Goal: Task Accomplishment & Management: Use online tool/utility

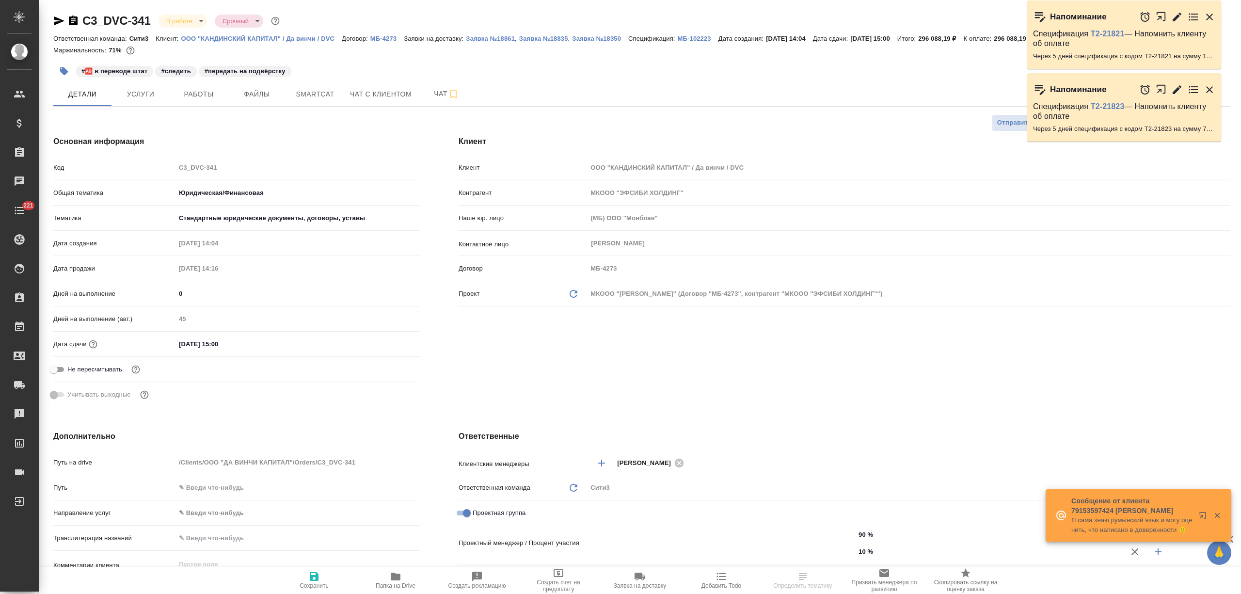
select select "RU"
type input "Авдеенко Кирилл"
type input "Валеев Динар"
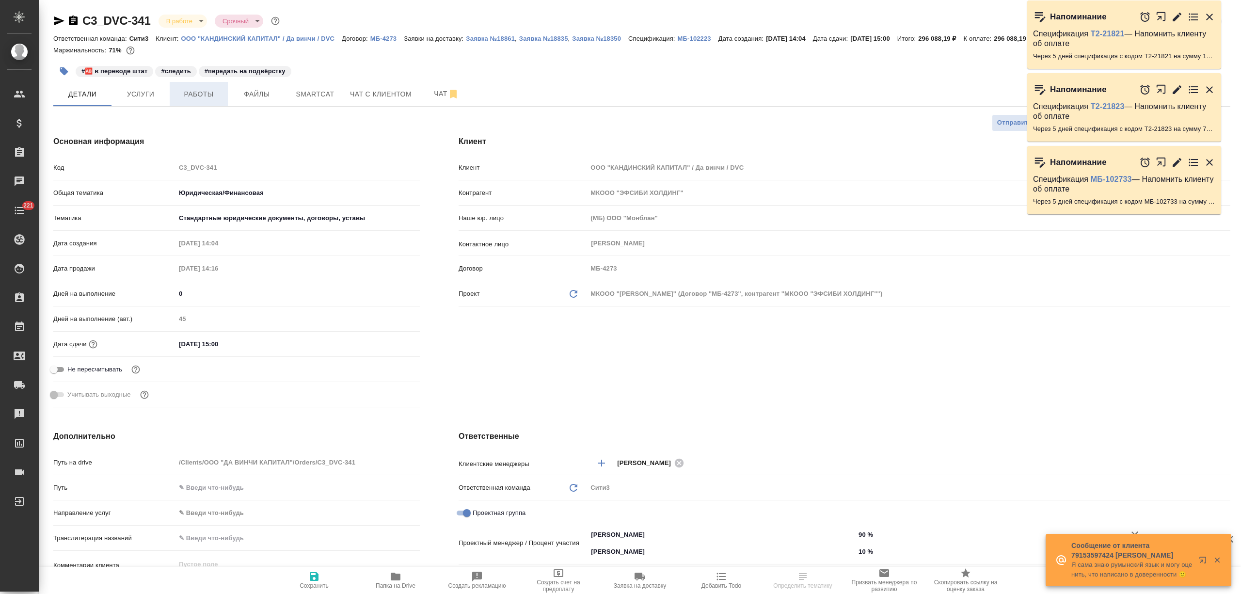
click at [181, 95] on span "Работы" at bounding box center [198, 94] width 47 height 12
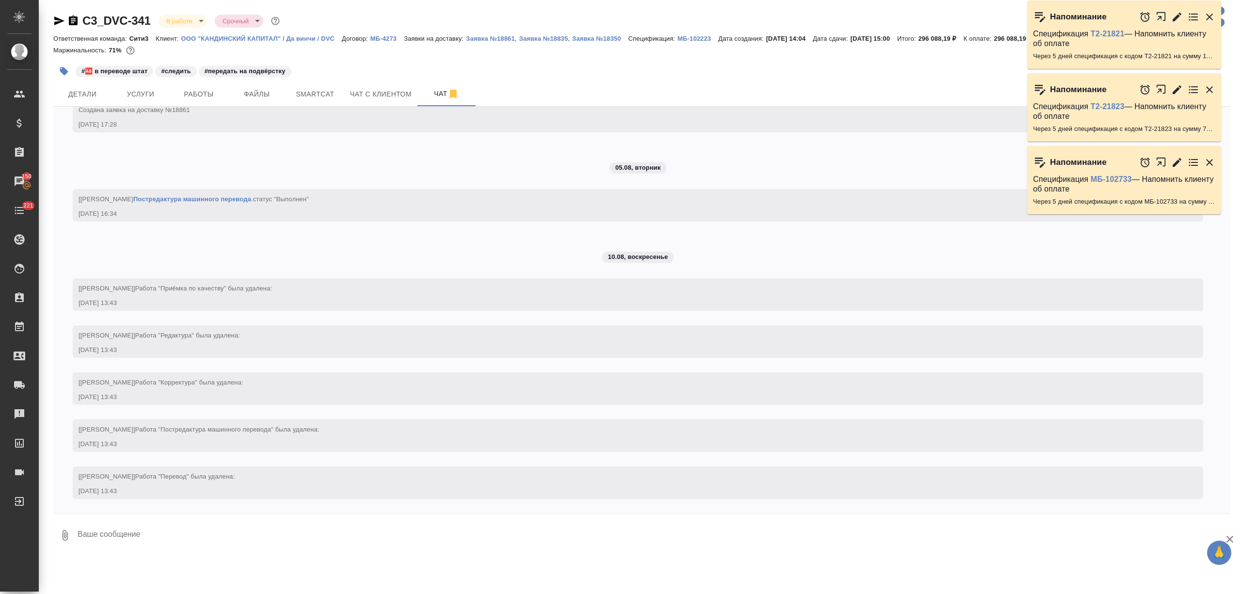
scroll to position [7707, 0]
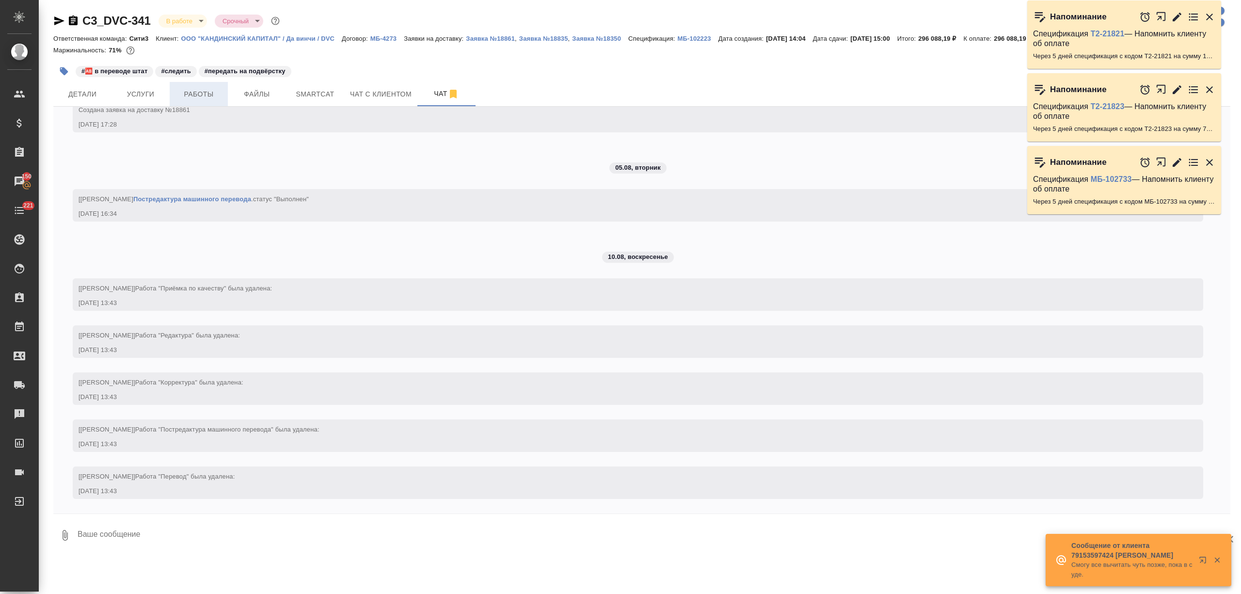
click at [212, 88] on span "Работы" at bounding box center [198, 94] width 47 height 12
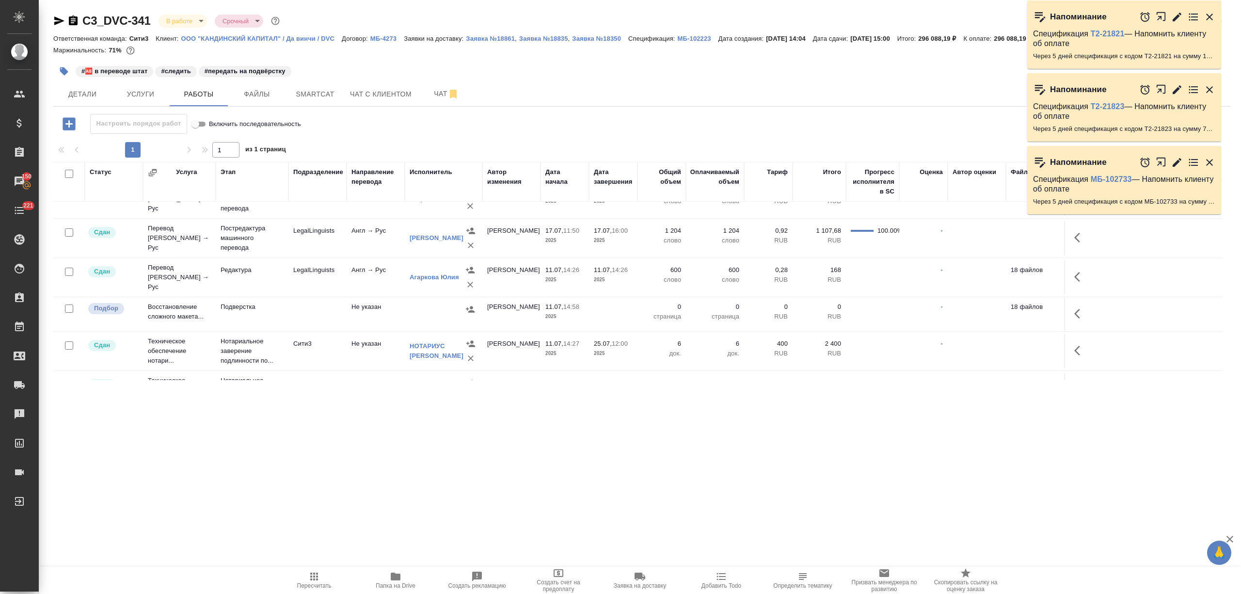
scroll to position [310, 0]
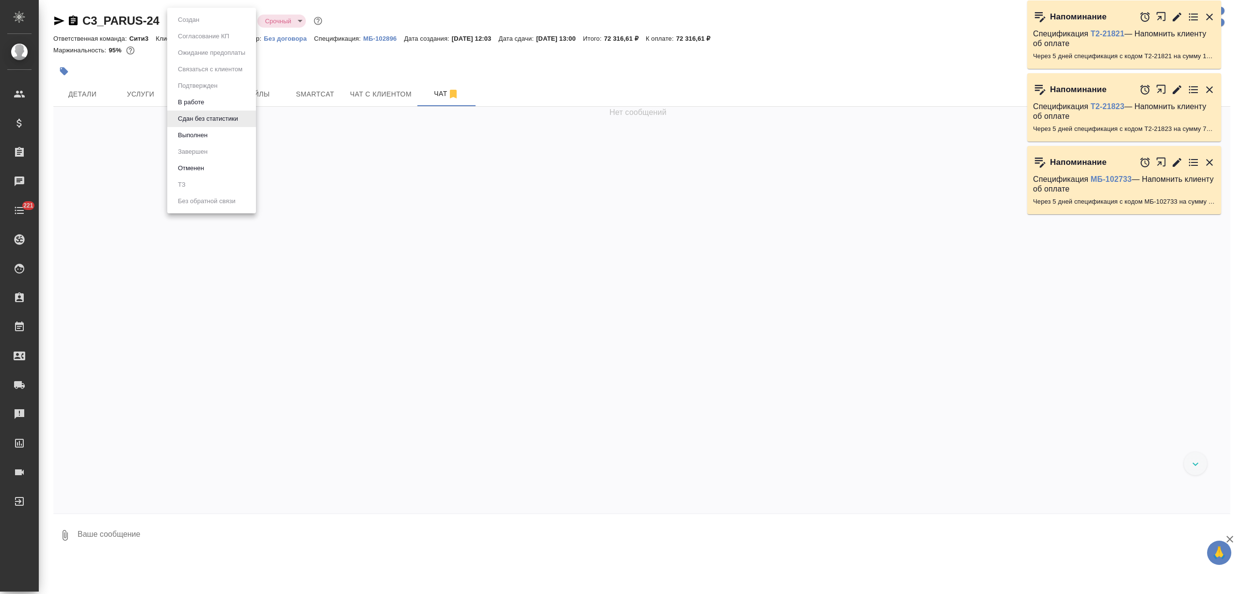
drag, startPoint x: 167, startPoint y: 17, endPoint x: 139, endPoint y: 21, distance: 28.9
click at [104, 21] on body "🙏 .cls-1 fill:#fff; AWATERA [PERSON_NAME] Спецификации Заказы Чаты 221 Todo Про…" at bounding box center [620, 297] width 1241 height 594
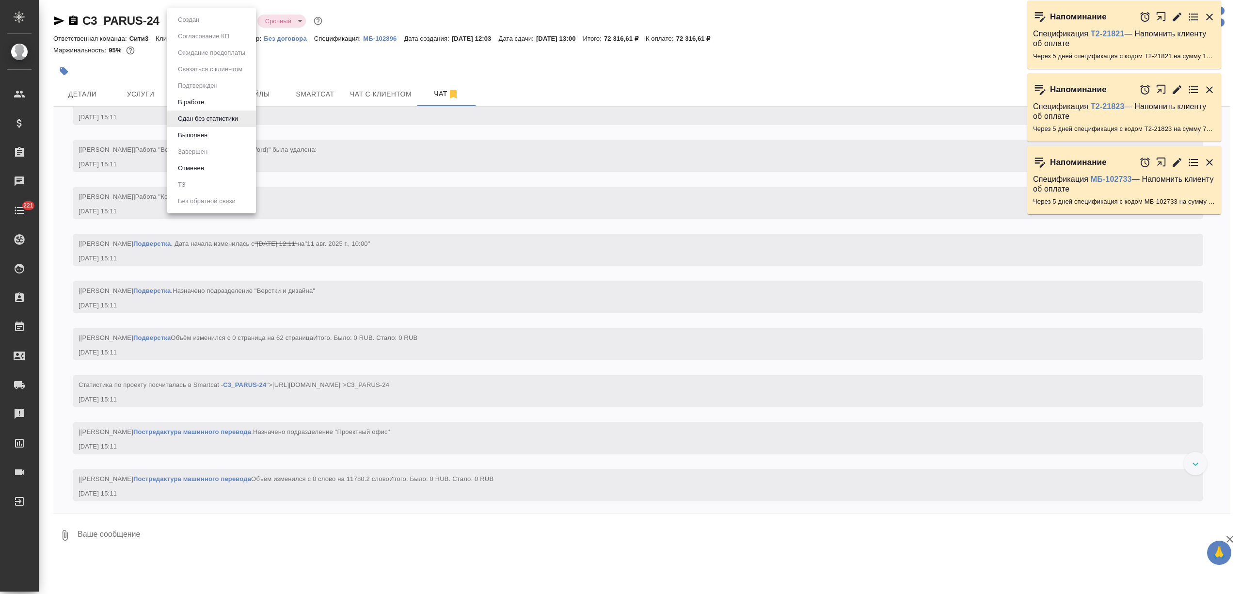
click at [149, 29] on div at bounding box center [620, 297] width 1241 height 594
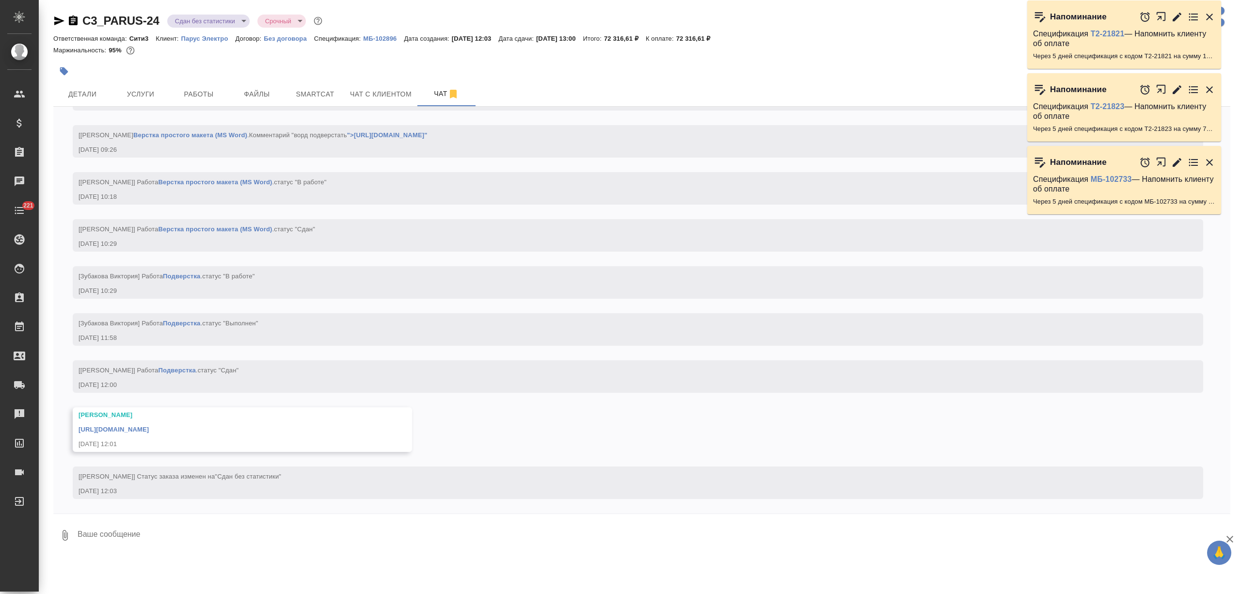
scroll to position [6246, 0]
drag, startPoint x: 160, startPoint y: 19, endPoint x: 85, endPoint y: 20, distance: 74.7
click at [85, 20] on div "C3_PARUS-24 Сдан без статистики distributed Срочный urgent" at bounding box center [188, 21] width 271 height 16
copy link "C3_PARUS-24"
click at [260, 89] on span "Файлы" at bounding box center [257, 94] width 47 height 12
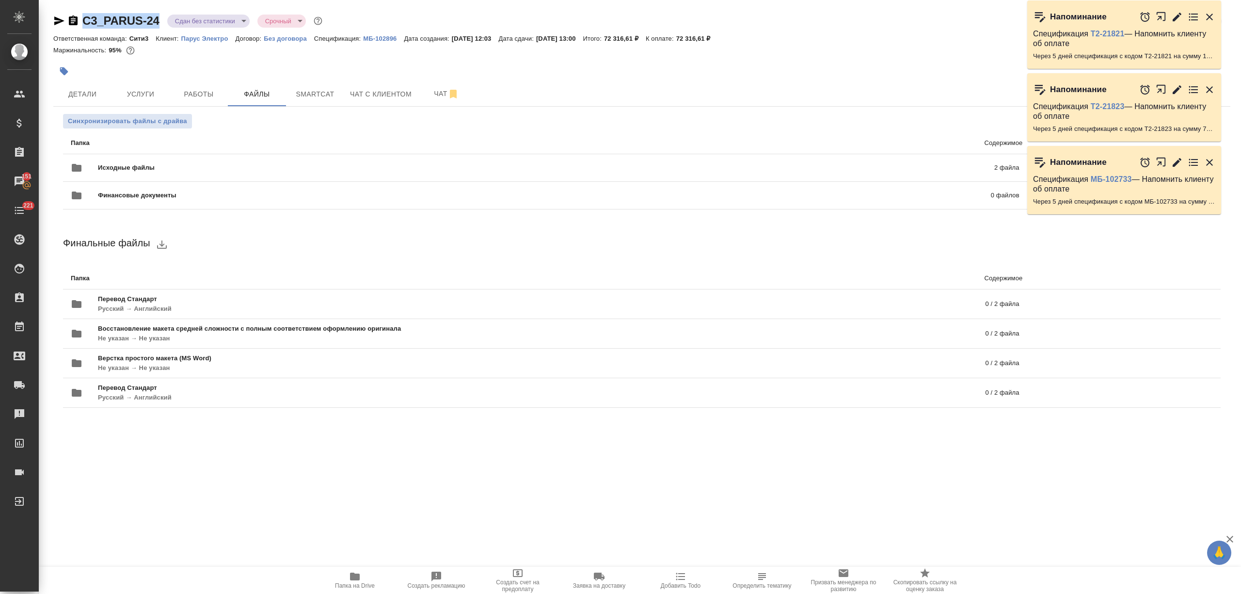
click at [238, 148] on div "Исходные файлы 2 файла" at bounding box center [545, 167] width 968 height 43
click at [404, 161] on div "Исходные файлы 2 файла" at bounding box center [545, 167] width 949 height 23
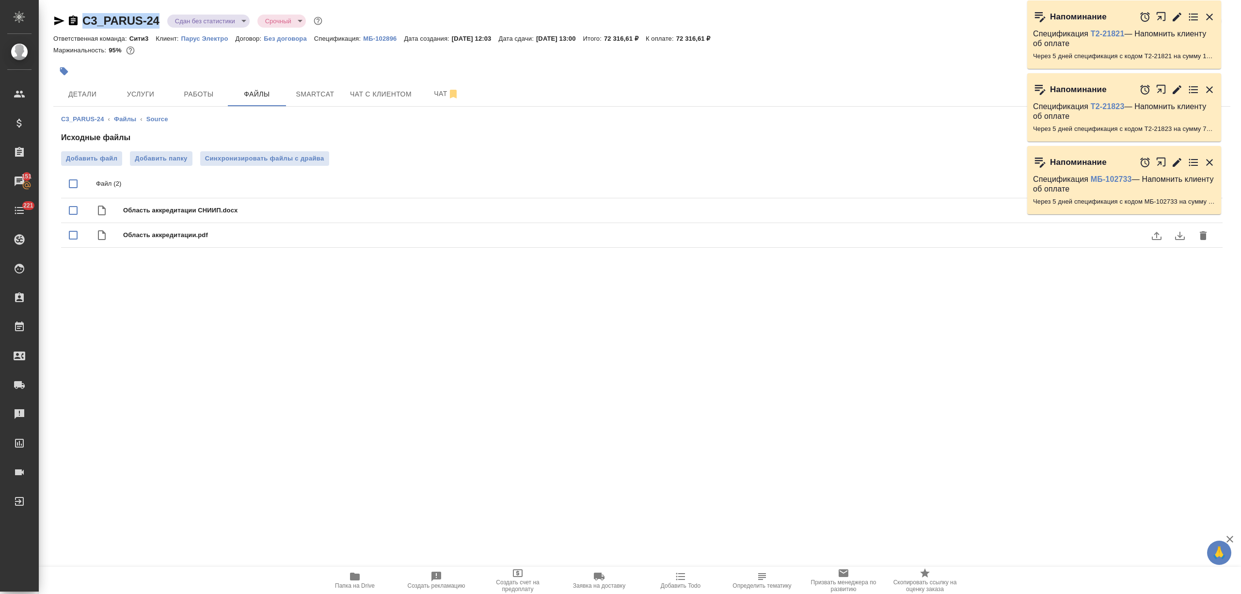
click at [1207, 159] on icon "button" at bounding box center [1209, 162] width 7 height 7
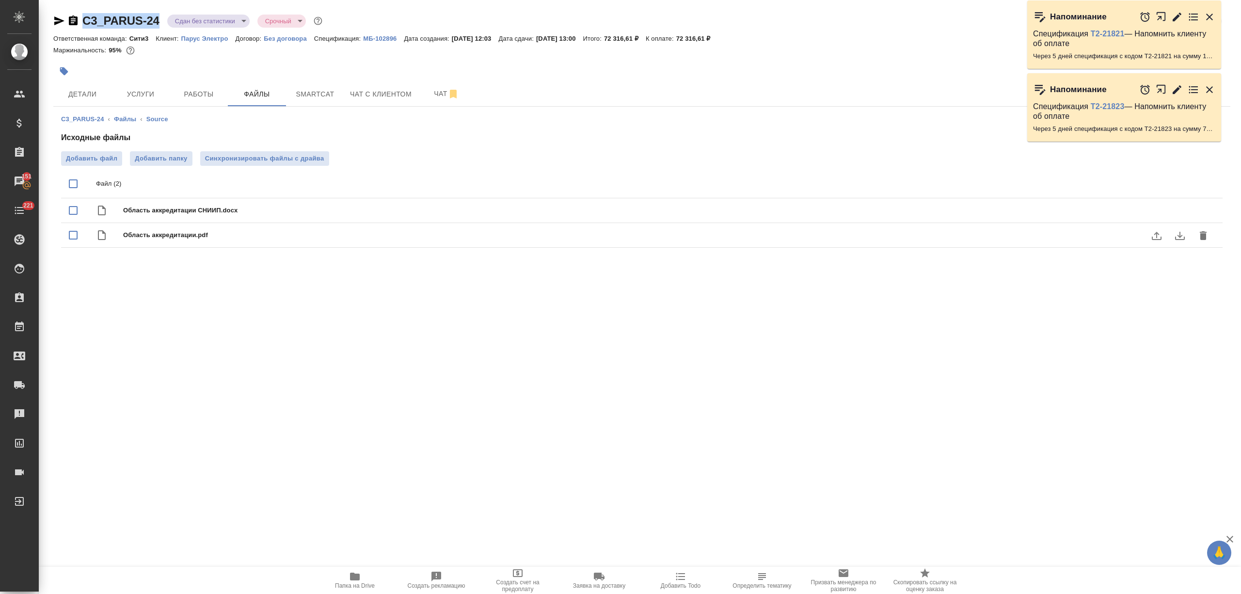
click at [1210, 86] on icon "button" at bounding box center [1210, 90] width 12 height 12
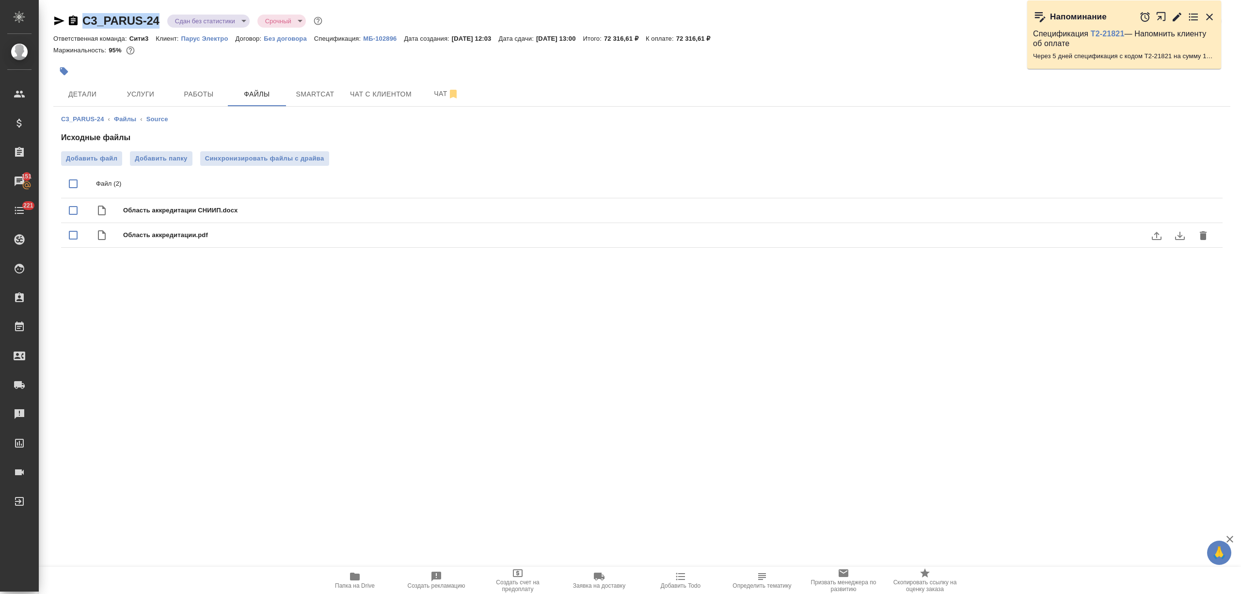
click at [1205, 16] on icon "button" at bounding box center [1210, 17] width 12 height 12
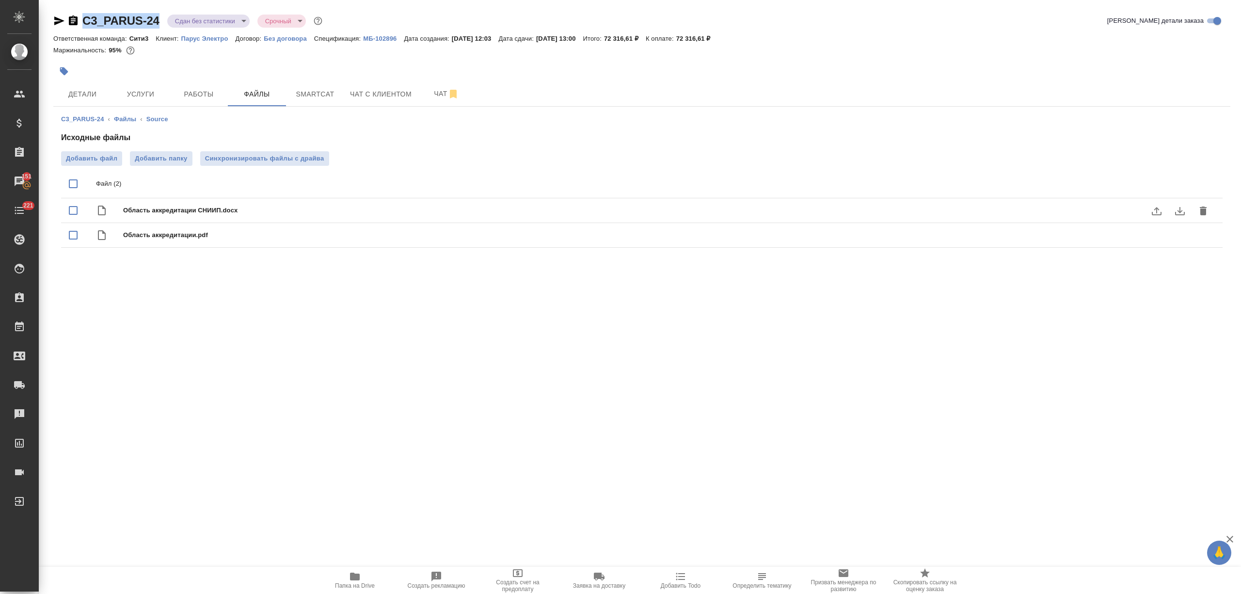
click at [1176, 207] on icon "download" at bounding box center [1180, 211] width 12 height 12
click at [1182, 233] on icon "download" at bounding box center [1180, 236] width 12 height 12
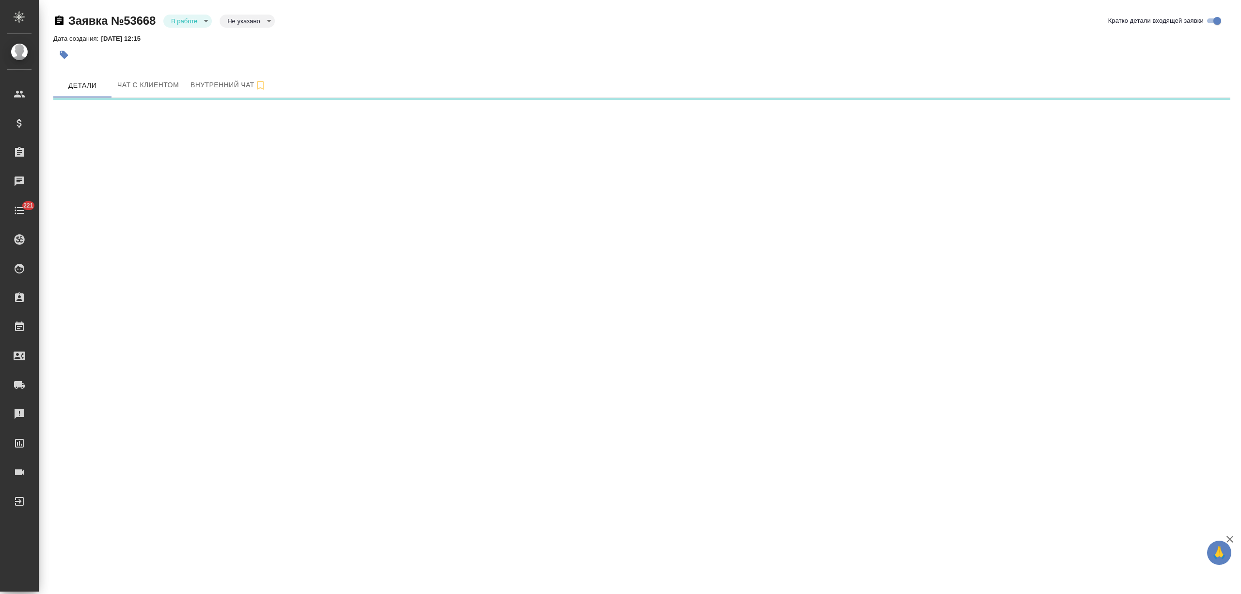
select select "RU"
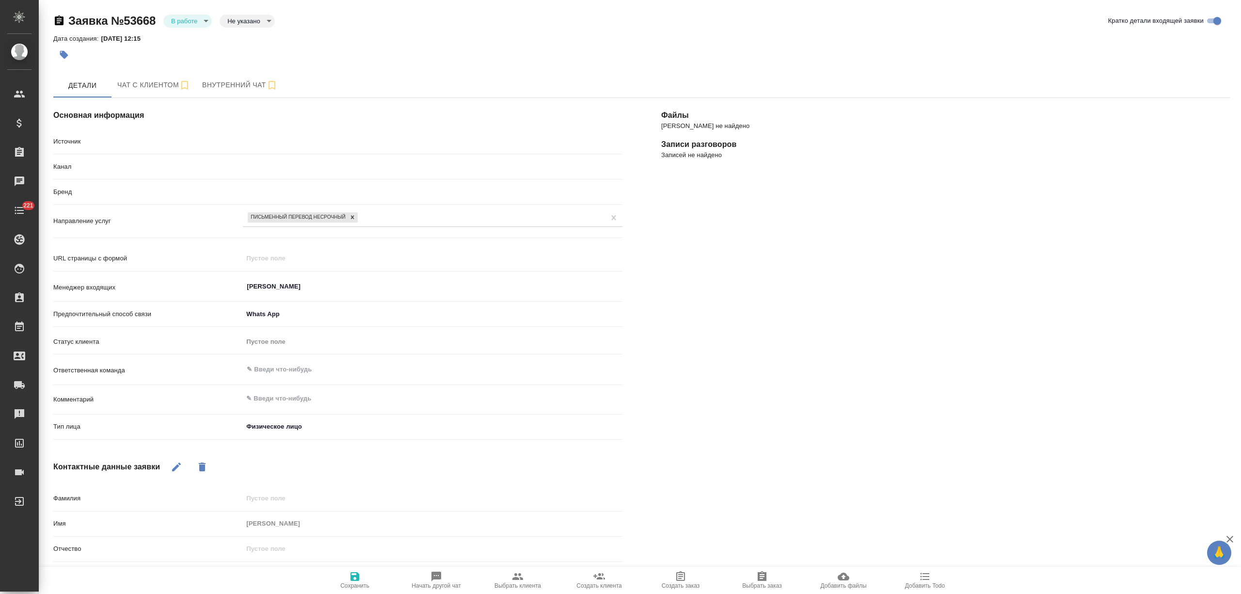
type textarea "x"
click at [142, 87] on span "Чат с клиентом" at bounding box center [153, 85] width 73 height 12
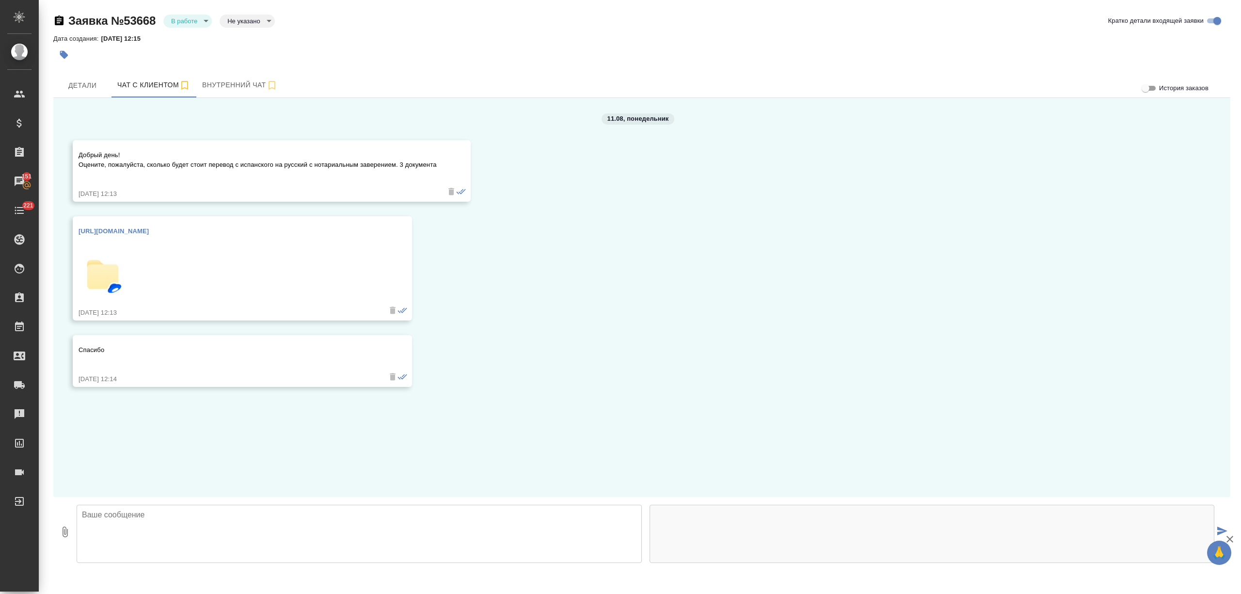
click at [136, 519] on textarea at bounding box center [359, 534] width 565 height 58
click at [115, 264] on img at bounding box center [103, 275] width 48 height 48
click at [206, 529] on textarea "Добрый день!" at bounding box center [359, 534] width 565 height 58
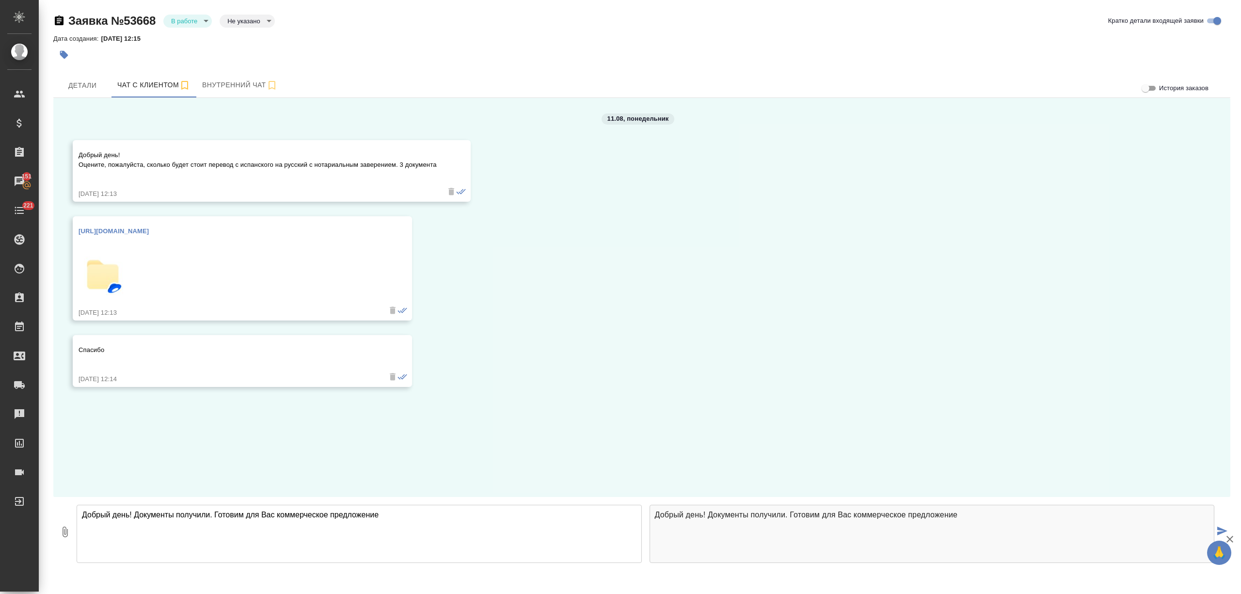
type textarea "Добрый день! Документы получили. Готовим для Вас коммерческое предложение"
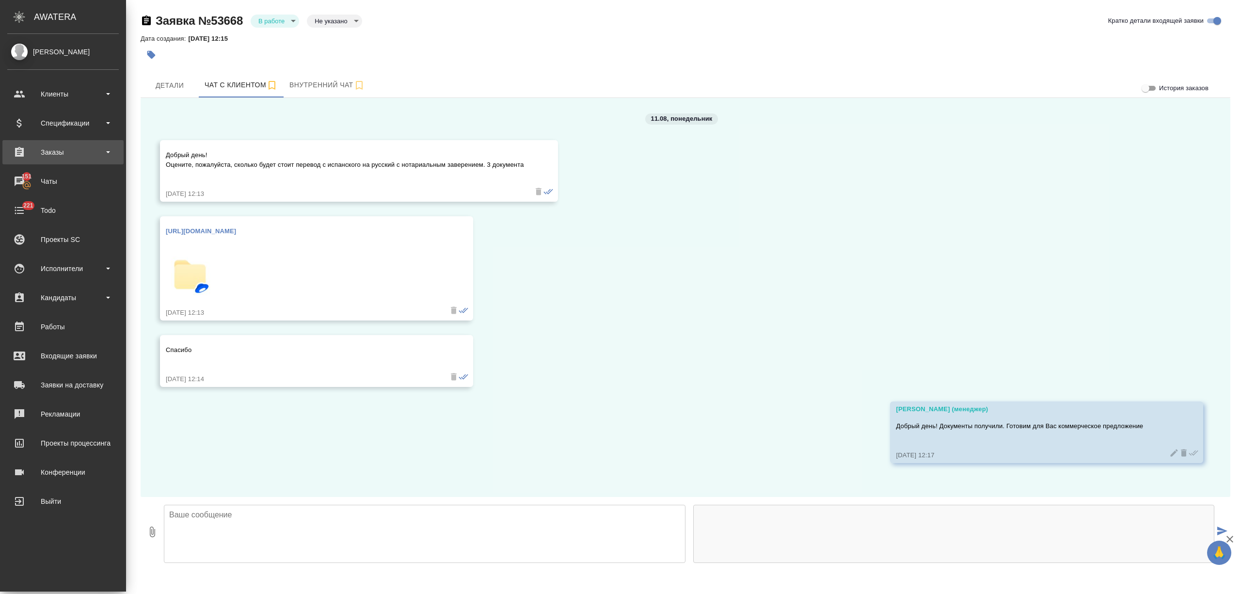
click at [53, 145] on div "Заказы" at bounding box center [62, 152] width 111 height 15
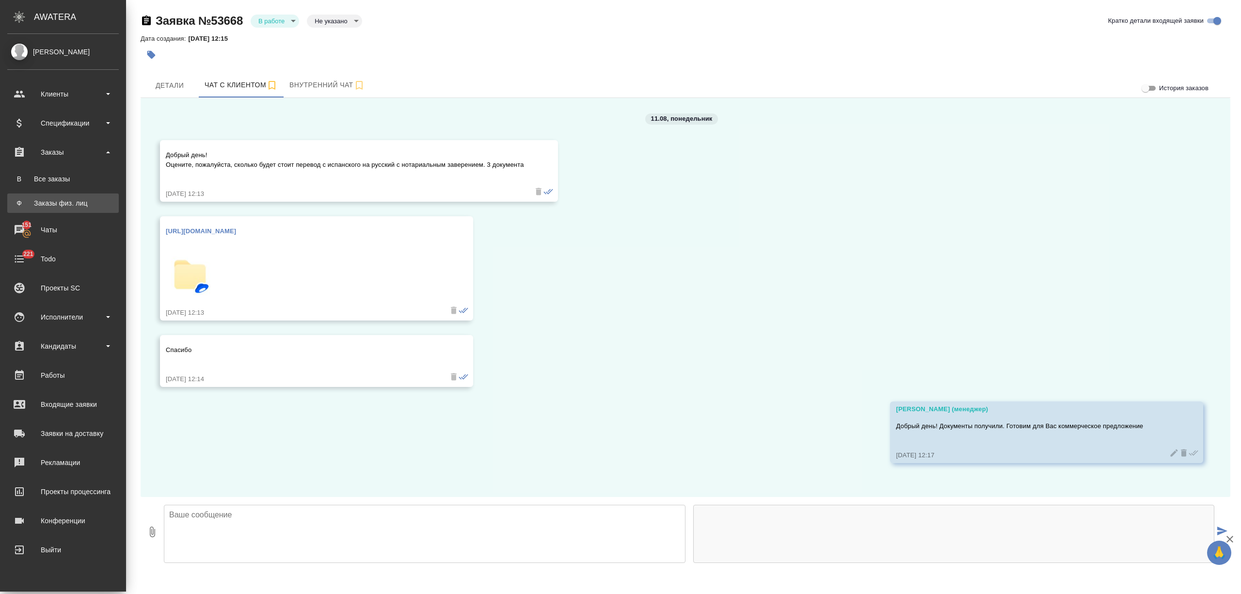
click at [70, 202] on div "Заказы физ. лиц" at bounding box center [63, 203] width 102 height 10
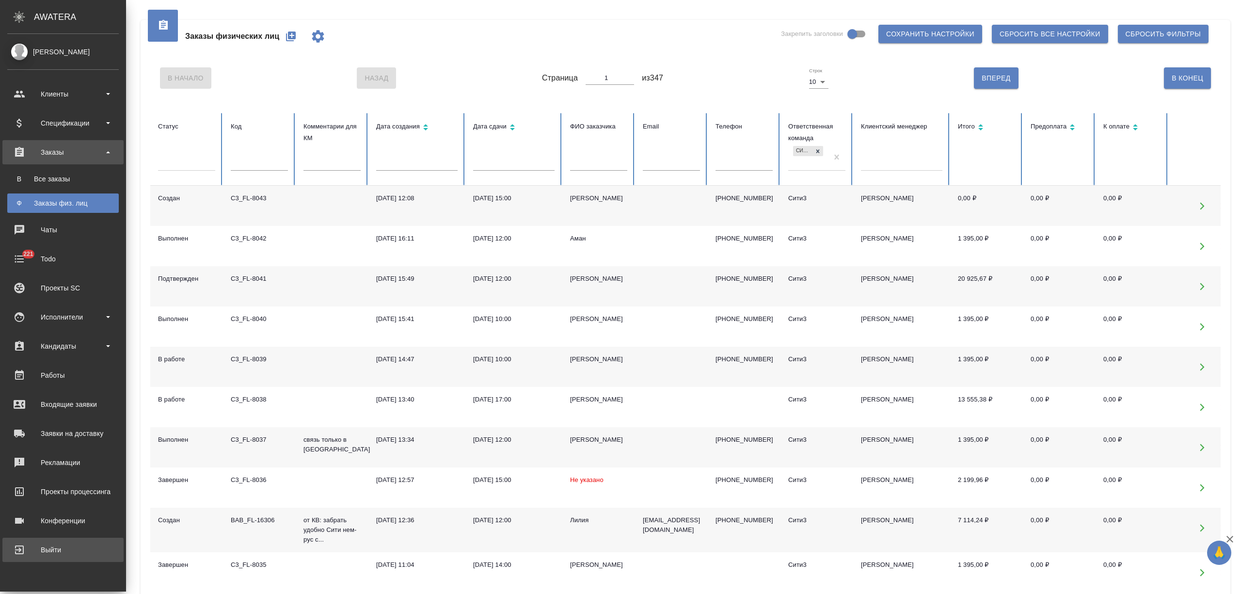
click at [47, 546] on div "Выйти" at bounding box center [62, 549] width 111 height 15
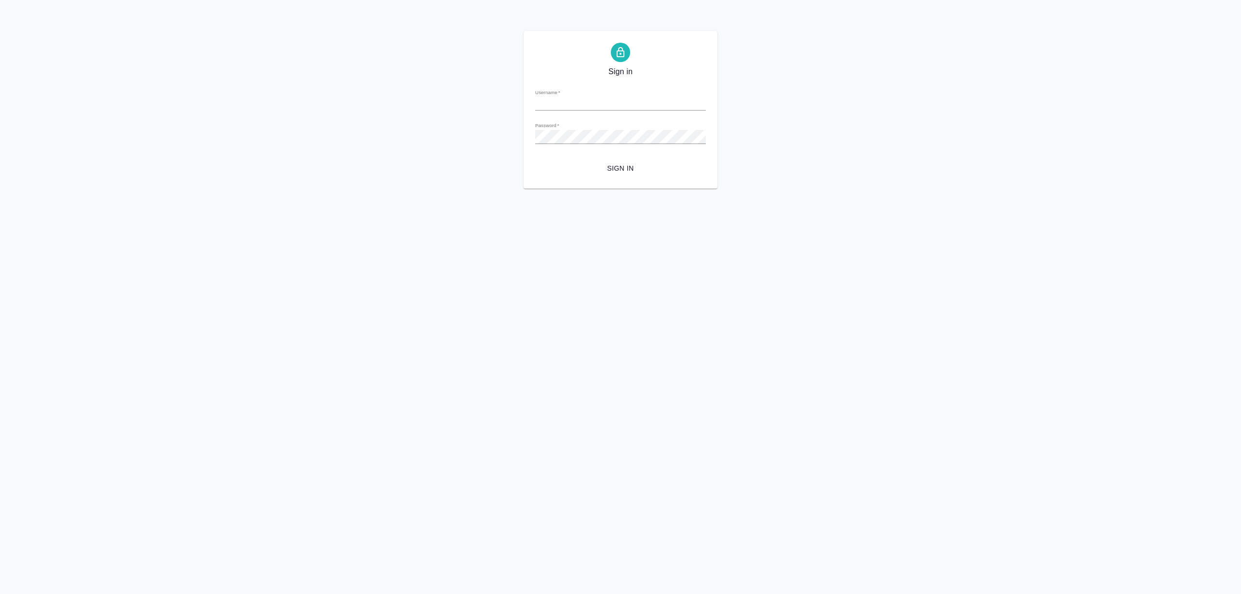
type input "[PERSON_NAME][EMAIL_ADDRESS][DOMAIN_NAME]"
click at [634, 177] on button "Sign in" at bounding box center [620, 168] width 171 height 18
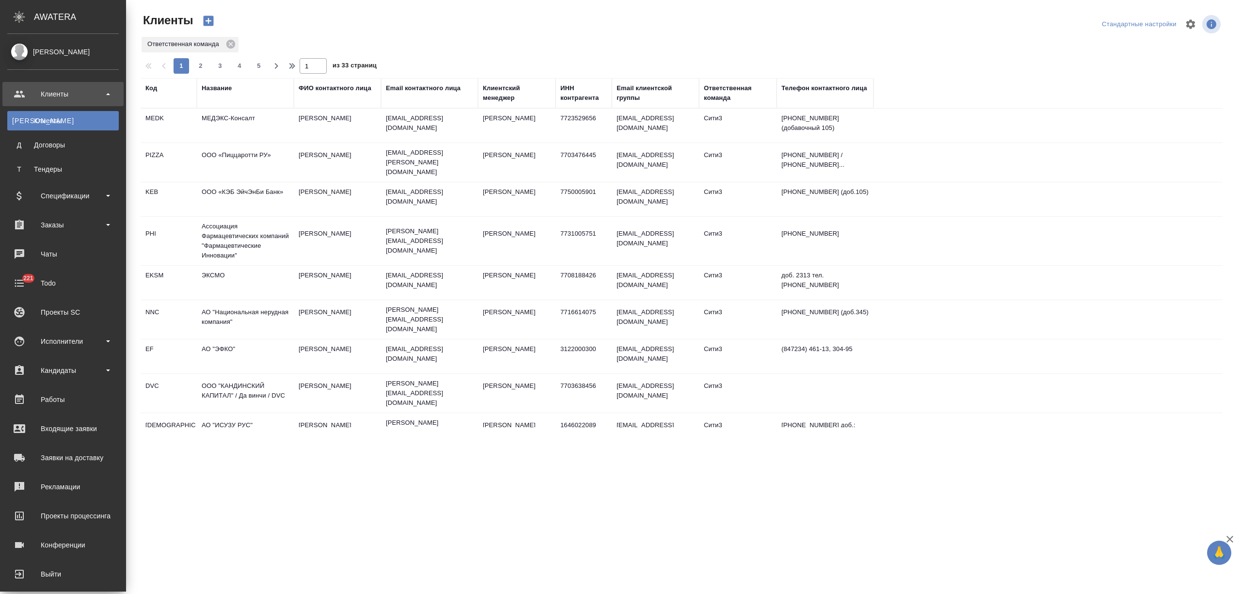
select select "RU"
click at [64, 233] on div "Заказы" at bounding box center [62, 225] width 121 height 24
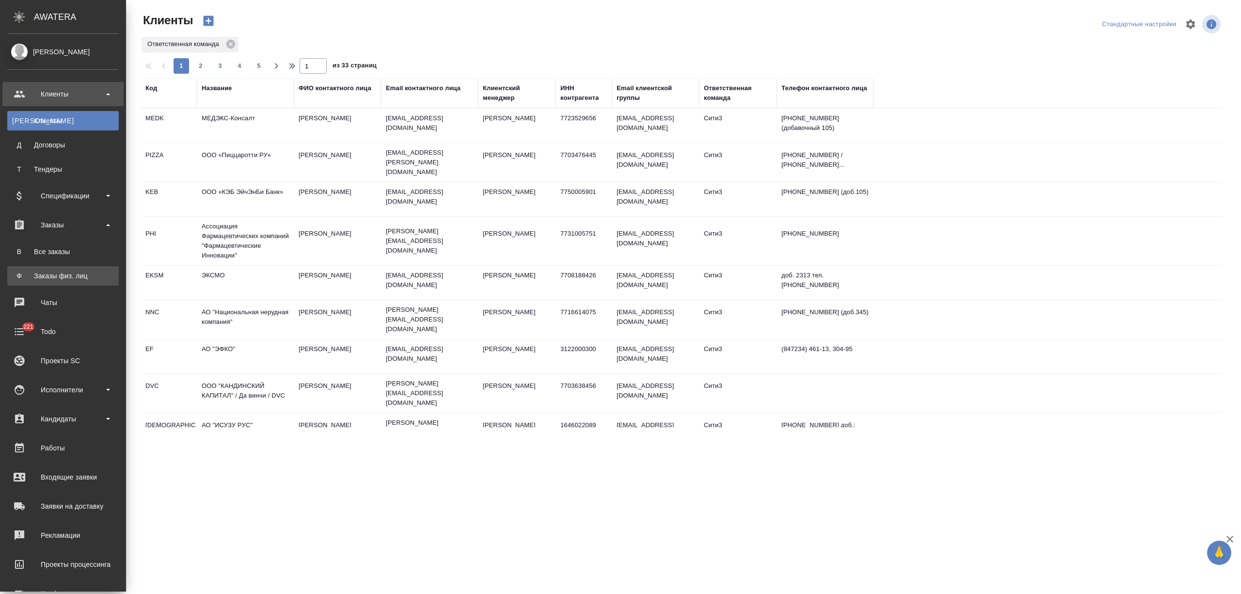
click at [57, 272] on div "Заказы физ. лиц" at bounding box center [63, 276] width 102 height 10
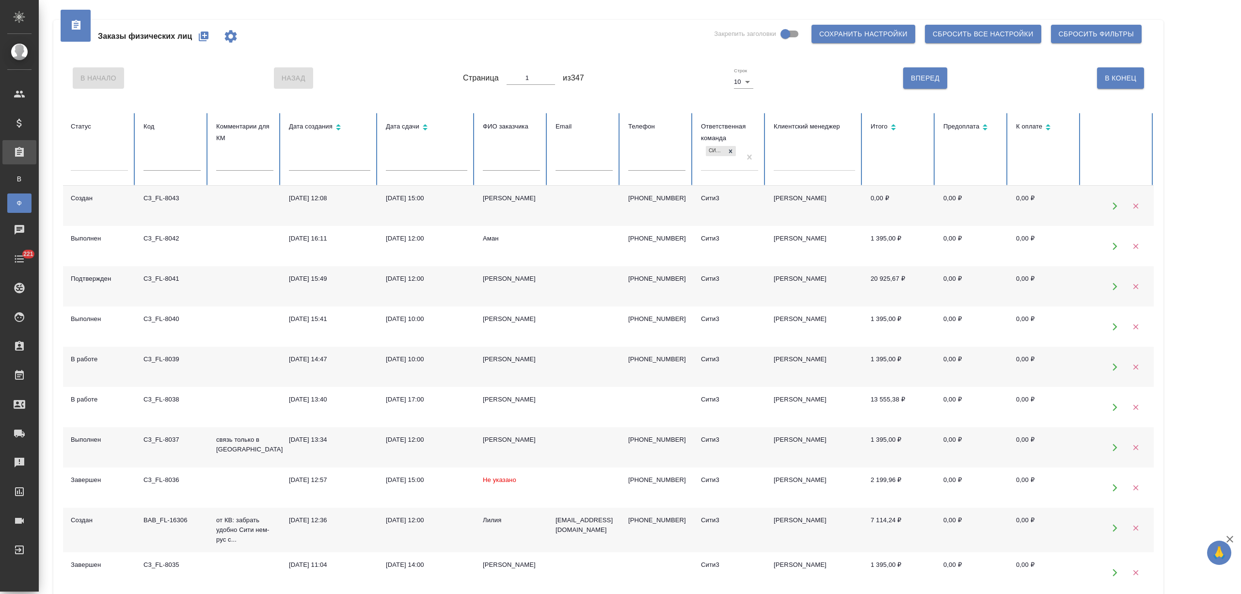
click at [197, 36] on button "button" at bounding box center [203, 36] width 23 height 23
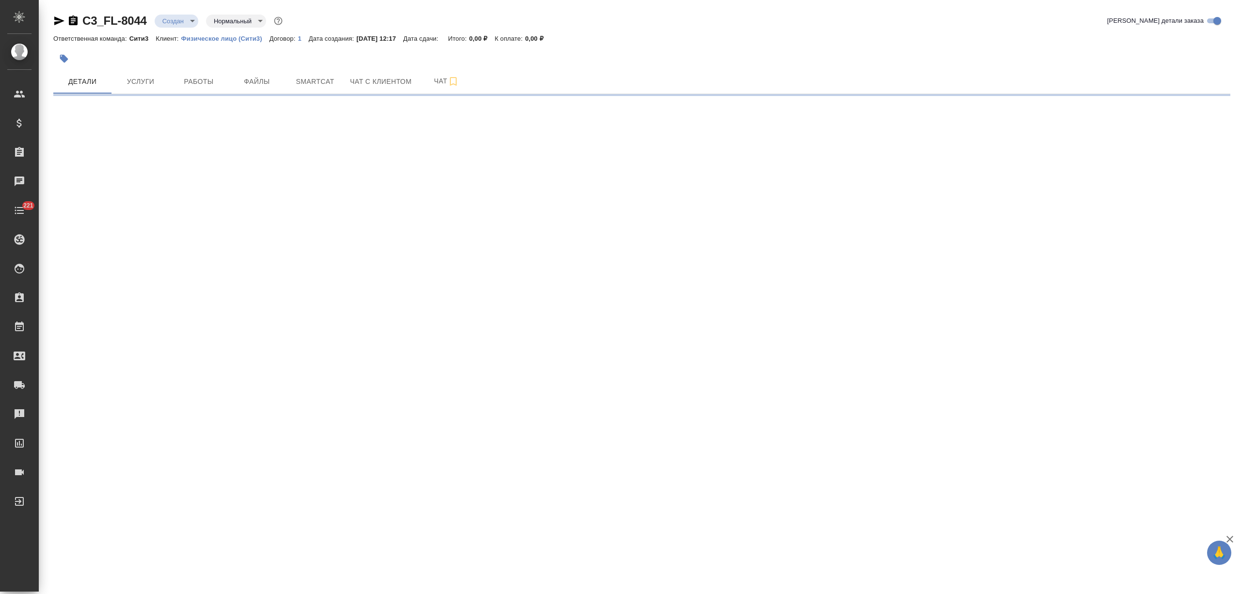
click at [59, 17] on icon "button" at bounding box center [59, 21] width 12 height 12
select select "RU"
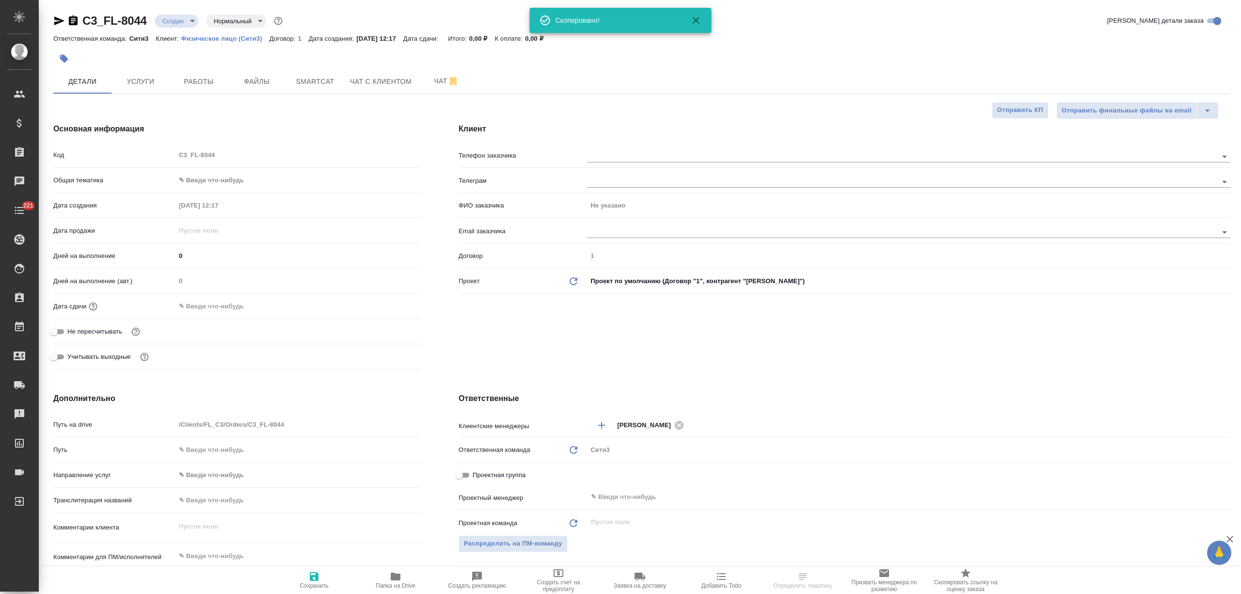
type textarea "x"
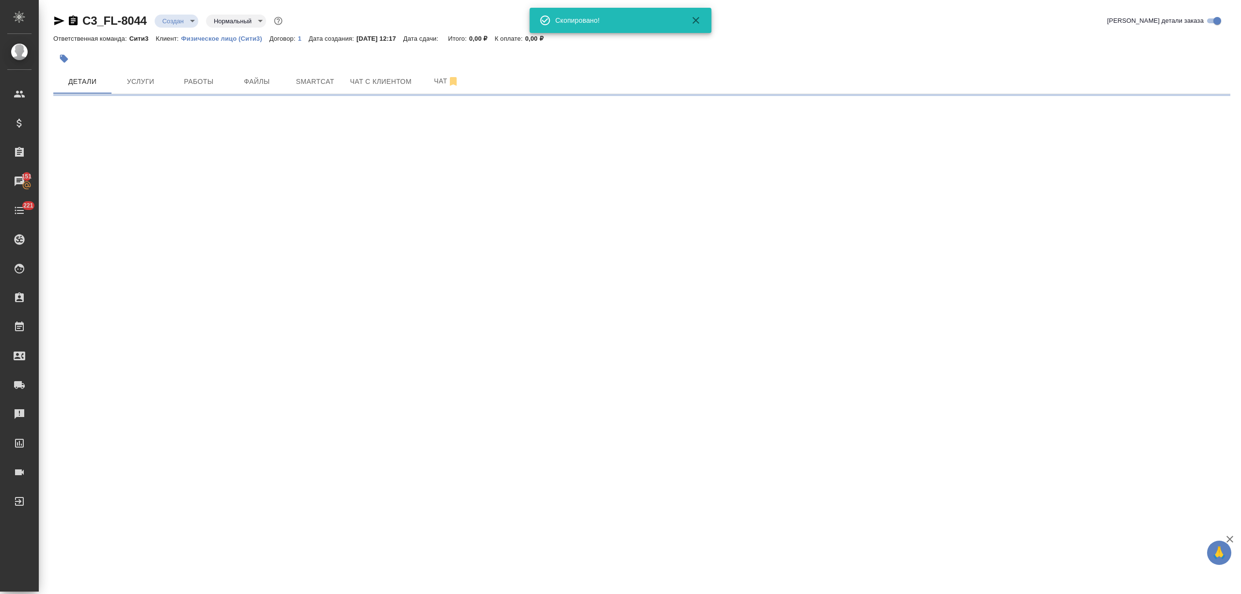
select select "RU"
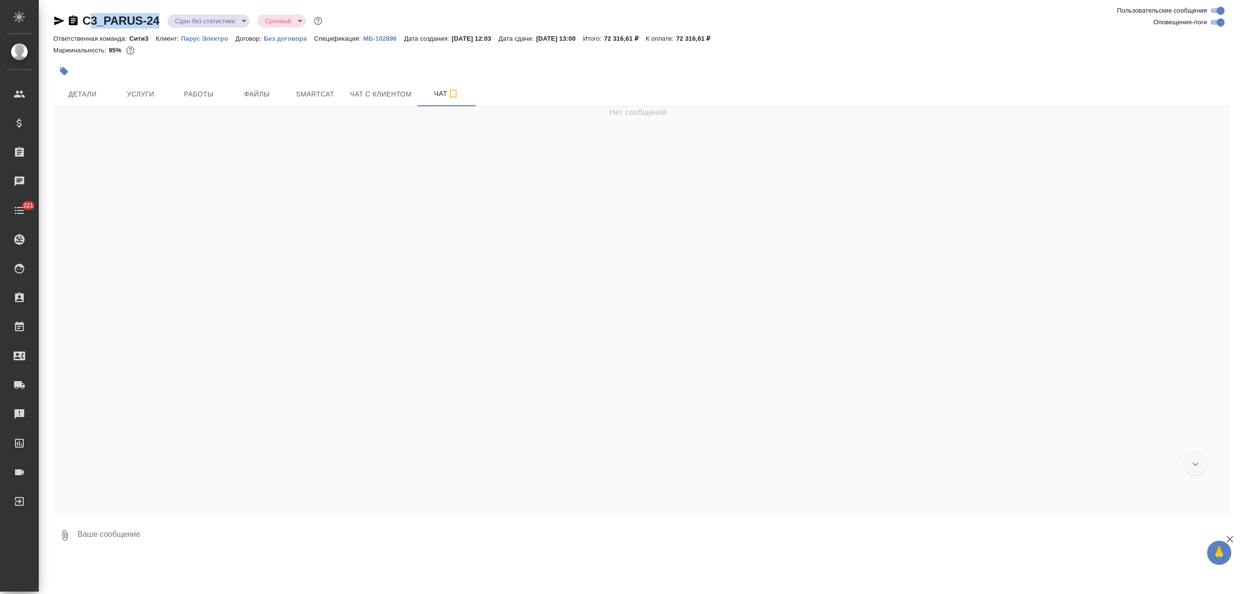
drag, startPoint x: 163, startPoint y: 18, endPoint x: 79, endPoint y: 18, distance: 83.4
click at [79, 18] on div "C3_PARUS-24 Сдан без статистики distributed Срочный urgent" at bounding box center [188, 21] width 271 height 16
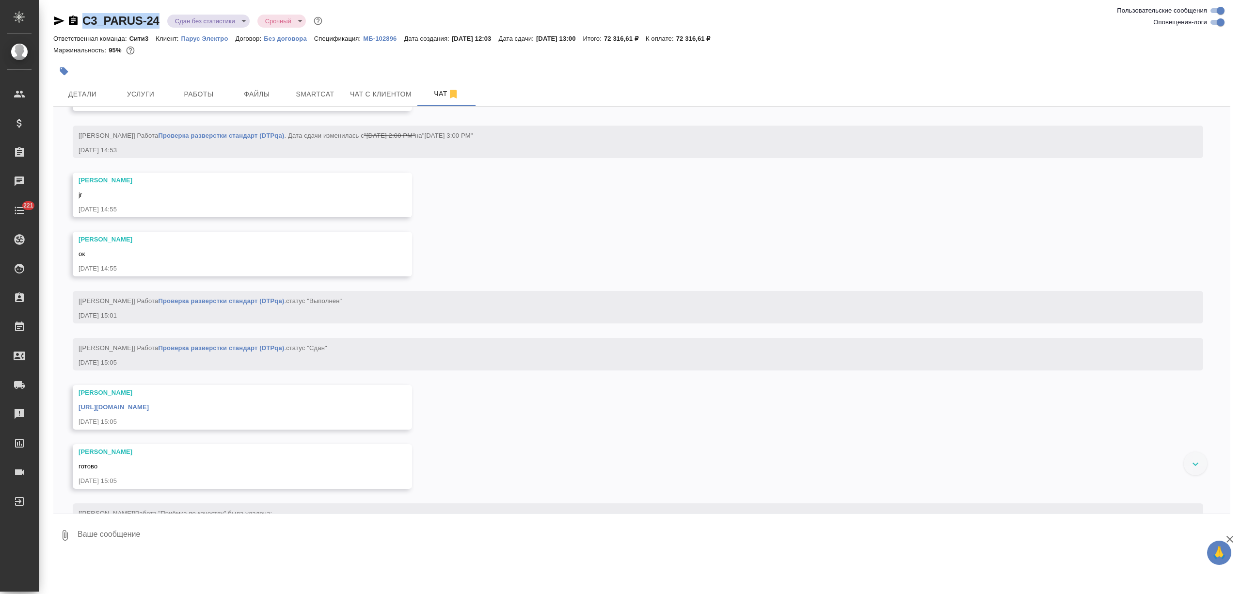
copy link "C3_PARUS-24"
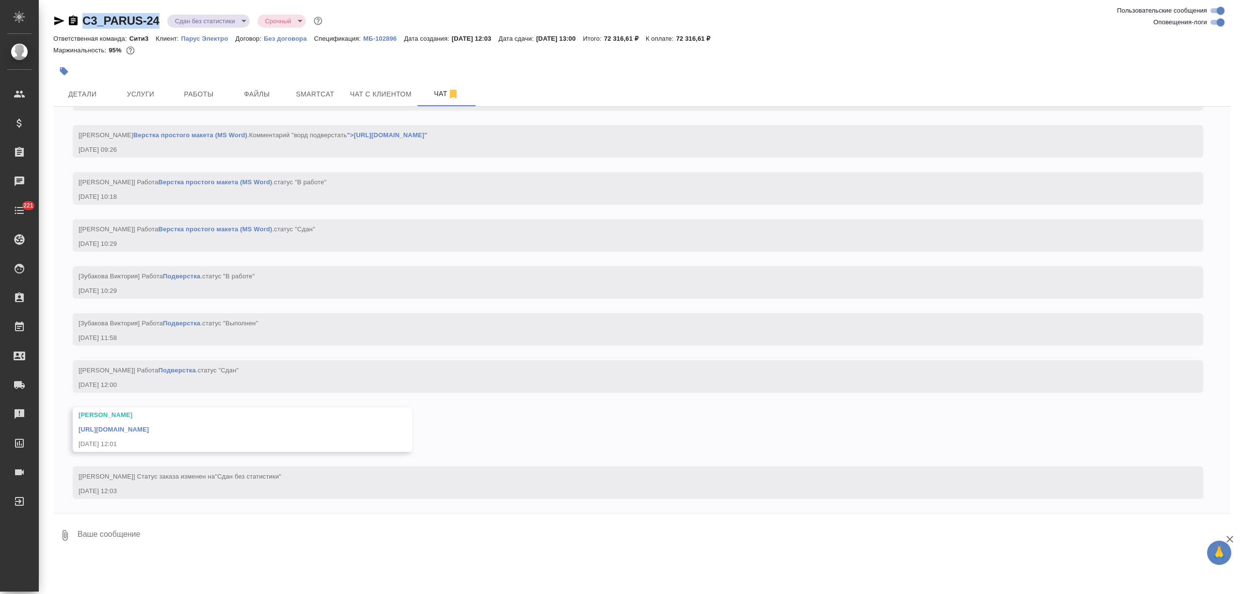
scroll to position [6191, 0]
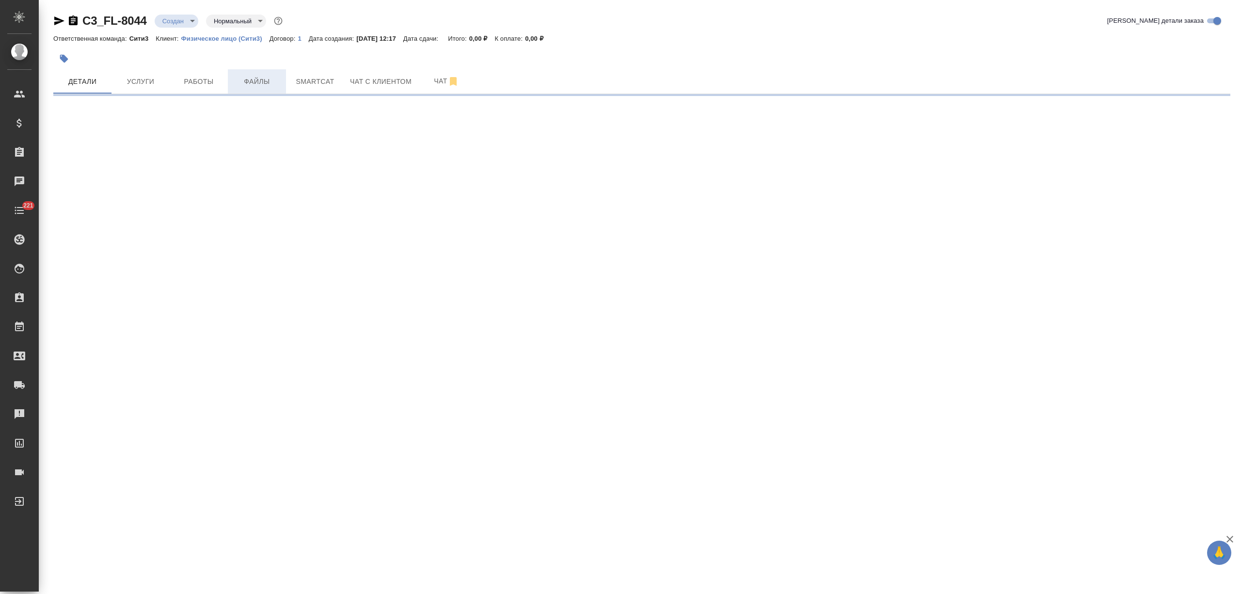
click at [258, 82] on span "Файлы" at bounding box center [257, 82] width 47 height 12
select select "RU"
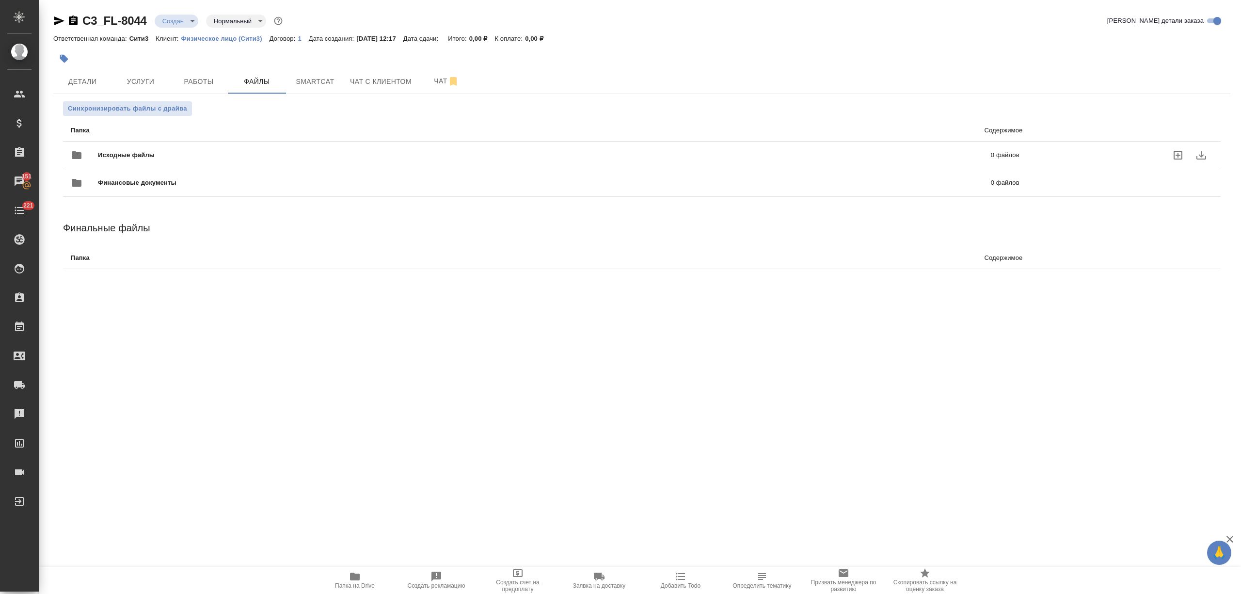
click at [187, 154] on span "Исходные файлы" at bounding box center [335, 155] width 475 height 10
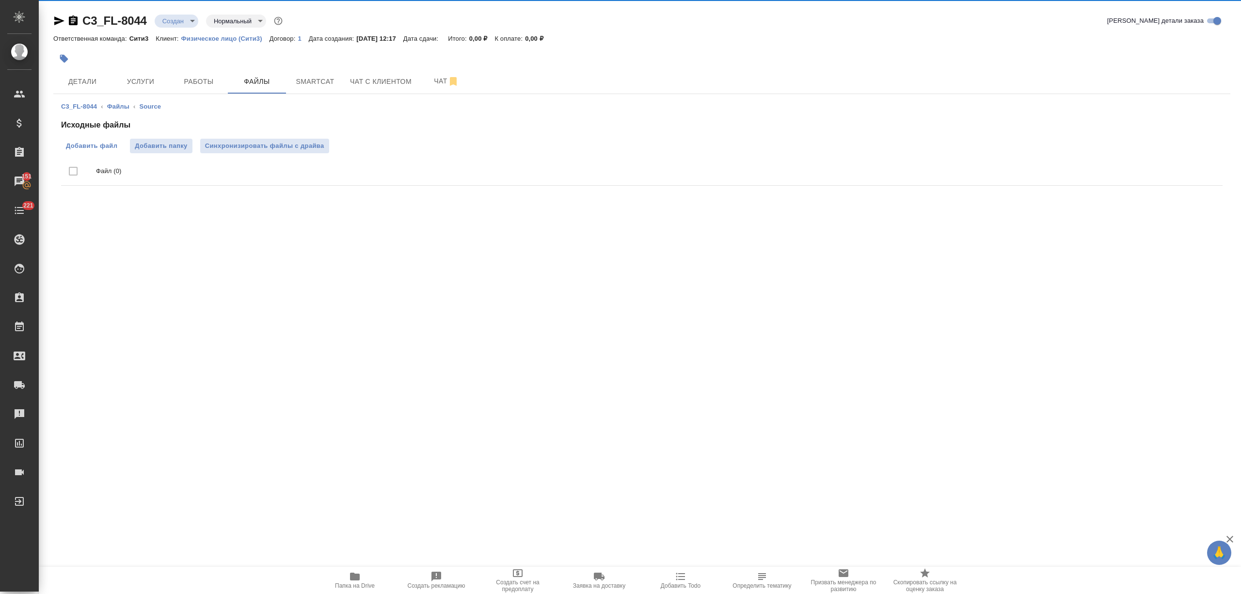
click at [108, 144] on span "Добавить файл" at bounding box center [91, 146] width 51 height 10
click at [0, 0] on input "Добавить файл" at bounding box center [0, 0] width 0 height 0
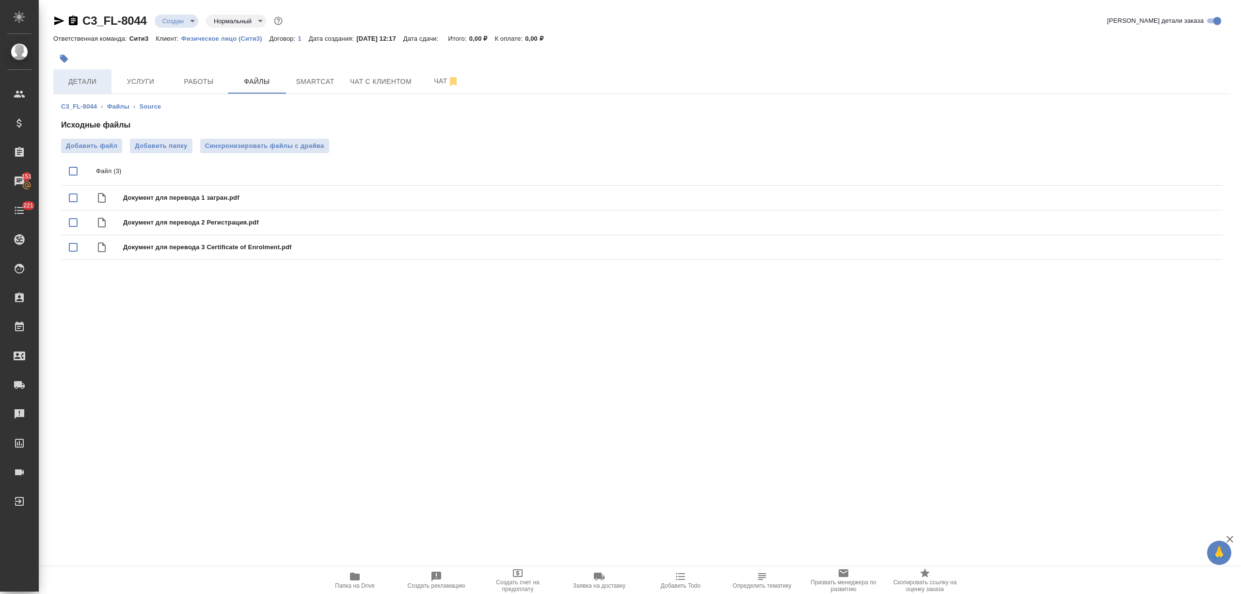
click at [82, 77] on span "Детали" at bounding box center [82, 82] width 47 height 12
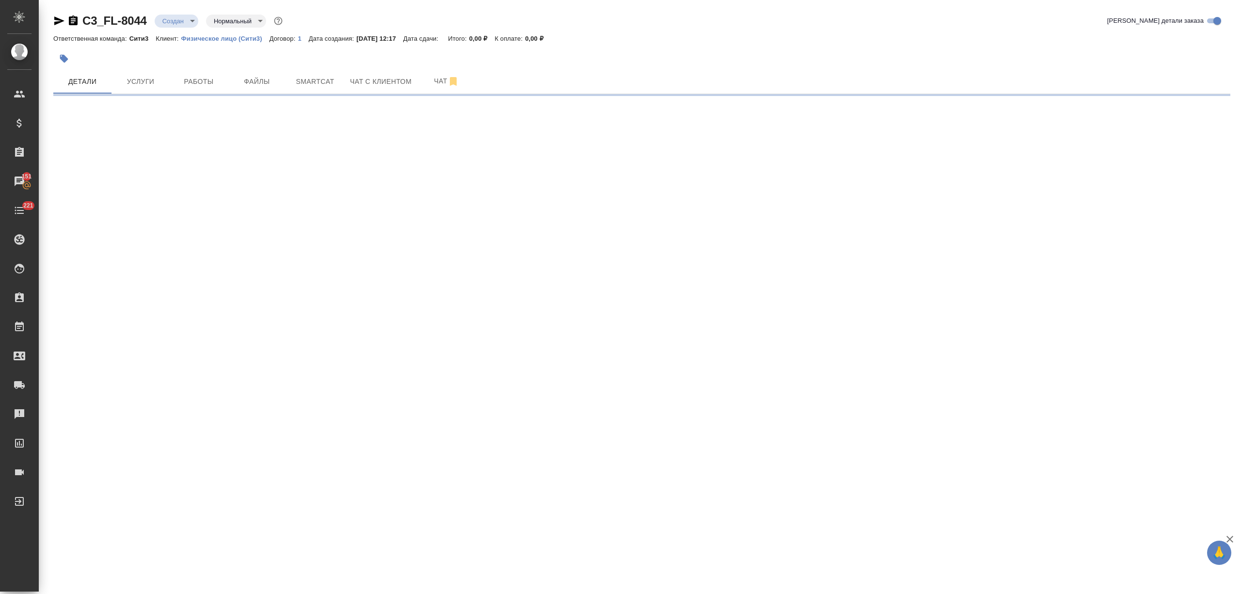
select select "RU"
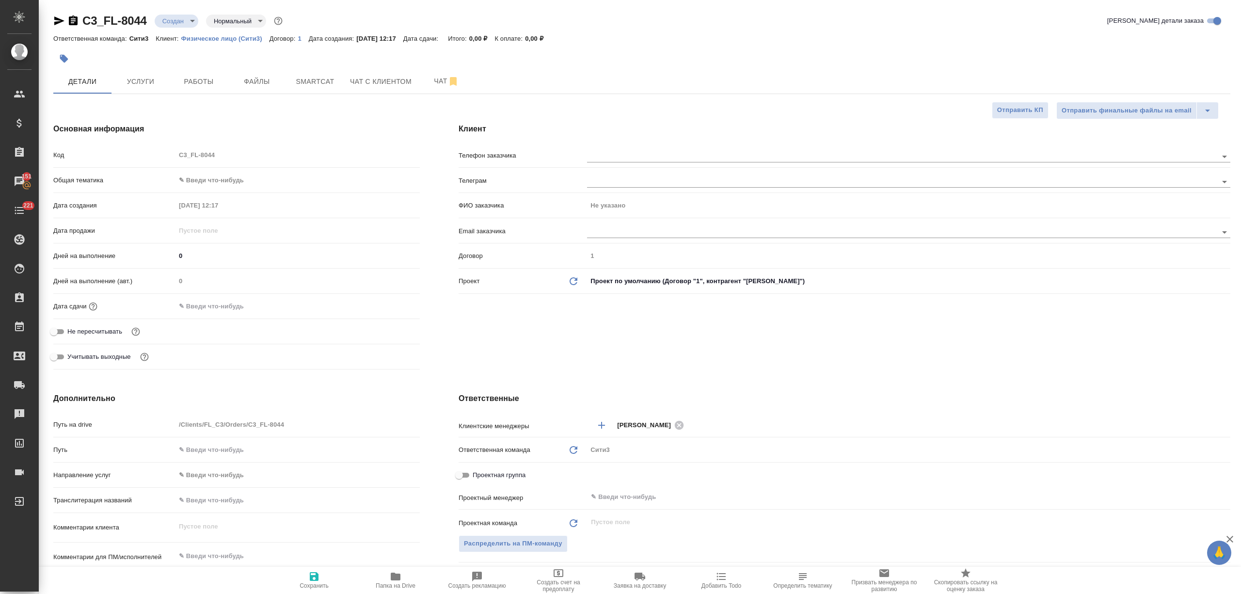
type textarea "x"
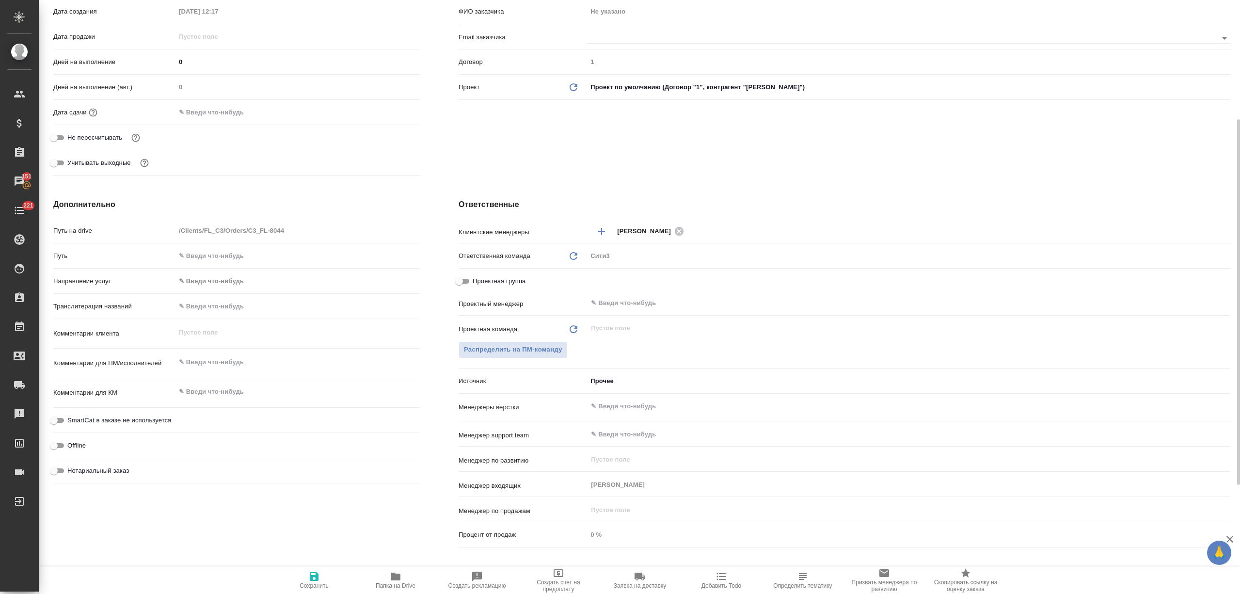
type textarea "x"
click at [210, 364] on textarea at bounding box center [297, 362] width 244 height 16
type textarea "x"
type textarea "к"
type textarea "x"
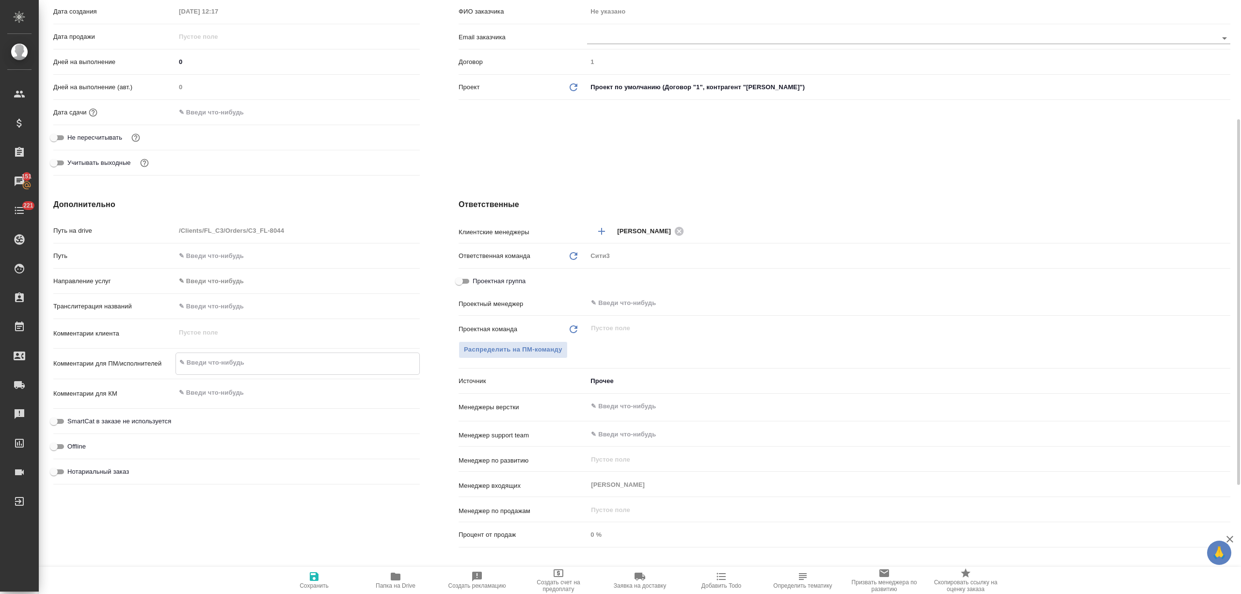
type textarea "x"
type textarea "кл"
type textarea "x"
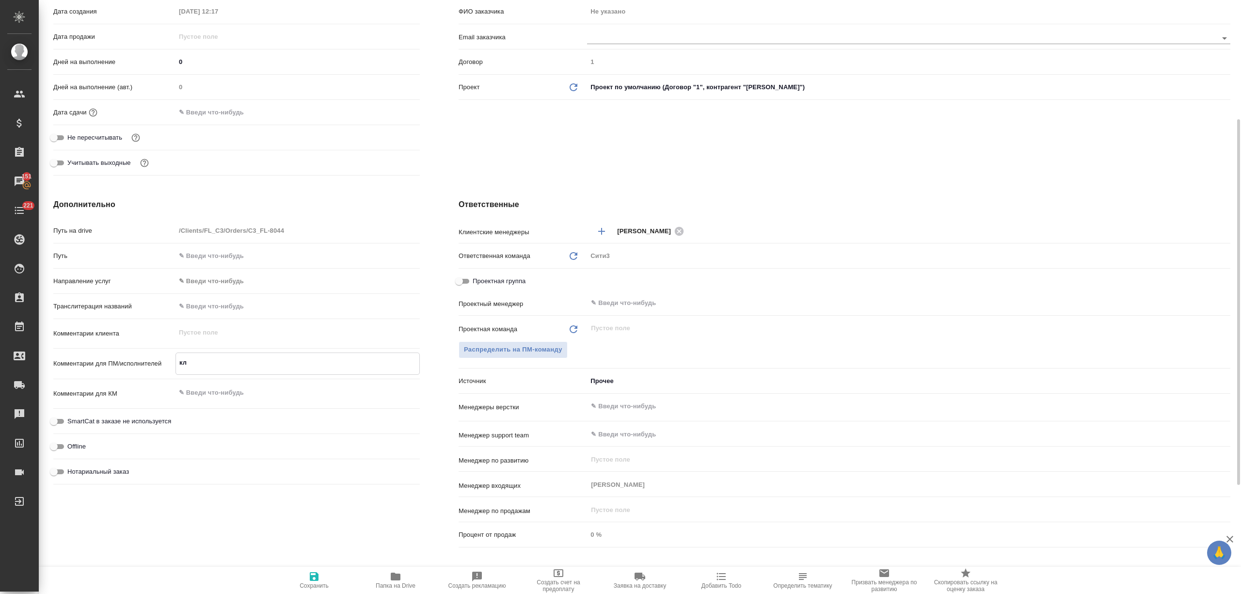
type textarea "кли"
type textarea "x"
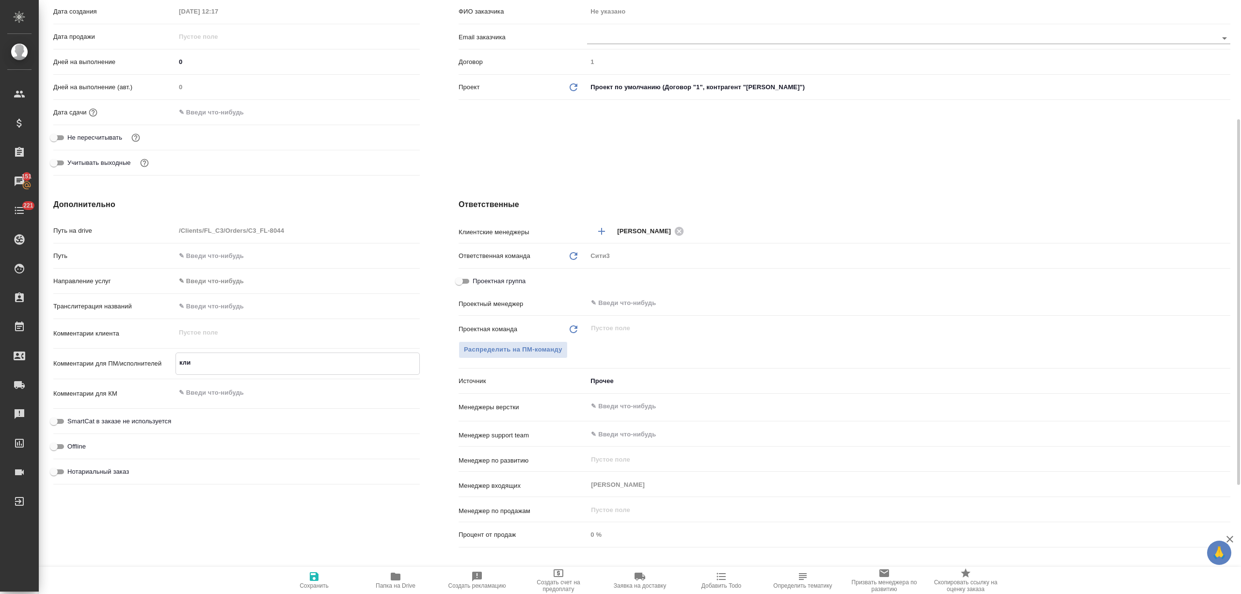
type textarea "клие"
type textarea "x"
type textarea "клиен"
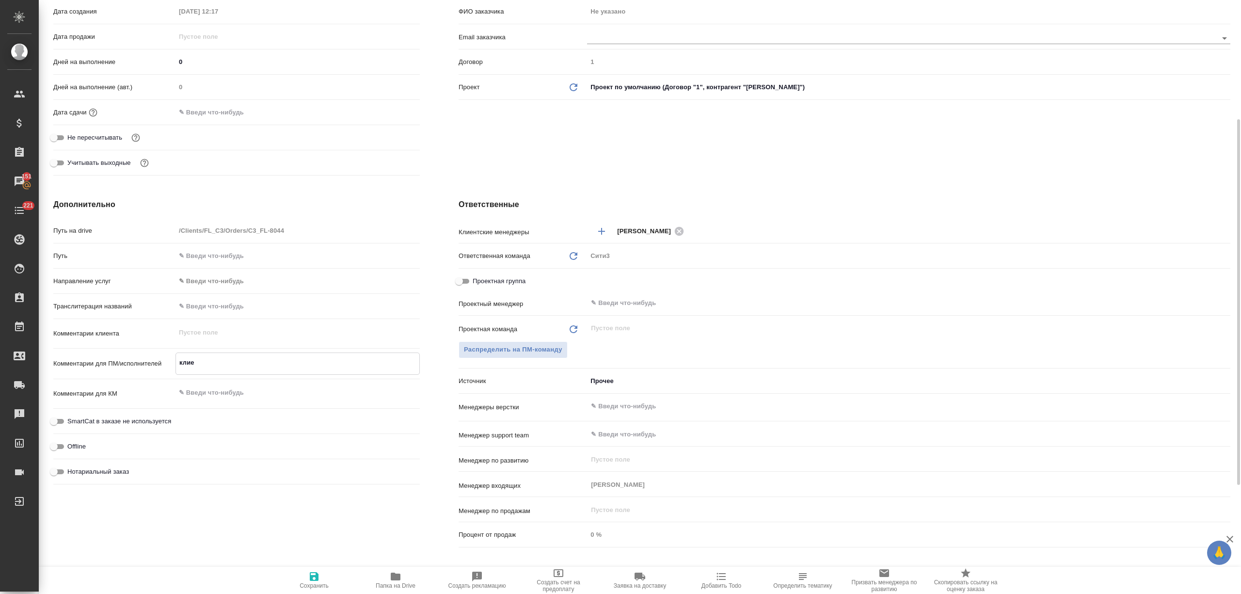
type textarea "x"
type textarea "клиент"
type textarea "x"
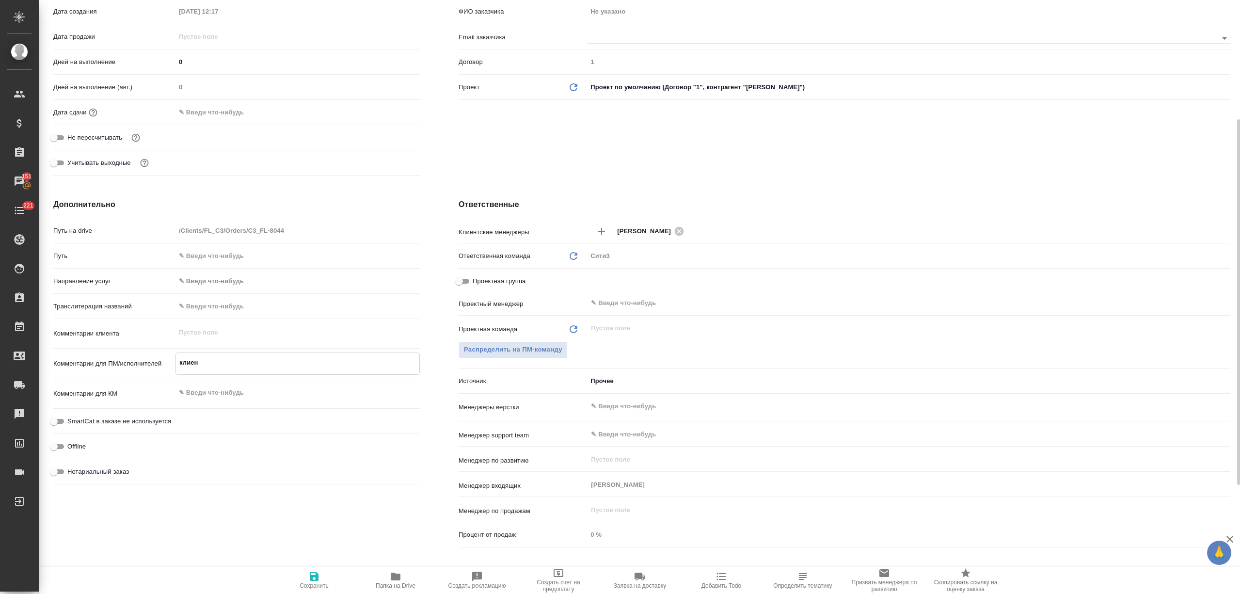
type textarea "x"
type textarea "клиент"
type textarea "x"
type textarea "клиент н"
type textarea "x"
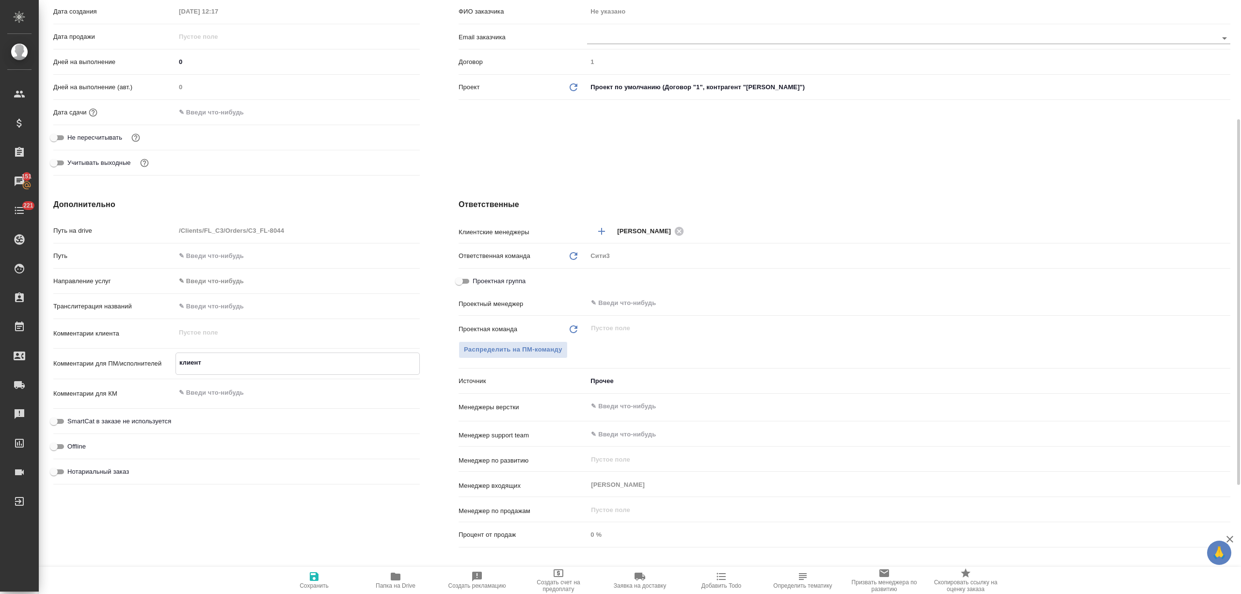
type textarea "x"
type textarea "клиент на"
type textarea "x"
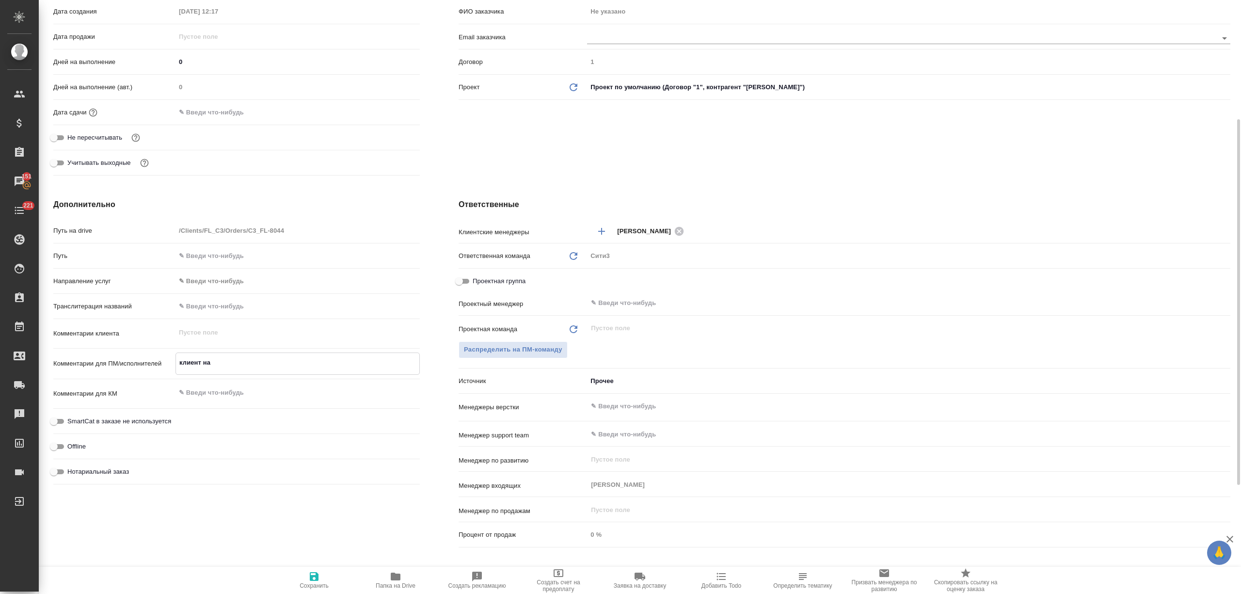
type textarea "x"
type textarea "клиент наф"
type textarea "x"
type textarea "клиент нафо"
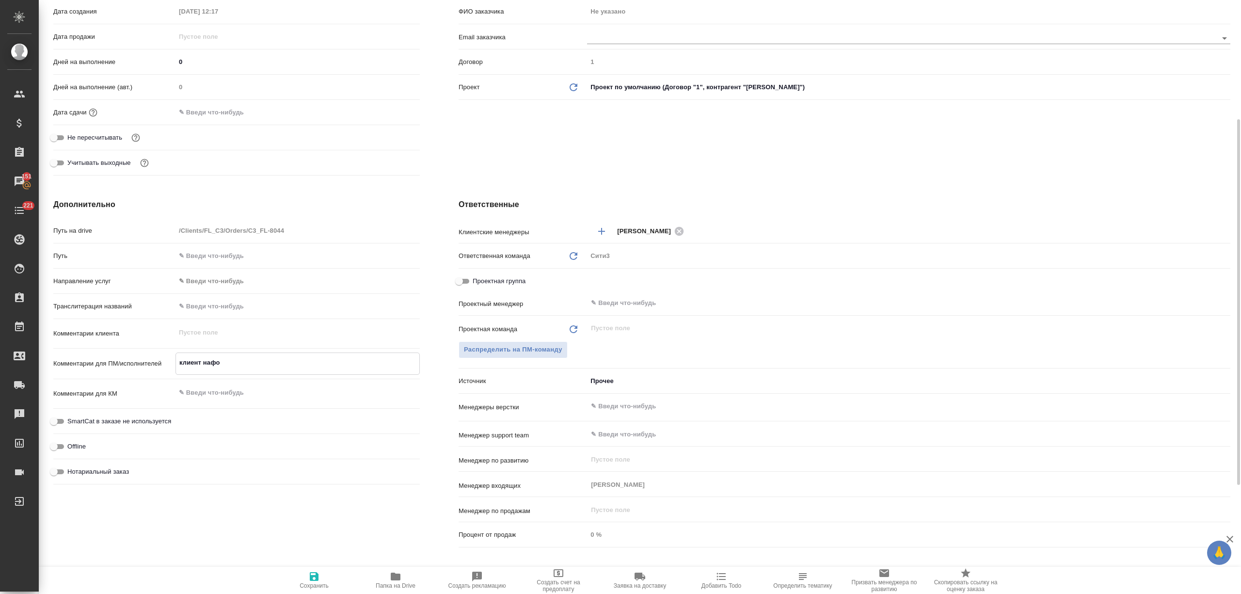
type textarea "x"
type textarea "клиент нафот"
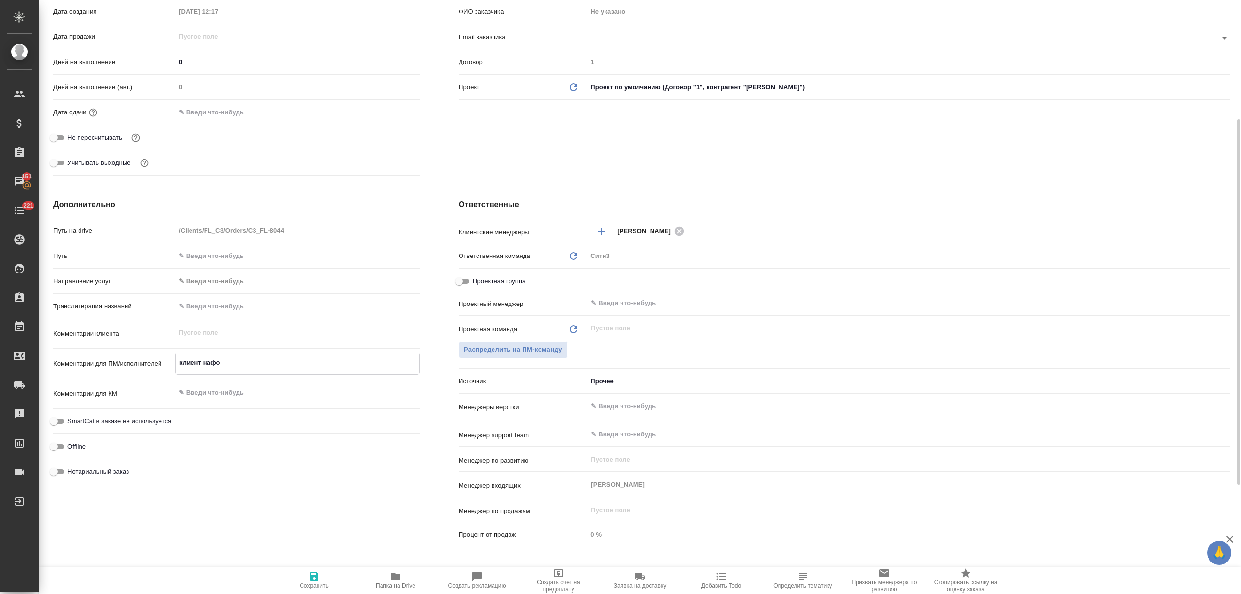
type textarea "x"
type textarea "клиент нафотк"
type textarea "x"
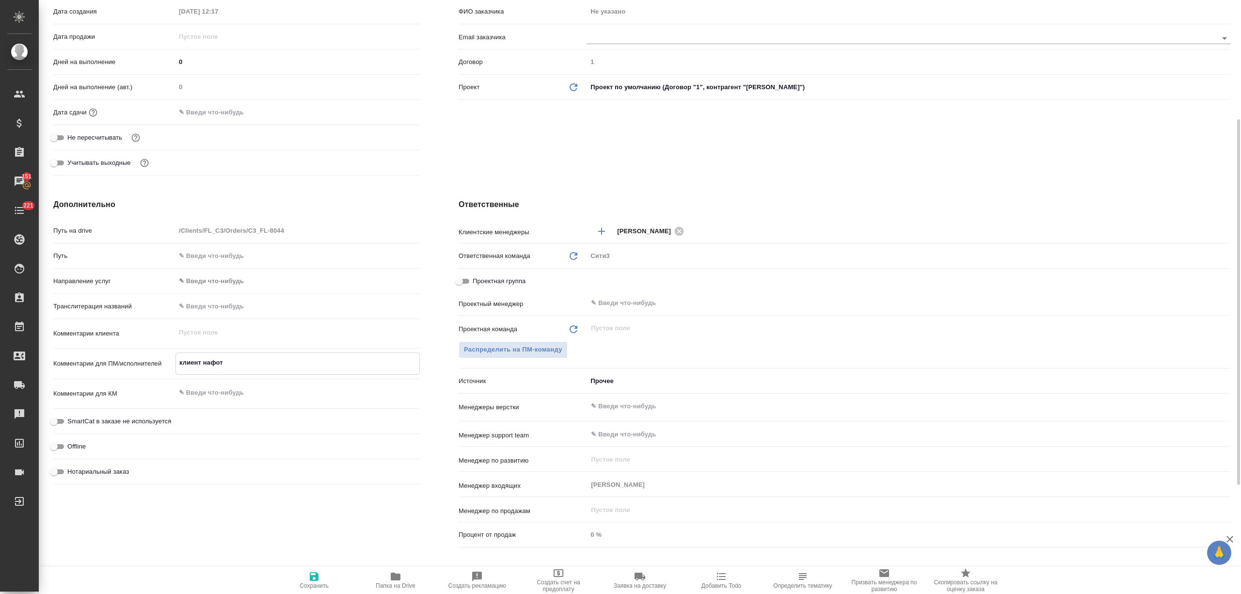
type textarea "x"
type textarea "клиент нафотка"
type textarea "x"
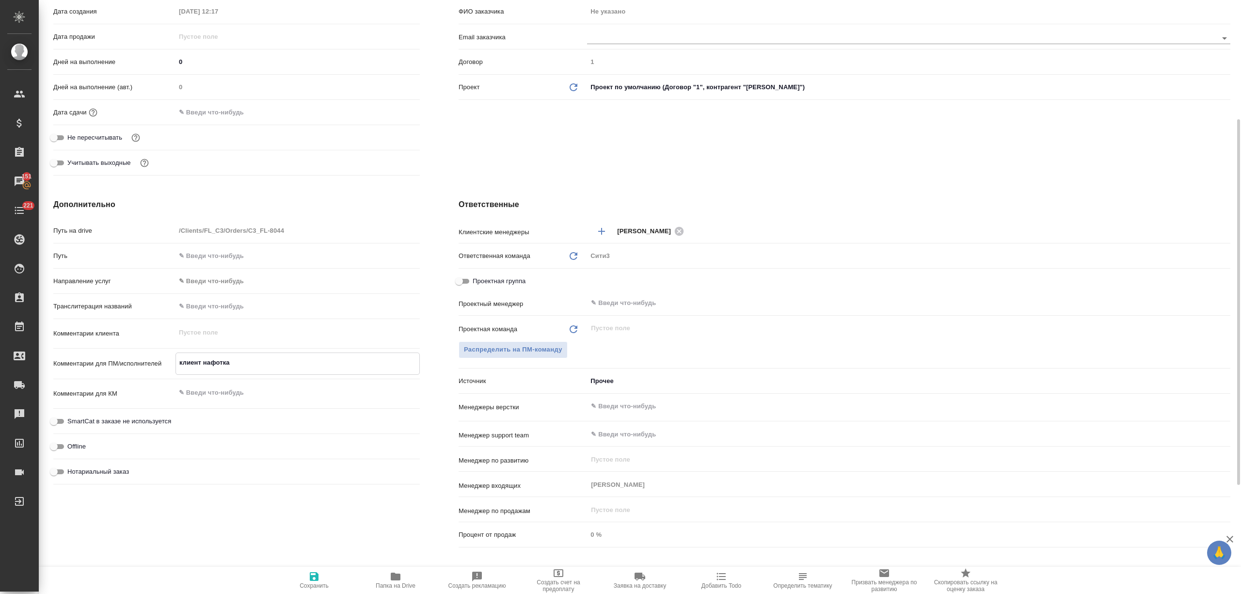
type textarea "x"
type textarea "клиент нафоткал"
type textarea "x"
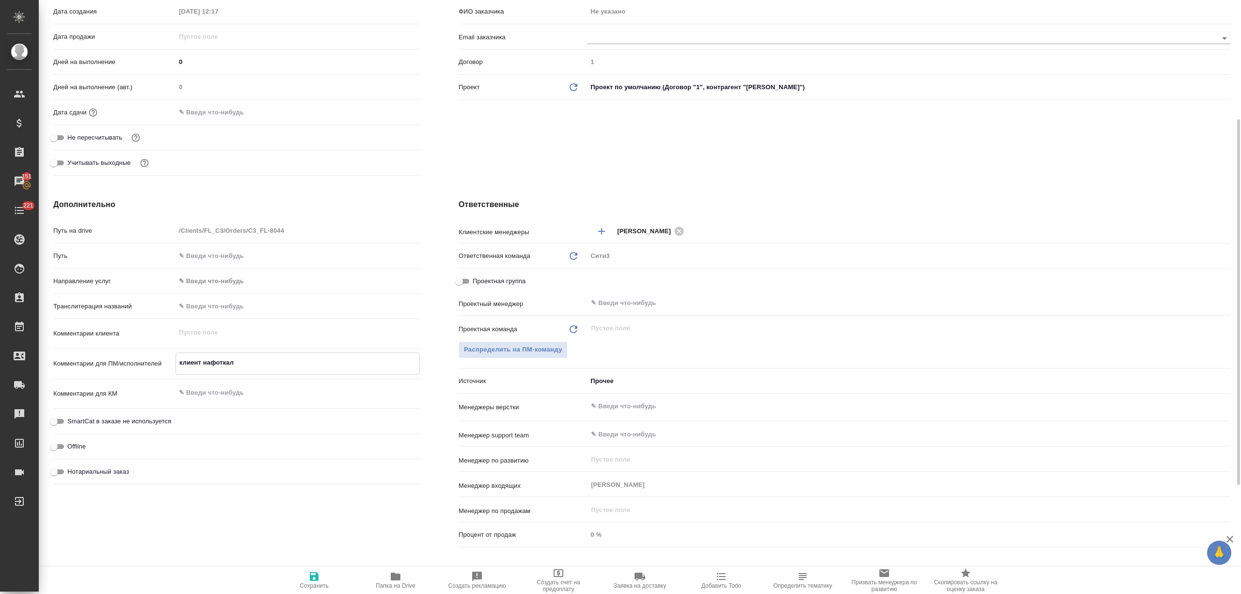
type textarea "клиент нафоткал"
type textarea "x"
type textarea "клиент нафоткал е"
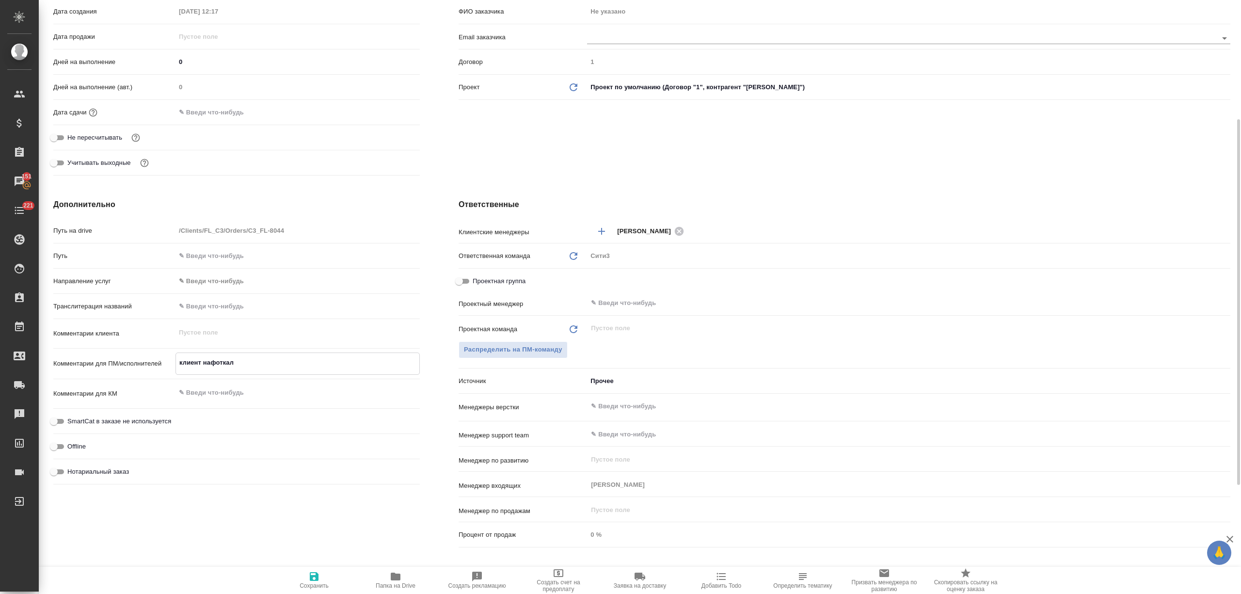
type textarea "x"
type textarea "клиент нафоткал еще"
type textarea "x"
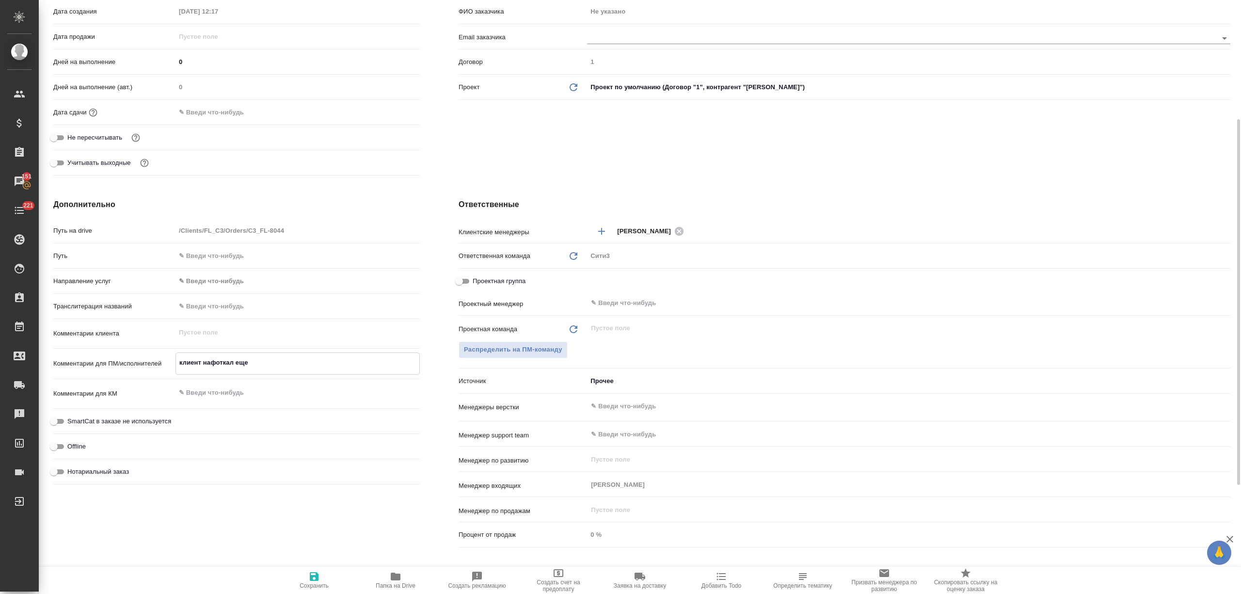
type textarea "x"
type textarea "клиент нафоткал еще"
type textarea "x"
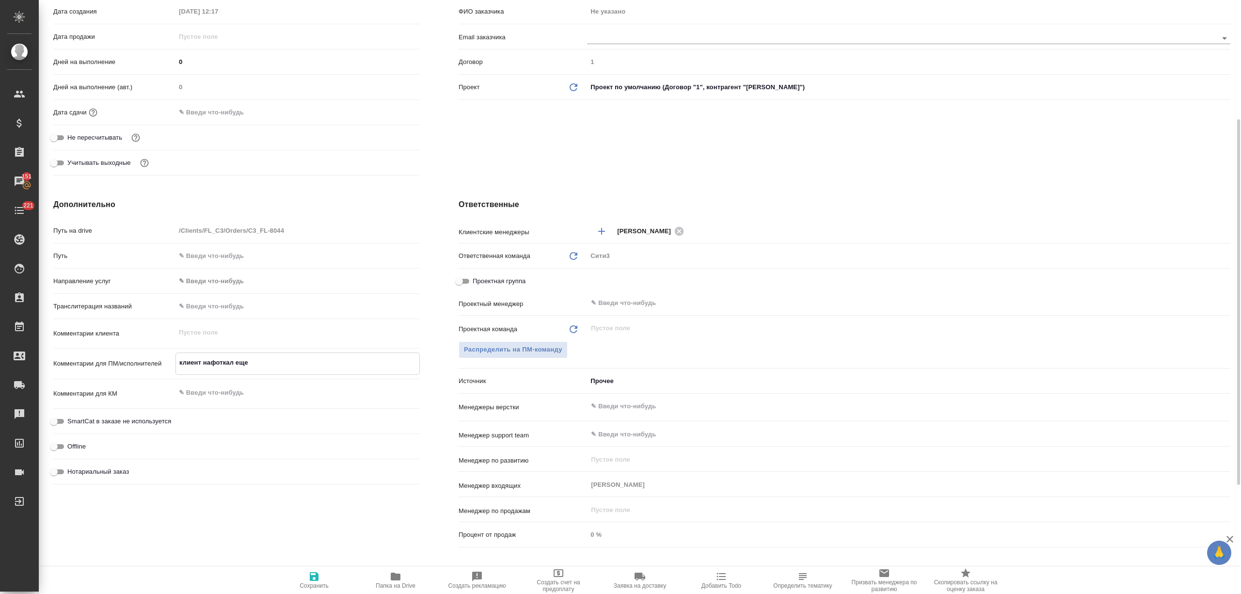
type textarea "x"
type textarea "клиент нафоткал еще ф"
type textarea "x"
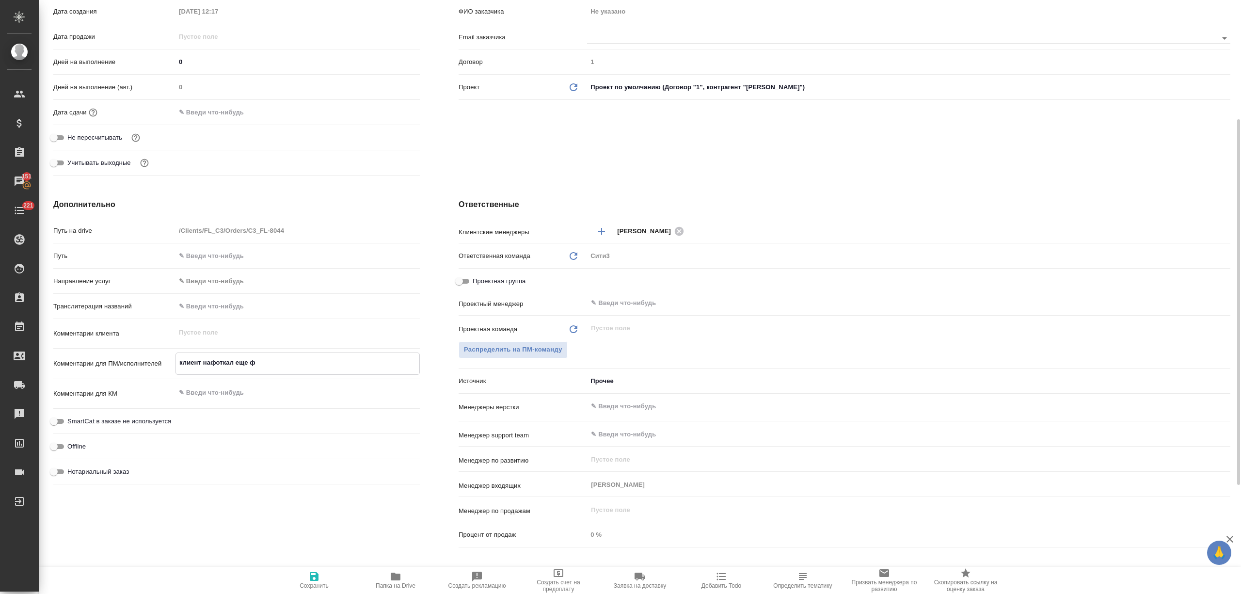
type textarea "клиент нафоткал еще фр"
type textarea "x"
type textarea "клиент нафоткал еще фра"
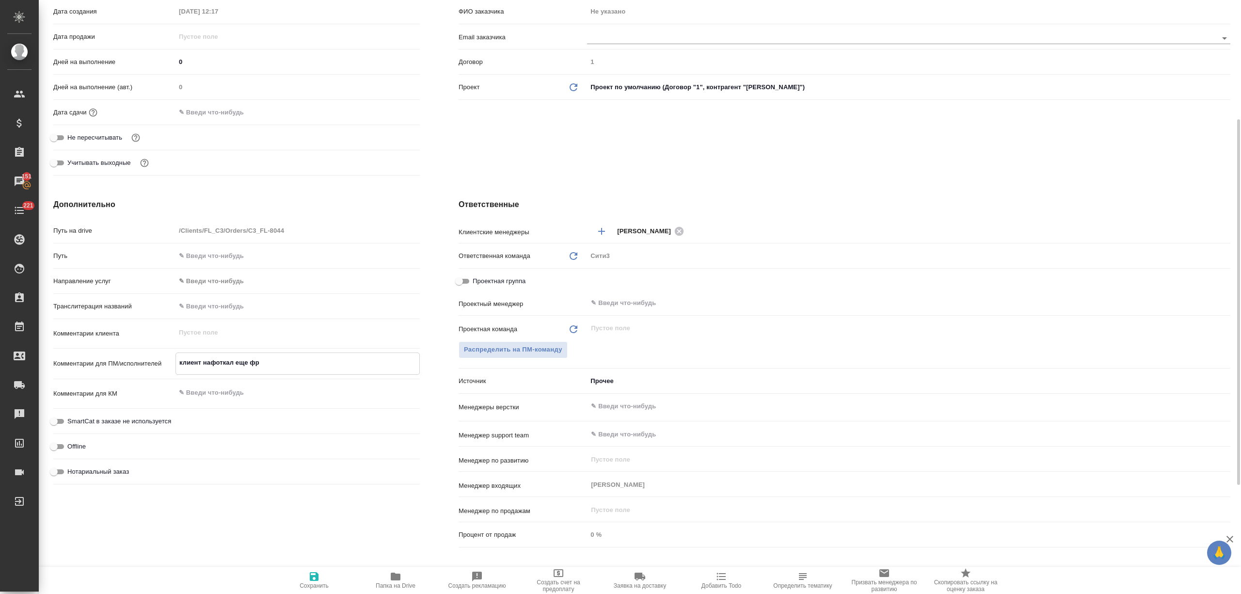
type textarea "x"
type textarea "клиент нафоткал еще фраг"
type textarea "x"
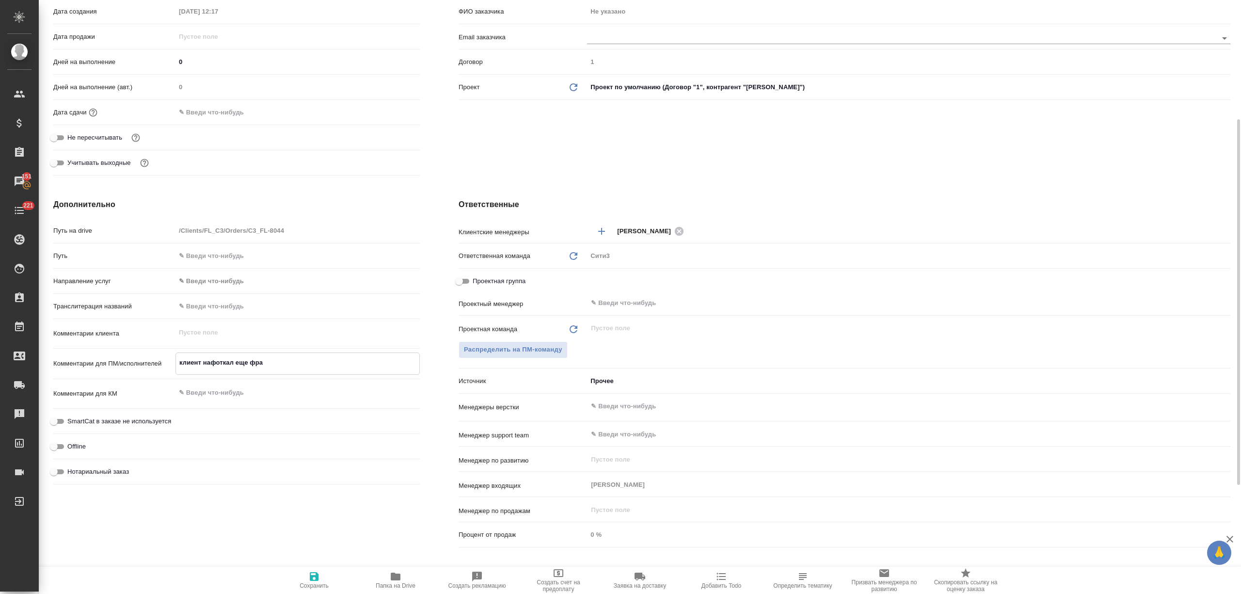
type textarea "x"
type textarea "клиент нафоткал еще фрагм"
type textarea "x"
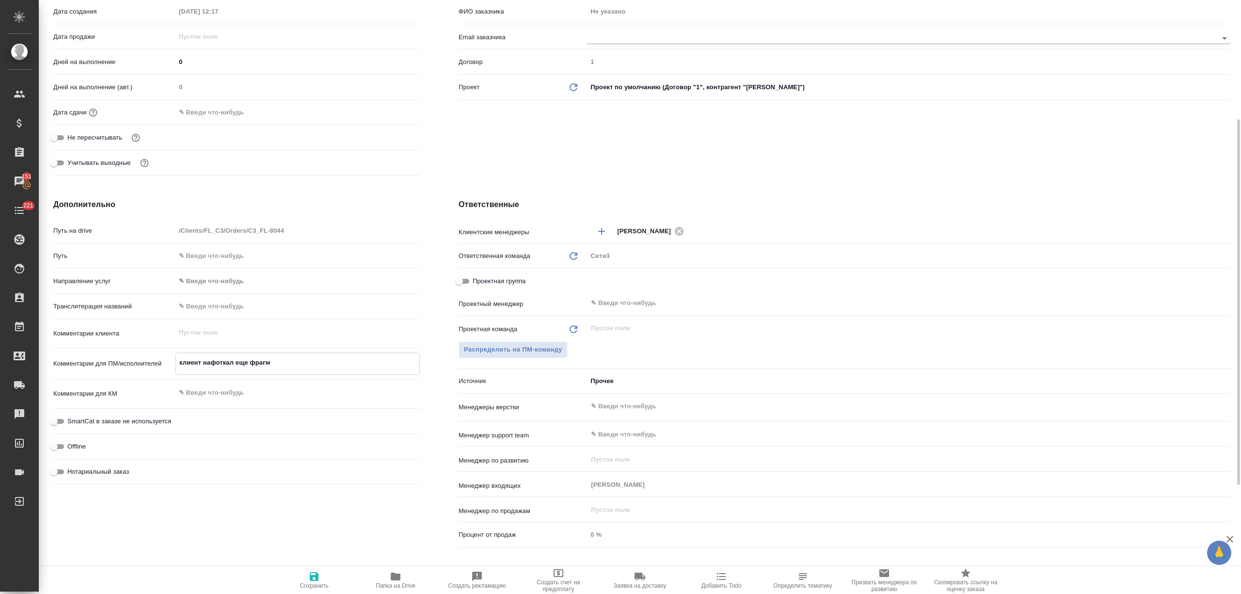
type textarea "клиент нафоткал еще фрагме"
type textarea "x"
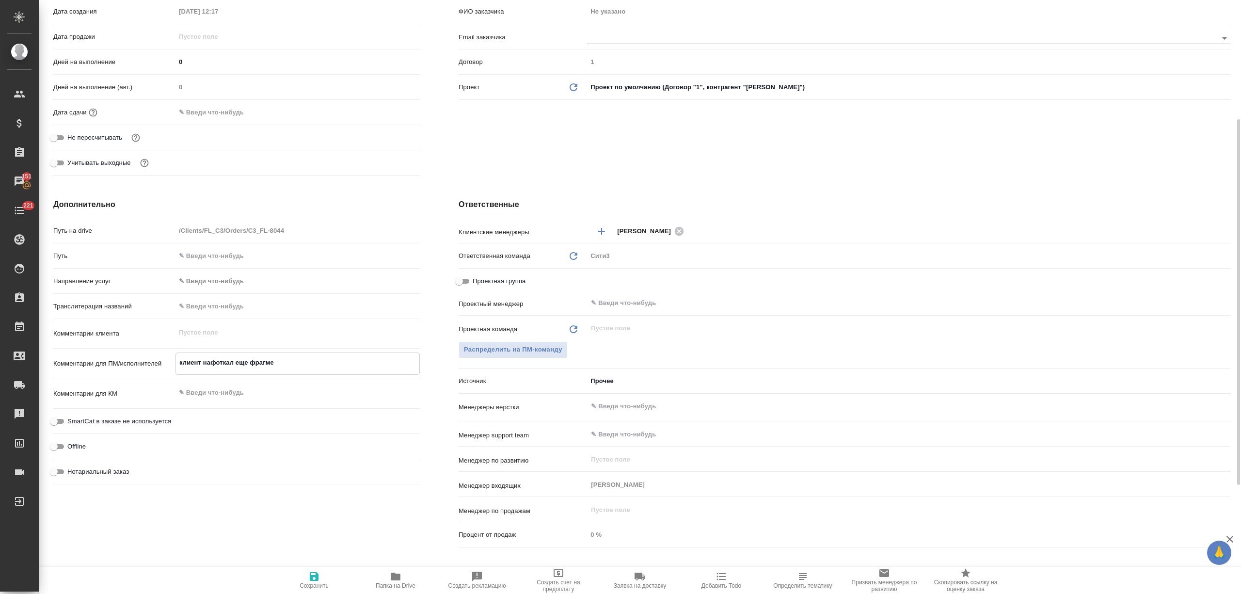
type textarea "клиент нафоткал еще фрагмен"
type textarea "x"
type textarea "клиент нафоткал еще фрагмент"
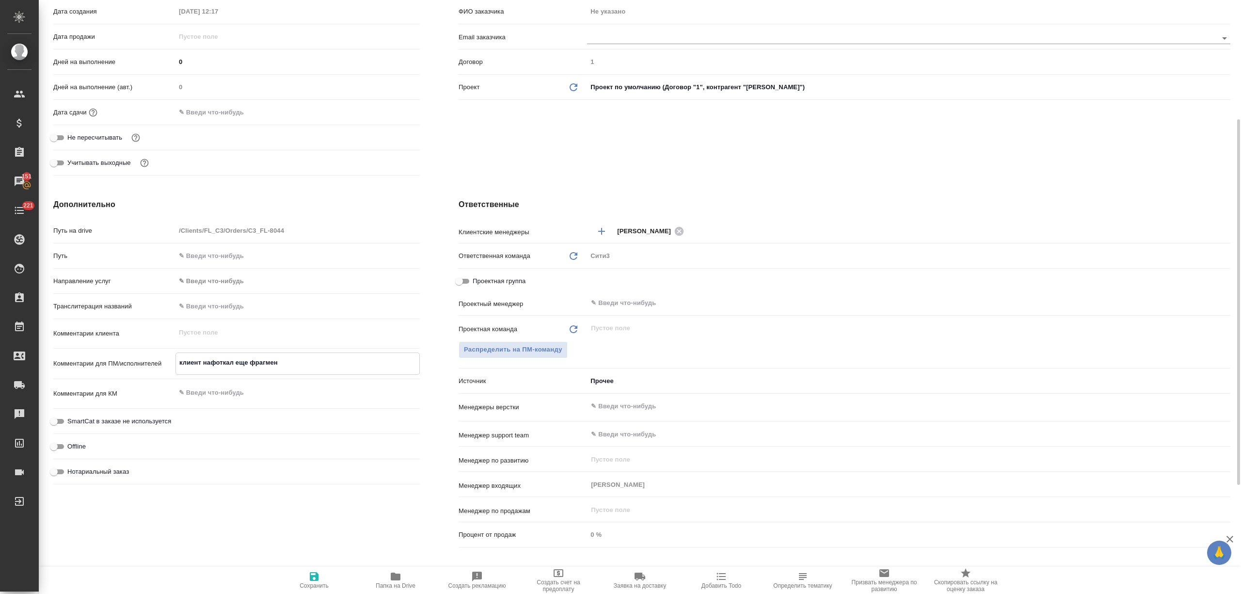
type textarea "x"
type textarea "клиент нафоткал еще фрагменты"
type textarea "x"
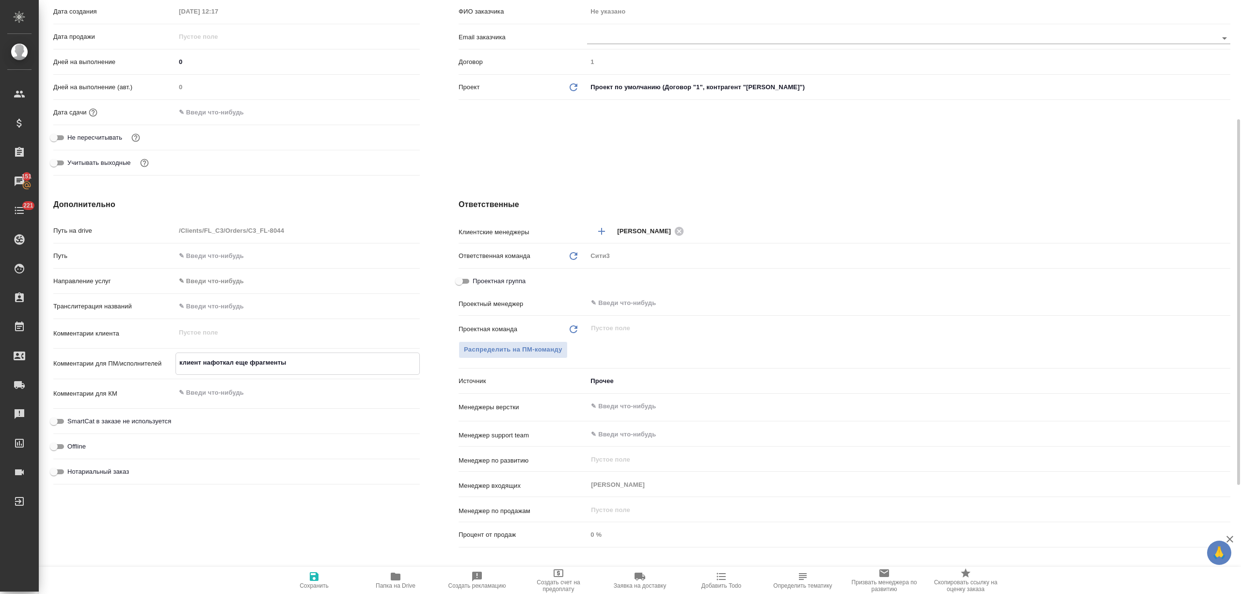
type textarea "x"
type textarea "клиент нафоткал еще фрагменты,"
type textarea "x"
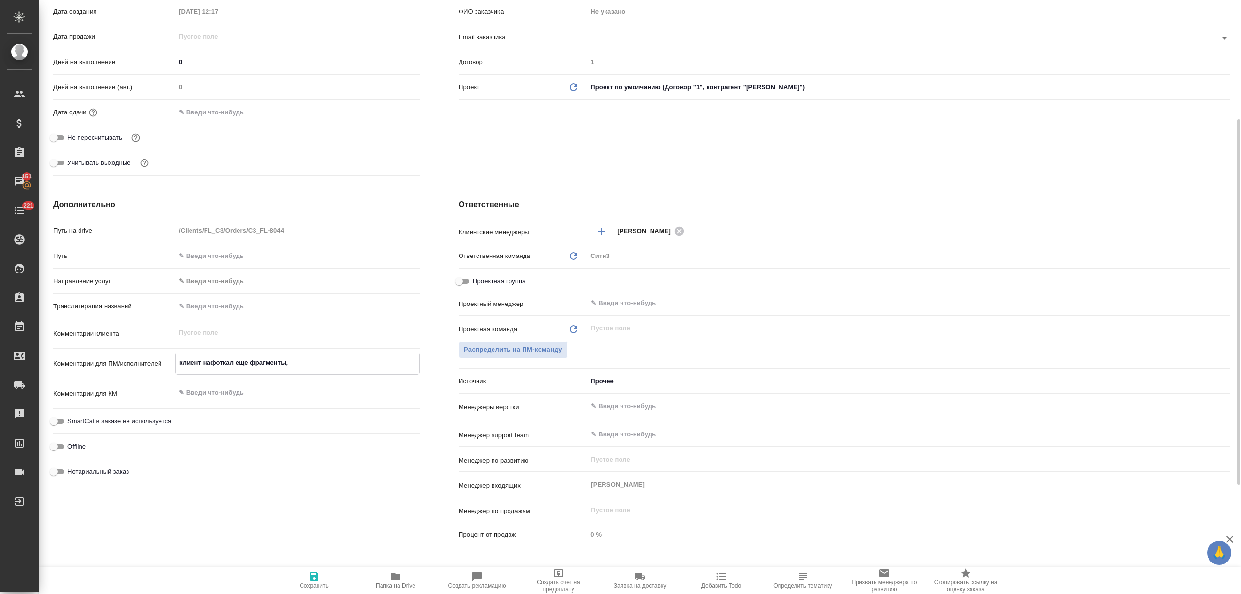
type textarea "клиент нафоткал еще фрагменты,"
type textarea "x"
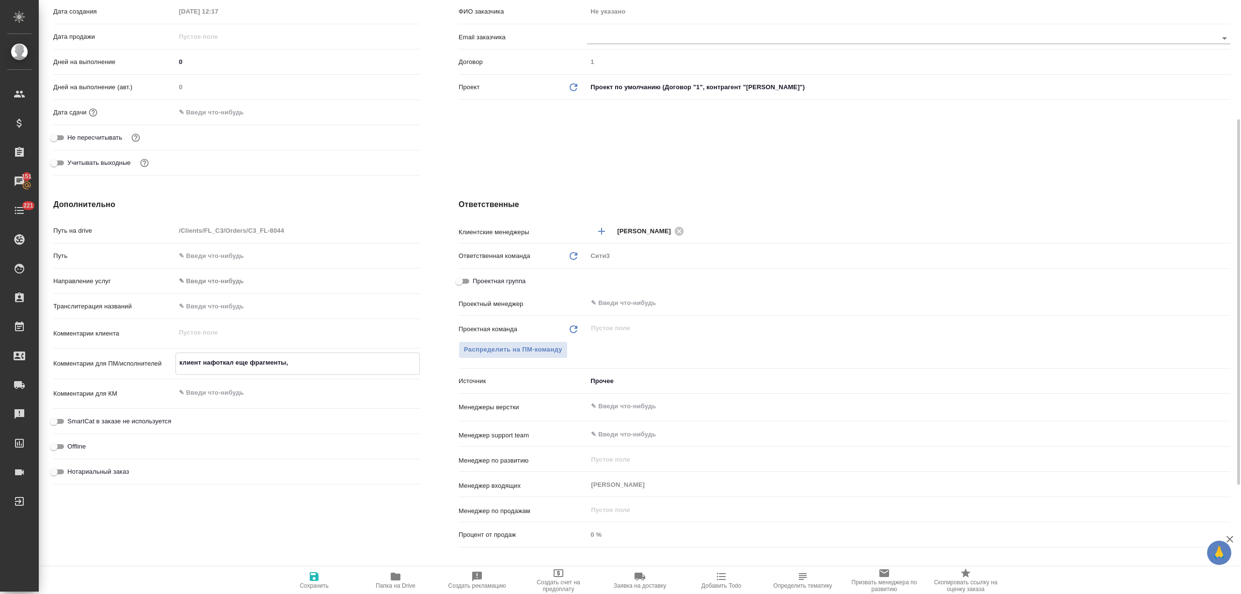
type textarea "клиент нафоткал еще фрагменты, к"
type textarea "x"
type textarea "клиент нафоткал еще фрагменты, ко"
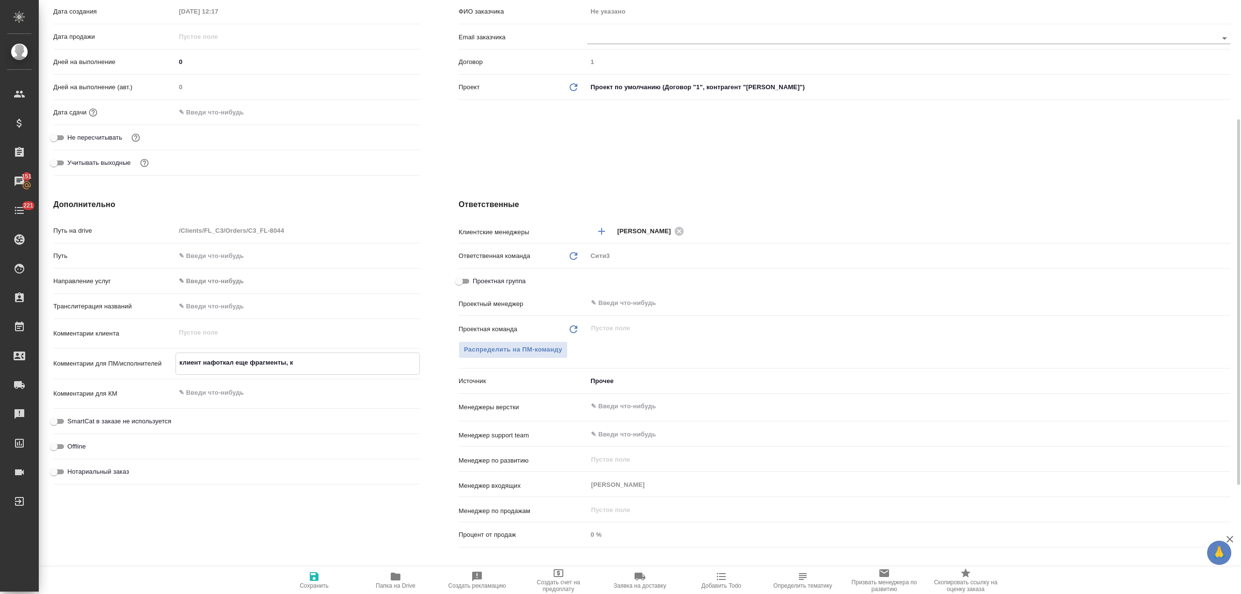
type textarea "x"
type textarea "клиент нафоткал еще фрагменты, кот"
type textarea "x"
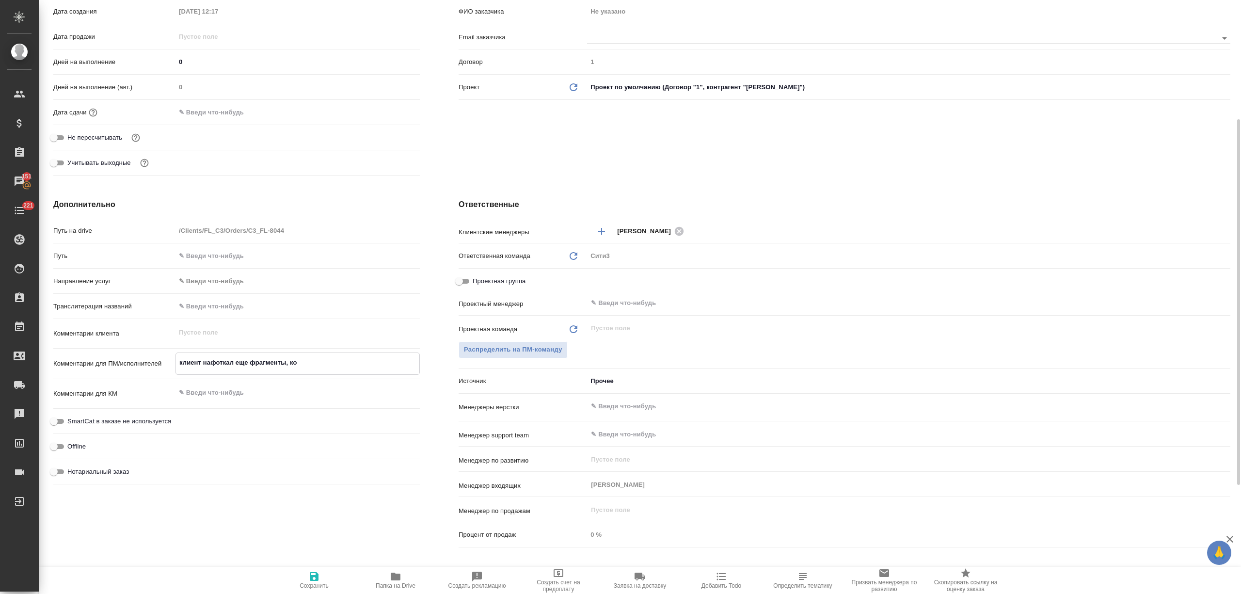
type textarea "x"
type textarea "клиент нафоткал еще фрагменты, кото"
type textarea "x"
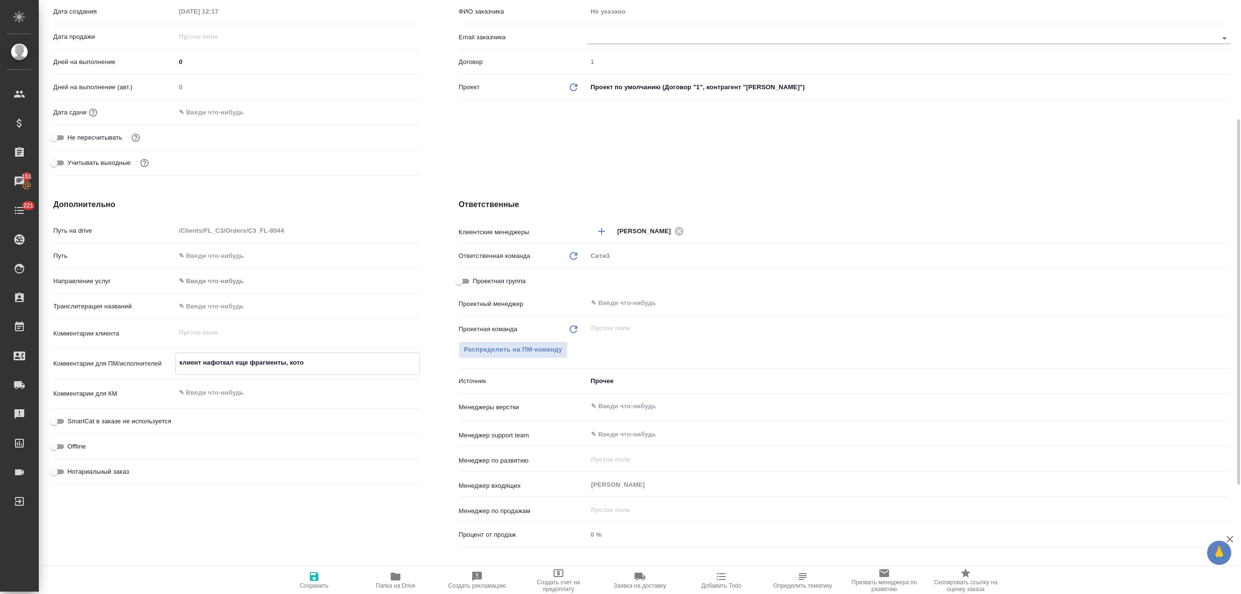
type textarea "x"
type textarea "клиент нафоткал еще фрагменты, котор"
type textarea "x"
type textarea "клиент нафоткал еще фрагменты, которы"
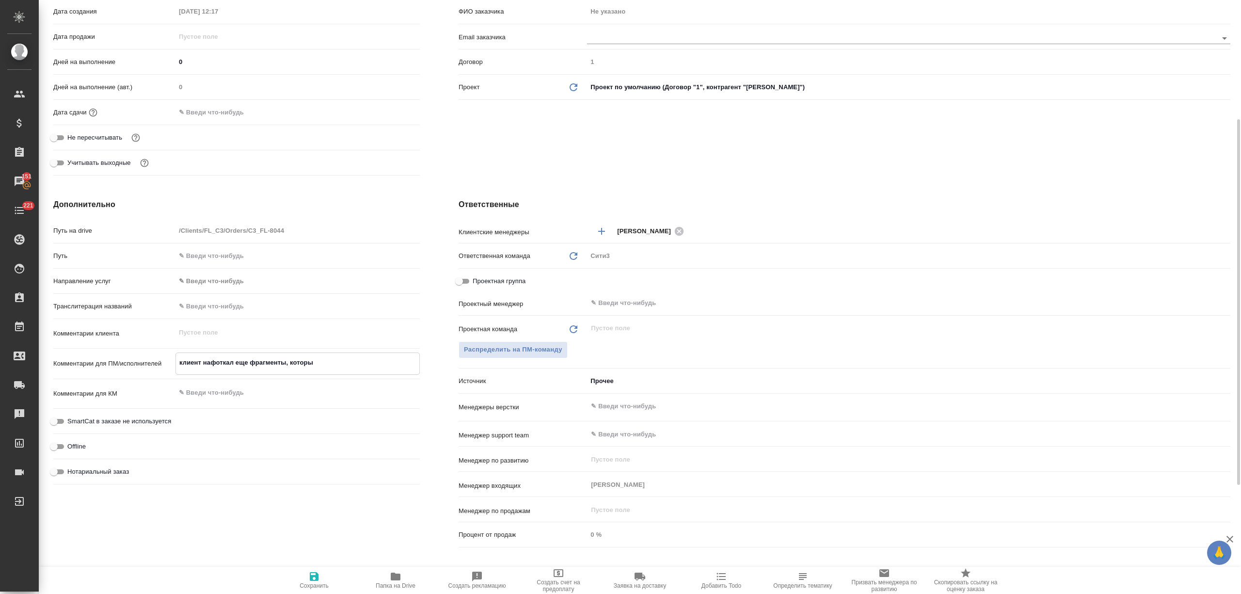
type textarea "x"
type textarea "клиент нафоткал еще фрагменты, которые"
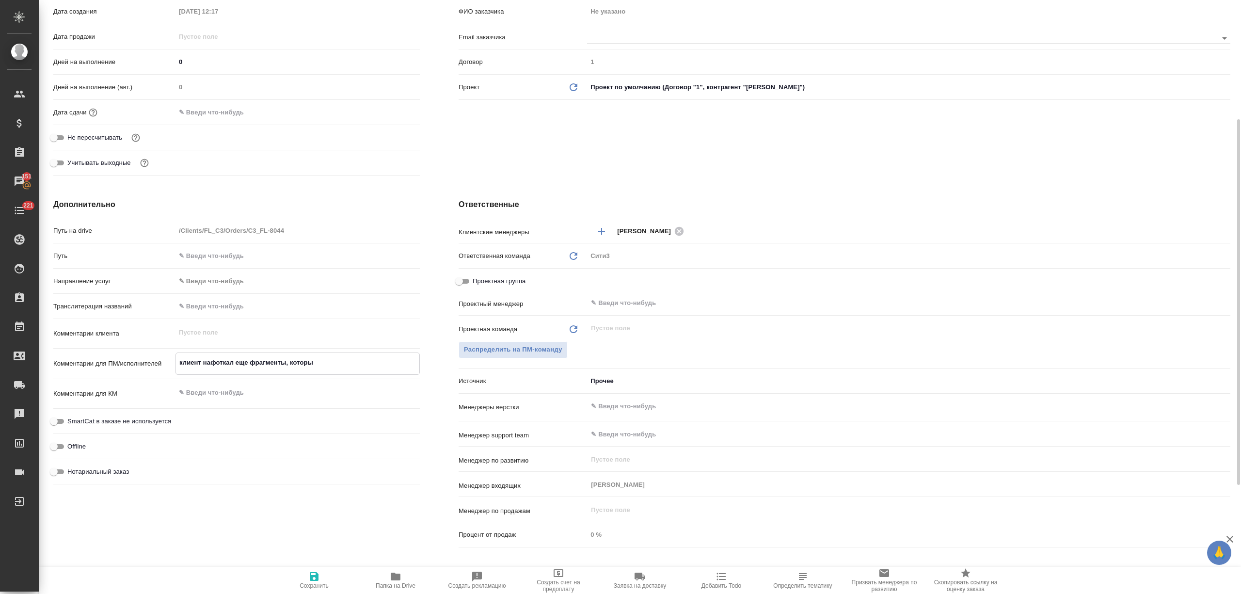
type textarea "x"
type textarea "клиент нафоткал еще фрагменты, которые"
type textarea "x"
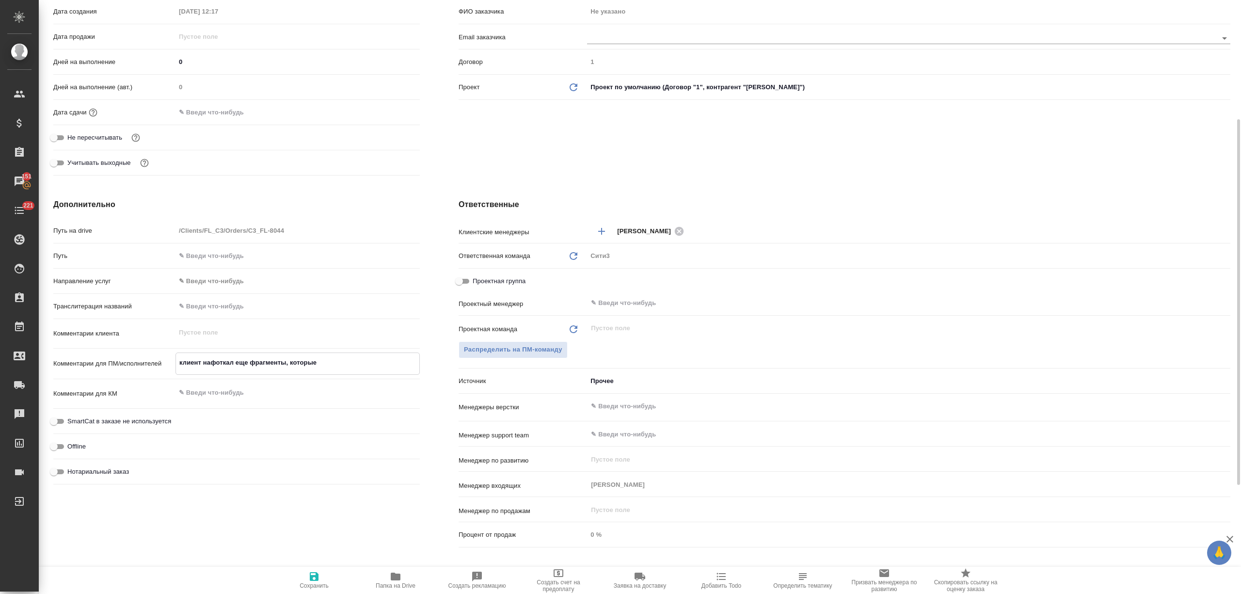
type textarea "x"
type textarea "клиент нафоткал еще фрагменты, которые м"
type textarea "x"
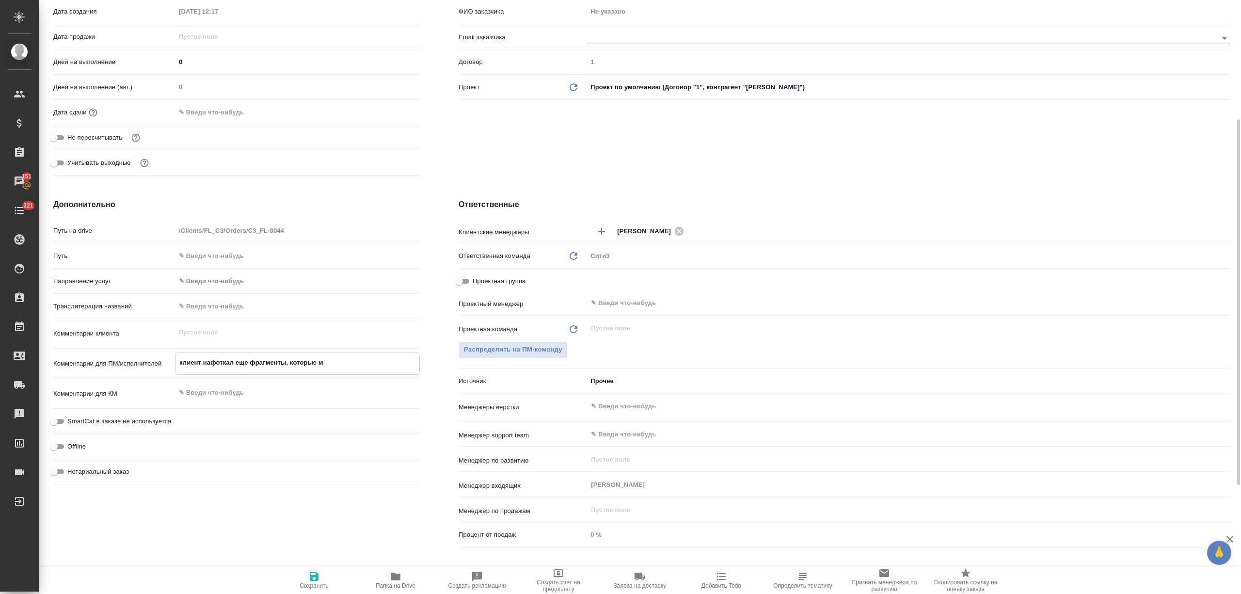
type textarea "x"
type textarea "клиент нафоткал еще фрагменты, которые мо"
type textarea "x"
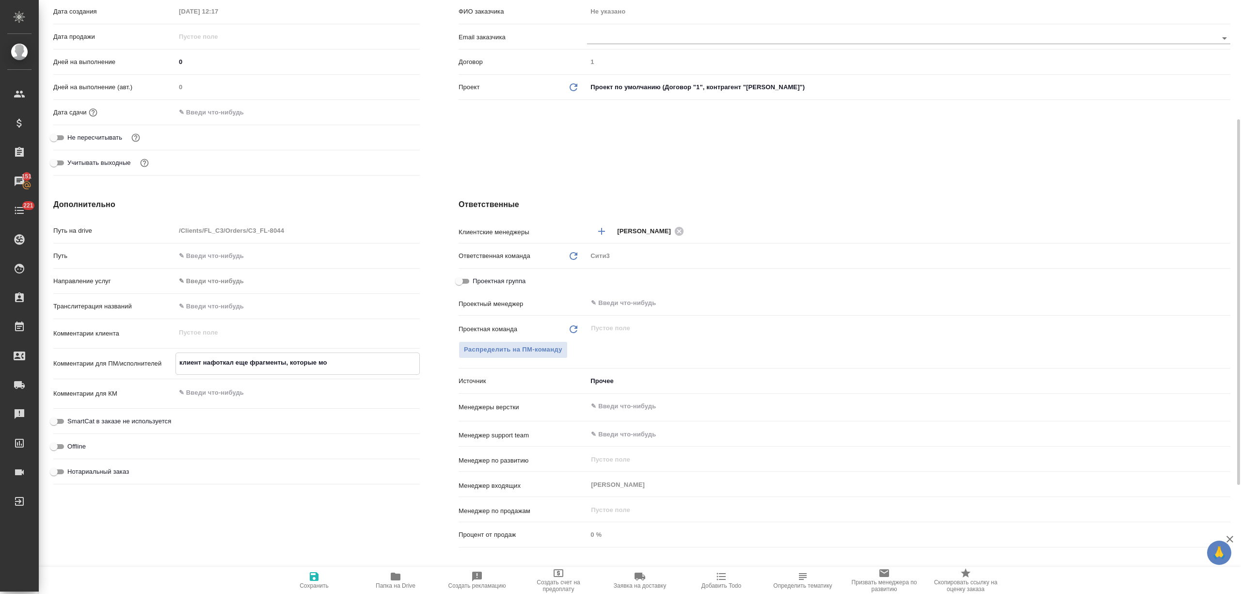
type textarea "клиент нафоткал еще фрагменты, которые мог"
type textarea "x"
type textarea "клиент нафоткал еще фрагменты, которые могу"
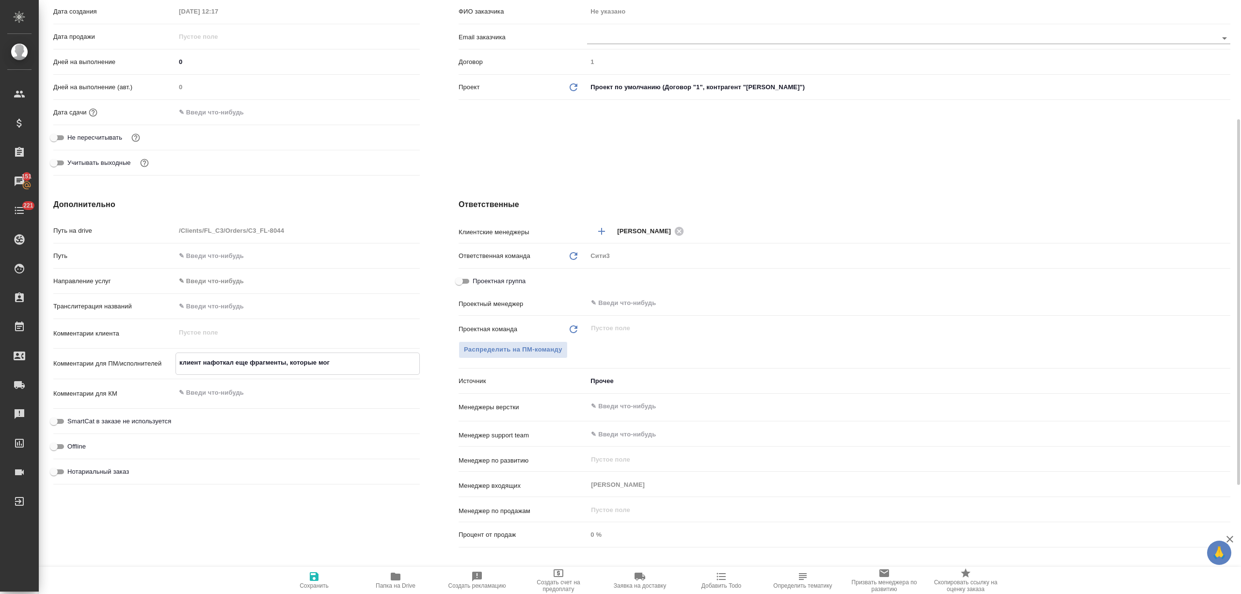
type textarea "x"
type textarea "клиент нафоткал еще фрагменты, которые могут"
type textarea "x"
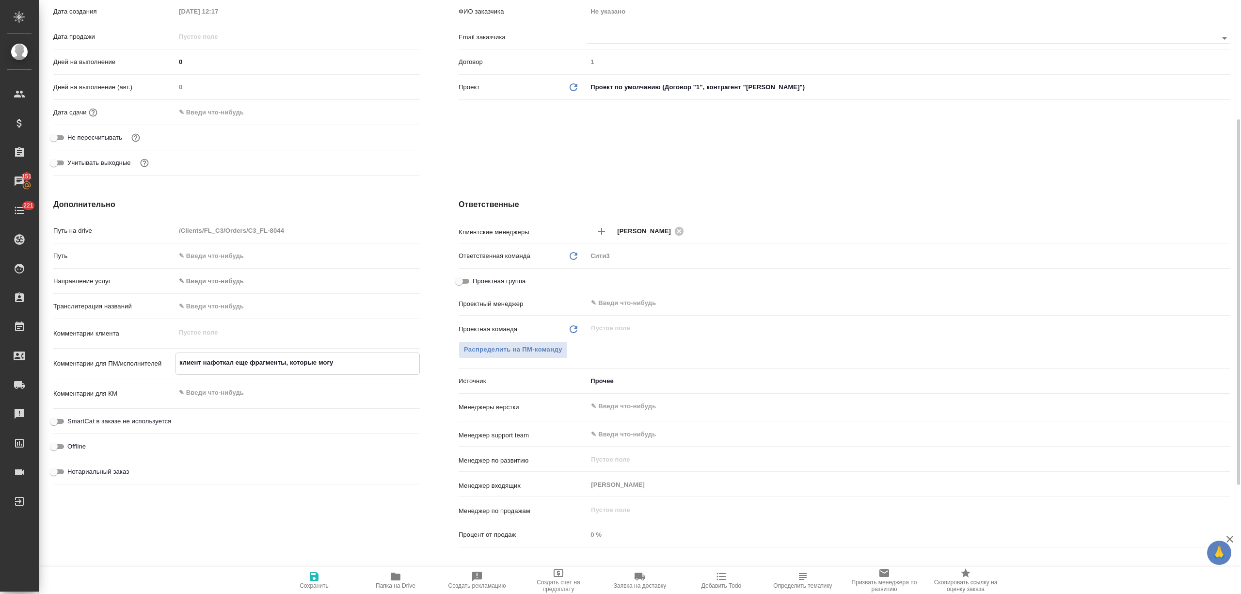
type textarea "x"
type textarea "клиент нафоткал еще фрагменты, которые могут"
type textarea "x"
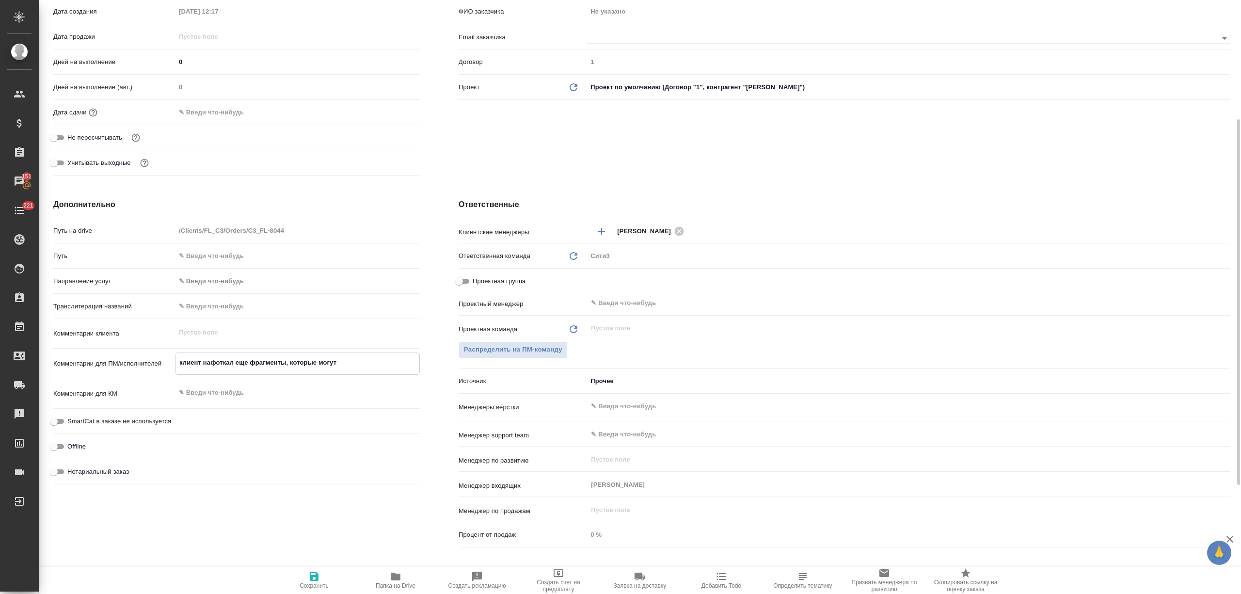
type textarea "x"
type textarea "клиент нафоткал еще фрагменты, которые могут б"
type textarea "x"
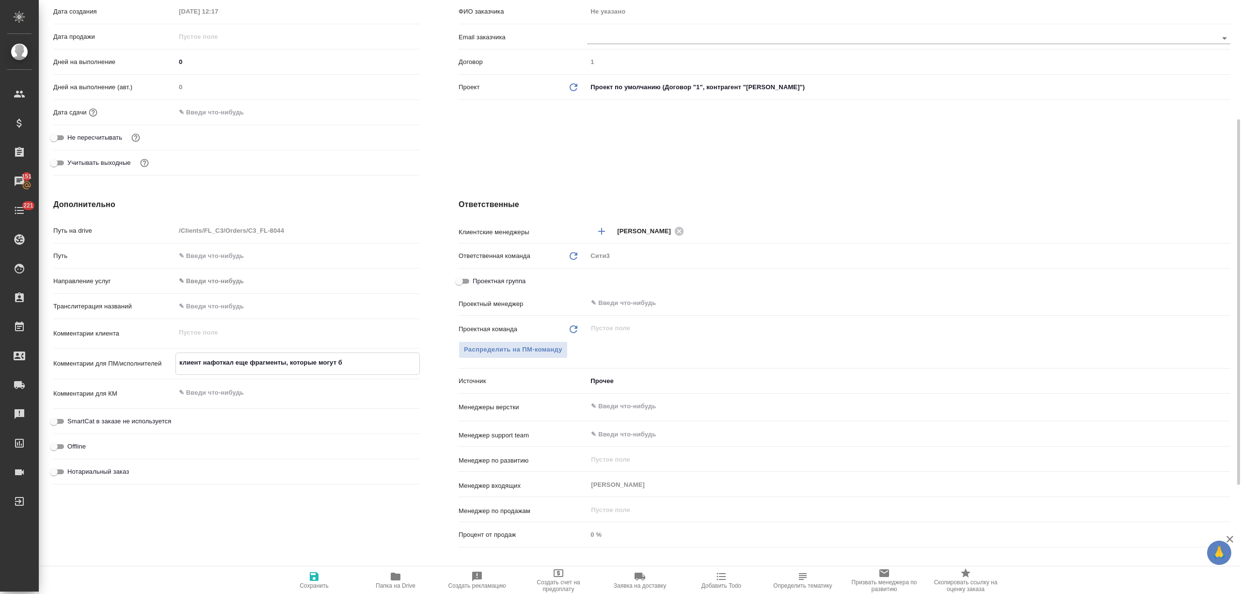
type textarea "клиент нафоткал еще фрагменты, которые могут бы"
type textarea "x"
type textarea "клиент нафоткал еще фрагменты, которые могут быт"
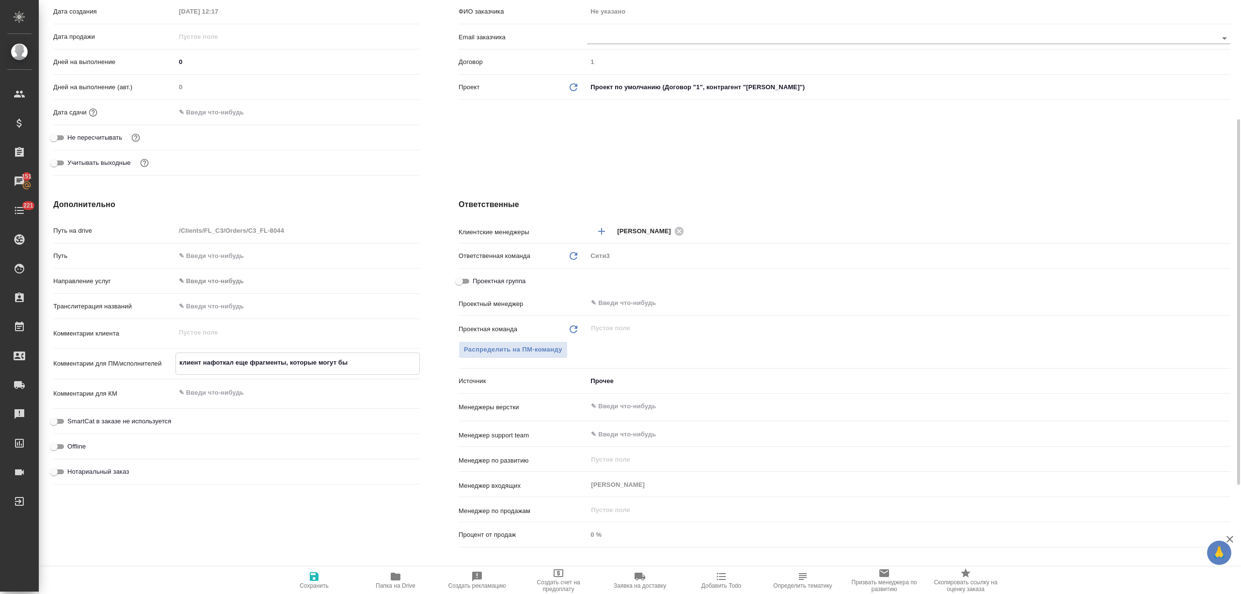
type textarea "x"
type textarea "клиент нафоткал еще фрагменты, которые могут быть"
type textarea "x"
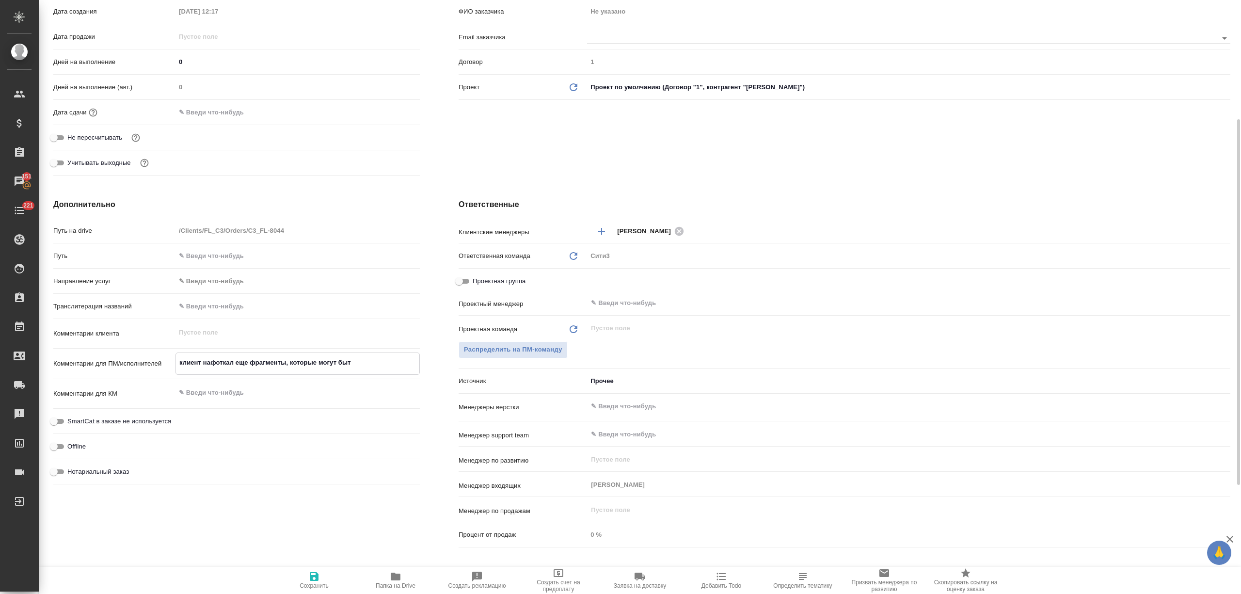
type textarea "x"
type textarea "клиент нафоткал еще фрагменты, которые могут быть"
type textarea "x"
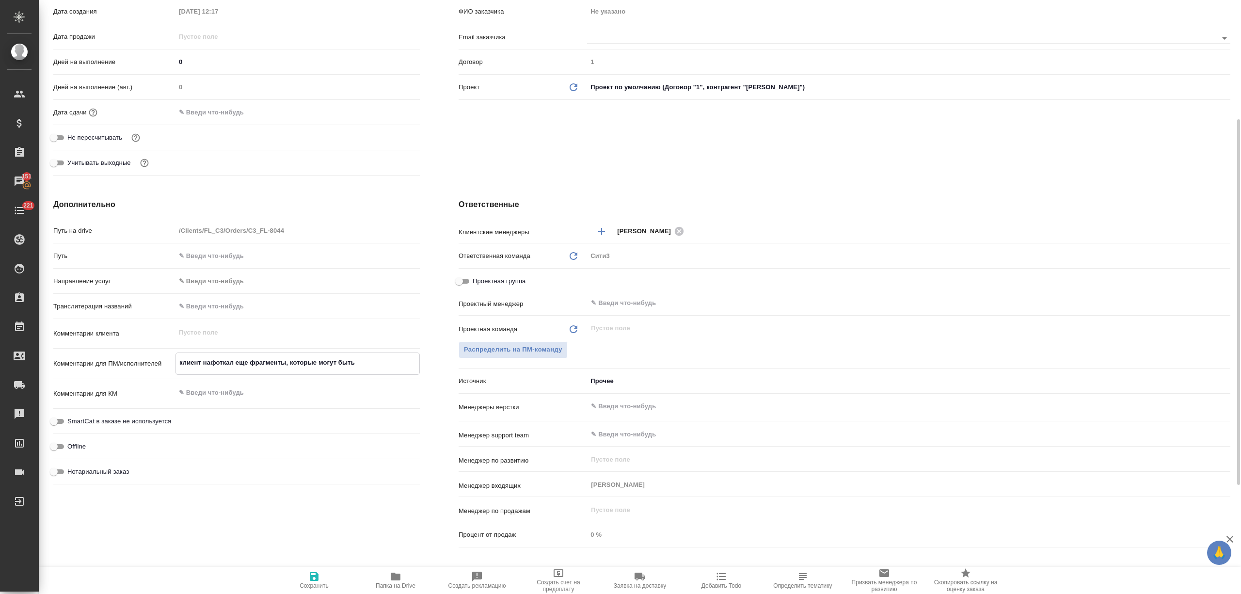
type textarea "x"
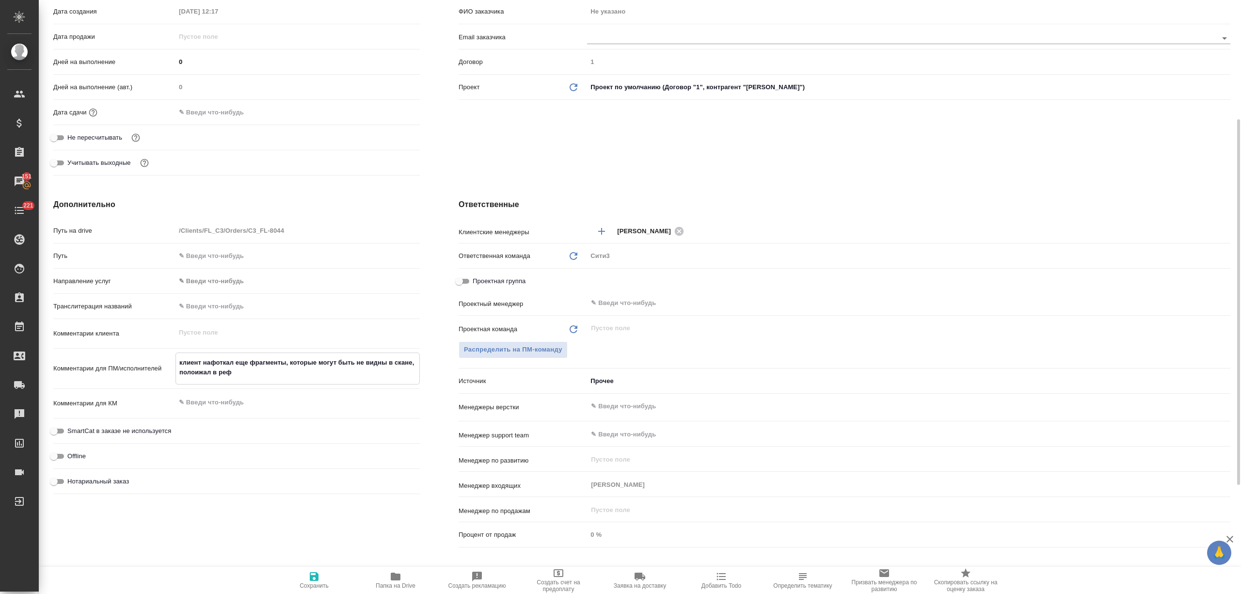
click at [201, 369] on textarea "клиент нафоткал еще фрагменты, которые могут быть не видны в скане, полоижал в …" at bounding box center [297, 367] width 243 height 26
click at [212, 367] on textarea "клиент нафоткал еще фрагменты, которые могут быть не видны в скане, положиал в …" at bounding box center [297, 367] width 243 height 26
click at [316, 573] on icon "button" at bounding box center [314, 576] width 9 height 9
click at [401, 574] on span "Папка на Drive" at bounding box center [396, 580] width 70 height 18
click at [618, 412] on input "text" at bounding box center [892, 406] width 605 height 12
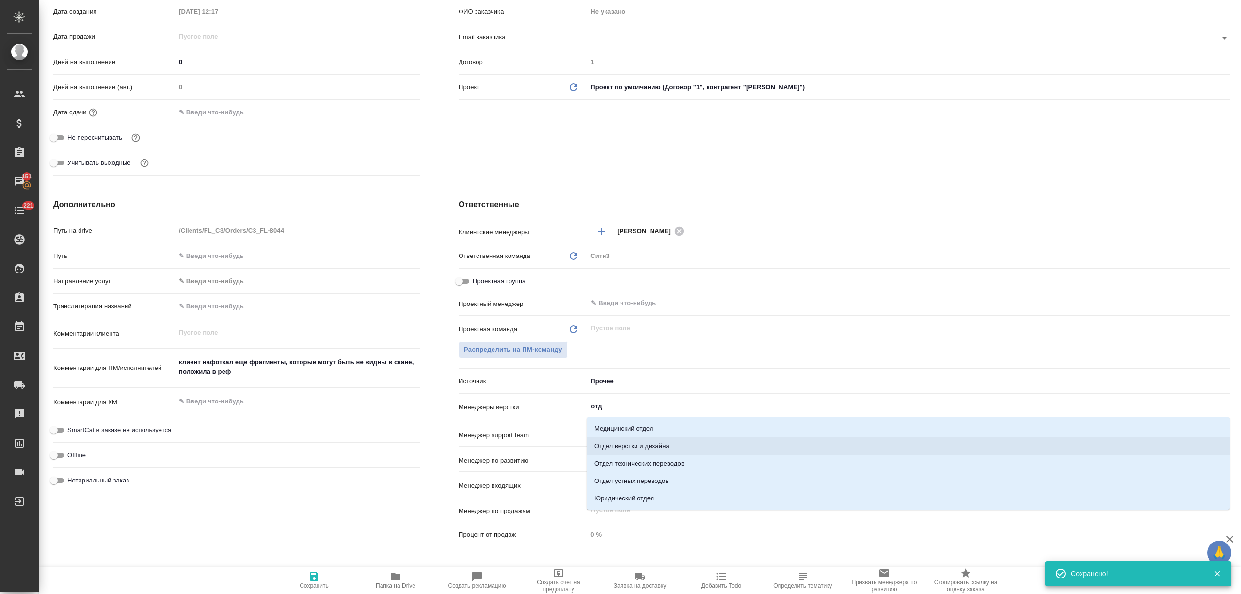
click at [627, 447] on li "Отдел верстки и дизайна" at bounding box center [908, 445] width 643 height 17
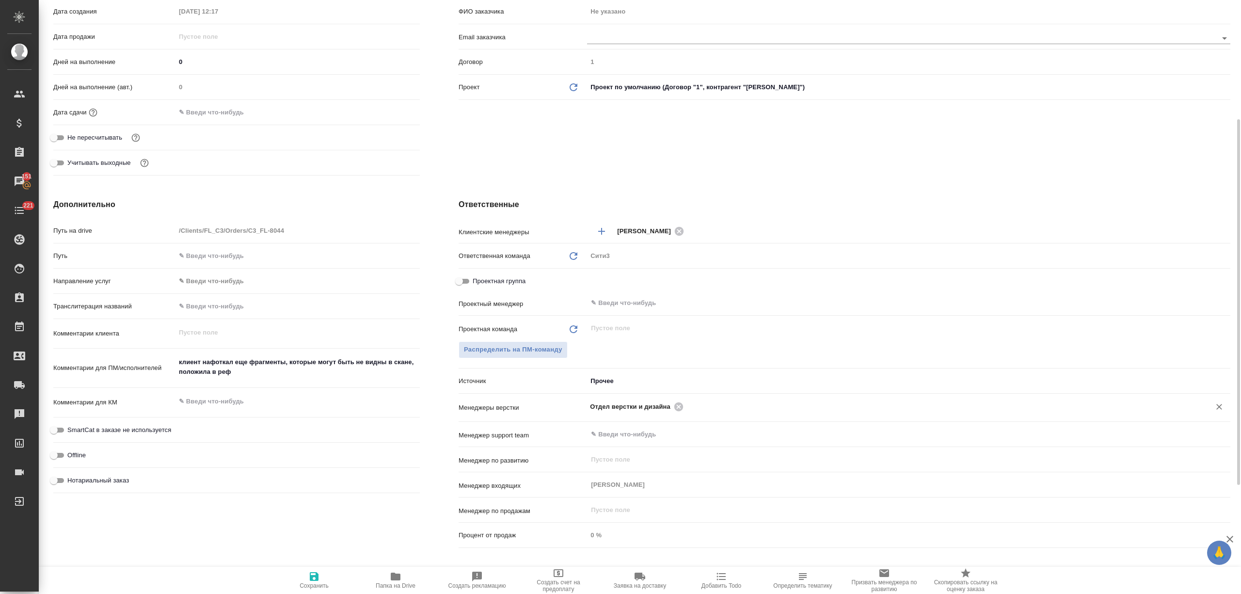
click at [330, 570] on button "Сохранить" at bounding box center [313, 580] width 81 height 27
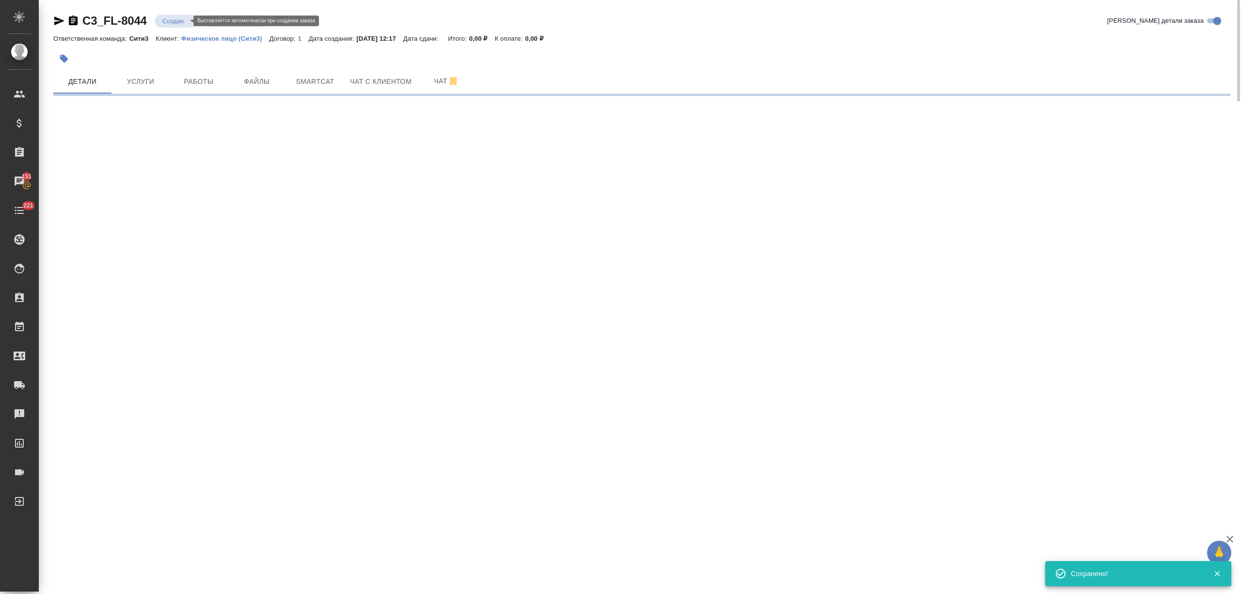
click at [174, 19] on body "🙏 .cls-1 fill:#fff; AWATERA Nikitina Tatiana Клиенты Спецификации Заказы 151 Ча…" at bounding box center [620, 297] width 1241 height 594
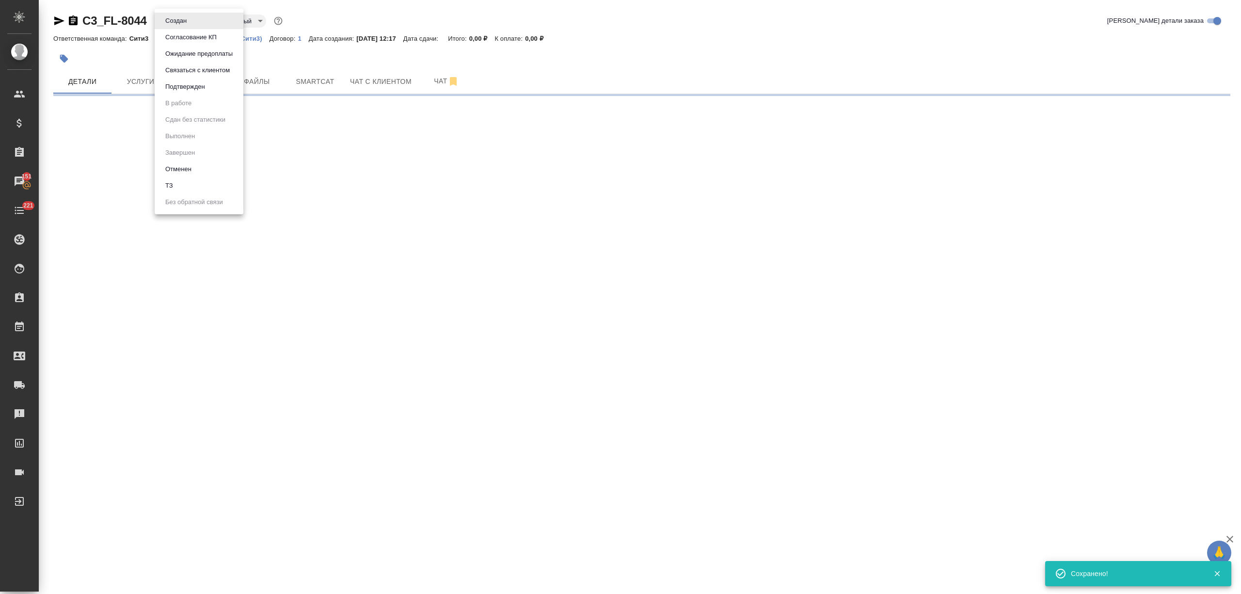
click at [173, 179] on li "ТЗ" at bounding box center [199, 185] width 89 height 16
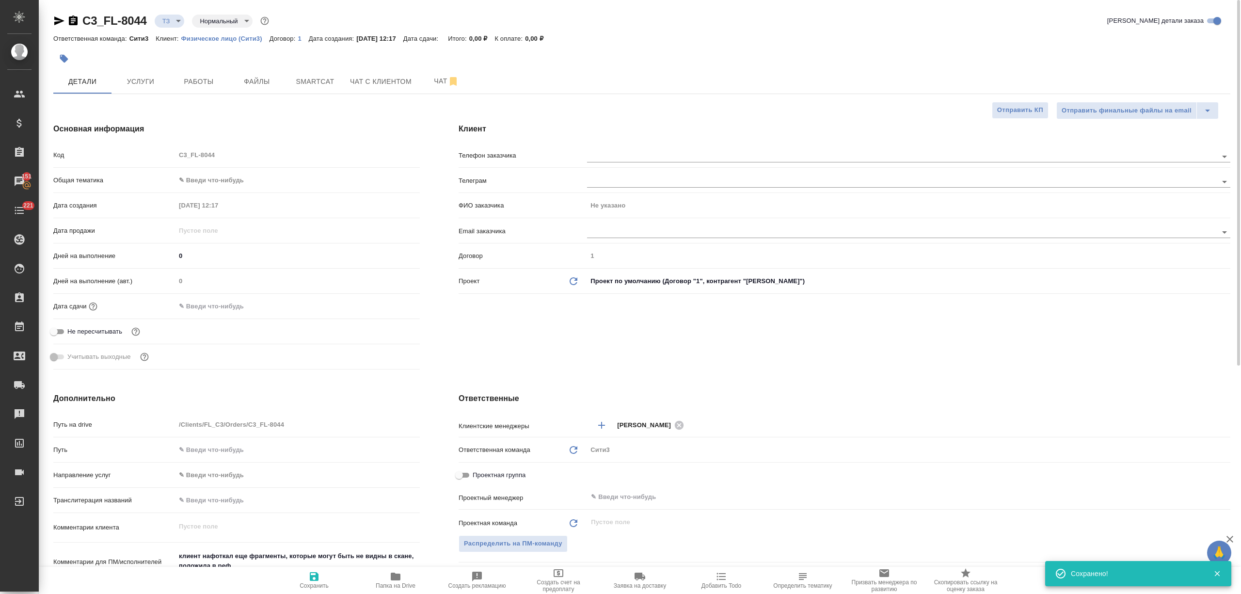
scroll to position [194, 0]
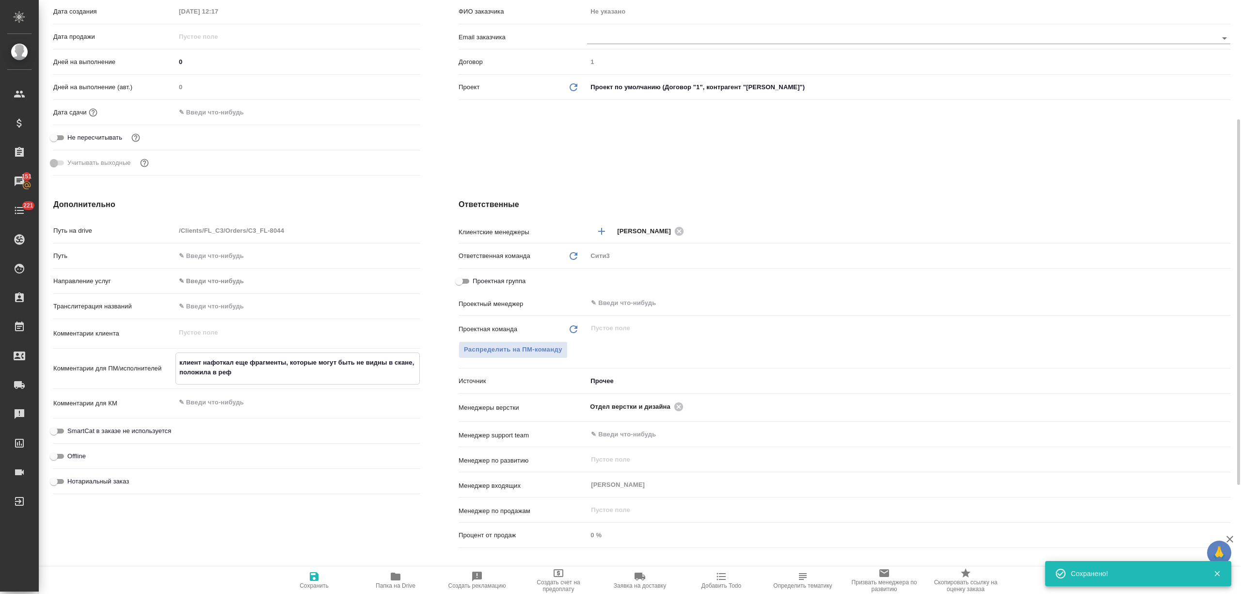
click at [239, 375] on textarea "клиент нафоткал еще фрагменты, которые могут быть не видны в скане, положила в …" at bounding box center [297, 367] width 243 height 26
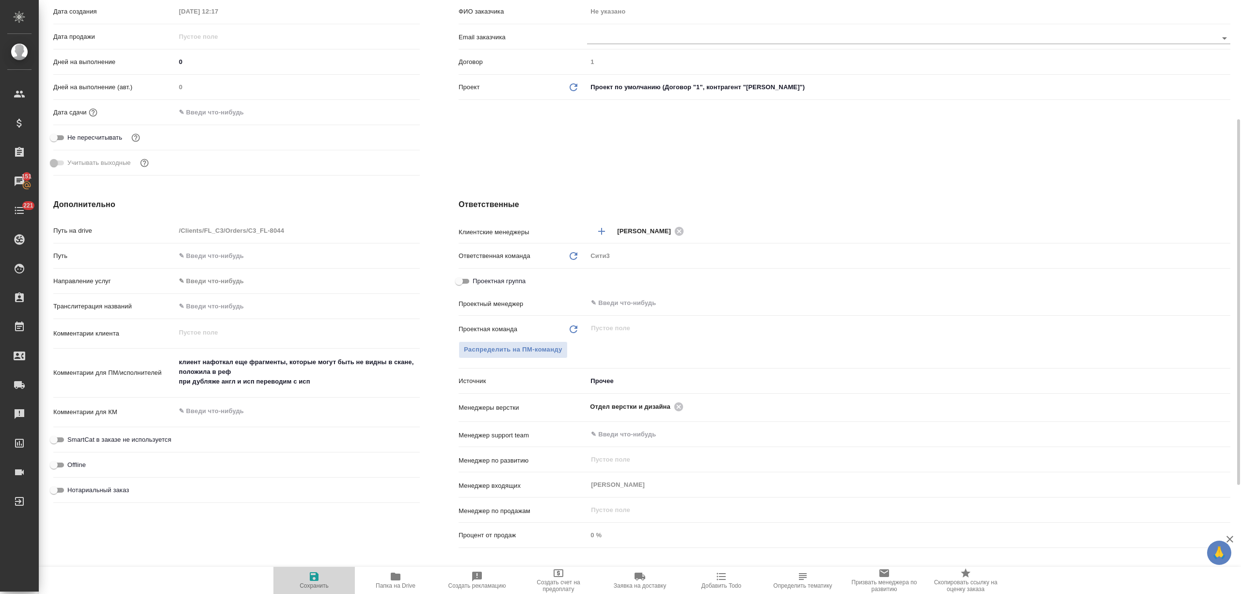
click at [309, 580] on icon "button" at bounding box center [314, 577] width 12 height 12
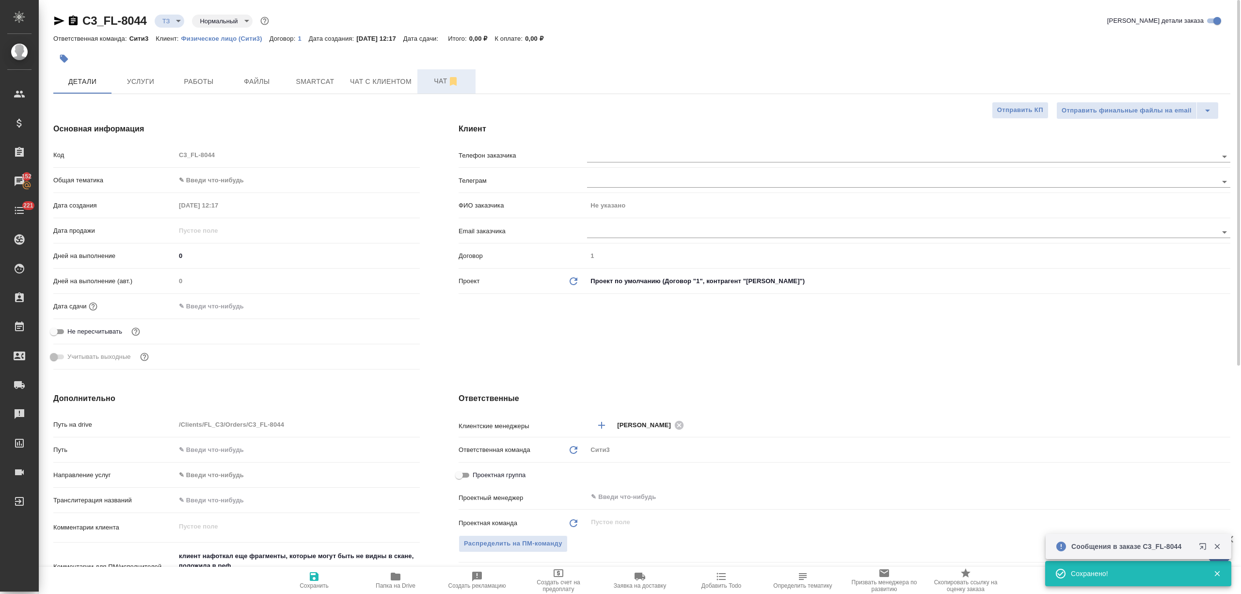
click at [423, 76] on span "Чат" at bounding box center [446, 81] width 47 height 12
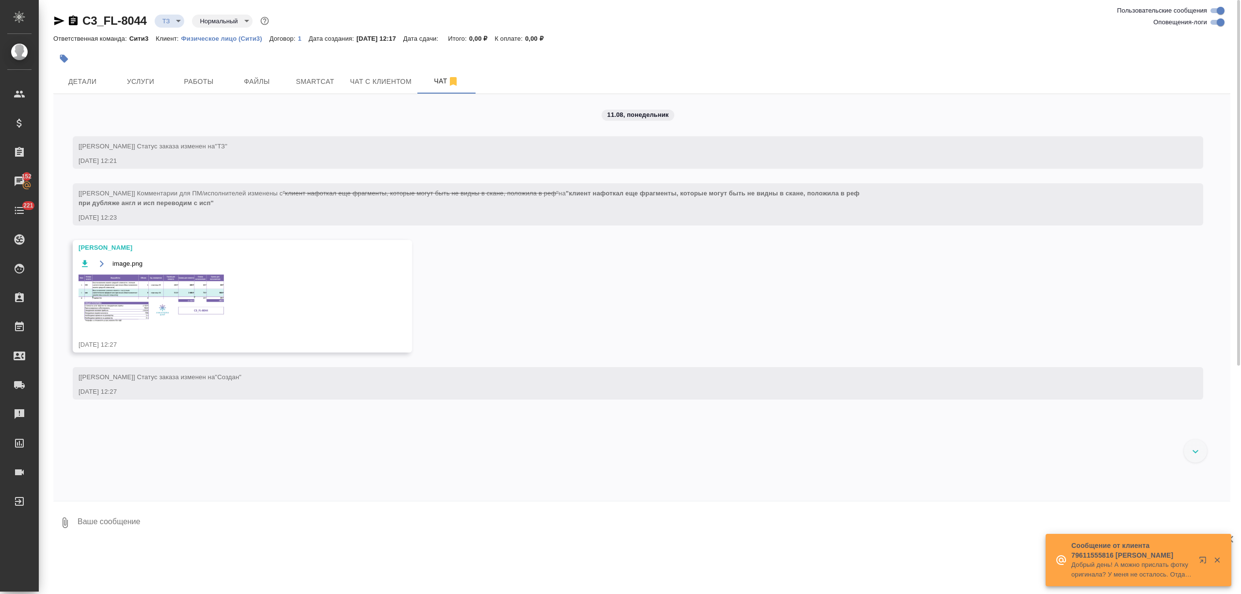
click at [137, 295] on img at bounding box center [151, 298] width 145 height 48
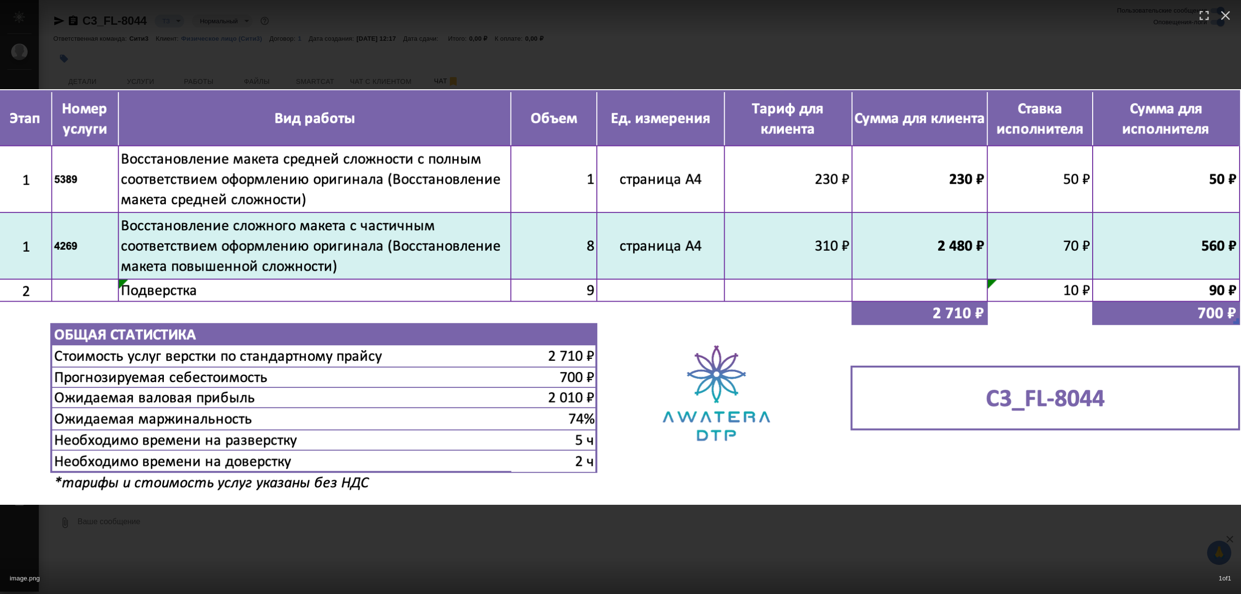
click at [270, 41] on div "image.png 1 of 1" at bounding box center [620, 297] width 1241 height 594
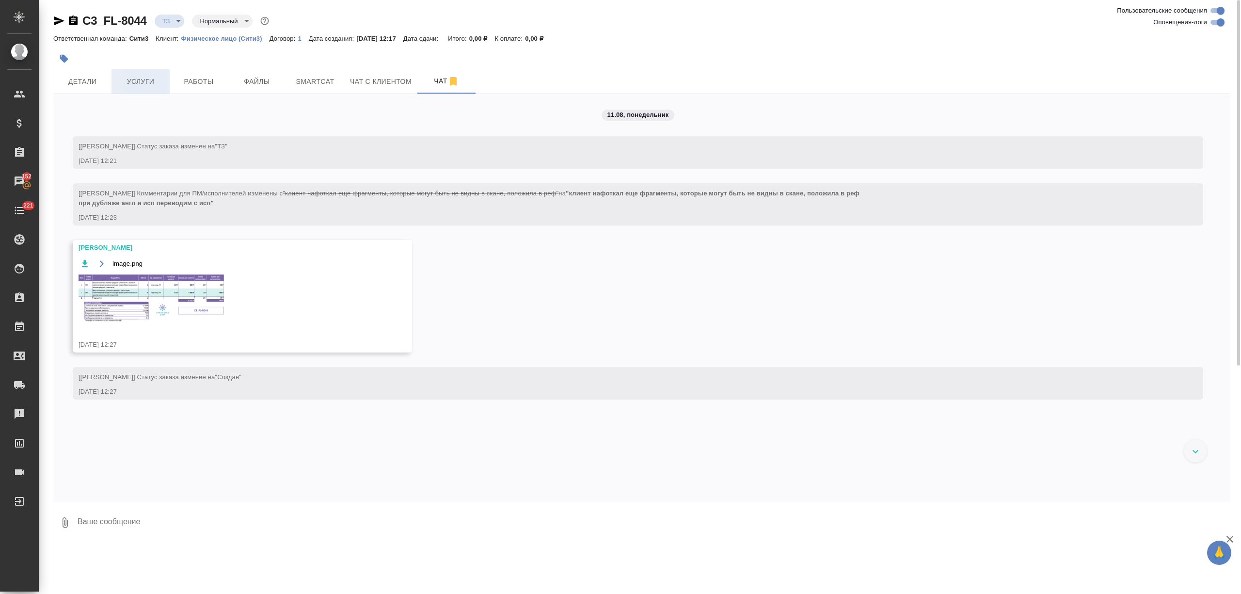
click at [123, 92] on button "Услуги" at bounding box center [140, 81] width 58 height 24
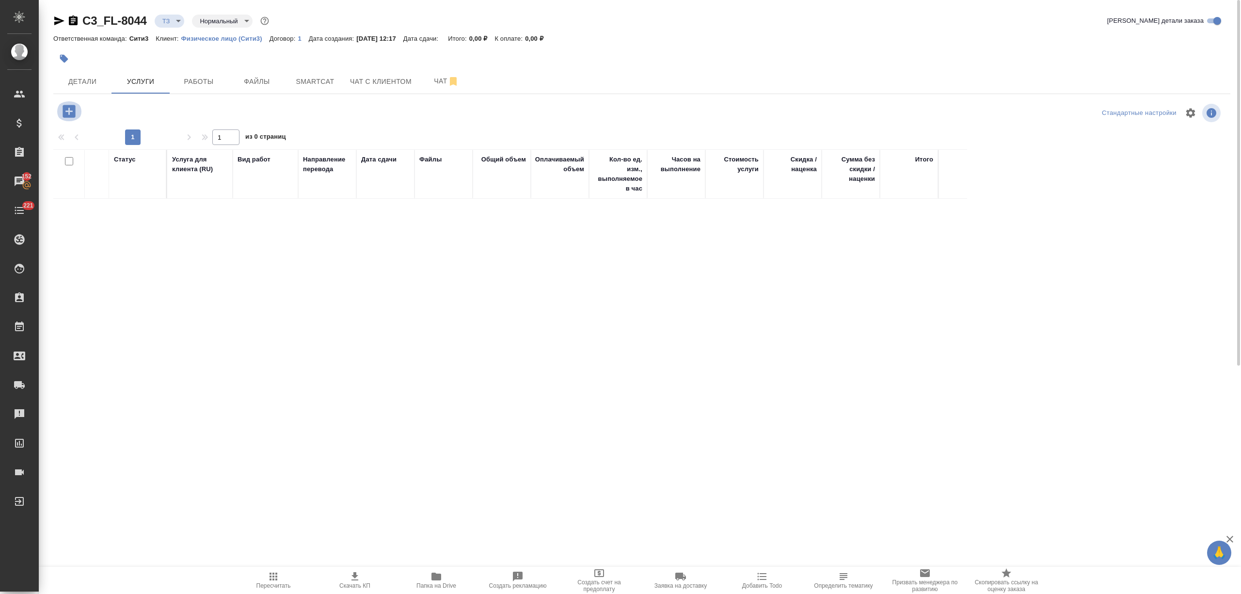
click at [72, 114] on icon "button" at bounding box center [69, 111] width 13 height 13
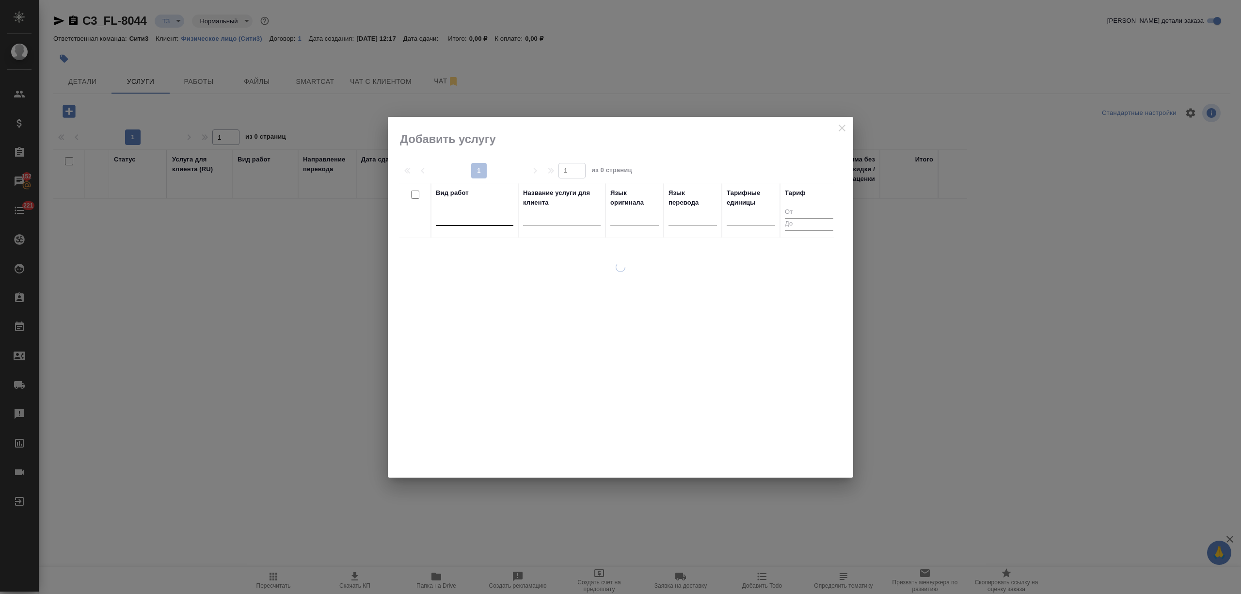
click at [476, 218] on div at bounding box center [475, 216] width 78 height 14
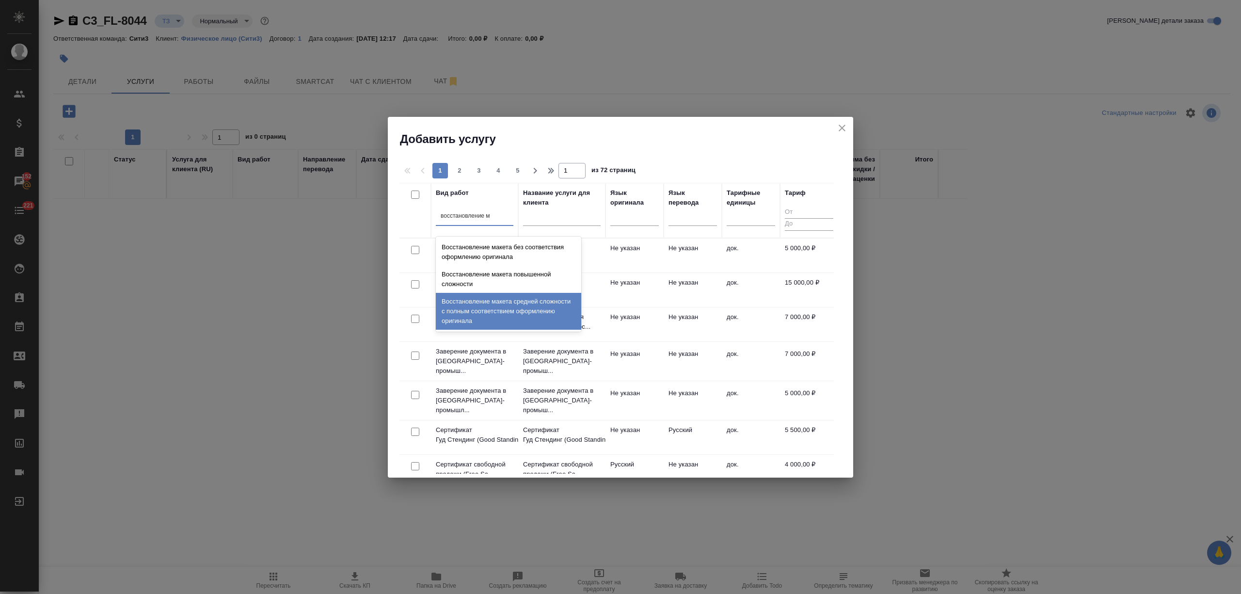
click at [502, 303] on div "Восстановление макета средней сложности с полным соответствием оформлению ориги…" at bounding box center [508, 311] width 145 height 37
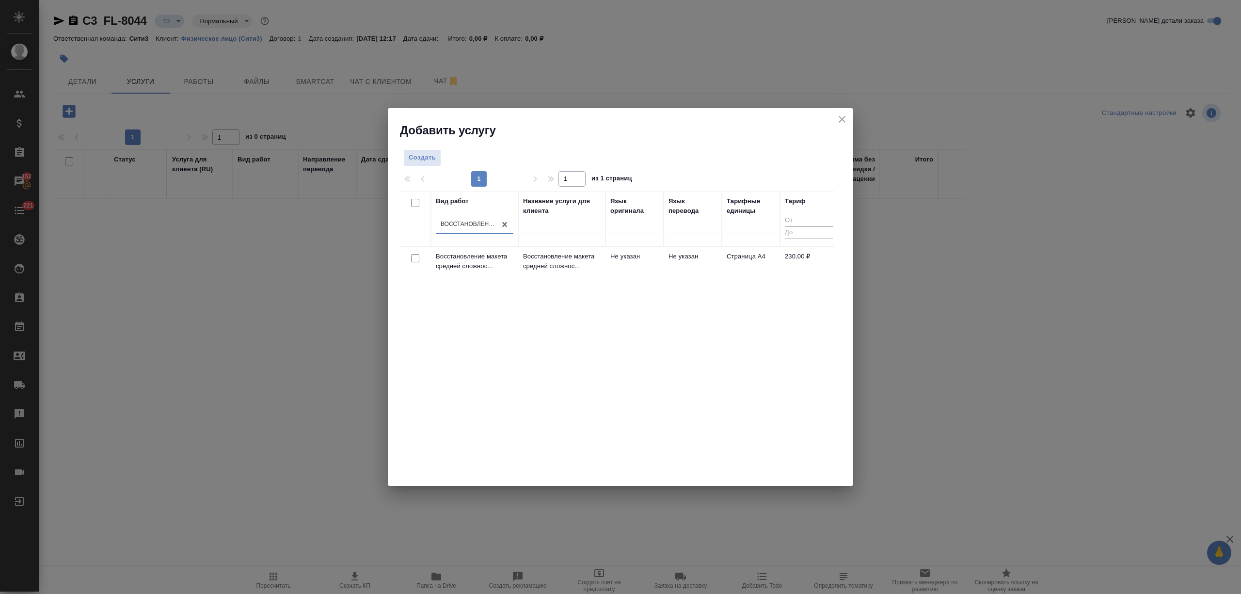
click at [536, 272] on td "Восстановление макета средней сложнос..." at bounding box center [561, 264] width 87 height 34
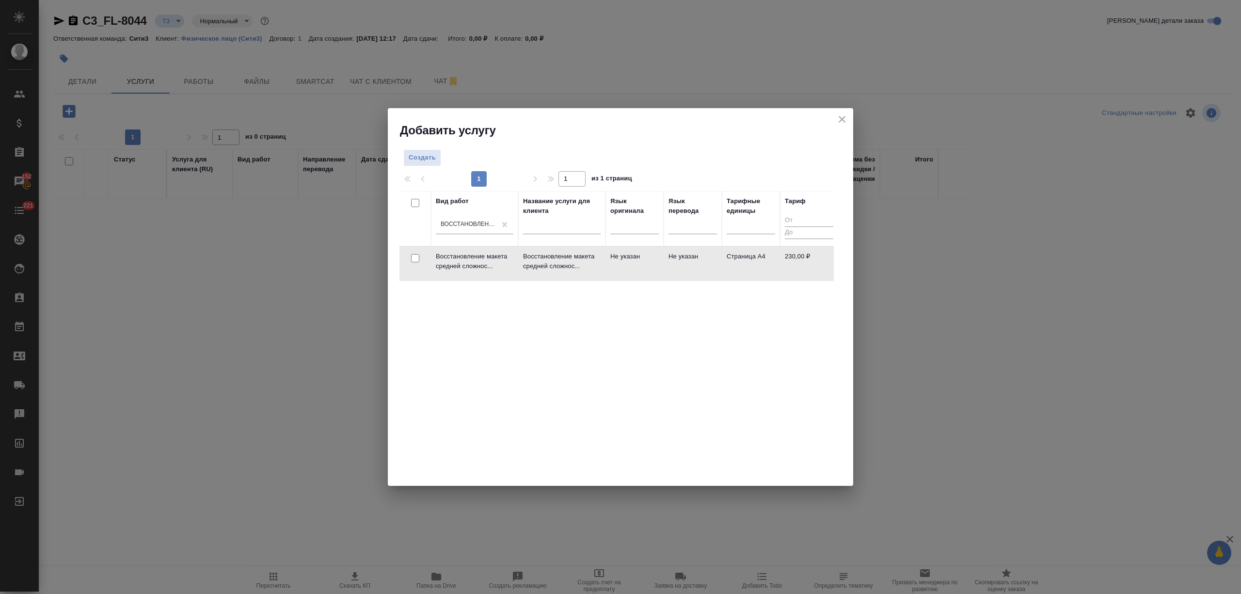
click at [536, 272] on td "Восстановление макета средней сложнос..." at bounding box center [561, 264] width 87 height 34
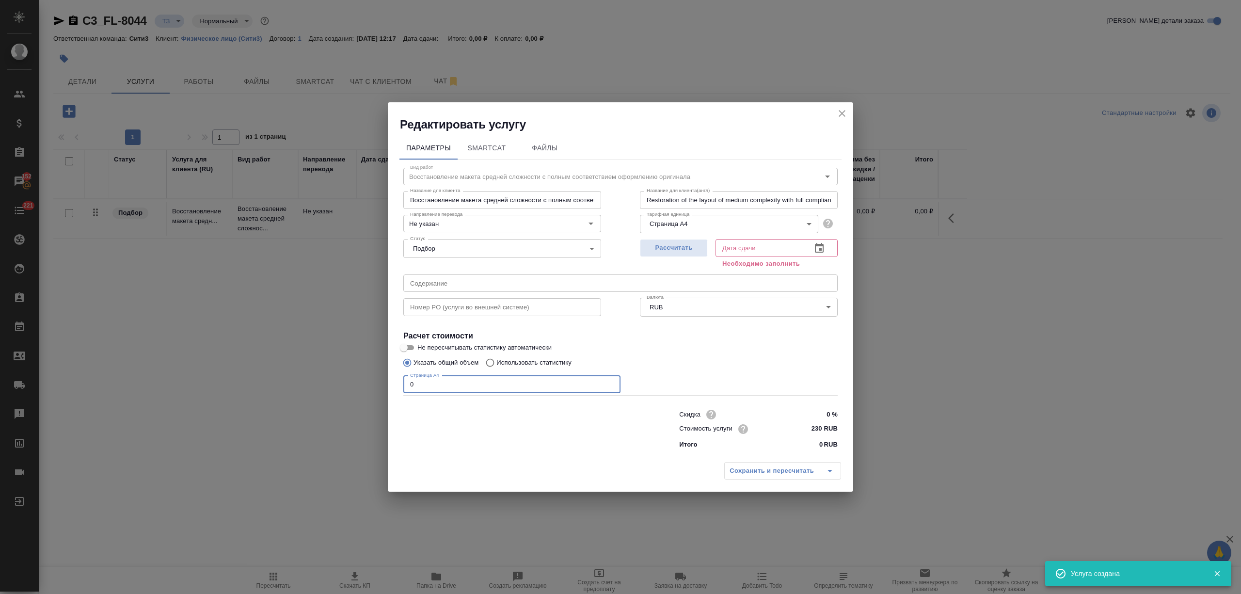
drag, startPoint x: 431, startPoint y: 384, endPoint x: 404, endPoint y: 377, distance: 28.1
click at [404, 382] on input "0" at bounding box center [511, 384] width 217 height 17
click at [819, 245] on icon "button" at bounding box center [819, 248] width 9 height 10
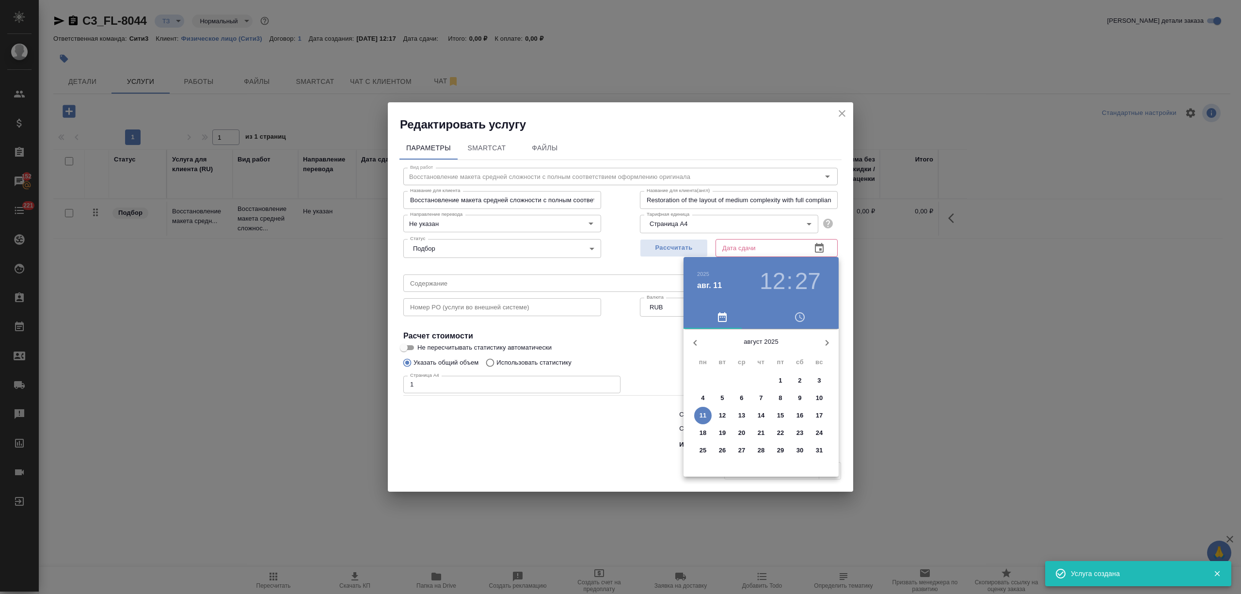
click at [741, 413] on p "13" at bounding box center [741, 416] width 7 height 10
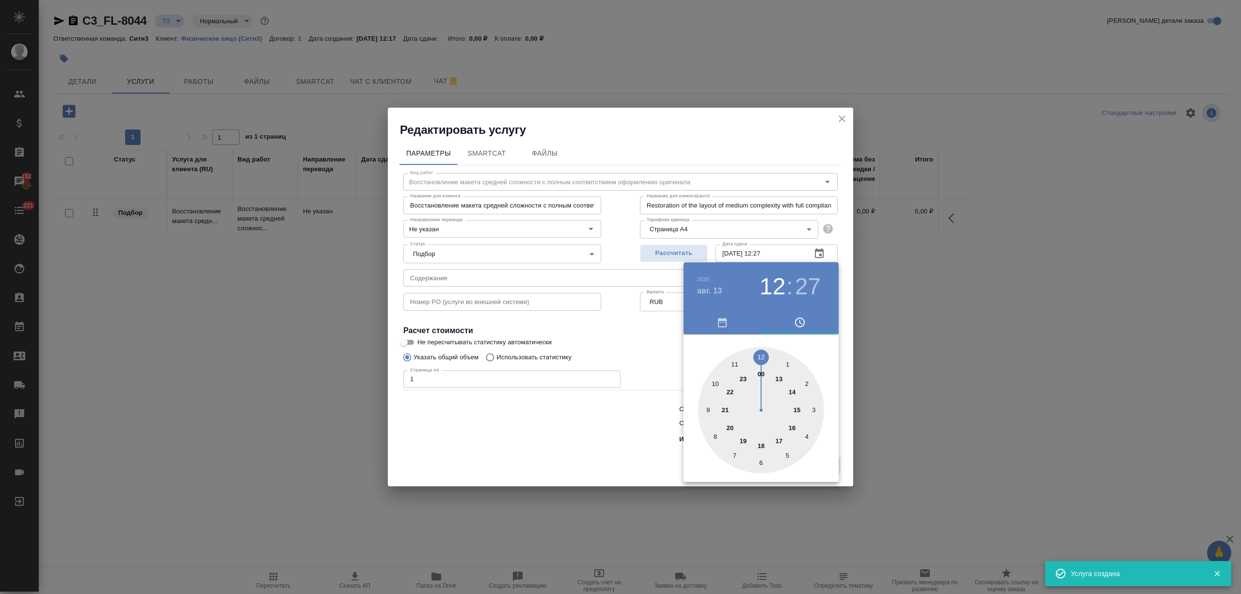
click at [588, 421] on div at bounding box center [620, 297] width 1241 height 594
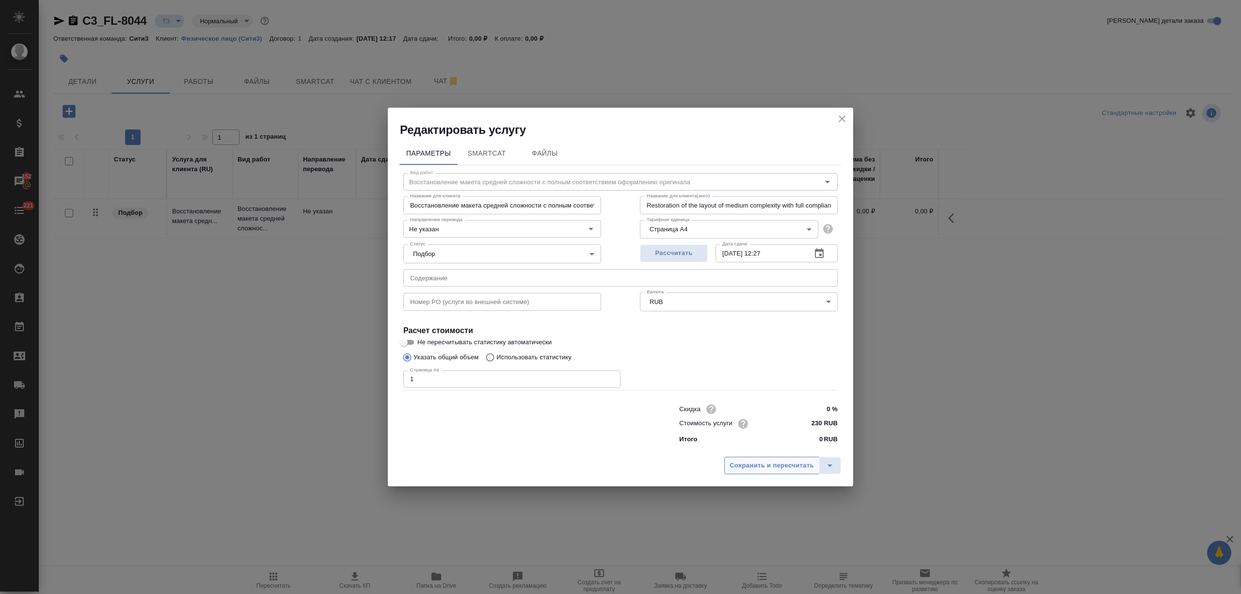
click at [798, 458] on button "Сохранить и пересчитать" at bounding box center [771, 465] width 95 height 17
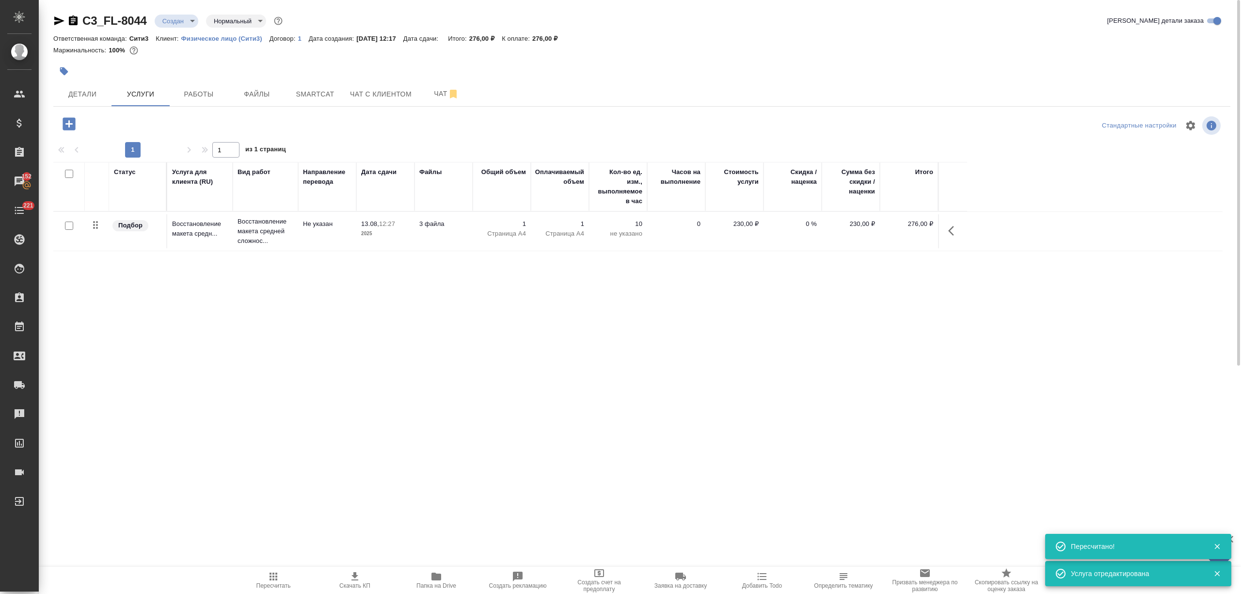
click at [424, 80] on div at bounding box center [445, 71] width 785 height 21
click at [430, 91] on span "Чат" at bounding box center [446, 94] width 47 height 12
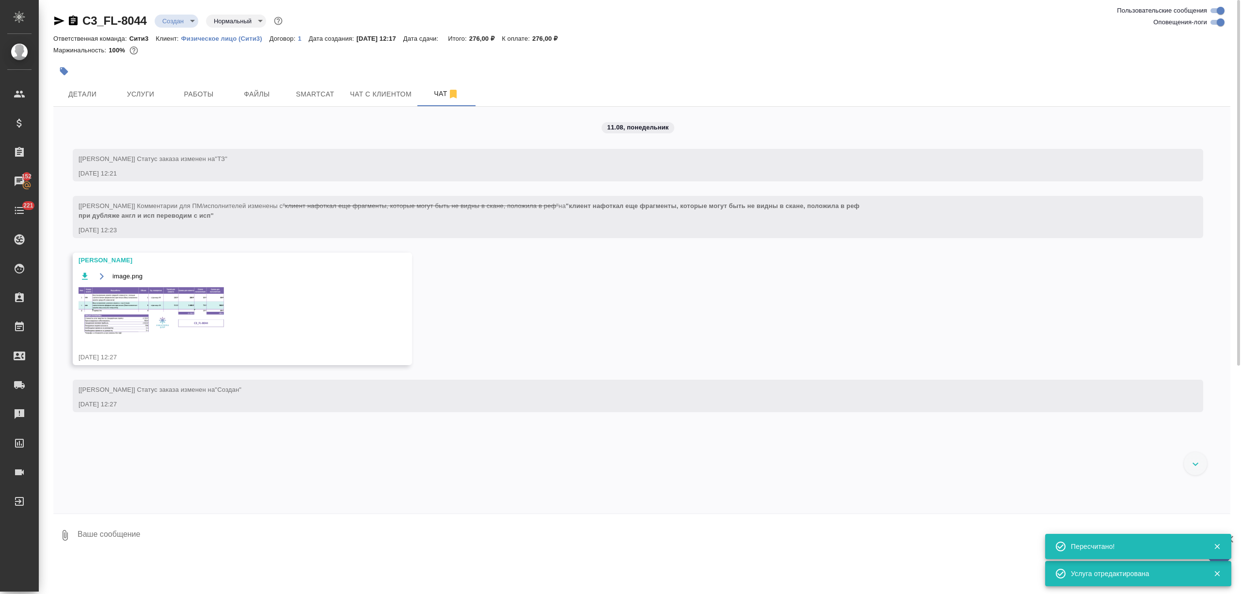
click at [172, 315] on img at bounding box center [151, 311] width 145 height 48
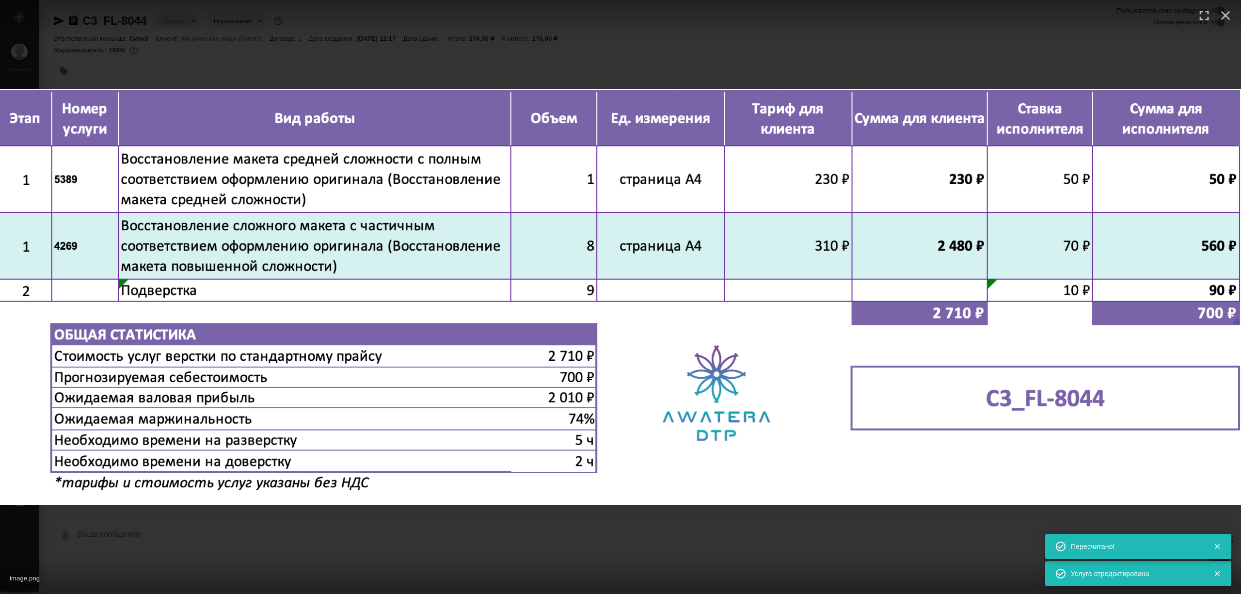
click at [346, 41] on div "image.png 1 of 1" at bounding box center [620, 297] width 1241 height 594
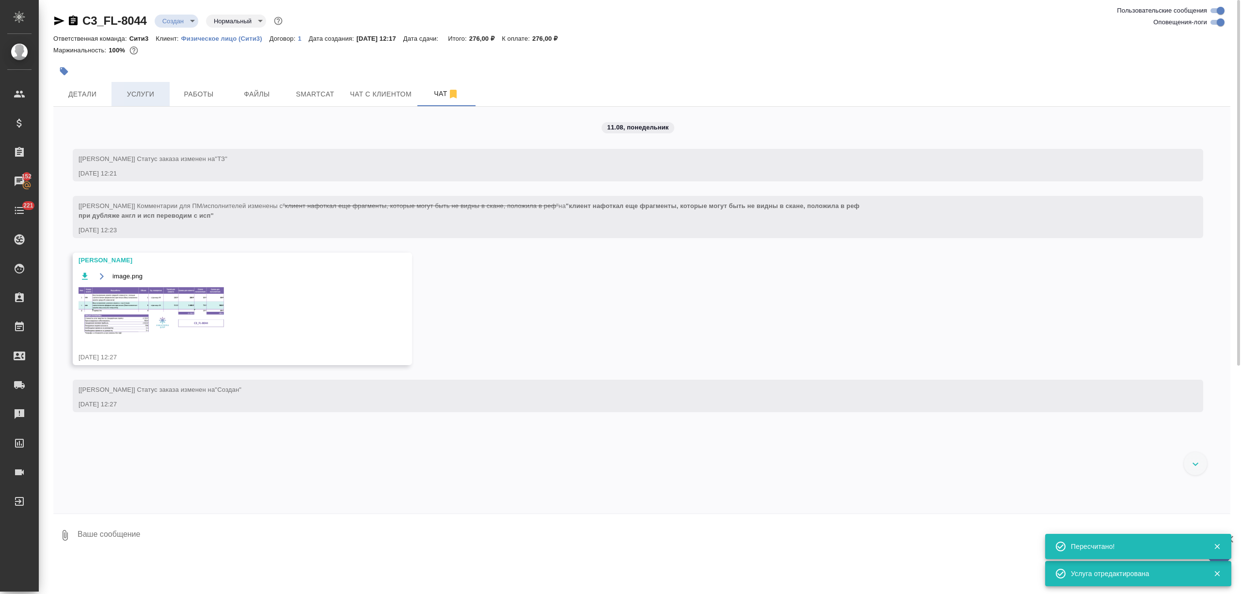
click at [140, 99] on span "Услуги" at bounding box center [140, 94] width 47 height 12
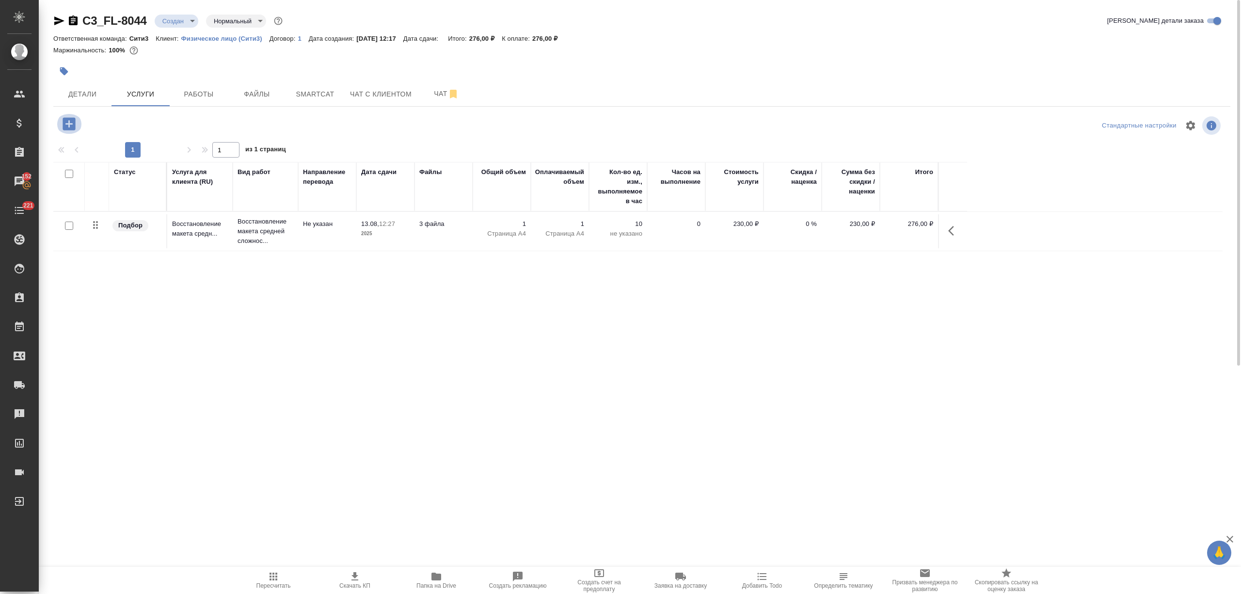
click at [67, 119] on icon "button" at bounding box center [69, 123] width 13 height 13
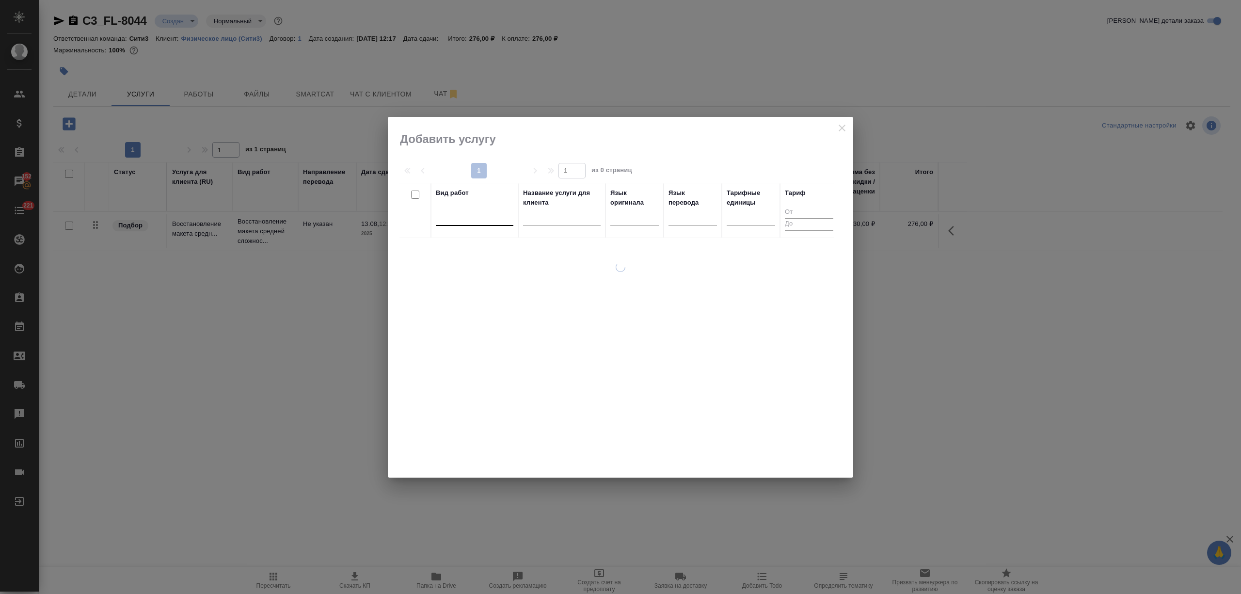
click at [458, 224] on div at bounding box center [475, 216] width 78 height 18
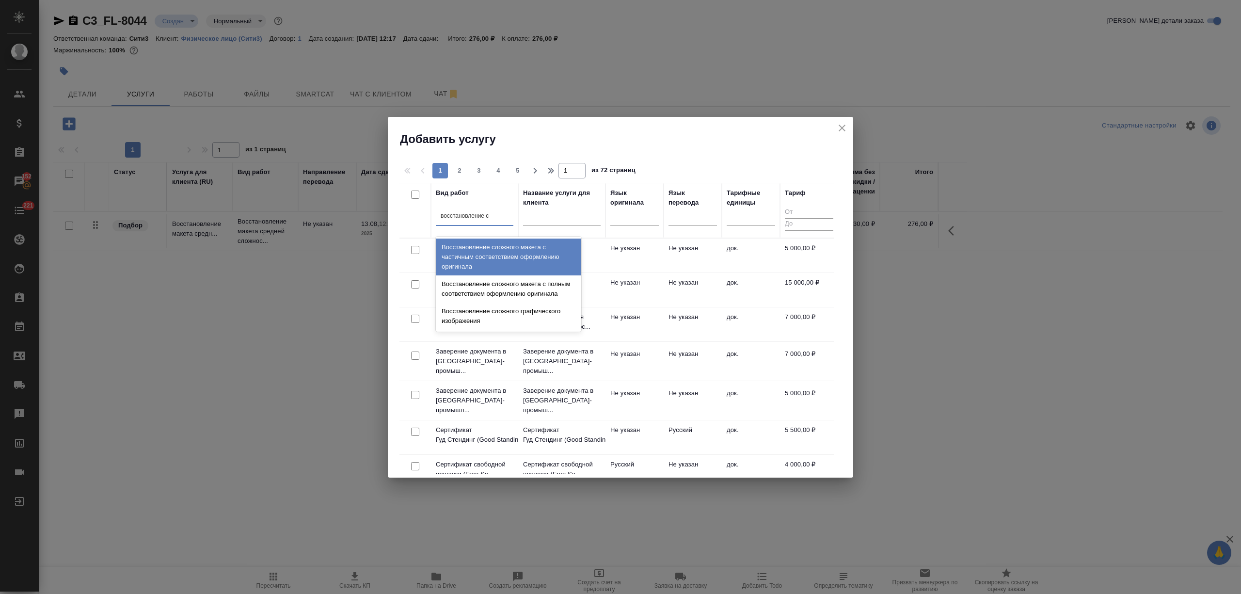
drag, startPoint x: 460, startPoint y: 243, endPoint x: 468, endPoint y: 244, distance: 7.9
click at [461, 243] on div "Восстановление сложного макета с частичным соответствием оформлению оригинала" at bounding box center [508, 256] width 145 height 37
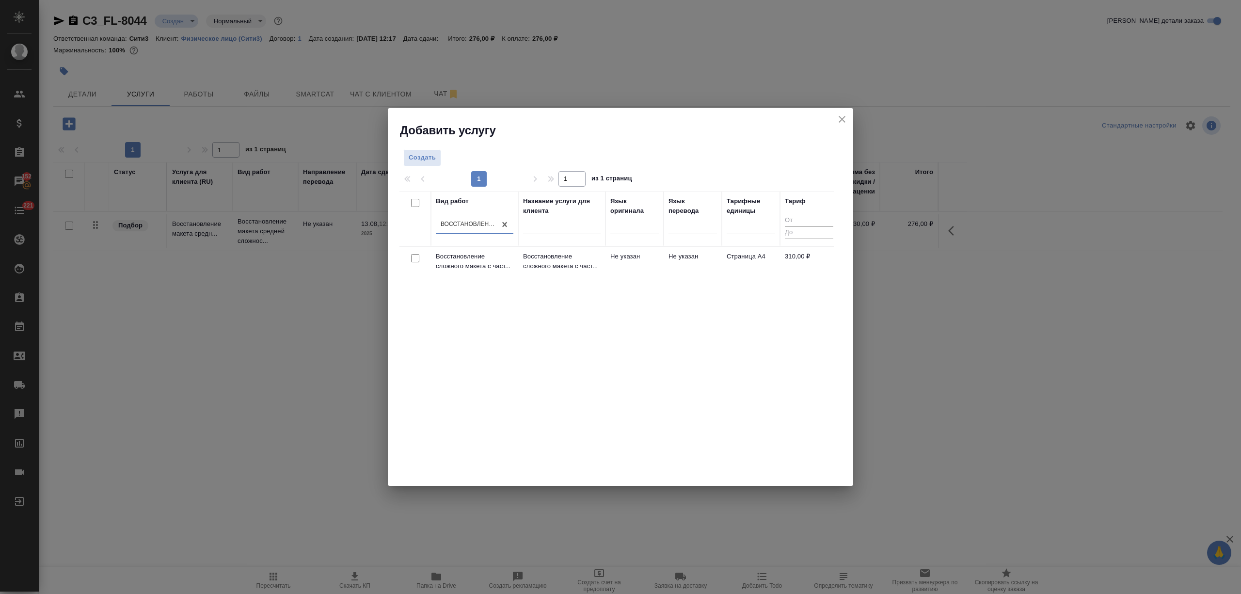
click at [523, 273] on td "Восстановление сложного макета с част..." at bounding box center [561, 264] width 87 height 34
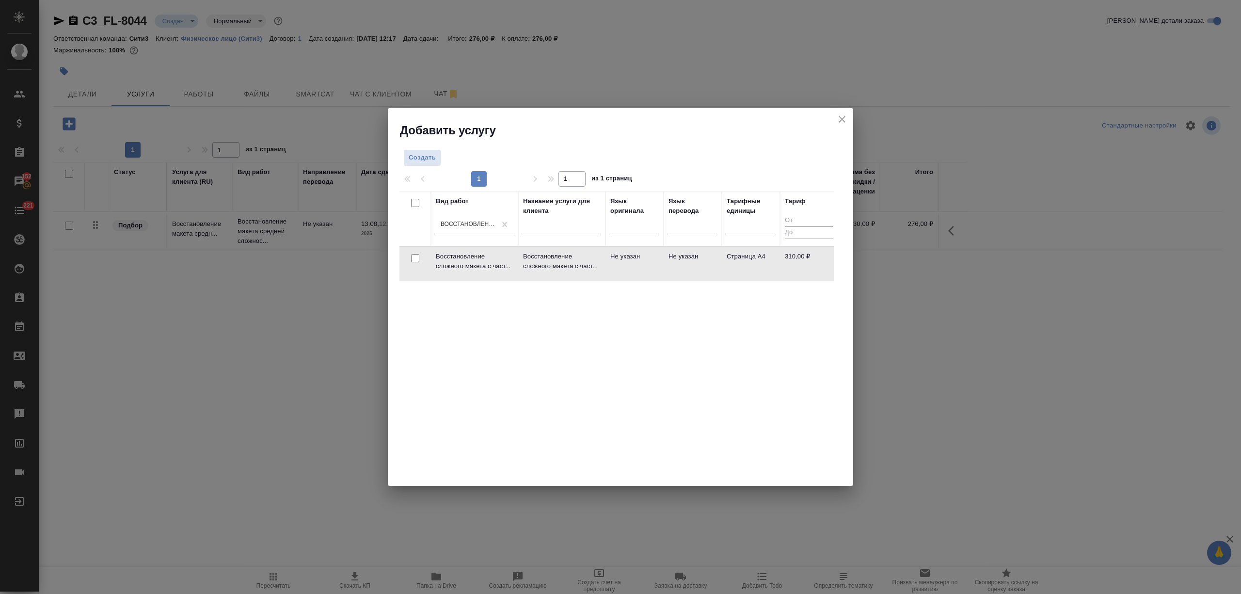
click at [523, 273] on td "Восстановление сложного макета с част..." at bounding box center [561, 264] width 87 height 34
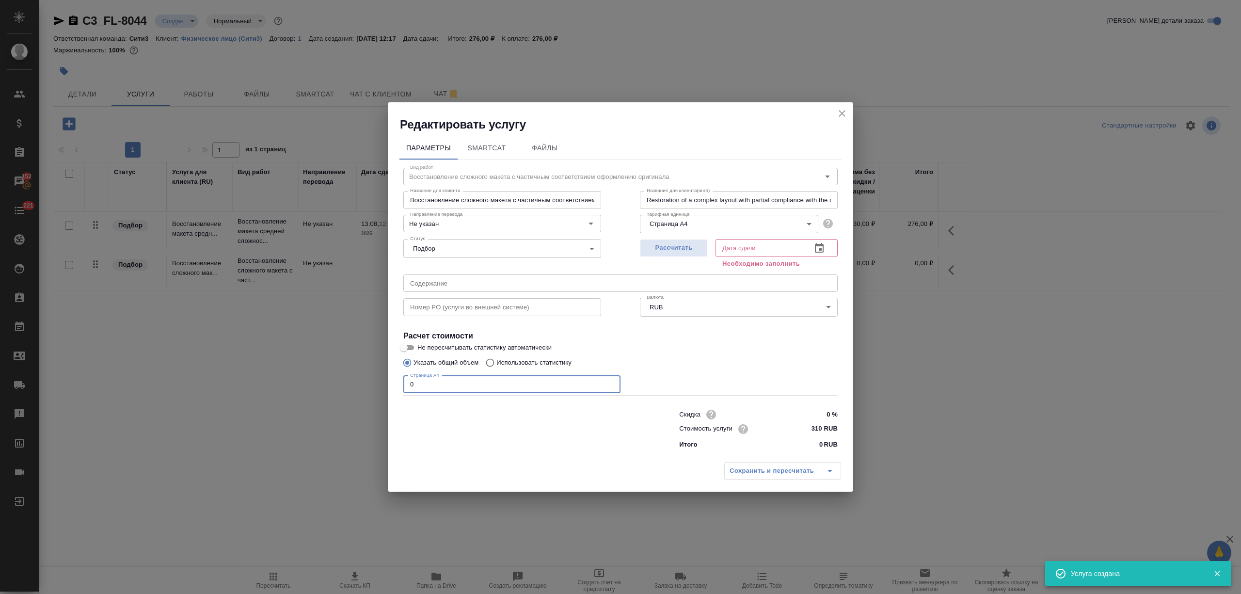
drag, startPoint x: 394, startPoint y: 386, endPoint x: 388, endPoint y: 377, distance: 11.3
click at [389, 384] on div "Параметры SmartCat Файлы Вид работ Восстановление сложного макета с частичным с…" at bounding box center [620, 294] width 465 height 325
click at [826, 250] on button "button" at bounding box center [819, 248] width 23 height 23
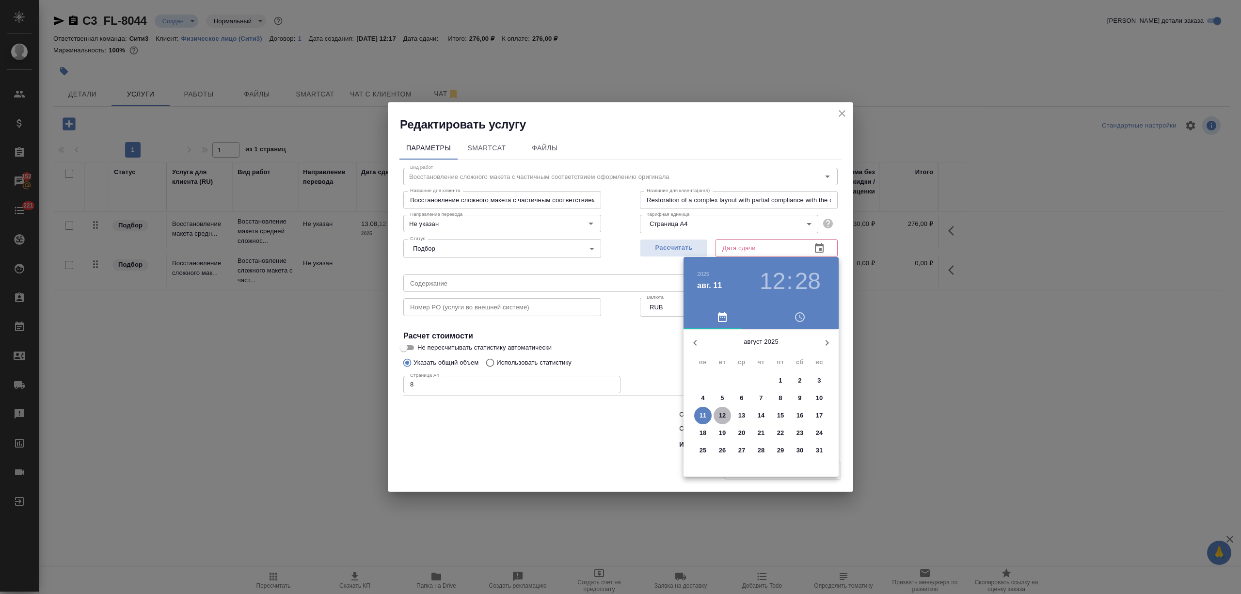
click at [727, 411] on span "12" at bounding box center [722, 416] width 17 height 10
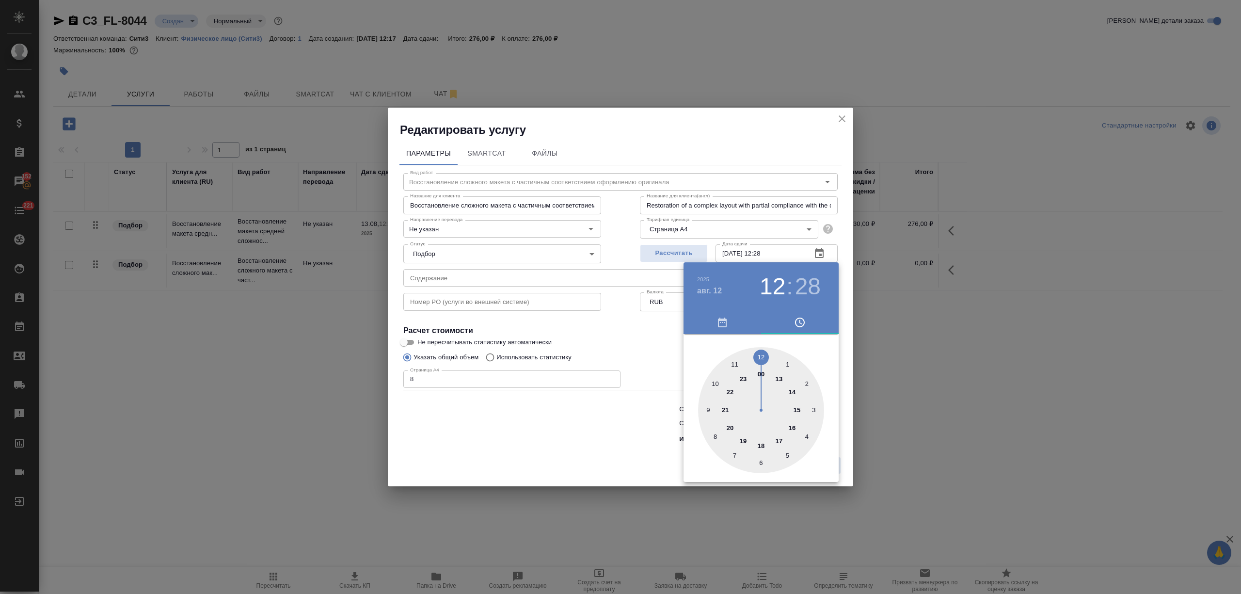
click at [621, 448] on div at bounding box center [620, 297] width 1241 height 594
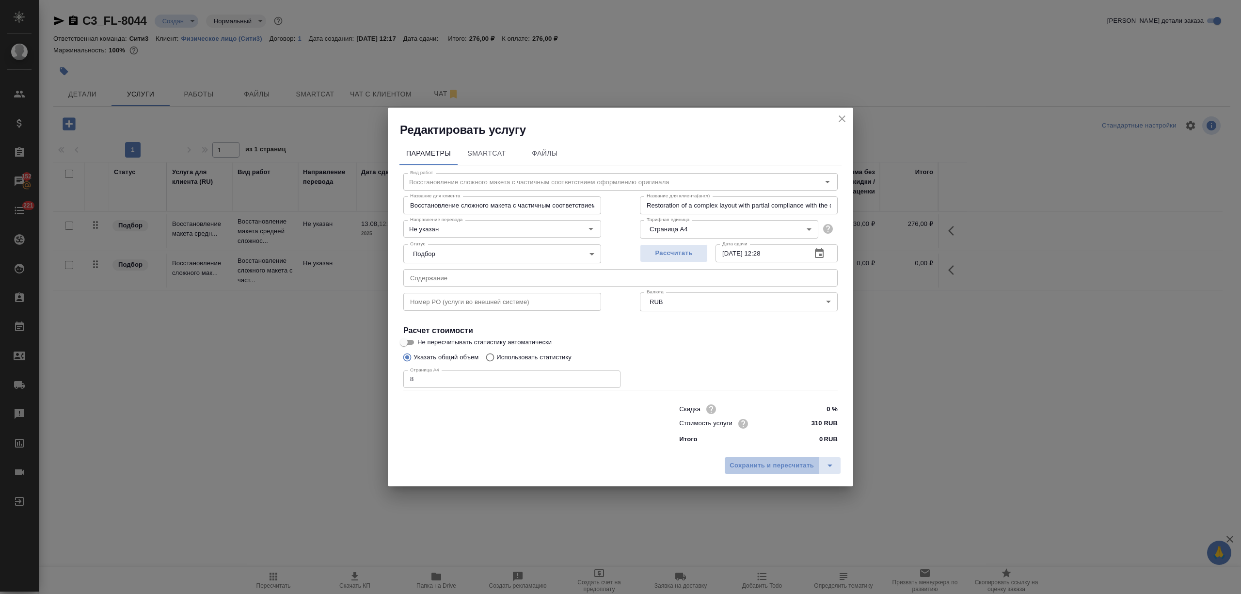
click at [781, 472] on button "Сохранить и пересчитать" at bounding box center [771, 465] width 95 height 17
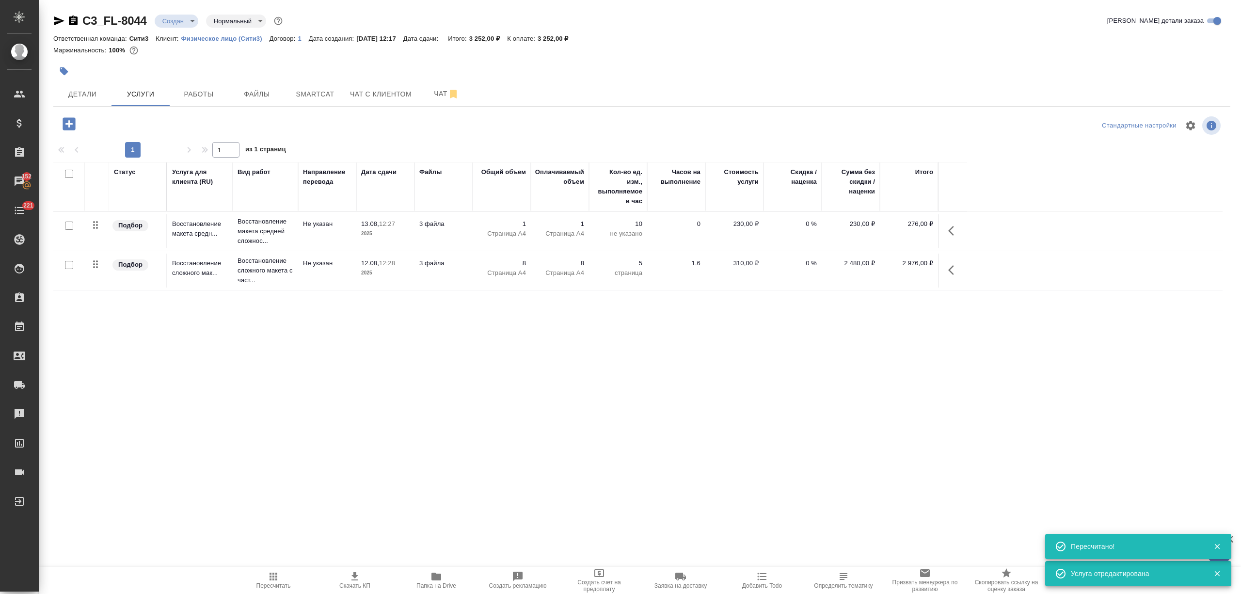
click at [72, 119] on icon "button" at bounding box center [69, 123] width 13 height 13
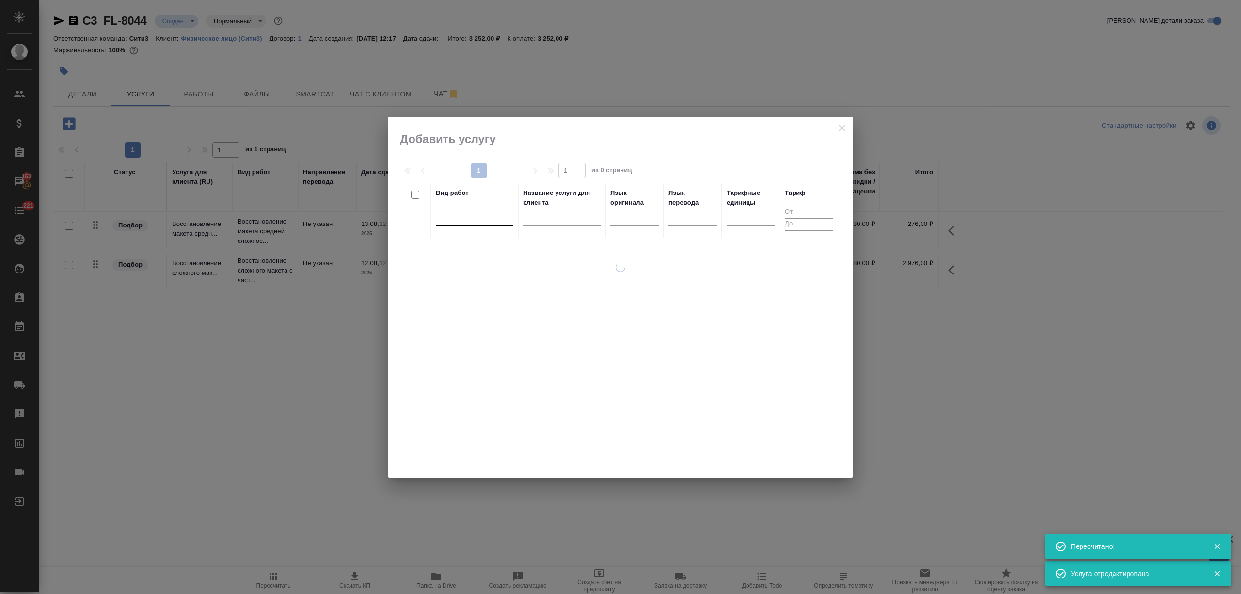
click at [481, 224] on div at bounding box center [475, 216] width 78 height 18
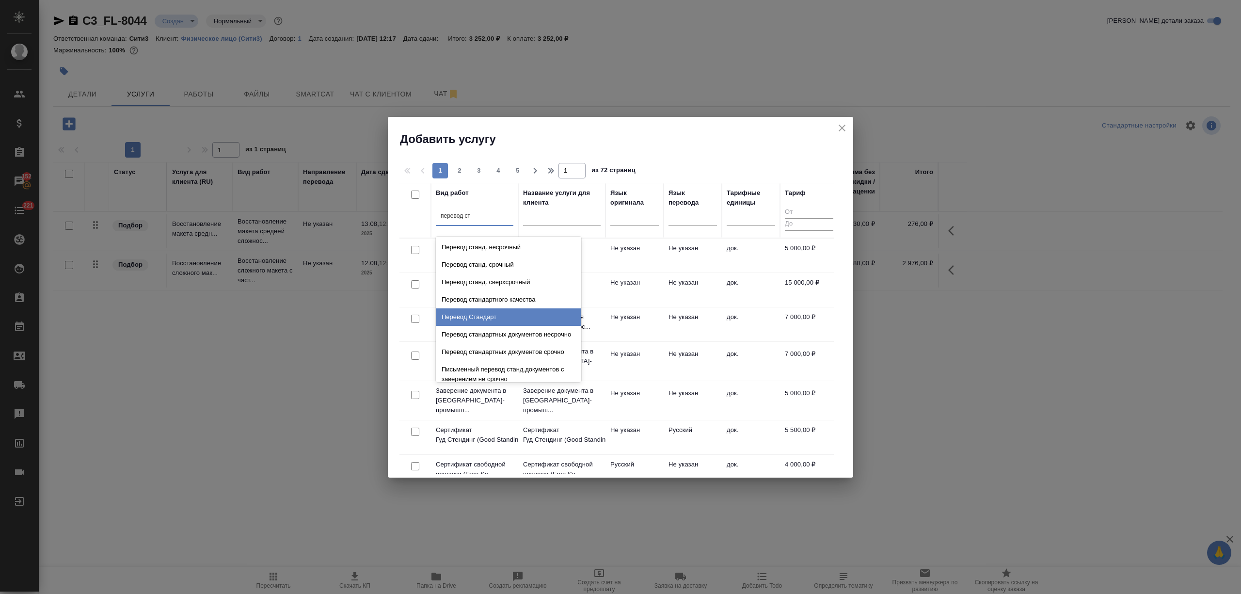
click at [493, 310] on div "Перевод Стандарт" at bounding box center [508, 316] width 145 height 17
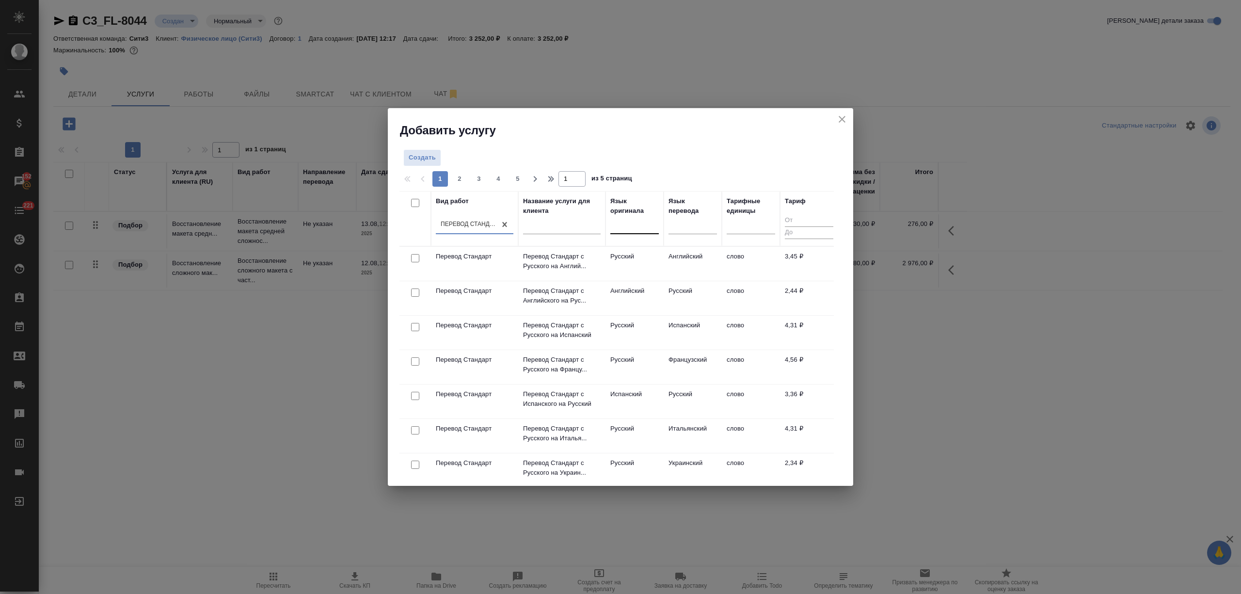
click at [645, 230] on div at bounding box center [634, 224] width 48 height 14
click at [644, 257] on div "Английский" at bounding box center [682, 255] width 145 height 17
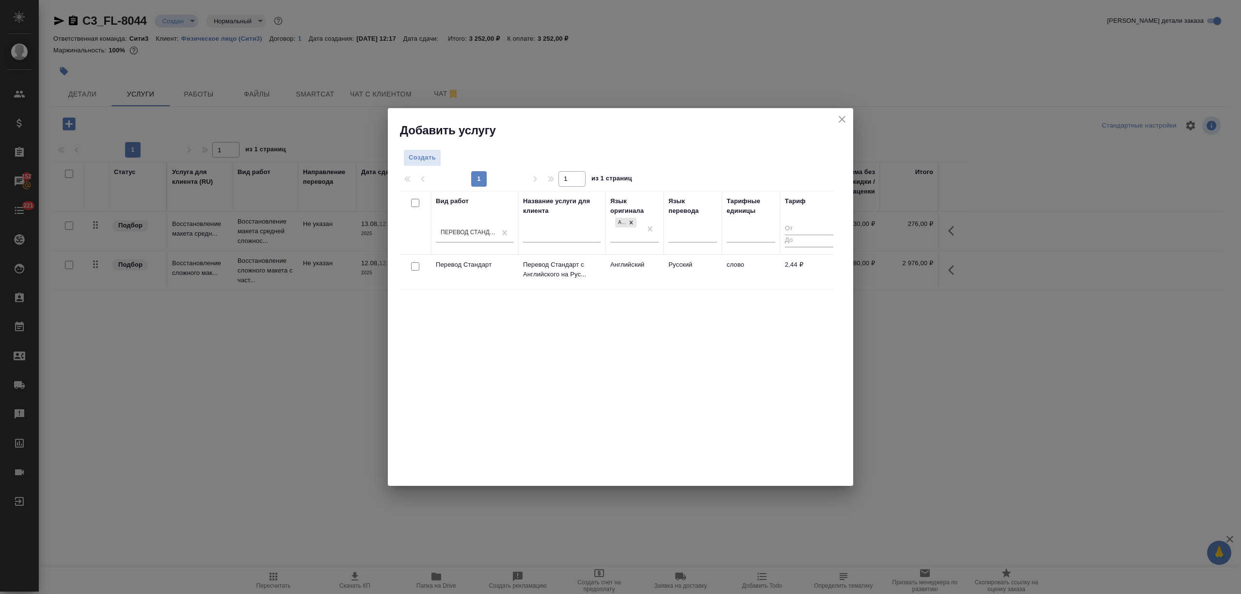
click at [677, 262] on td "Русский" at bounding box center [693, 272] width 58 height 34
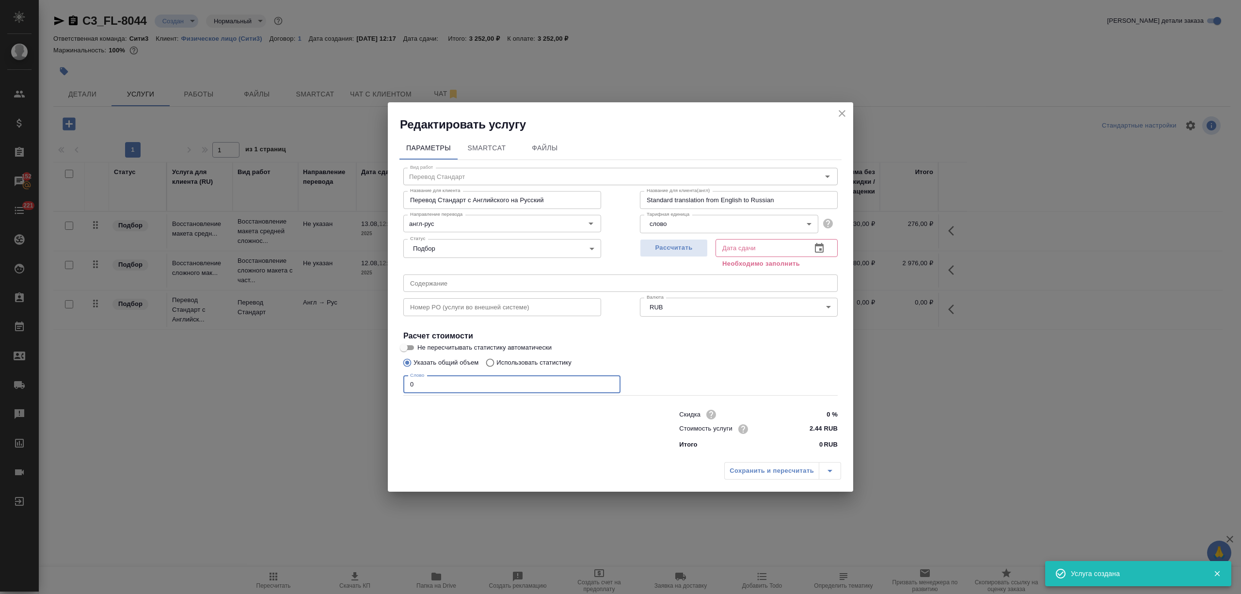
drag, startPoint x: 426, startPoint y: 381, endPoint x: 384, endPoint y: 376, distance: 41.4
click at [384, 378] on div "Редактировать услугу Параметры SmartCat Файлы Вид работ Перевод Стандарт Вид ра…" at bounding box center [620, 297] width 1241 height 594
click at [819, 242] on icon "button" at bounding box center [819, 248] width 12 height 12
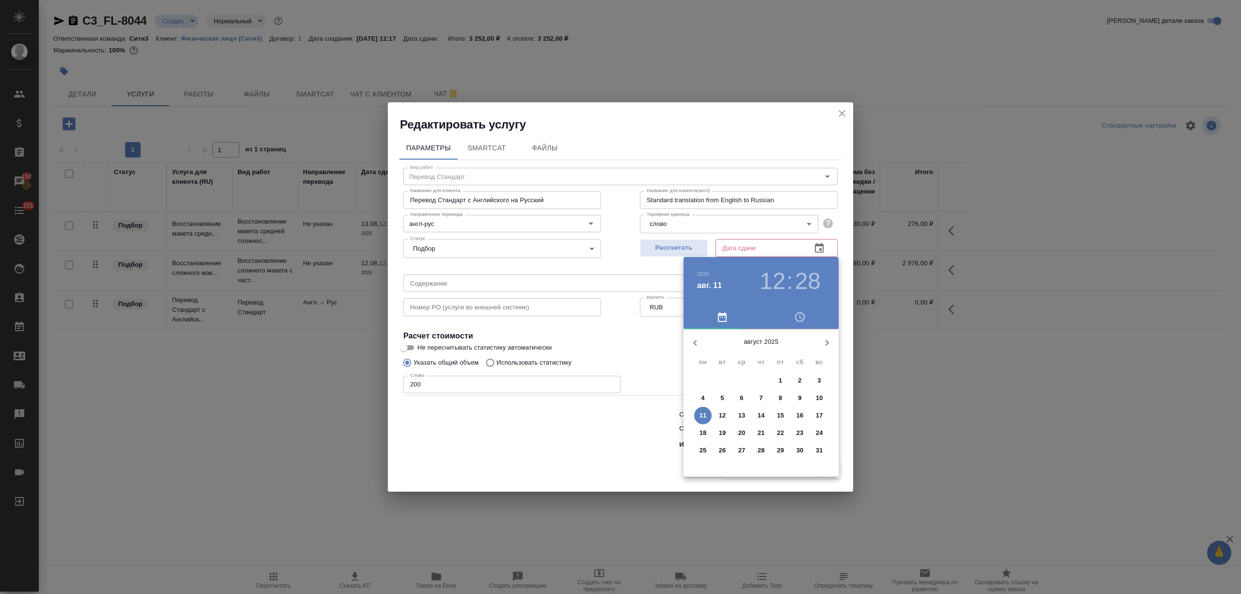
click at [739, 413] on p "13" at bounding box center [741, 416] width 7 height 10
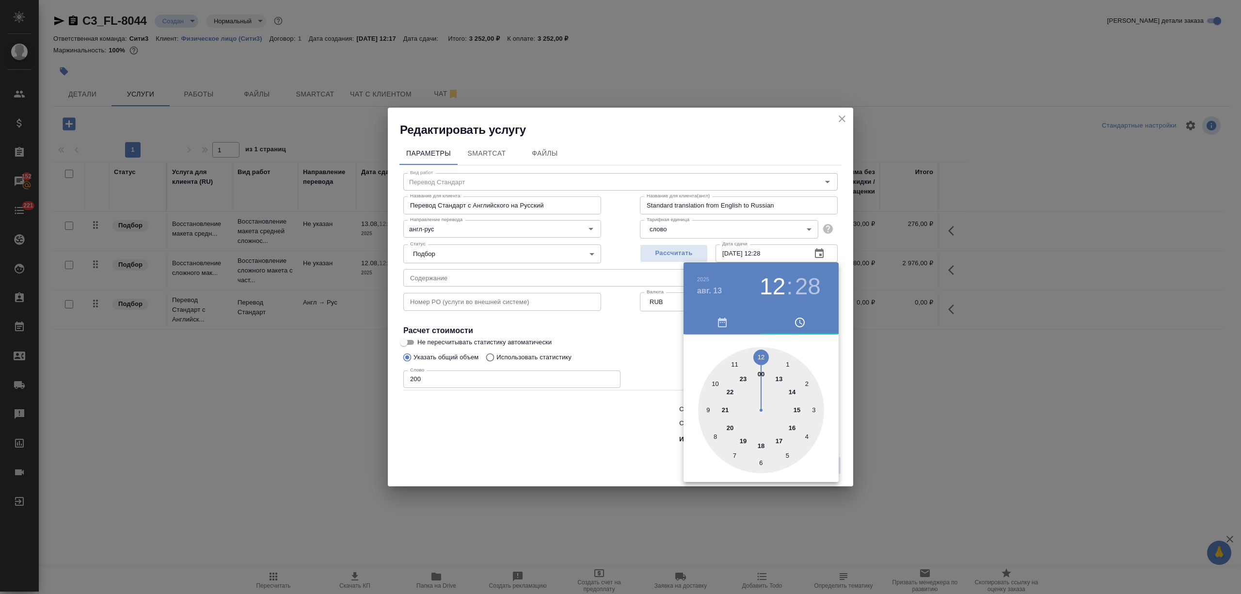
click at [597, 428] on div at bounding box center [620, 297] width 1241 height 594
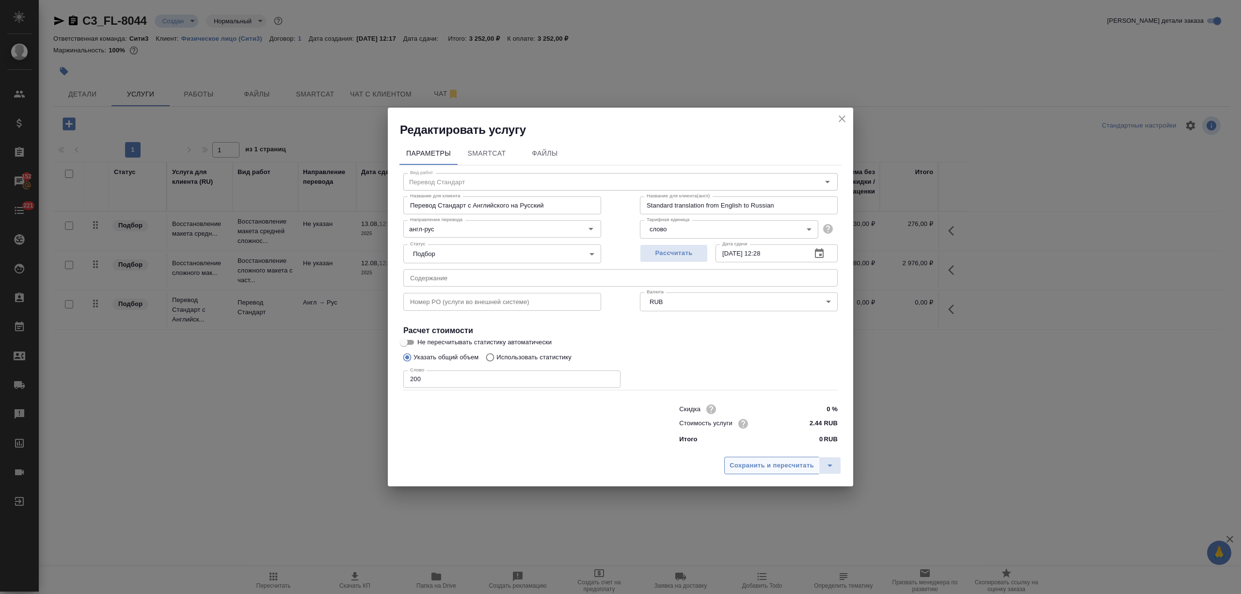
click at [763, 464] on span "Сохранить и пересчитать" at bounding box center [772, 465] width 84 height 11
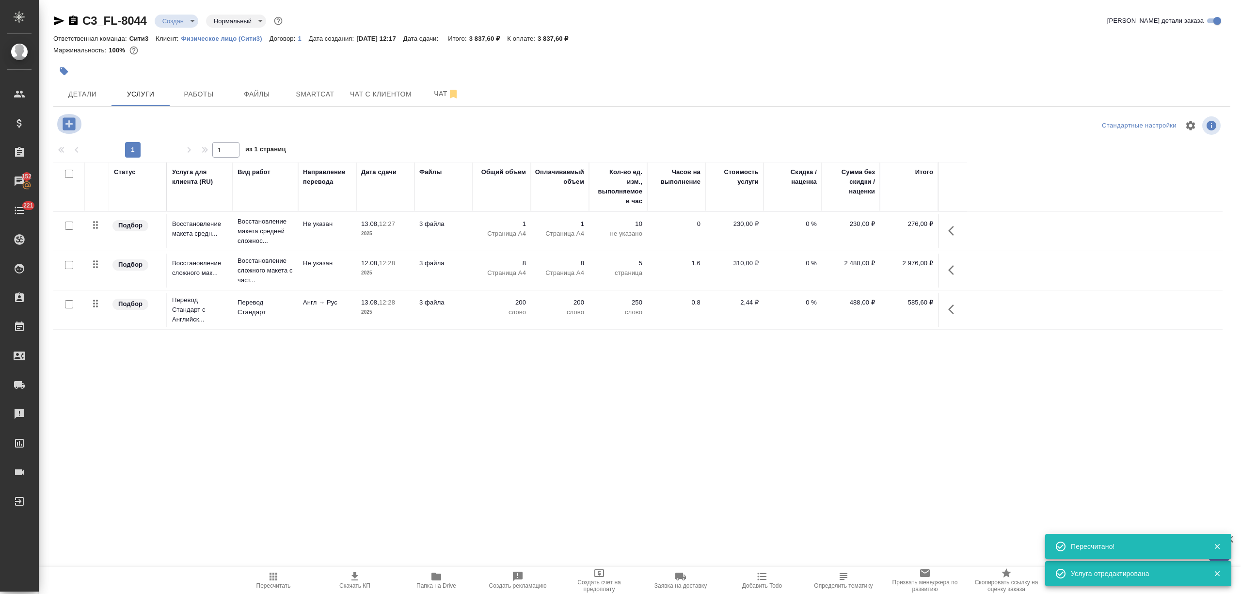
click at [71, 123] on icon "button" at bounding box center [69, 123] width 17 height 17
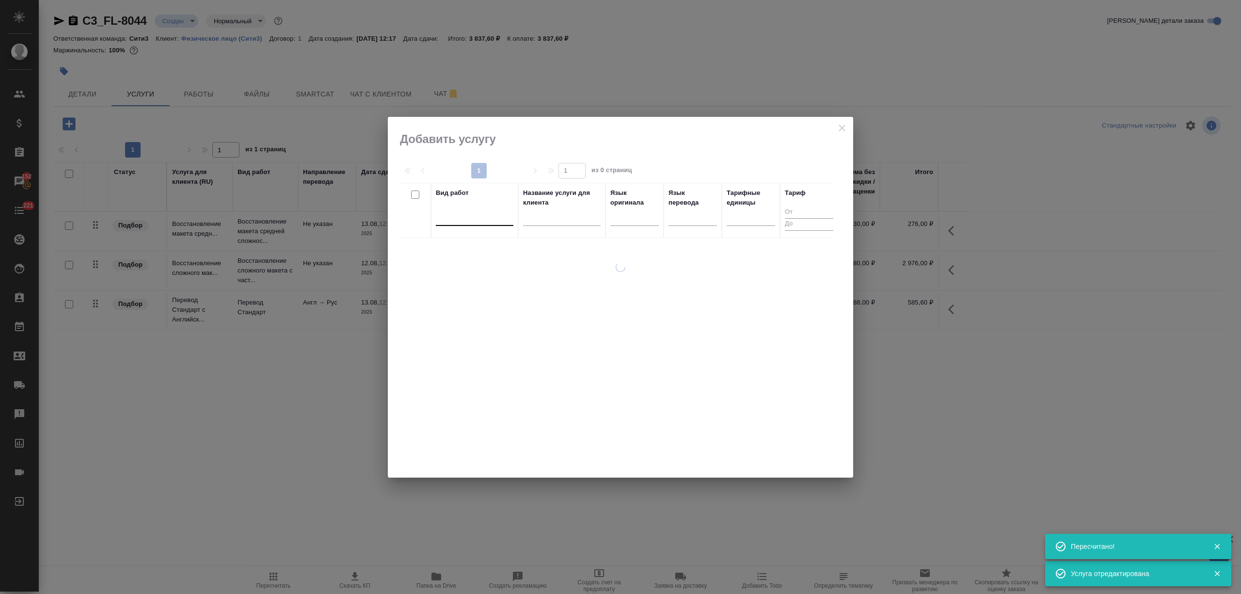
click at [464, 216] on div at bounding box center [475, 216] width 78 height 14
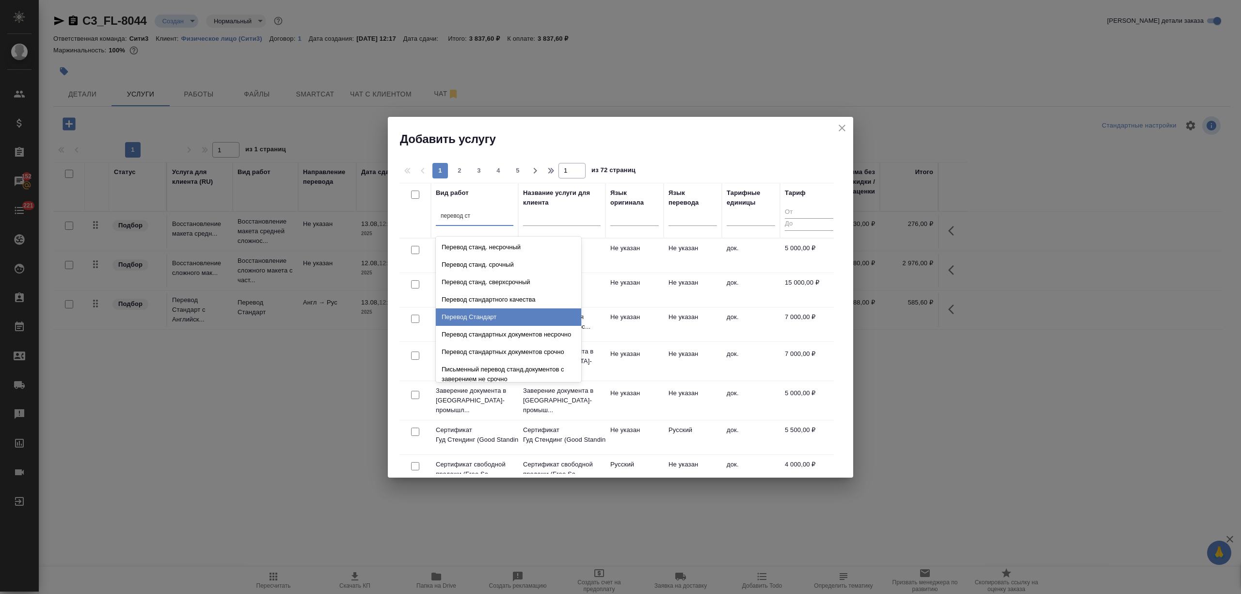
click at [491, 309] on div "Перевод Стандарт" at bounding box center [508, 316] width 145 height 17
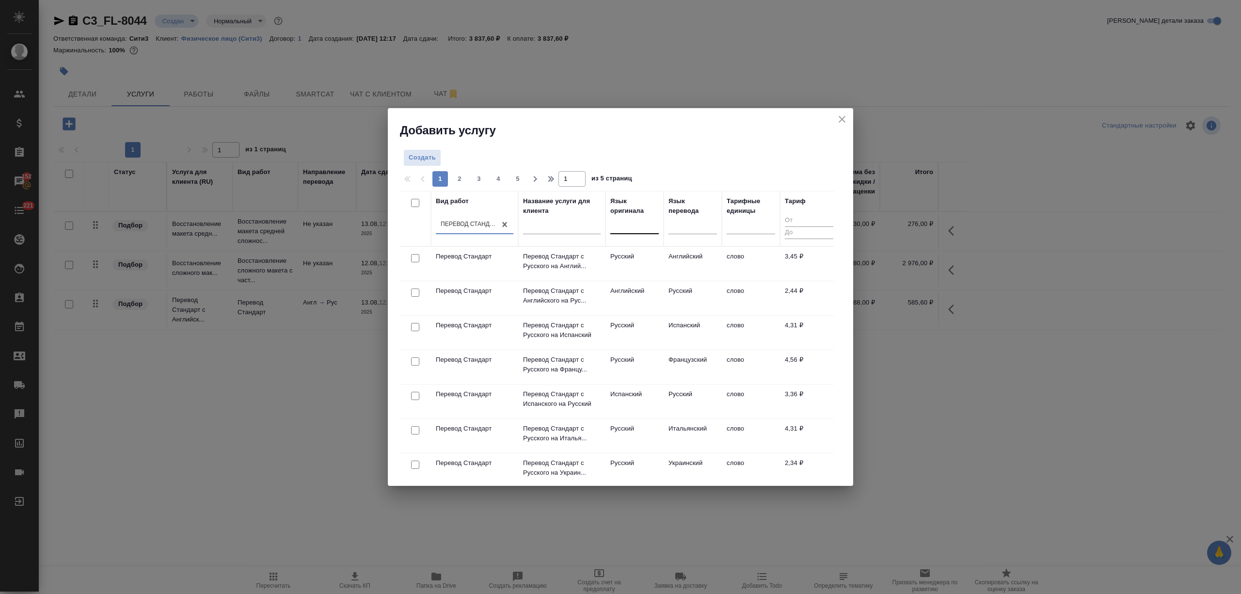
click at [632, 231] on div at bounding box center [634, 224] width 48 height 14
drag, startPoint x: 639, startPoint y: 253, endPoint x: 644, endPoint y: 255, distance: 5.9
click at [639, 254] on div "Испанский" at bounding box center [682, 255] width 145 height 17
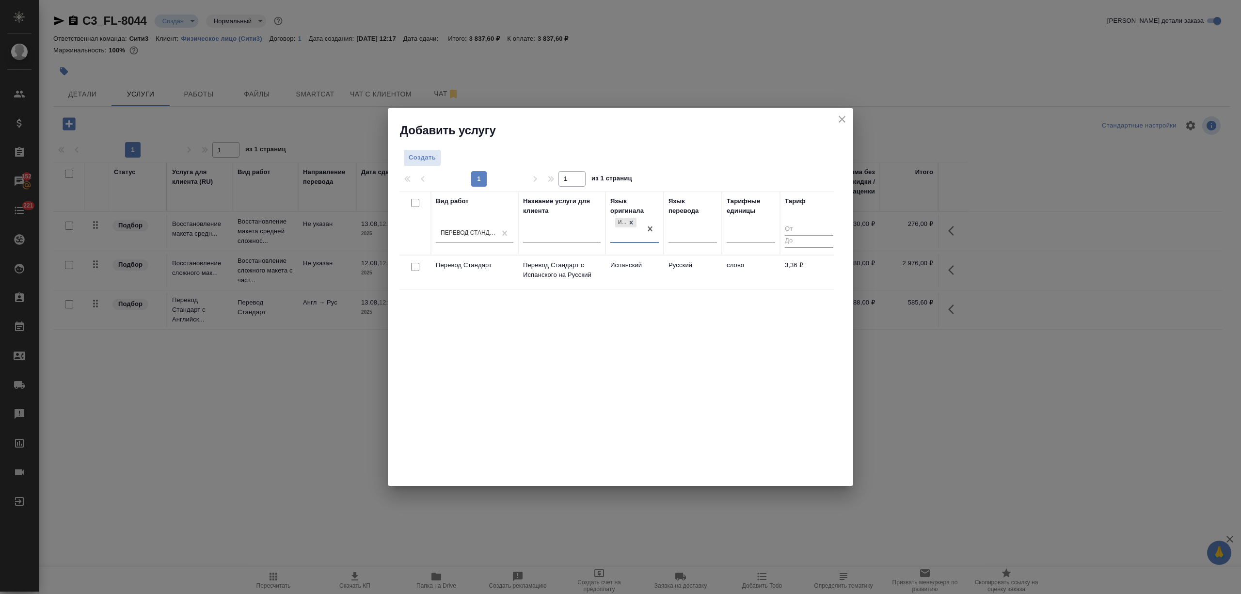
click at [668, 272] on td "Русский" at bounding box center [693, 272] width 58 height 34
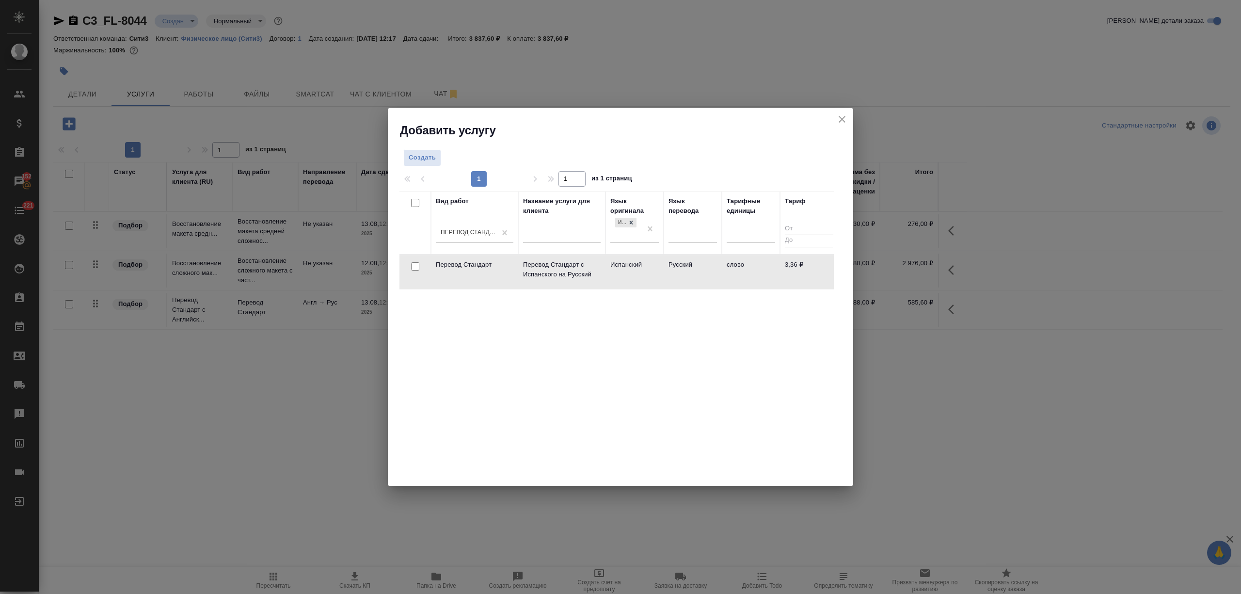
click at [668, 272] on td "Русский" at bounding box center [693, 272] width 58 height 34
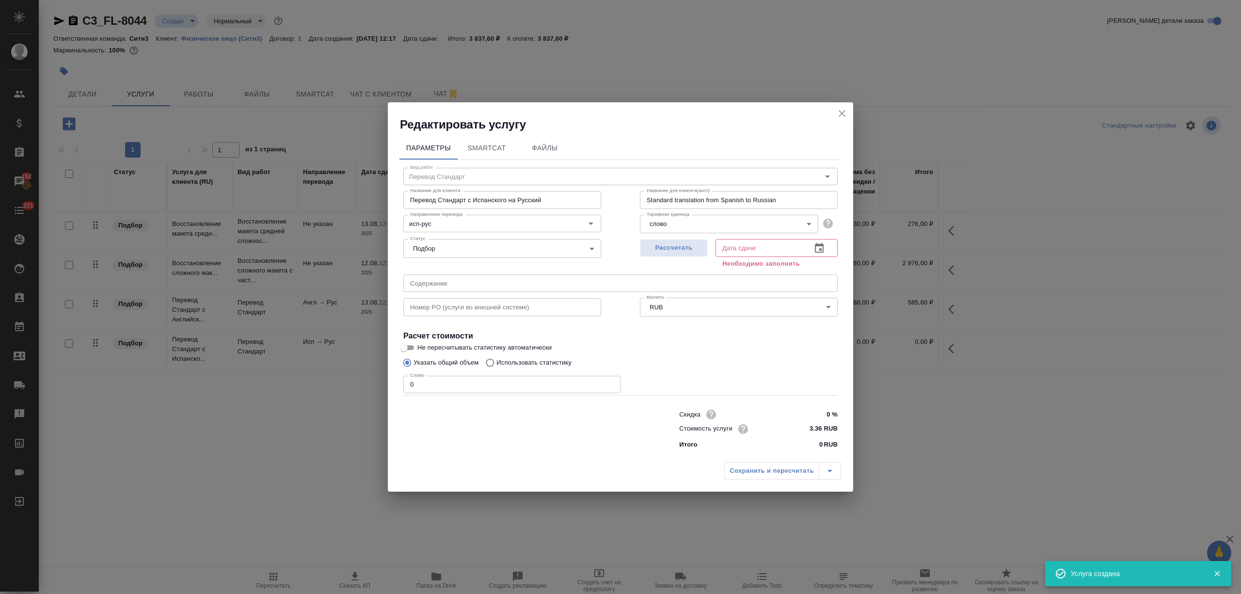
click at [843, 112] on icon "close" at bounding box center [842, 113] width 7 height 7
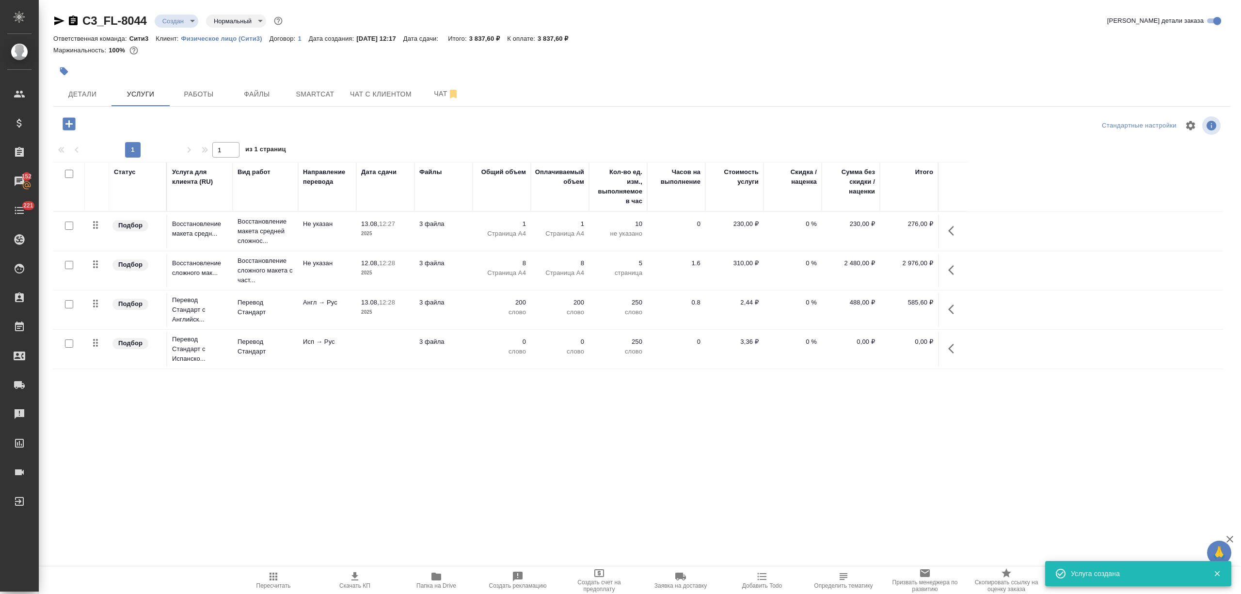
click at [73, 343] on input "checkbox" at bounding box center [69, 343] width 8 height 8
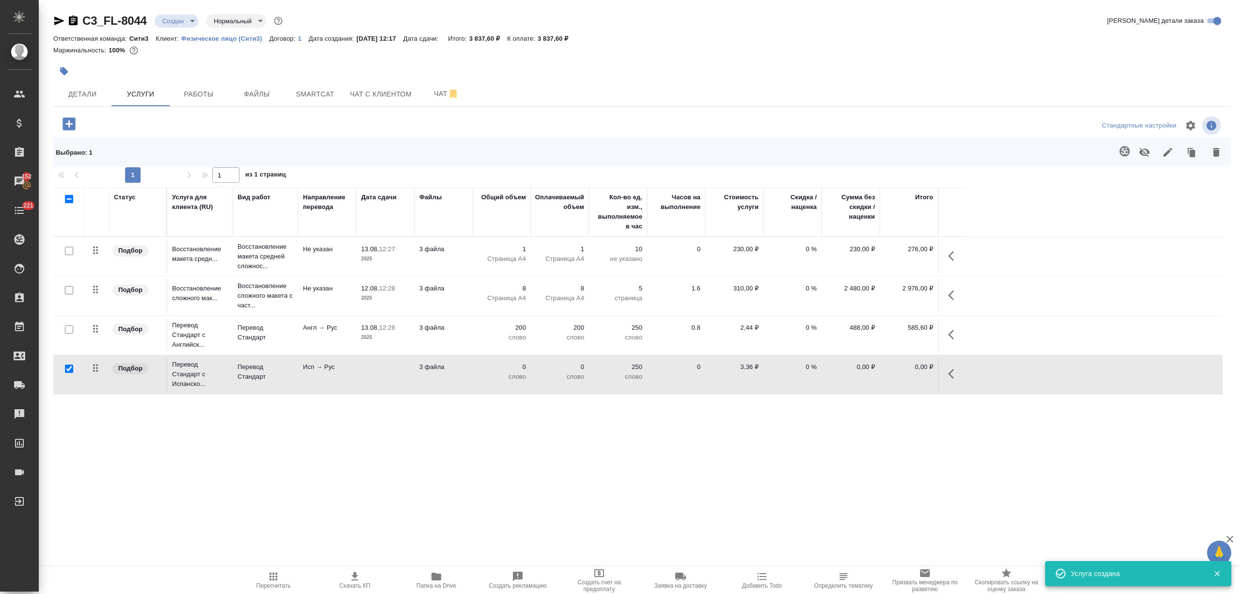
click at [1125, 146] on icon "button" at bounding box center [1125, 151] width 12 height 12
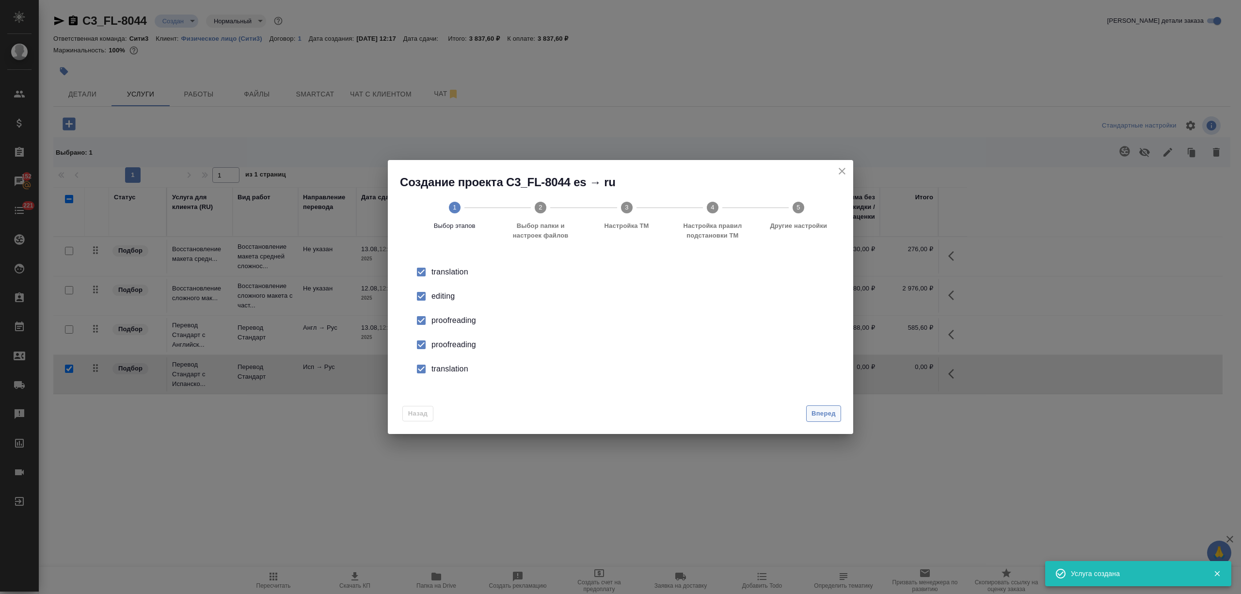
click at [825, 409] on span "Вперед" at bounding box center [823, 413] width 24 height 11
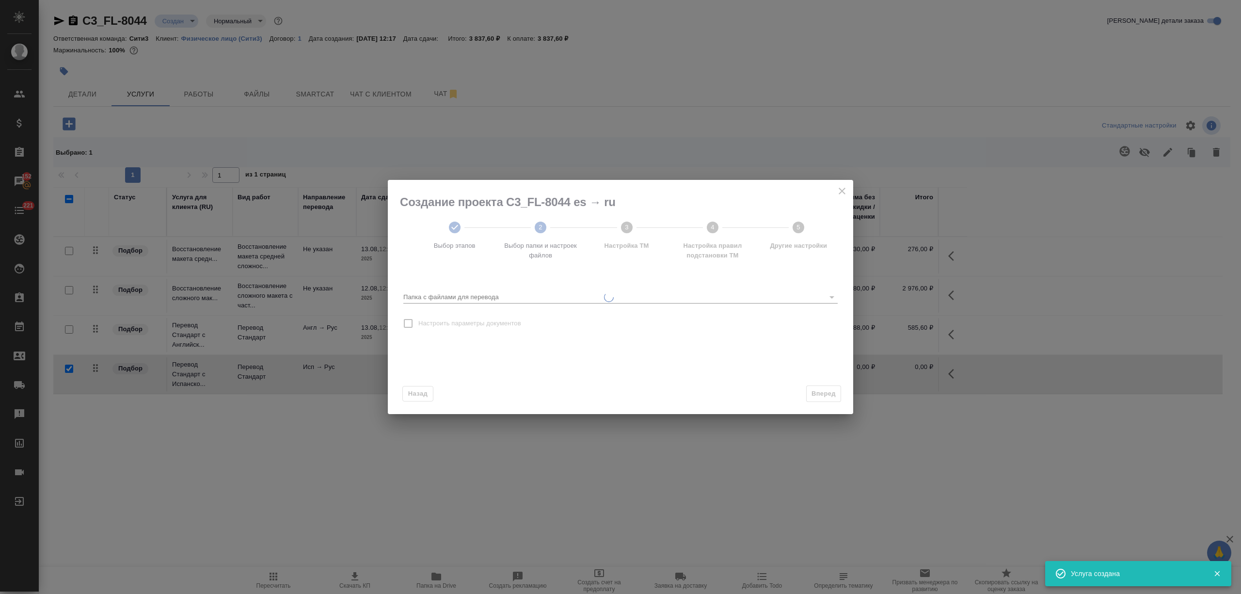
click at [609, 293] on input "Папка с файлами для перевода" at bounding box center [611, 297] width 416 height 12
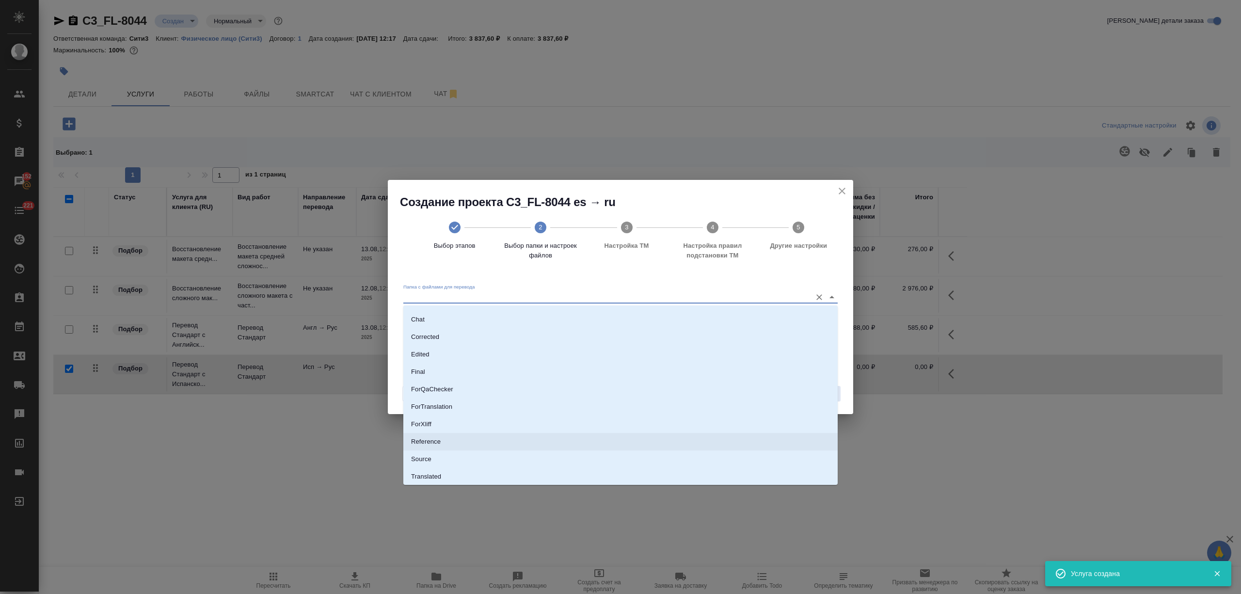
scroll to position [50, 0]
click at [484, 441] on li "Source" at bounding box center [620, 440] width 434 height 17
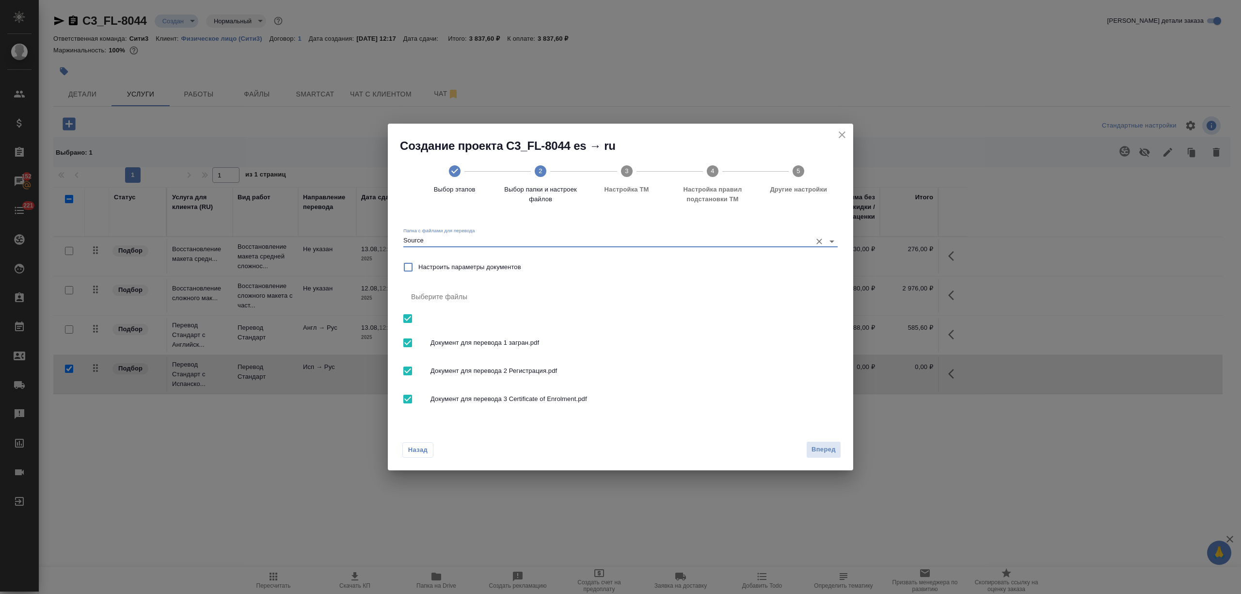
click at [415, 392] on input "checkbox" at bounding box center [407, 399] width 20 height 20
click at [824, 441] on button "Вперед" at bounding box center [823, 449] width 35 height 17
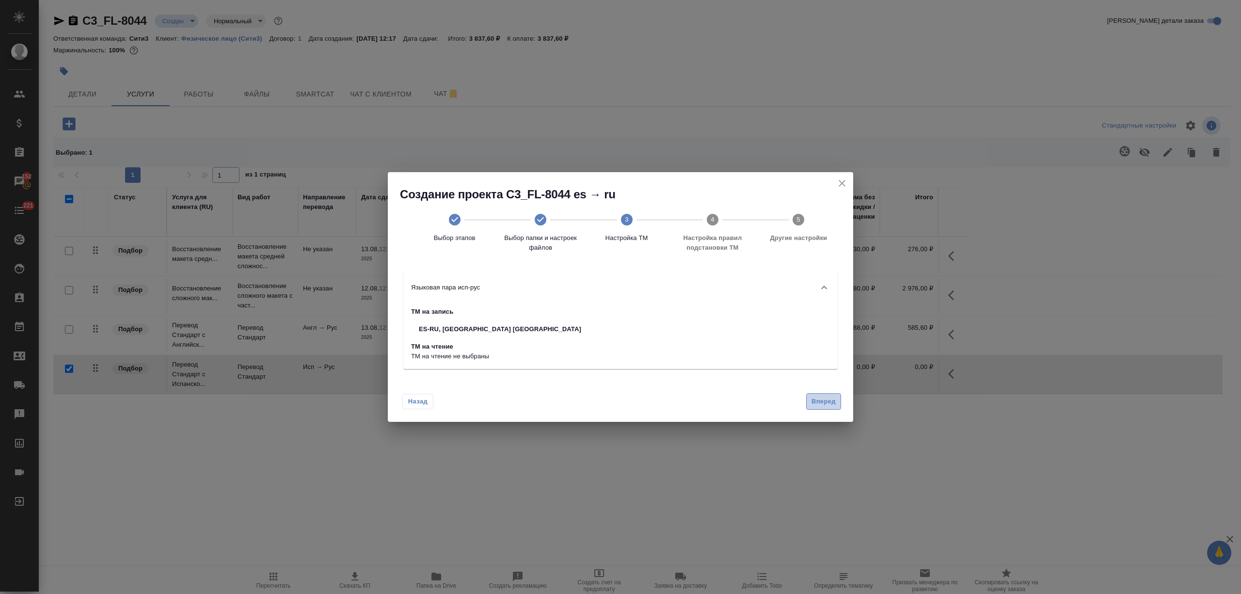
click at [837, 402] on button "Вперед" at bounding box center [823, 401] width 35 height 17
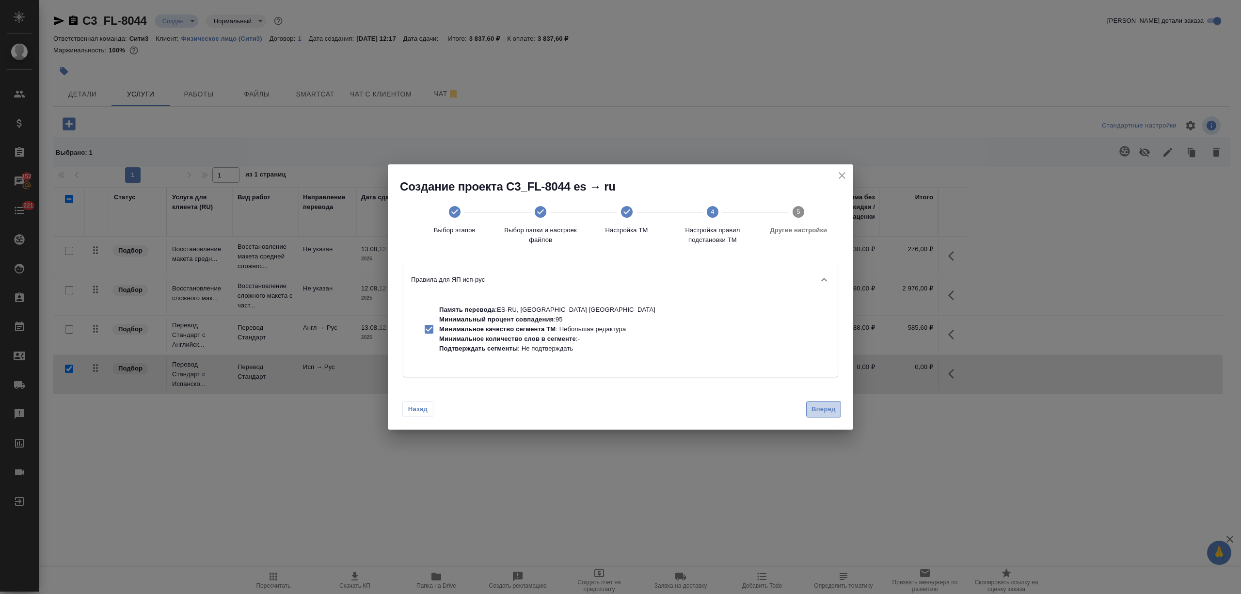
click at [824, 406] on span "Вперед" at bounding box center [823, 409] width 24 height 11
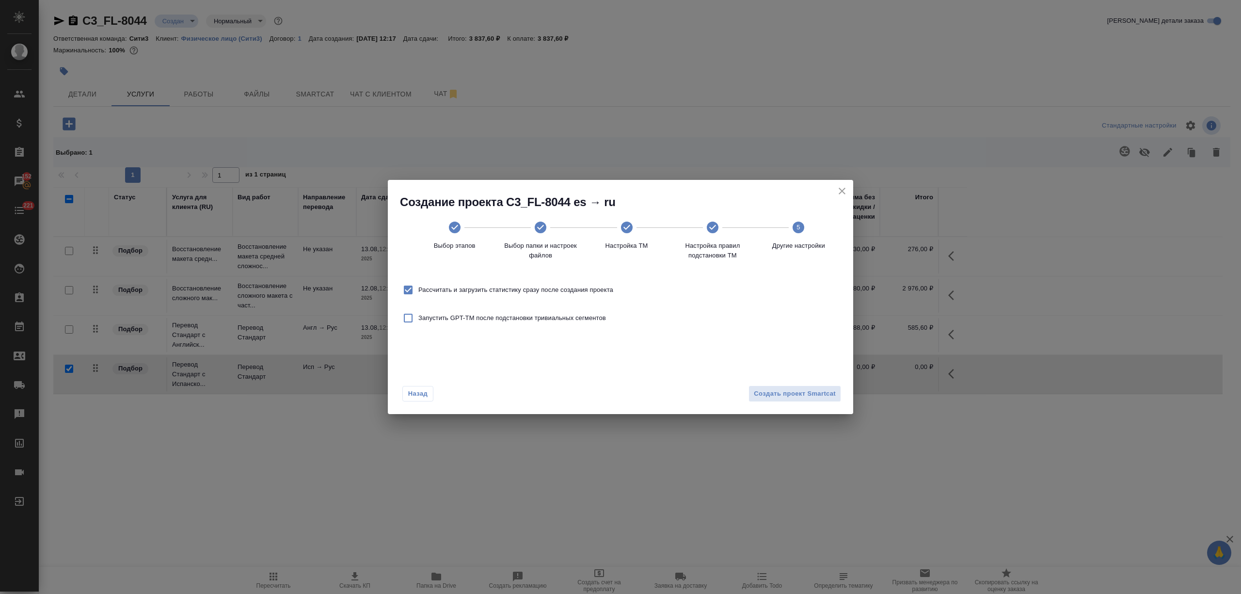
click at [521, 291] on span "Рассчитать и загрузить статистику сразу после создания проекта" at bounding box center [515, 290] width 195 height 10
click at [418, 291] on input "Рассчитать и загрузить статистику сразу после создания проекта" at bounding box center [408, 290] width 20 height 20
click at [809, 393] on span "Создать проект Smartcat" at bounding box center [795, 393] width 82 height 11
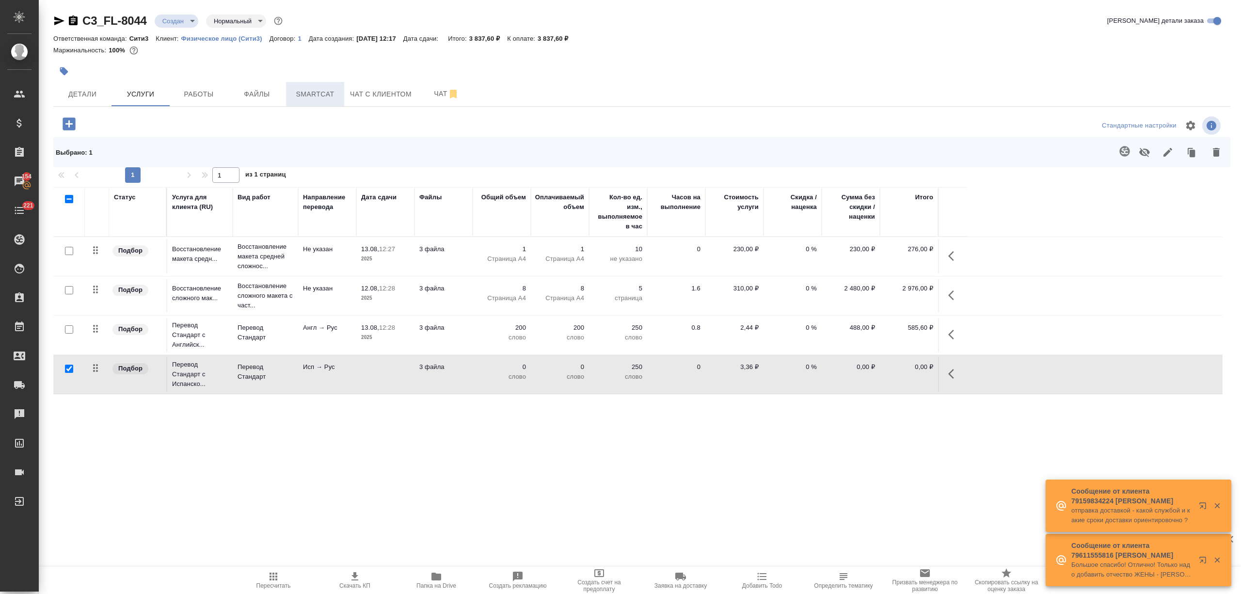
click at [320, 90] on span "Smartcat" at bounding box center [315, 94] width 47 height 12
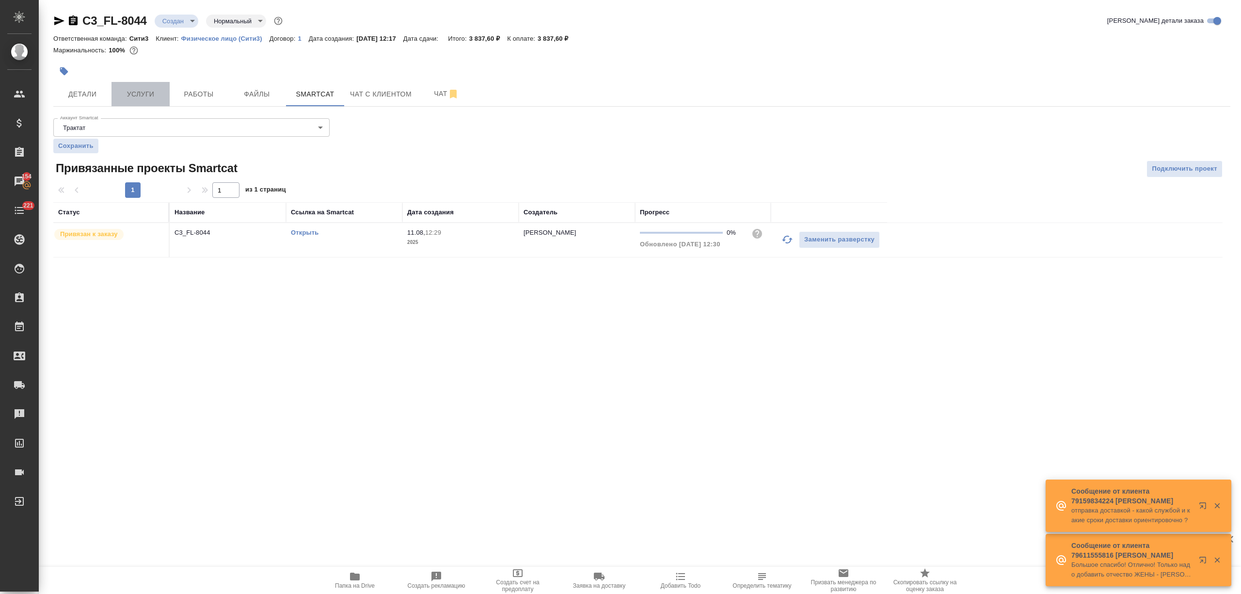
click at [152, 88] on span "Услуги" at bounding box center [140, 94] width 47 height 12
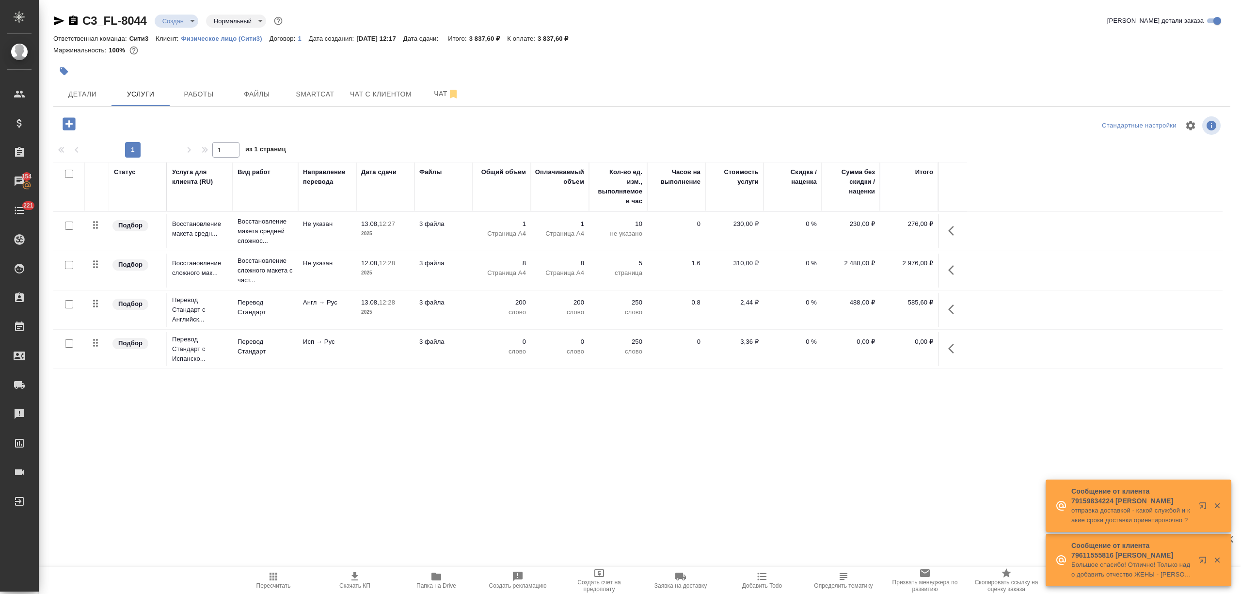
click at [372, 248] on td at bounding box center [385, 231] width 58 height 34
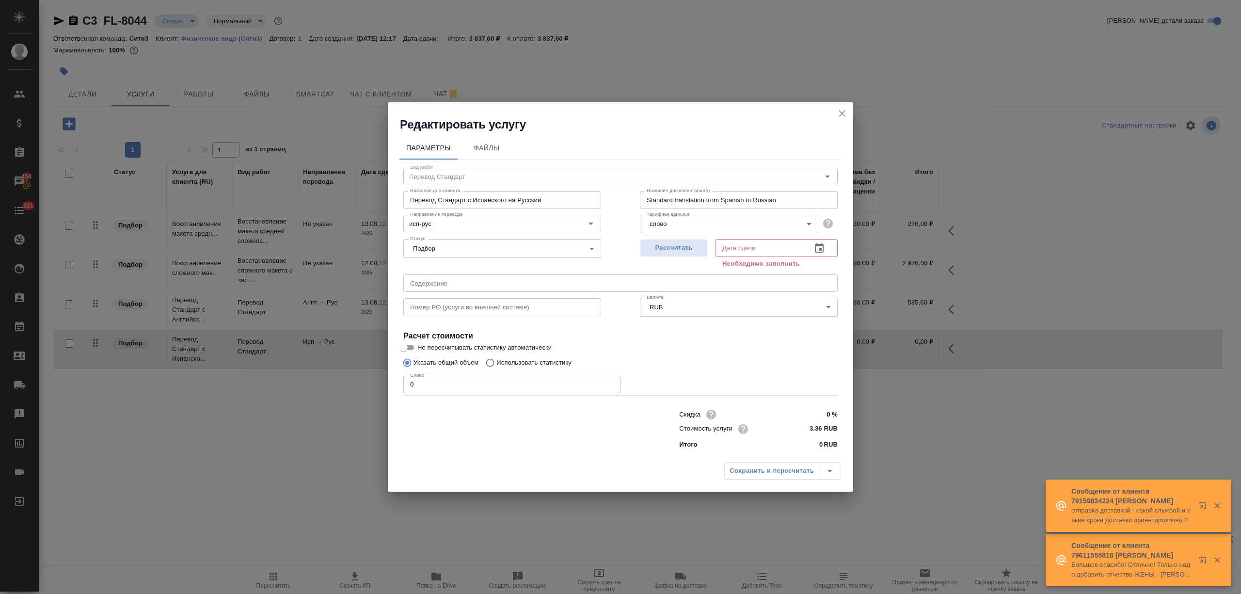
click at [556, 357] on label "Использовать статистику" at bounding box center [526, 362] width 91 height 18
click at [496, 357] on input "Использовать статистику" at bounding box center [489, 362] width 16 height 18
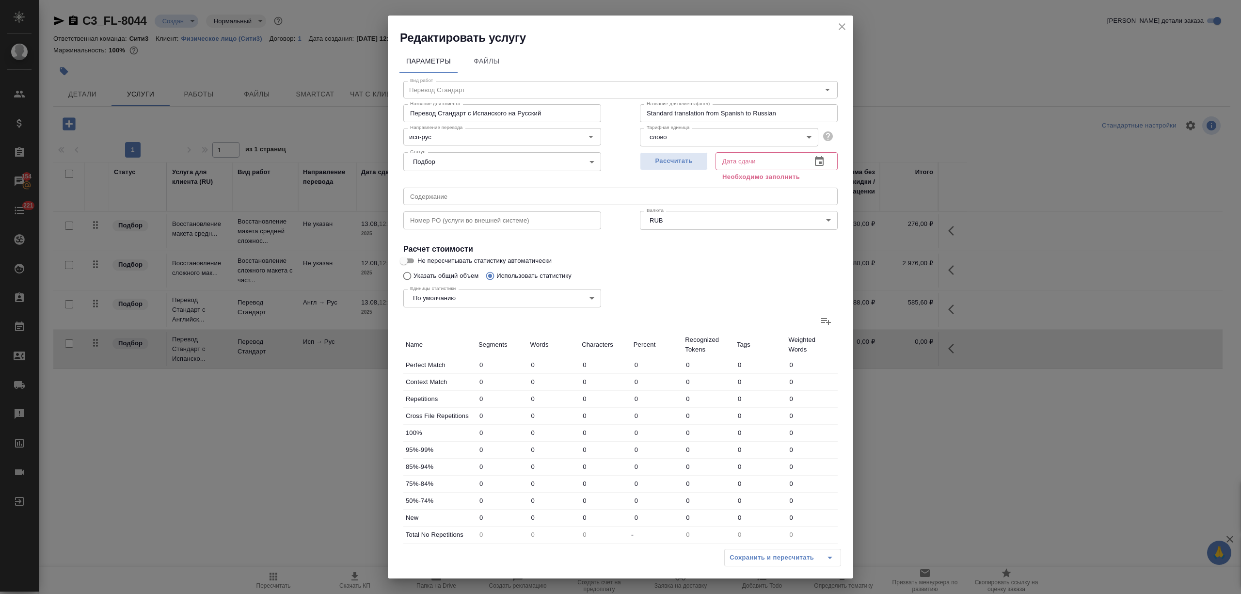
click at [820, 325] on icon at bounding box center [826, 321] width 12 height 12
click at [0, 0] on input "file" at bounding box center [0, 0] width 0 height 0
click at [815, 161] on icon "button" at bounding box center [819, 161] width 9 height 10
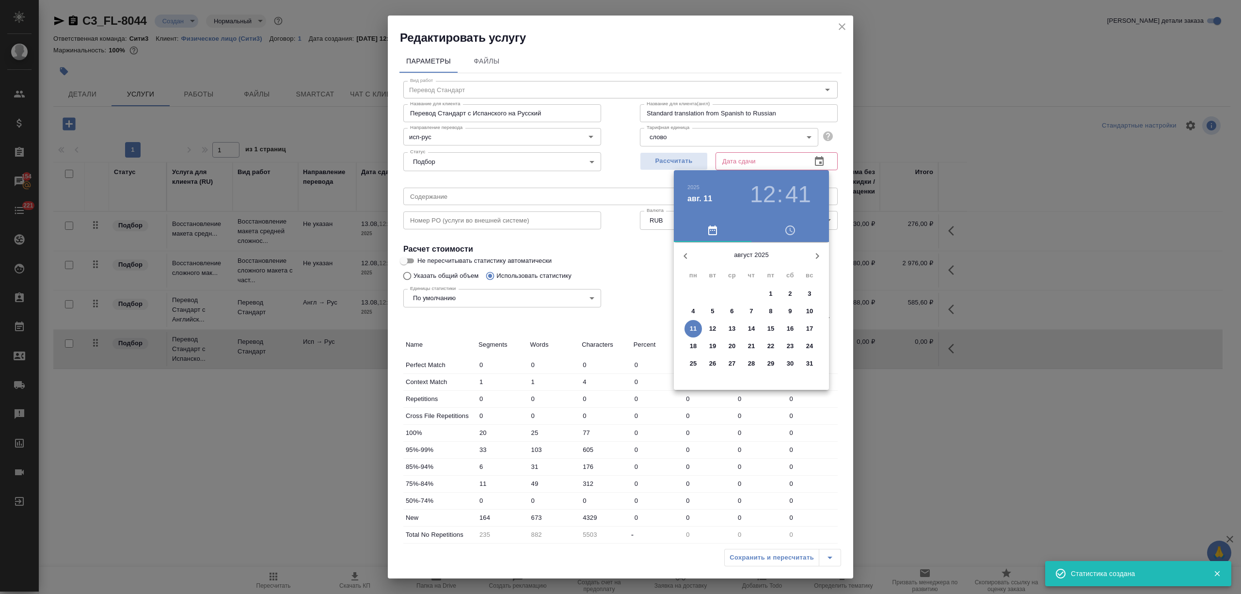
click at [745, 328] on span "14" at bounding box center [751, 329] width 17 height 10
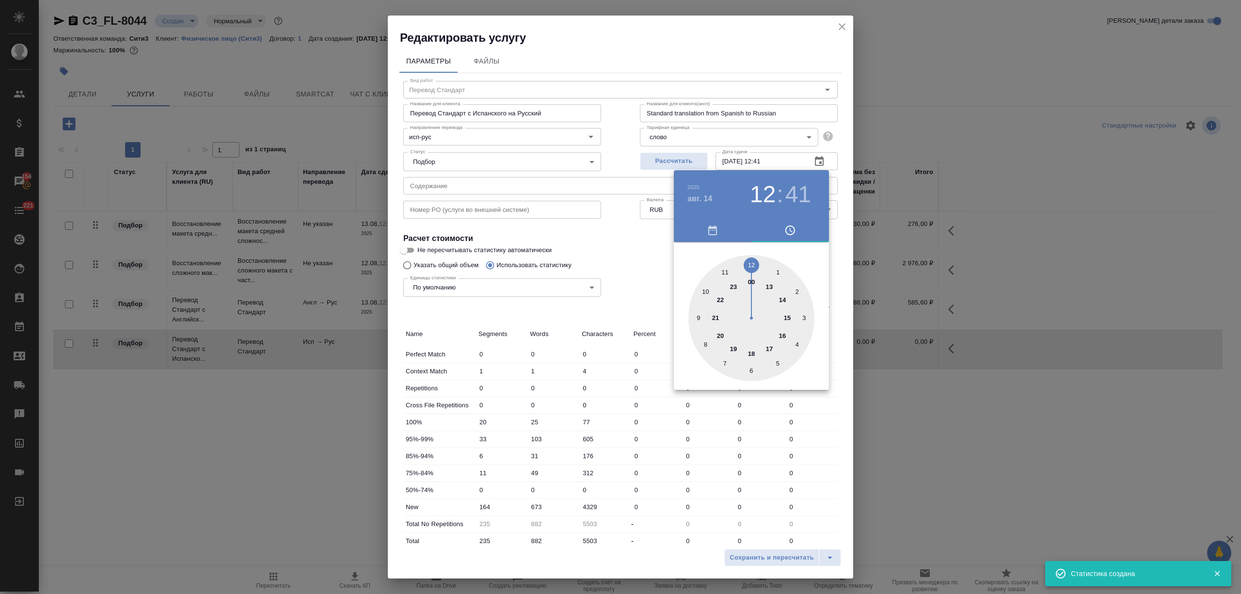
click at [644, 499] on div at bounding box center [620, 297] width 1241 height 594
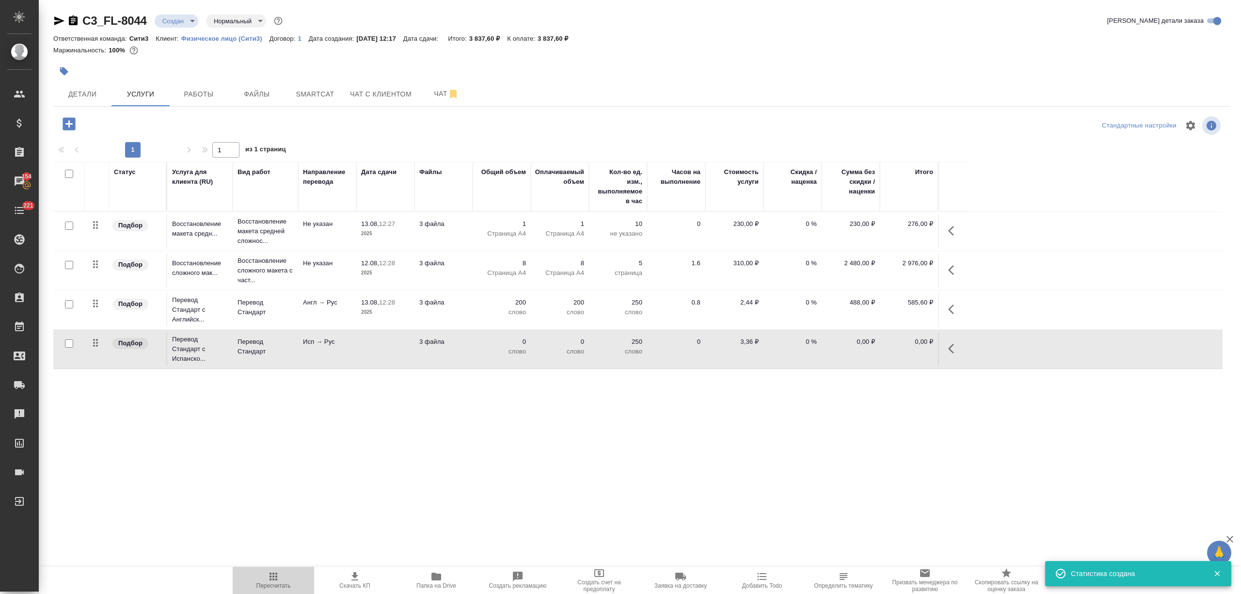
click at [276, 580] on icon "button" at bounding box center [274, 576] width 8 height 8
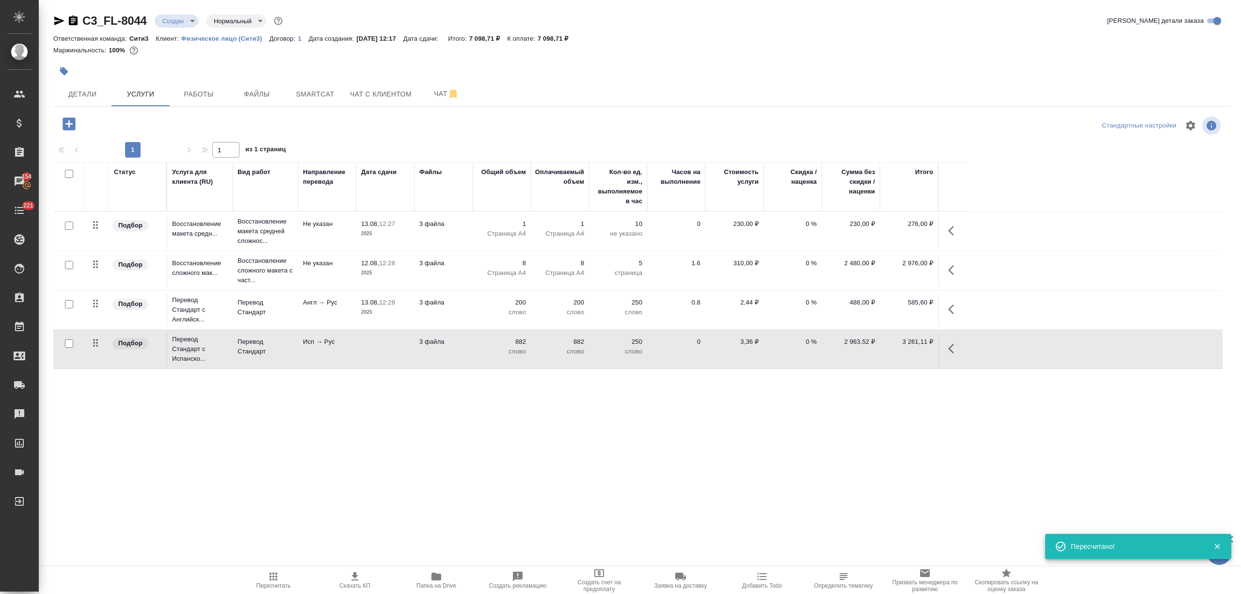
click at [66, 120] on icon "button" at bounding box center [69, 123] width 13 height 13
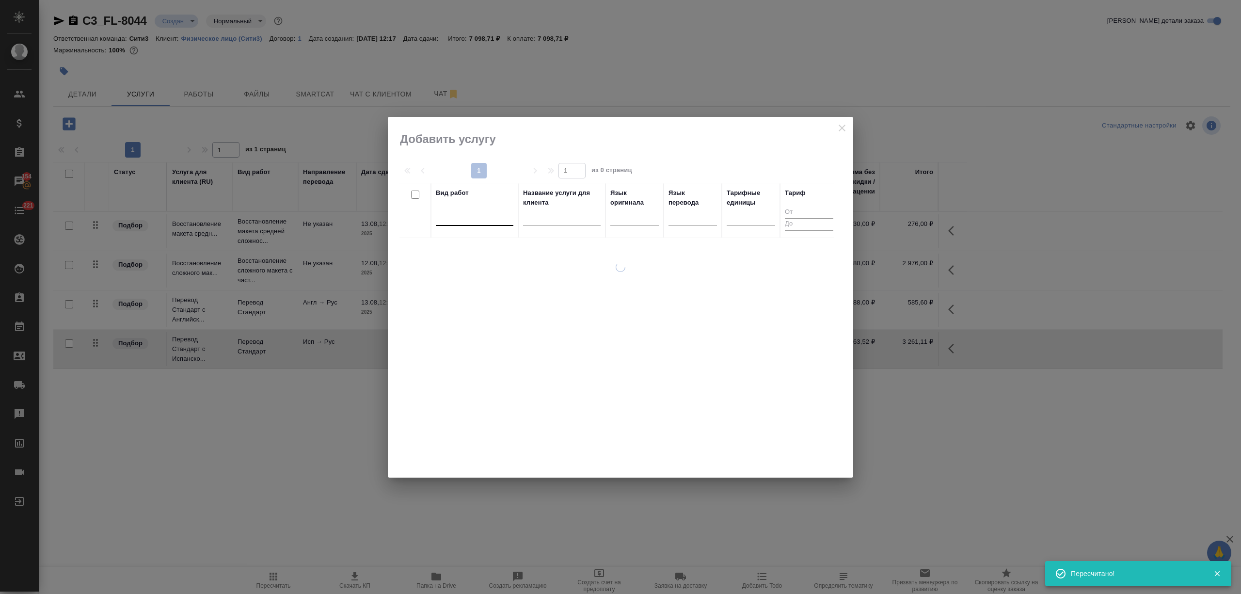
click at [495, 219] on div at bounding box center [475, 216] width 78 height 14
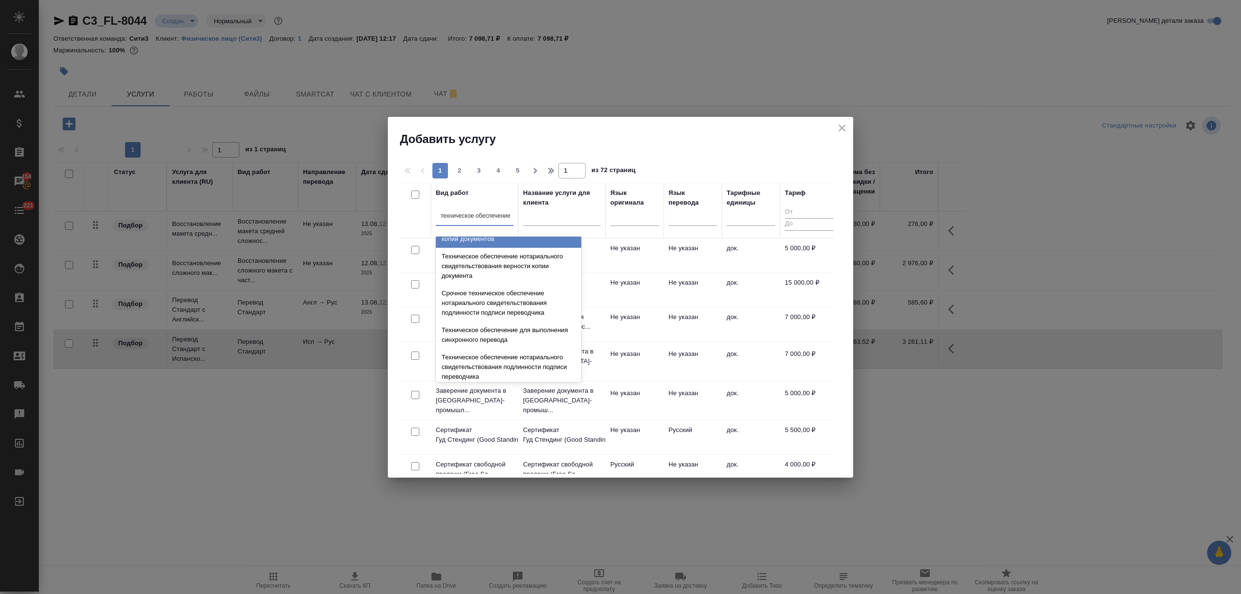
scroll to position [129, 0]
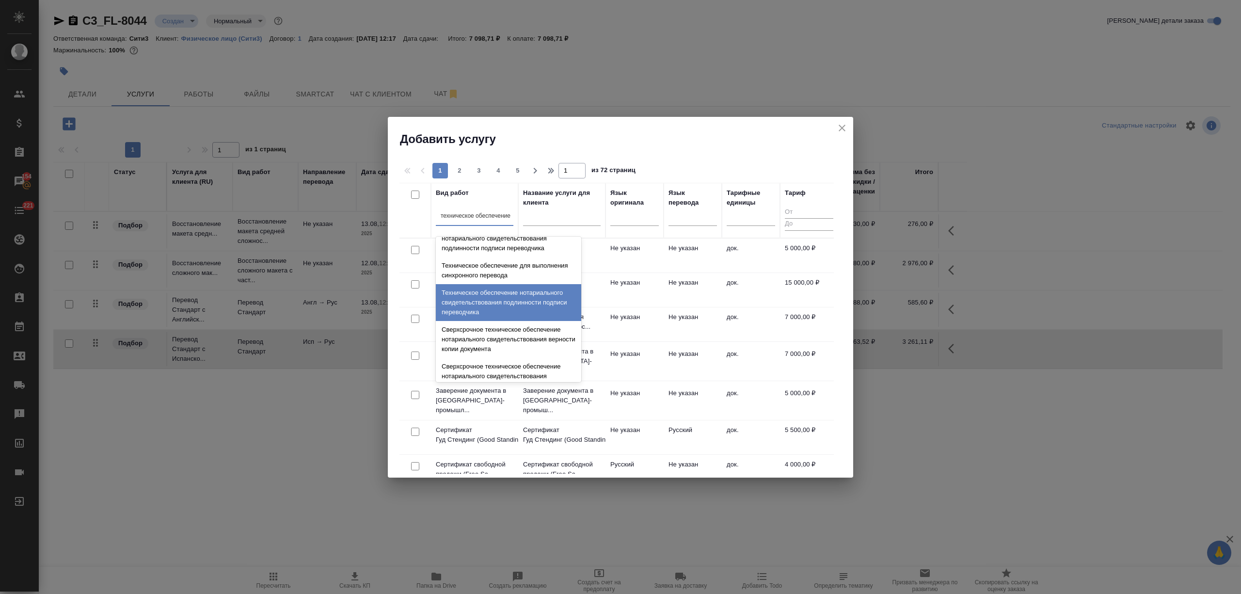
click at [521, 307] on div "Техническое обеспечение нотариального свидетельствования подлинности подписи пе…" at bounding box center [508, 302] width 145 height 37
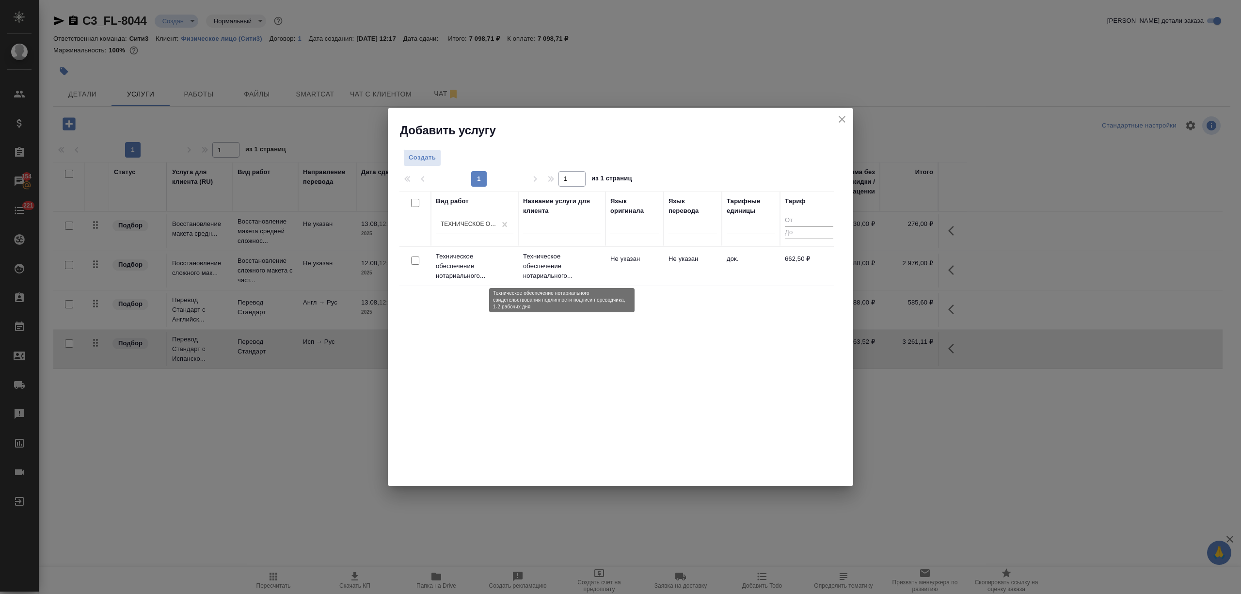
click at [574, 253] on p "Техническое обеспечение нотариального..." at bounding box center [562, 266] width 78 height 29
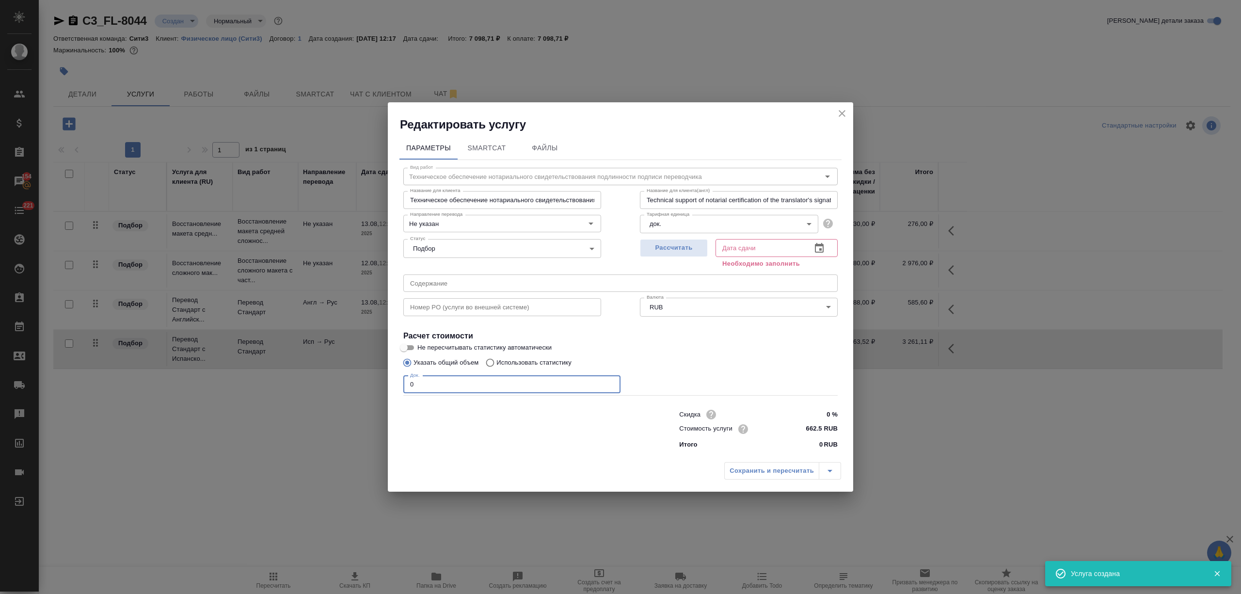
drag, startPoint x: 451, startPoint y: 383, endPoint x: 413, endPoint y: 382, distance: 37.3
click at [413, 382] on input "0" at bounding box center [511, 384] width 217 height 17
drag, startPoint x: 439, startPoint y: 388, endPoint x: 415, endPoint y: 384, distance: 23.6
click at [415, 385] on input "03" at bounding box center [511, 384] width 217 height 17
drag, startPoint x: 431, startPoint y: 389, endPoint x: 358, endPoint y: 383, distance: 73.4
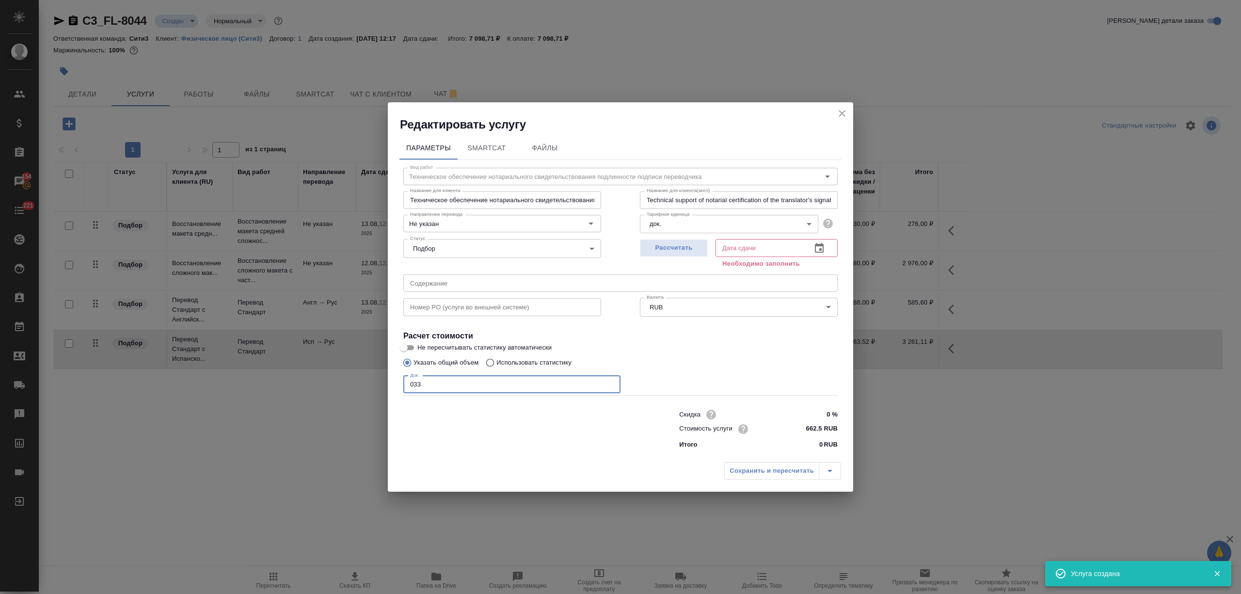
click at [358, 383] on div "Редактировать услугу Параметры SmartCat Файлы Вид работ Техническое обеспечение…" at bounding box center [620, 297] width 1241 height 594
click at [818, 252] on icon "button" at bounding box center [819, 248] width 9 height 10
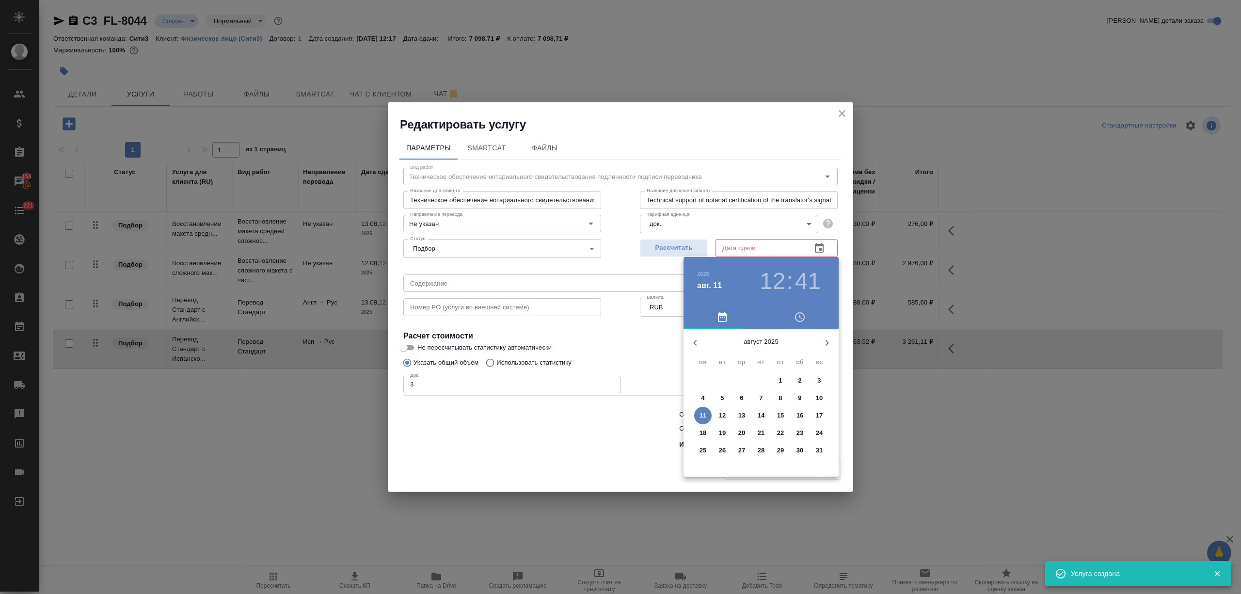
click at [735, 414] on span "13" at bounding box center [741, 416] width 17 height 10
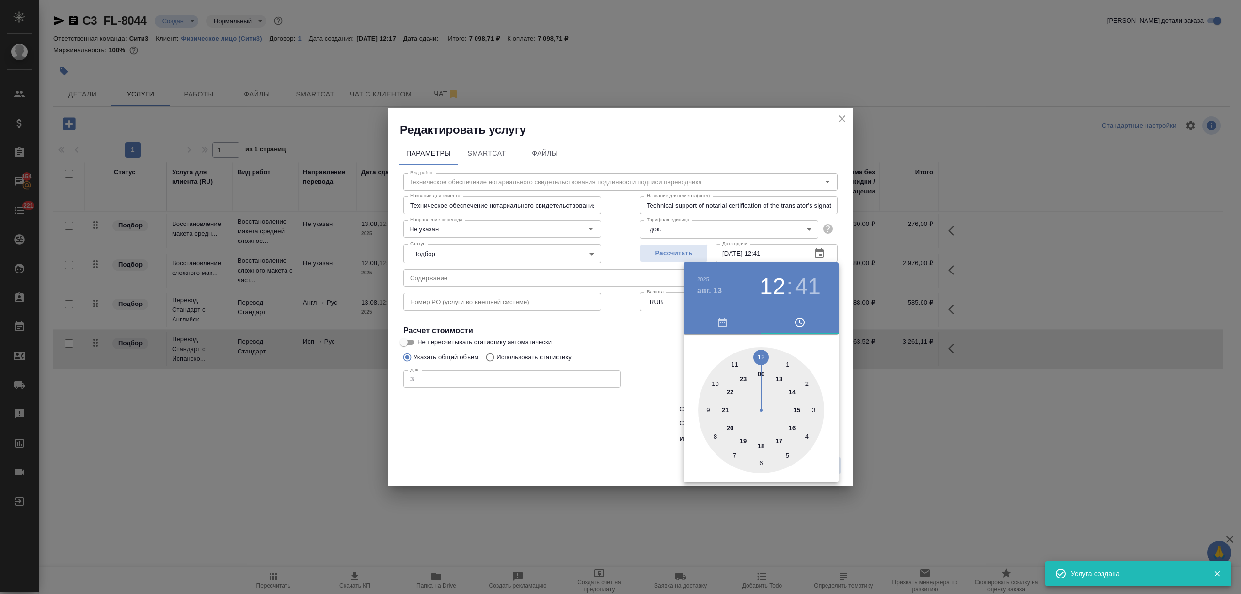
drag, startPoint x: 604, startPoint y: 431, endPoint x: 666, endPoint y: 464, distance: 70.7
click at [603, 431] on div at bounding box center [620, 297] width 1241 height 594
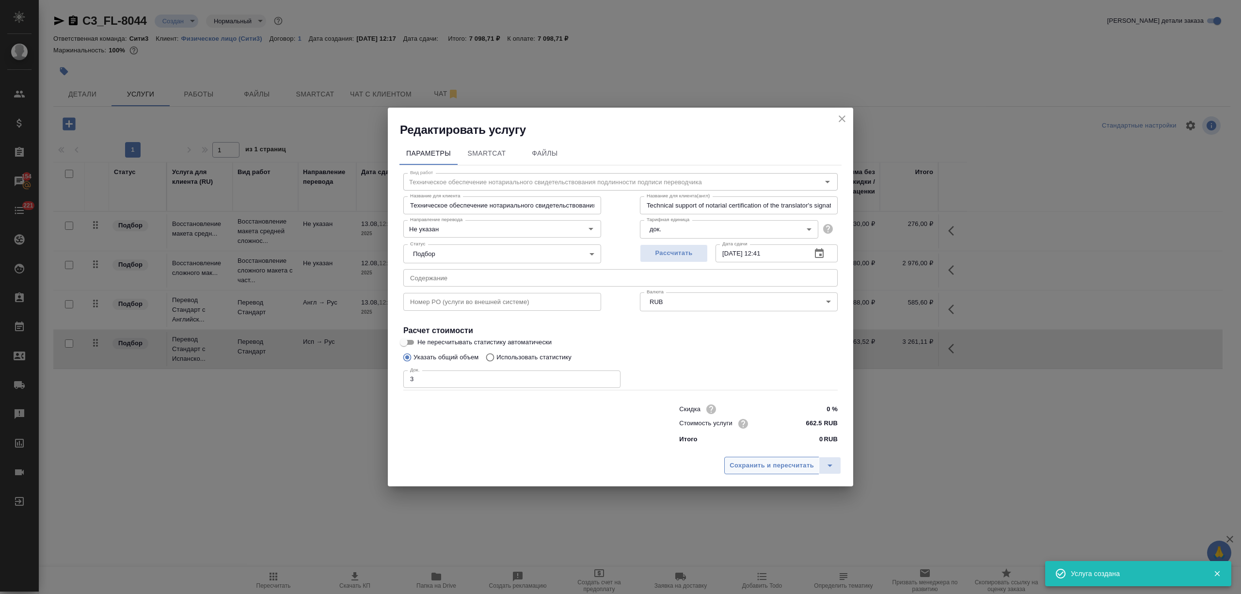
click at [770, 467] on span "Сохранить и пересчитать" at bounding box center [772, 465] width 84 height 11
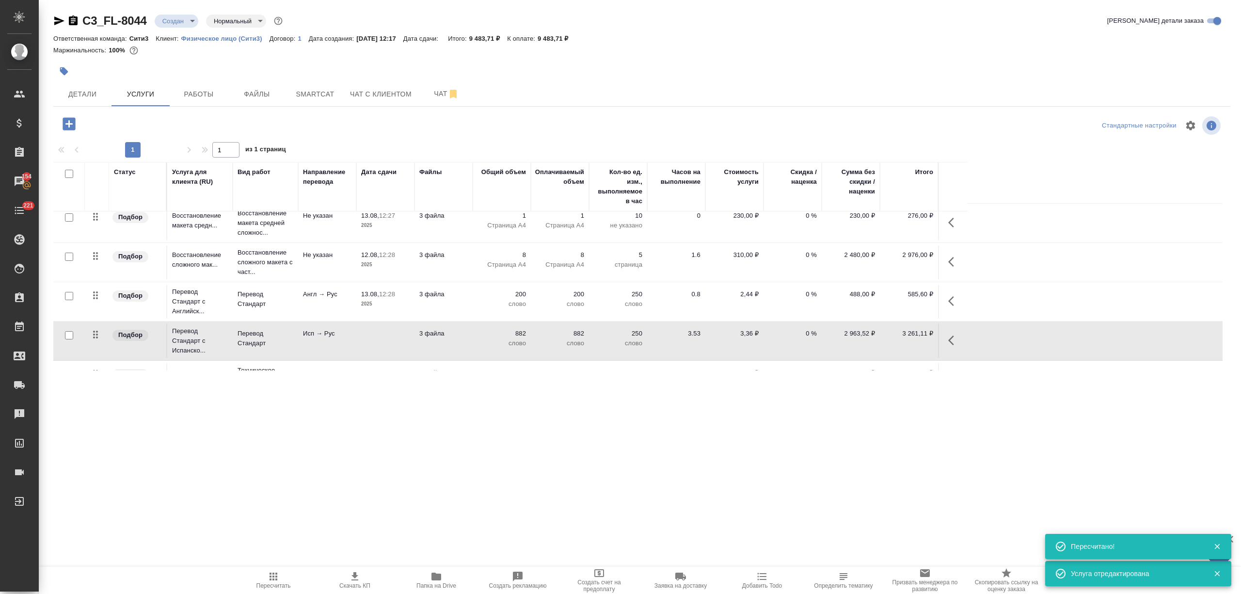
scroll to position [0, 0]
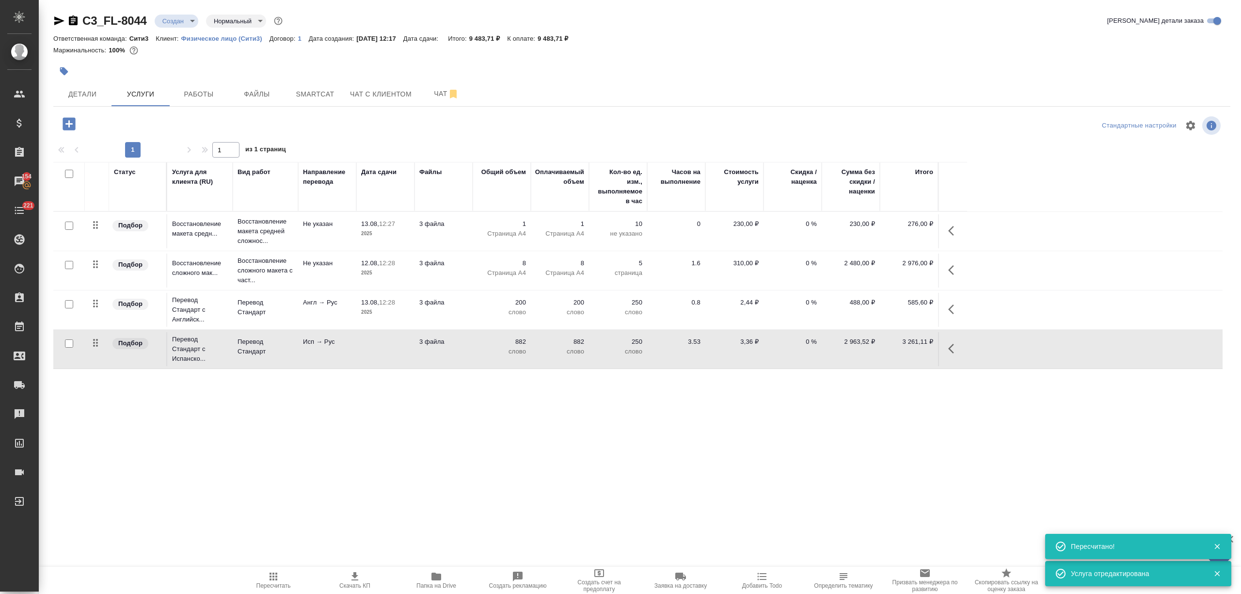
click at [958, 270] on icon "button" at bounding box center [954, 270] width 12 height 12
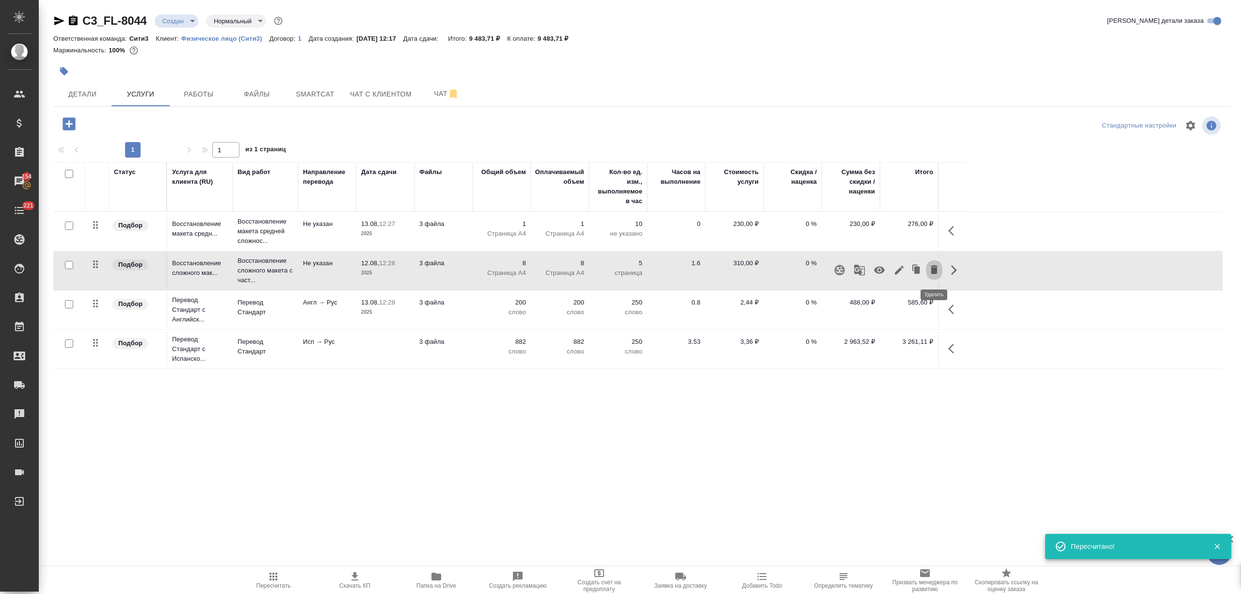
click at [933, 268] on icon "button" at bounding box center [934, 269] width 7 height 9
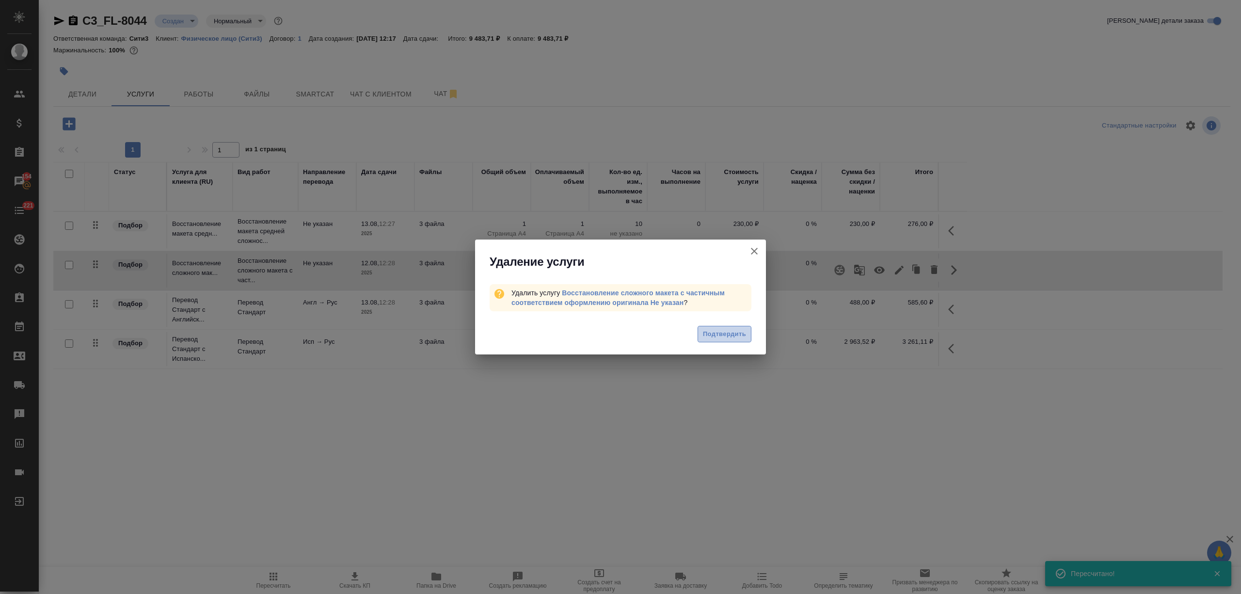
click at [715, 330] on span "Подтвердить" at bounding box center [724, 334] width 43 height 11
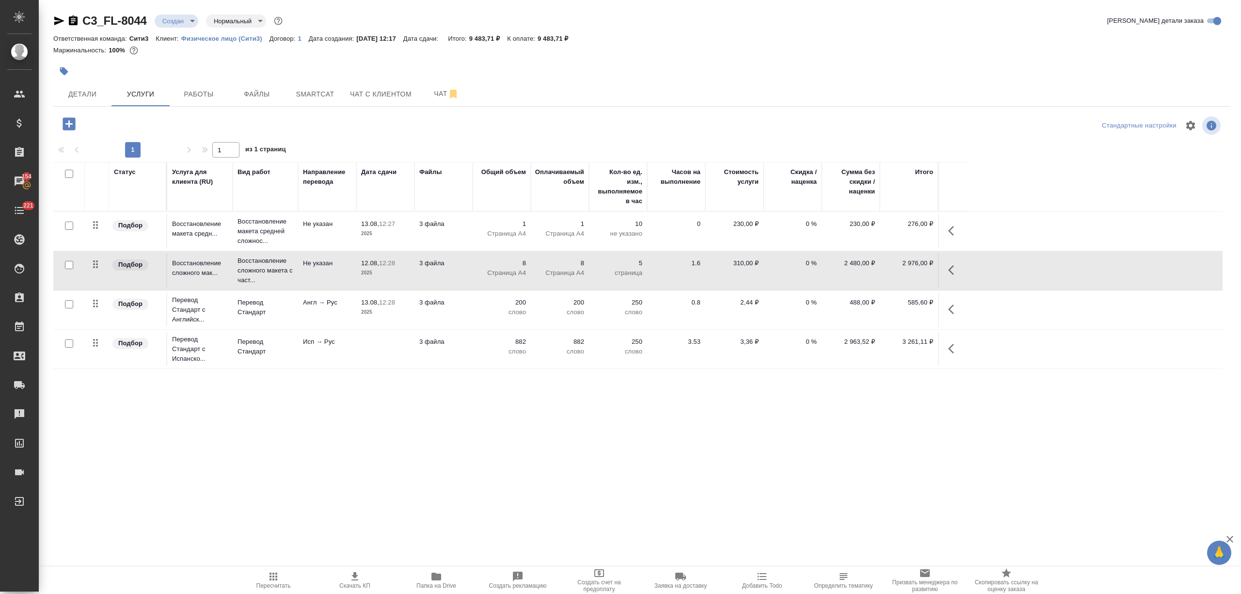
click at [571, 244] on td "1 Страница А4" at bounding box center [560, 231] width 58 height 34
click at [570, 244] on td "1 Страница А4" at bounding box center [560, 231] width 58 height 34
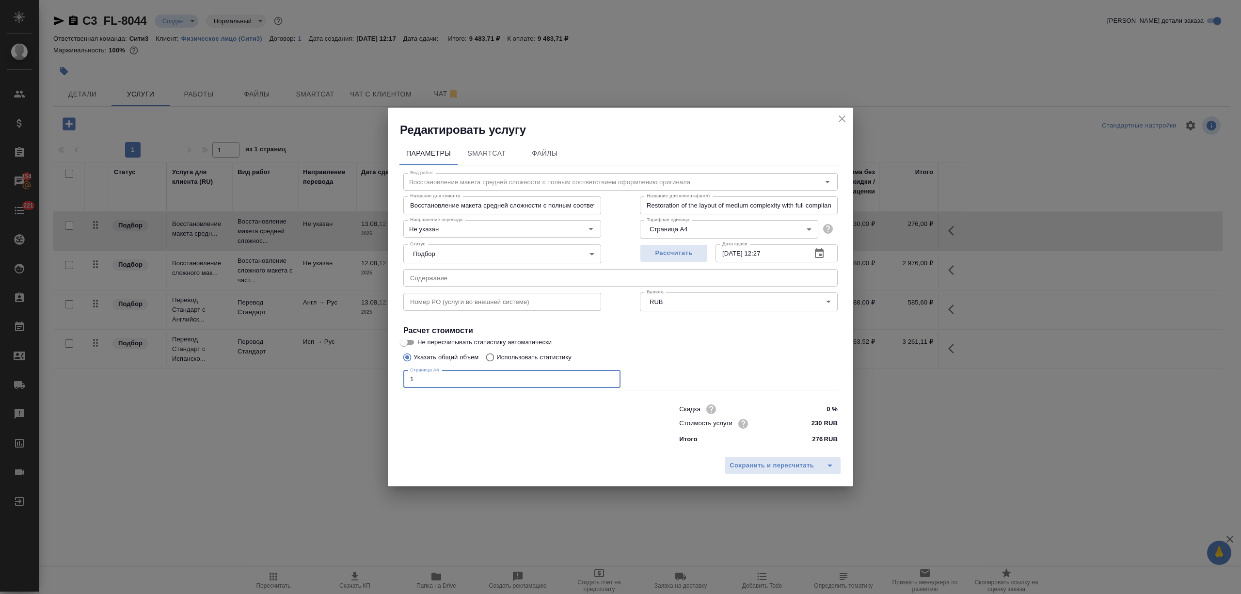
drag, startPoint x: 445, startPoint y: 380, endPoint x: 371, endPoint y: 373, distance: 74.5
click at [371, 373] on div "Редактировать услугу Параметры SmartCat Файлы Вид работ Восстановление макета с…" at bounding box center [620, 297] width 1241 height 594
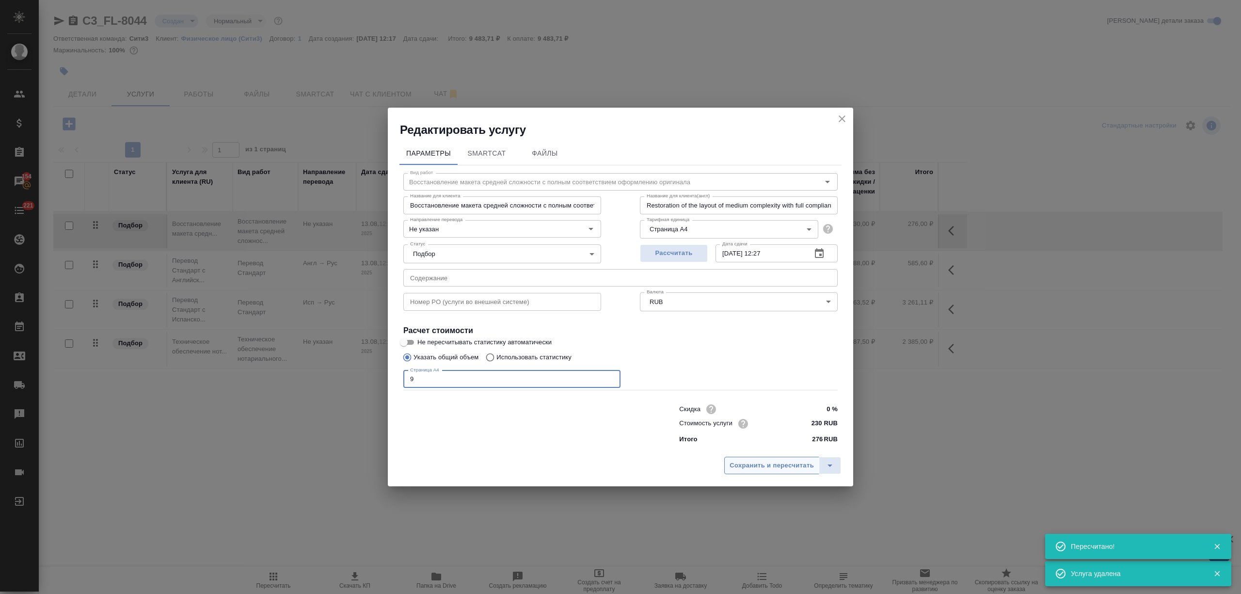
click at [743, 469] on span "Сохранить и пересчитать" at bounding box center [772, 465] width 84 height 11
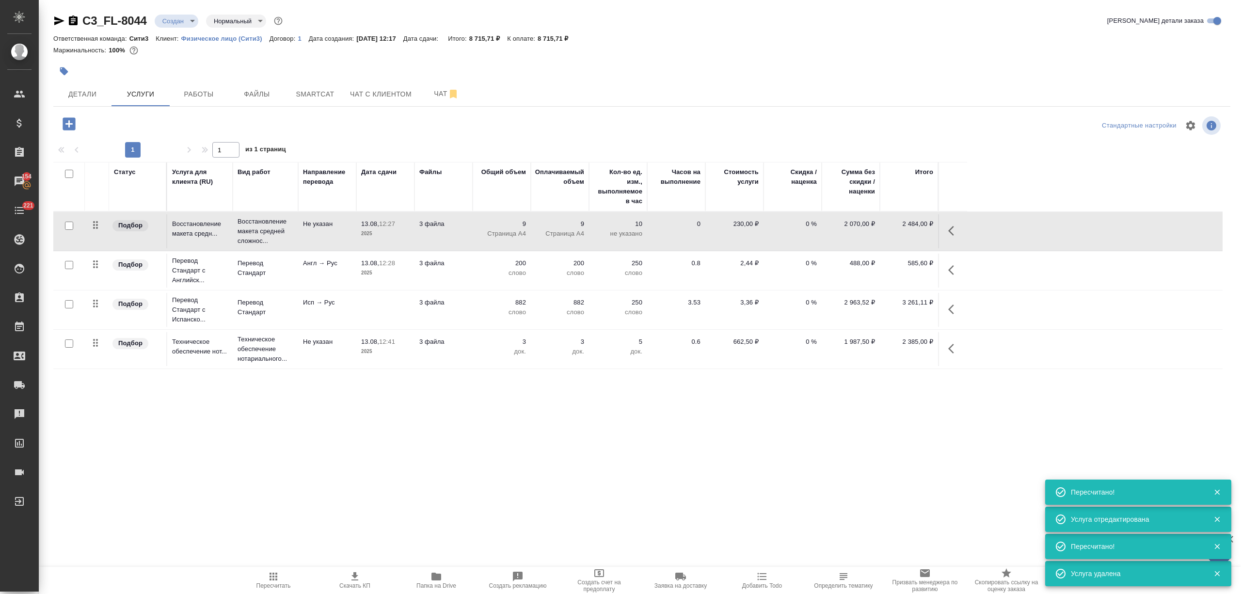
click at [363, 571] on span "Скачать КП" at bounding box center [355, 580] width 70 height 18
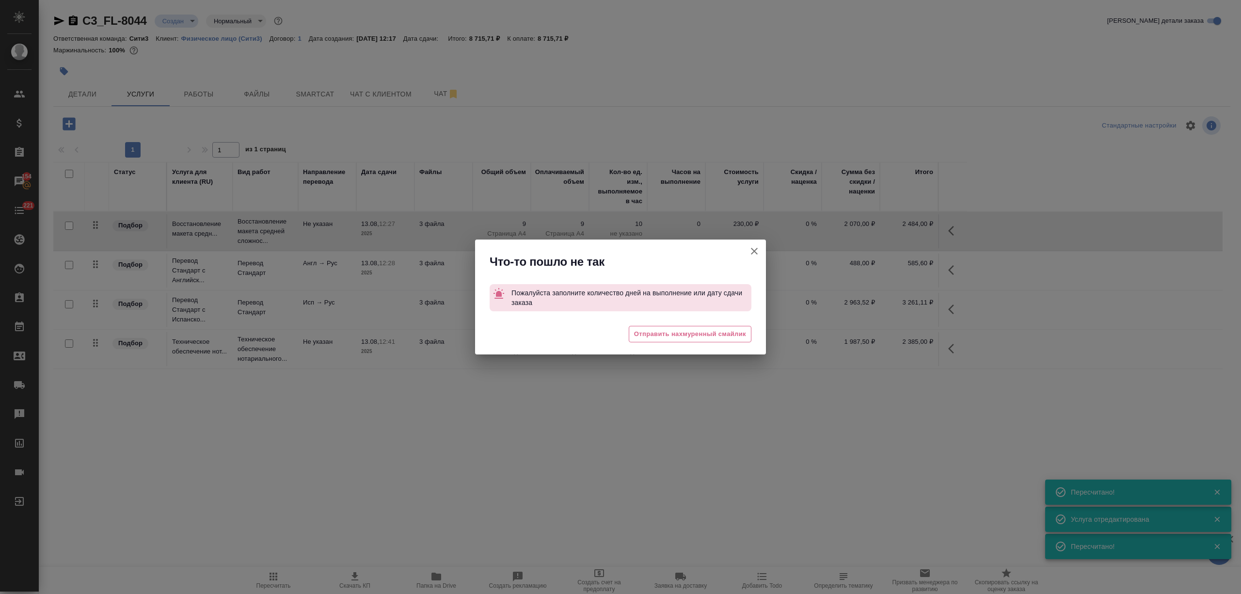
click at [749, 248] on icon "button" at bounding box center [754, 251] width 12 height 12
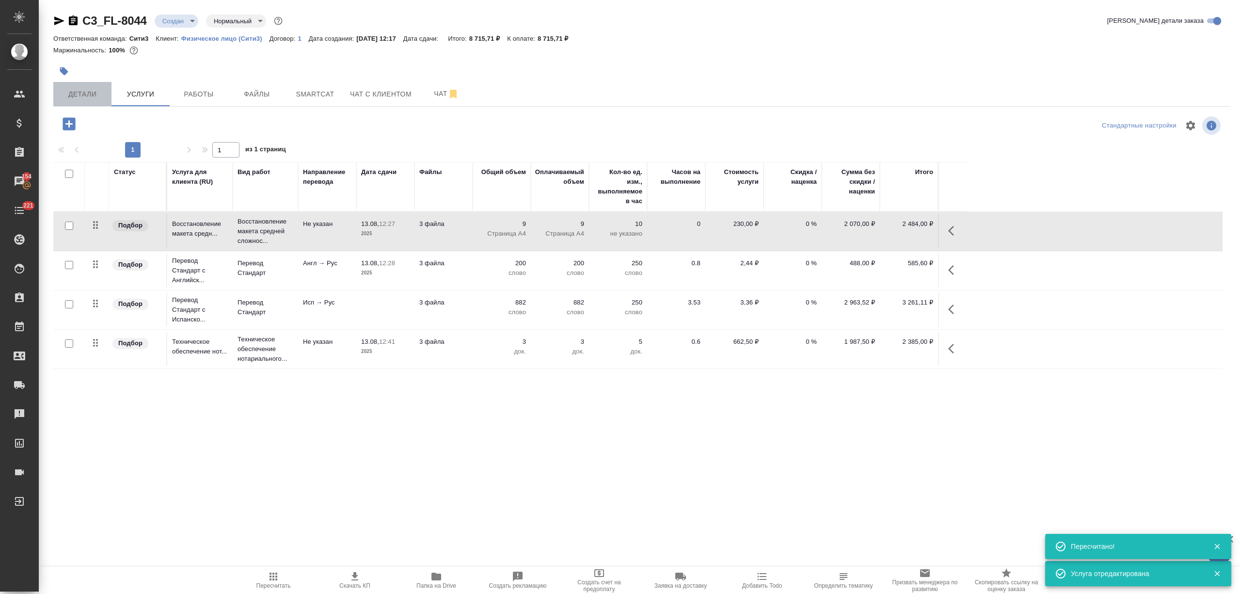
click at [82, 87] on button "Детали" at bounding box center [82, 94] width 58 height 24
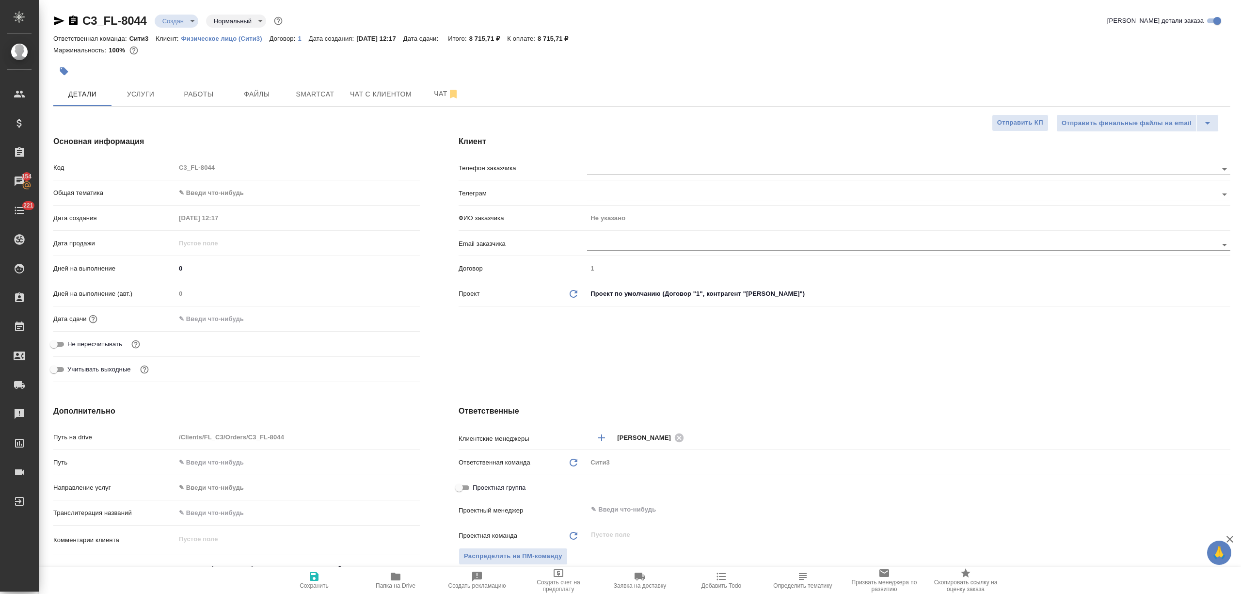
click at [235, 313] on input "text" at bounding box center [217, 319] width 85 height 14
click at [386, 318] on icon "button" at bounding box center [392, 318] width 12 height 12
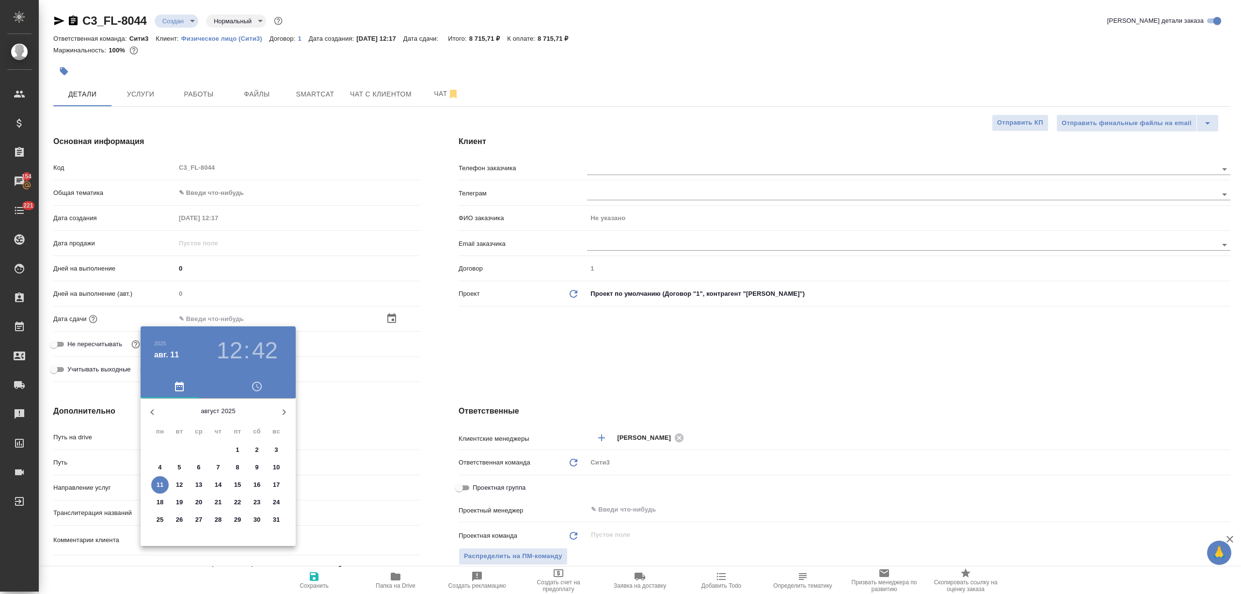
click at [192, 484] on span "13" at bounding box center [198, 485] width 17 height 10
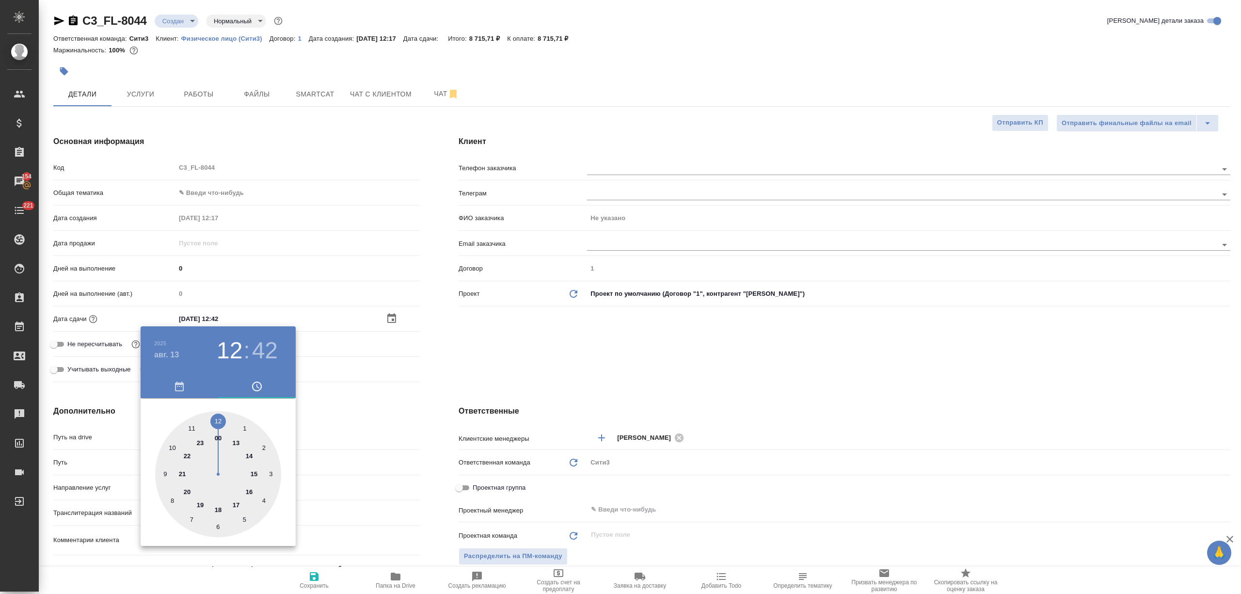
click at [375, 512] on div at bounding box center [620, 297] width 1241 height 594
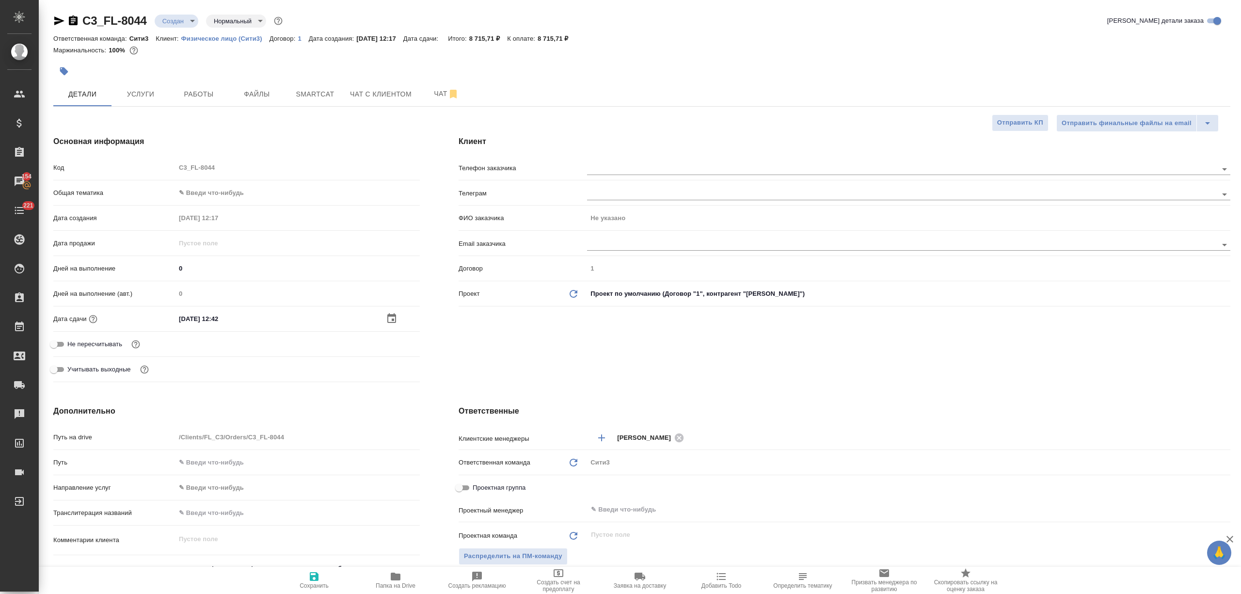
click at [312, 574] on icon "button" at bounding box center [314, 577] width 12 height 12
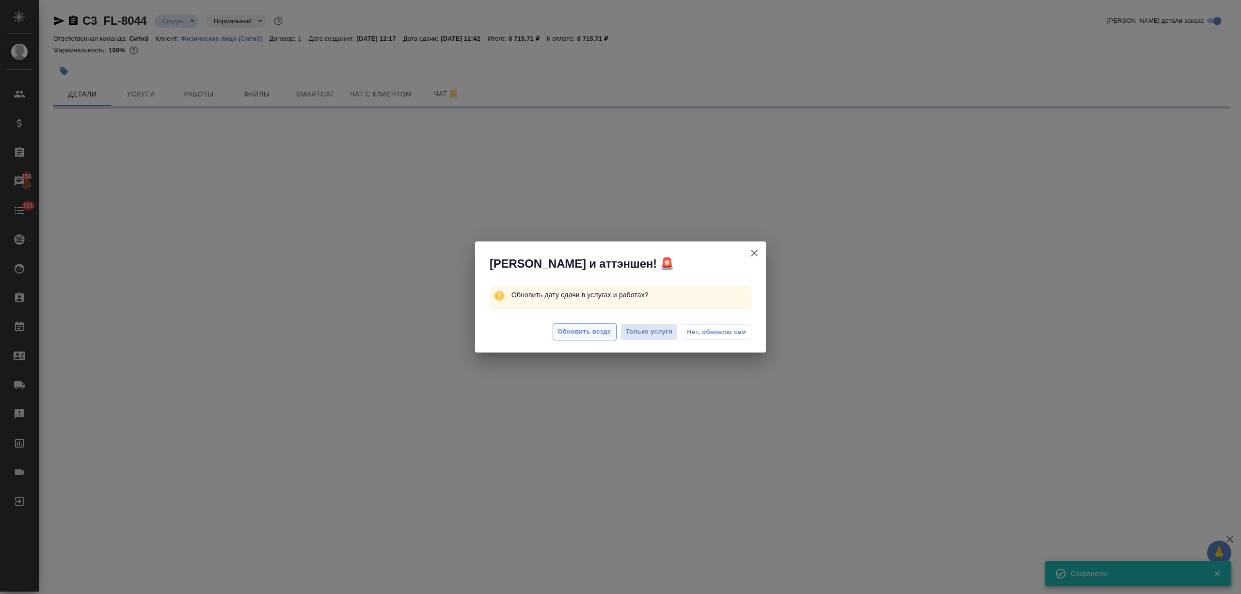
click at [576, 334] on span "Обновить везде" at bounding box center [584, 331] width 53 height 11
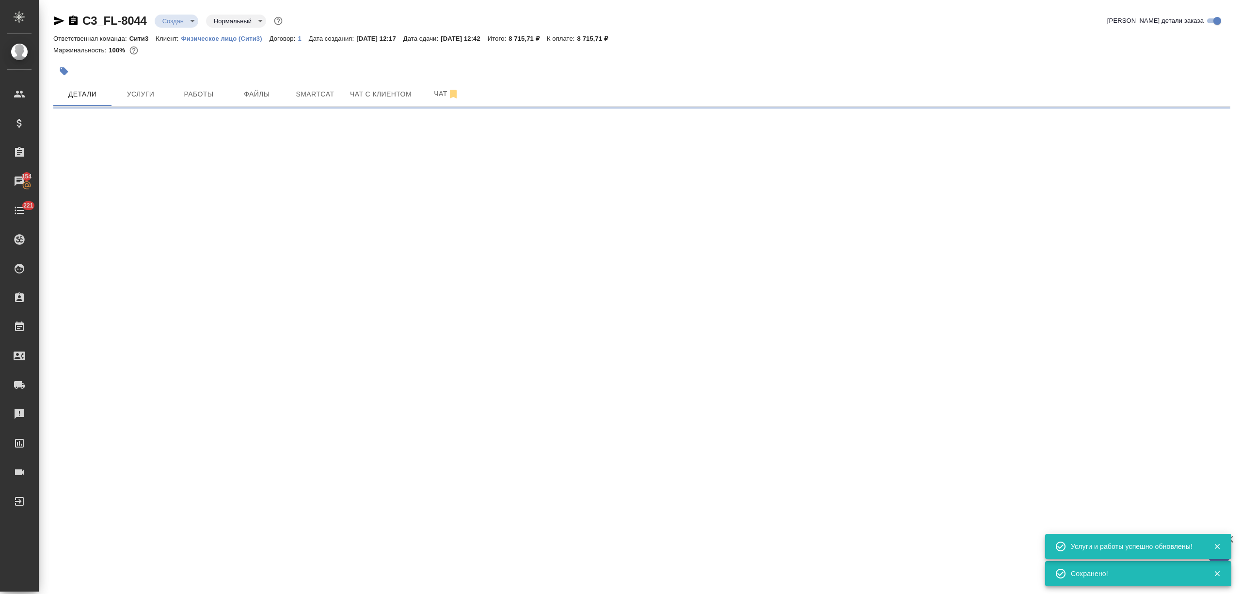
click at [163, 90] on div at bounding box center [620, 297] width 1241 height 594
click at [147, 92] on span "Услуги" at bounding box center [140, 94] width 47 height 12
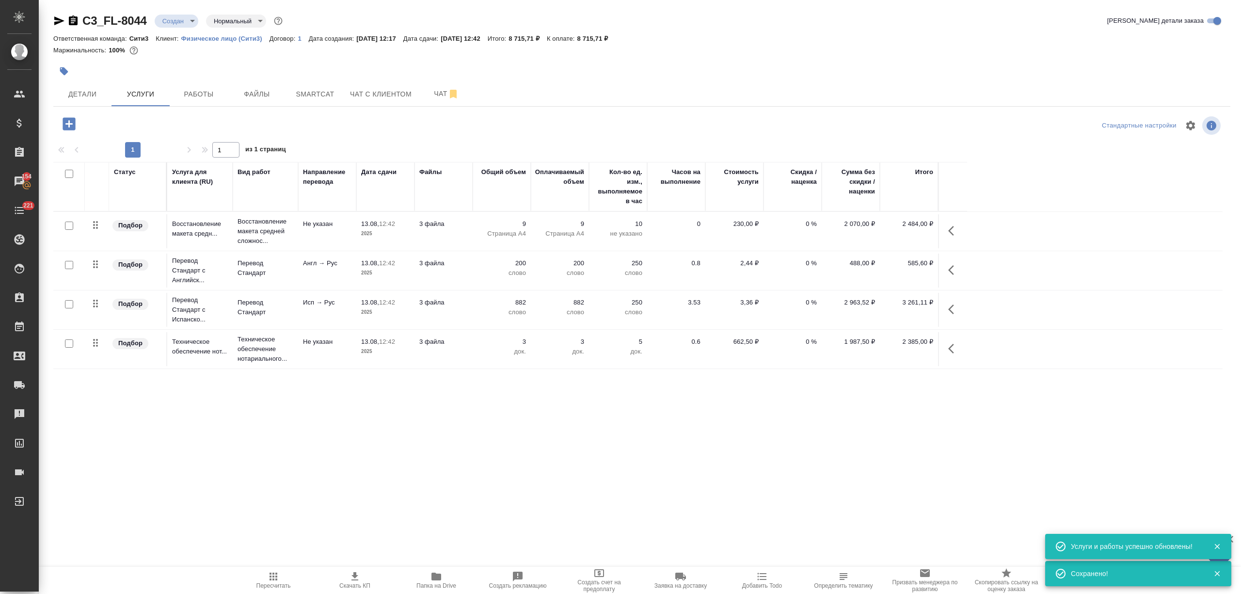
click at [355, 580] on icon "button" at bounding box center [354, 576] width 7 height 8
click at [408, 97] on span "Чат с клиентом" at bounding box center [381, 94] width 62 height 12
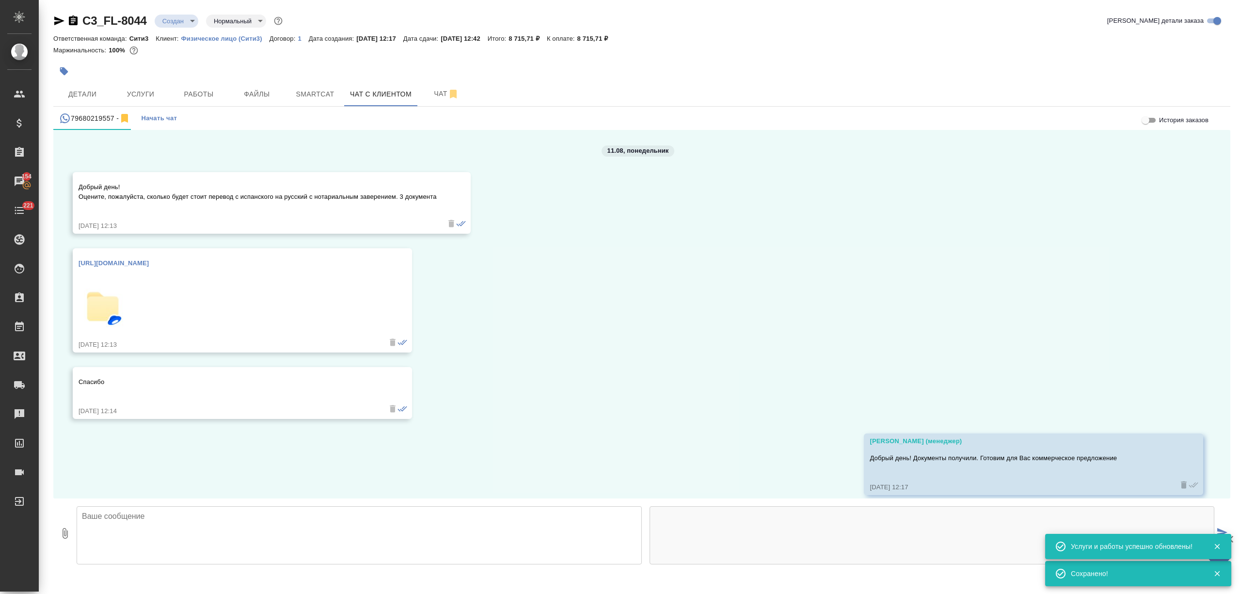
click at [146, 523] on textarea at bounding box center [359, 535] width 565 height 58
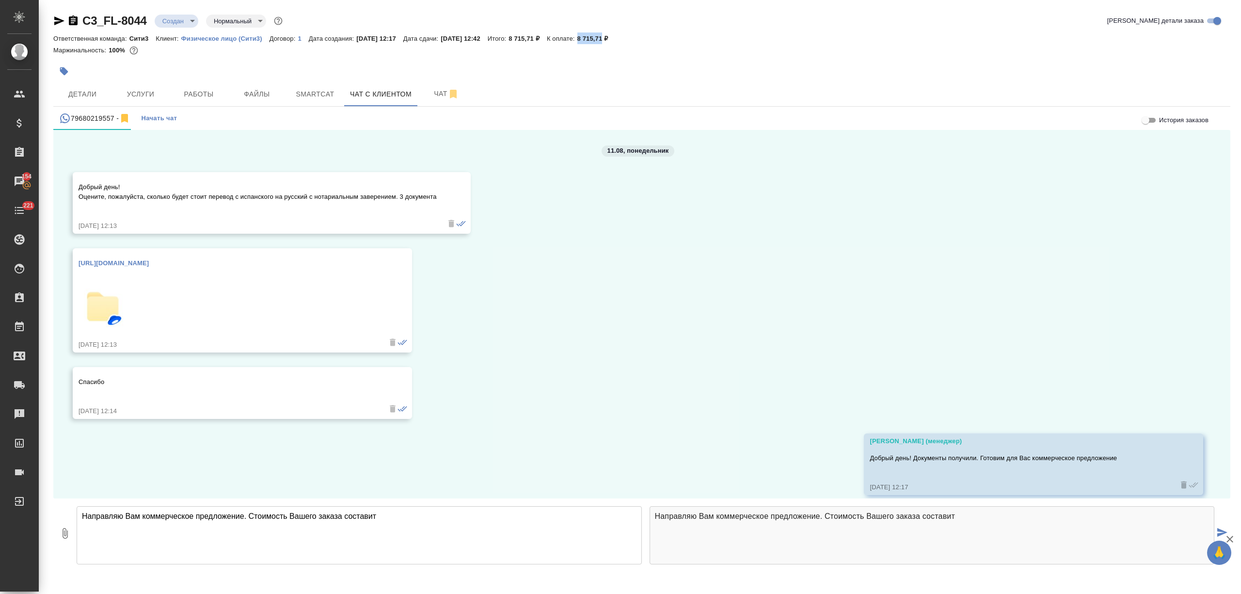
drag, startPoint x: 605, startPoint y: 38, endPoint x: 625, endPoint y: 39, distance: 20.4
click at [625, 39] on div "Ответственная команда: Сити3 Клиент: Физическое лицо (Сити3) Договор: 1 Дата со…" at bounding box center [641, 38] width 1177 height 12
copy p "8 715,71"
click at [383, 518] on textarea "Направляю Вам коммерческое предложение. Стоимость Вашего заказа составит" at bounding box center [359, 535] width 565 height 58
paste textarea "8 715,71"
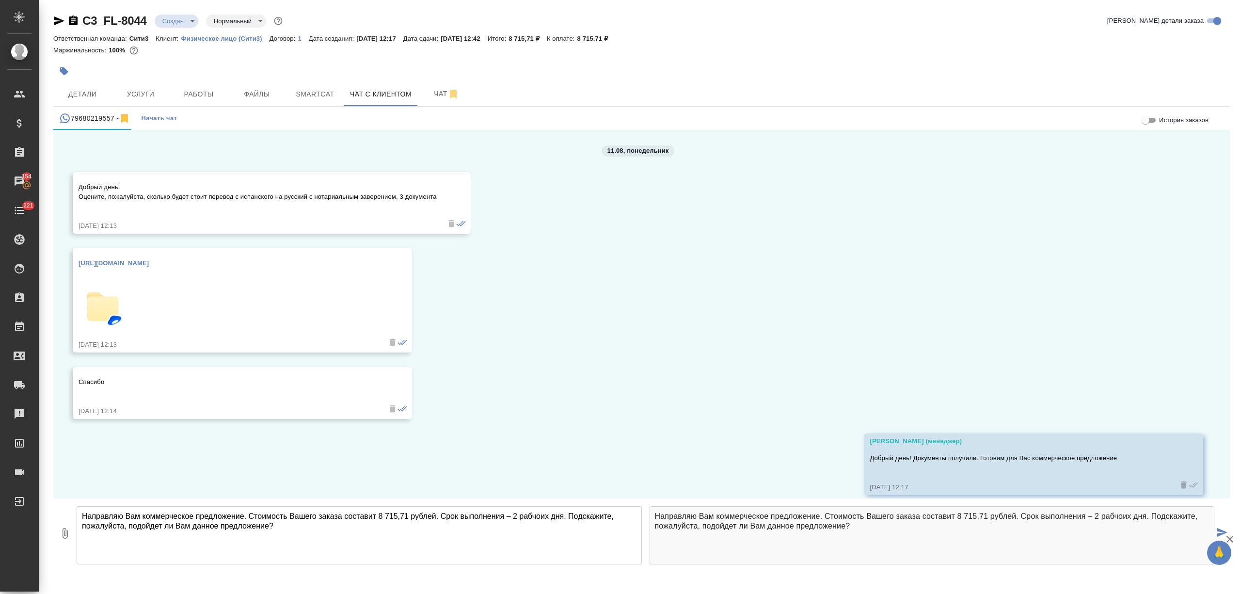
click at [539, 512] on textarea "Направляю Вам коммерческое предложение. Стоимость Вашего заказа составит 8 715,…" at bounding box center [359, 535] width 565 height 58
click at [344, 511] on textarea "Направляю Вам коммерческое предложение. Стоимость Вашего заказа составит 8 715,…" at bounding box center [359, 535] width 565 height 58
click at [70, 529] on icon "button" at bounding box center [65, 533] width 12 height 12
click at [378, 534] on textarea "Направляю Вам коммерческое предложение. Стоимость Вашего заказа в несрочном реж…" at bounding box center [359, 535] width 565 height 58
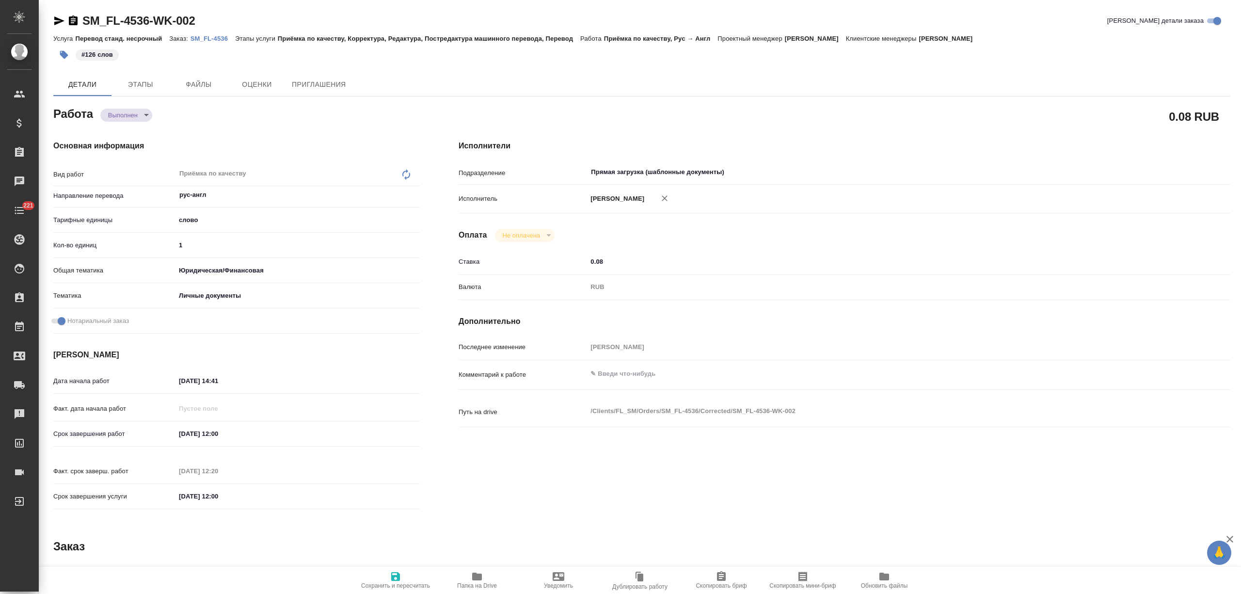
type textarea "x"
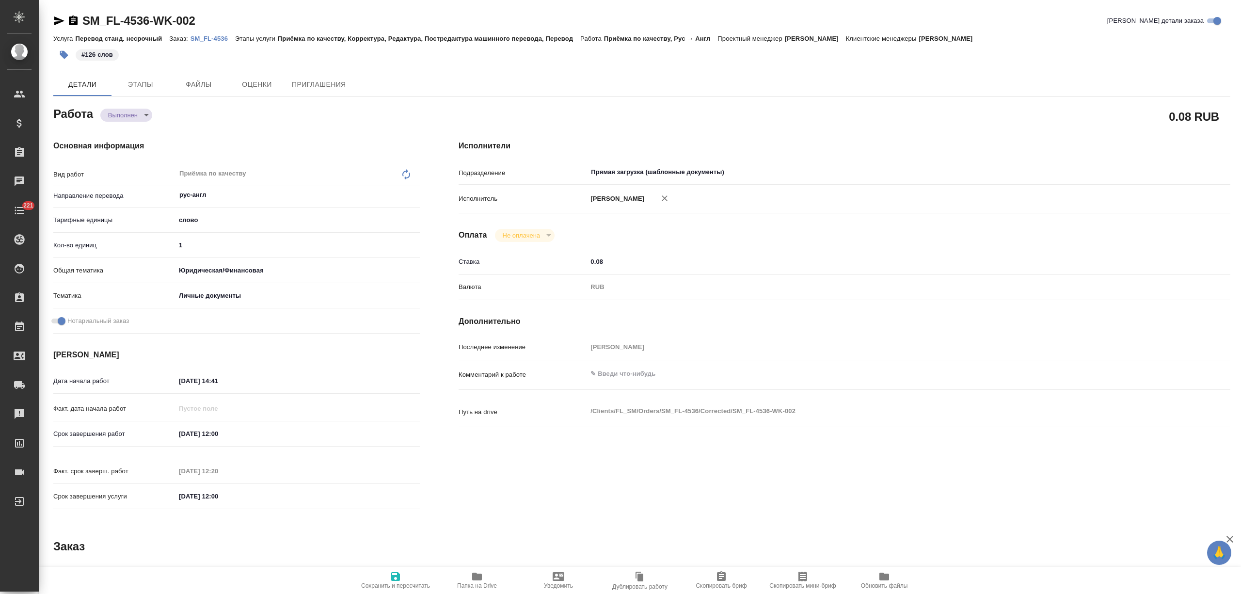
click at [203, 35] on p "SM_FL-4536" at bounding box center [213, 38] width 45 height 7
type textarea "x"
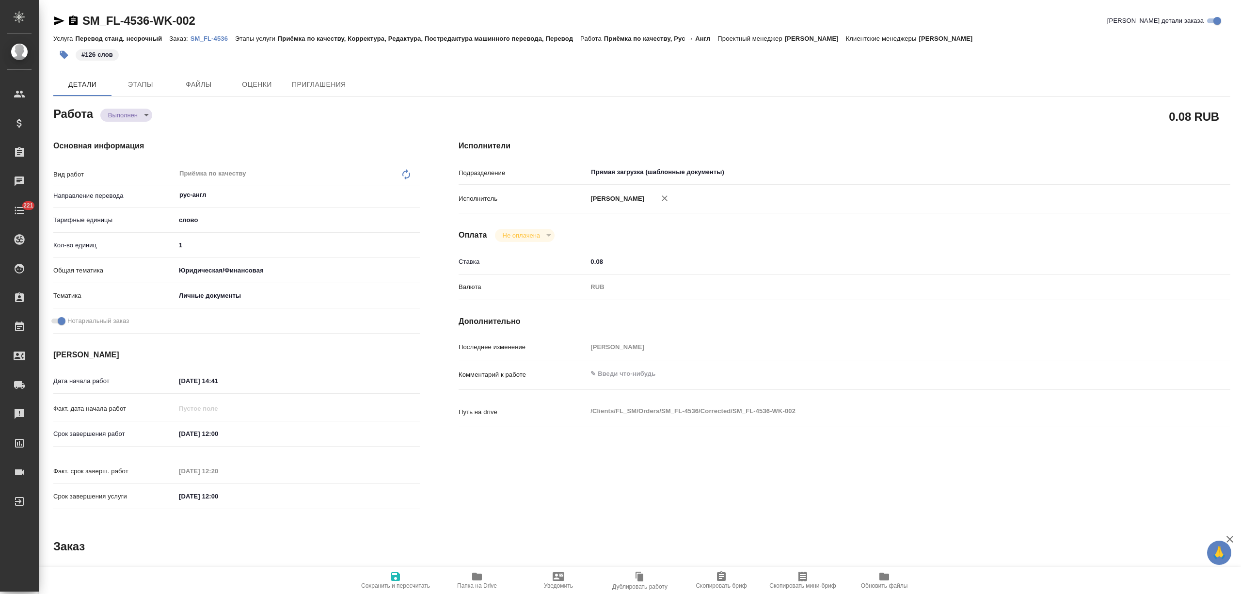
type textarea "x"
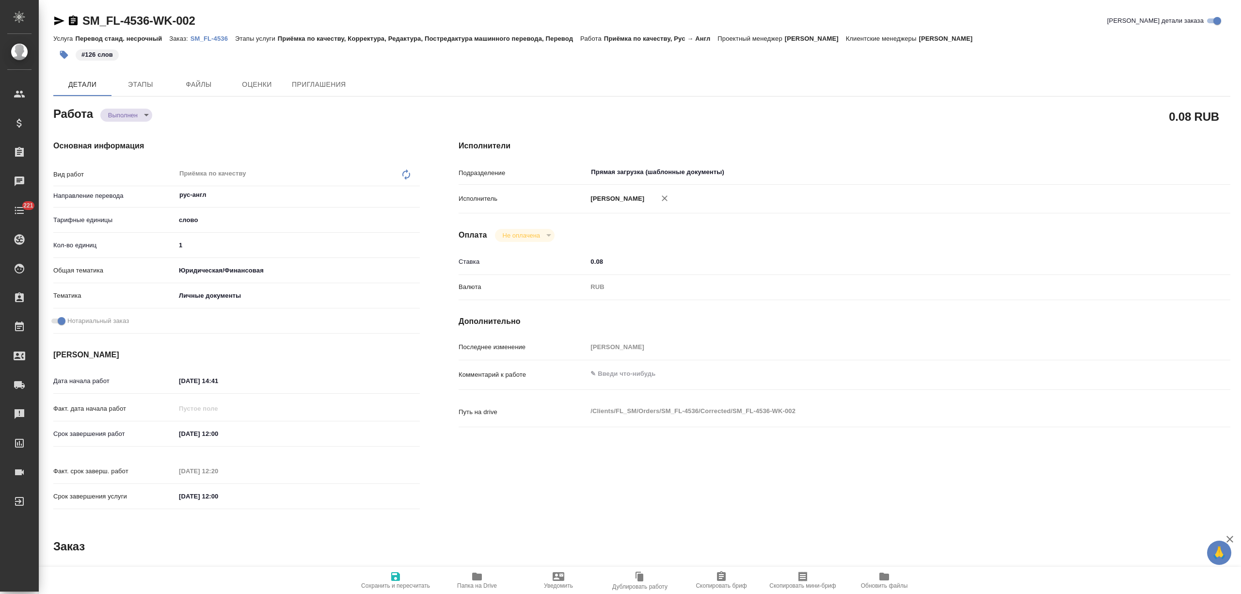
type textarea "x"
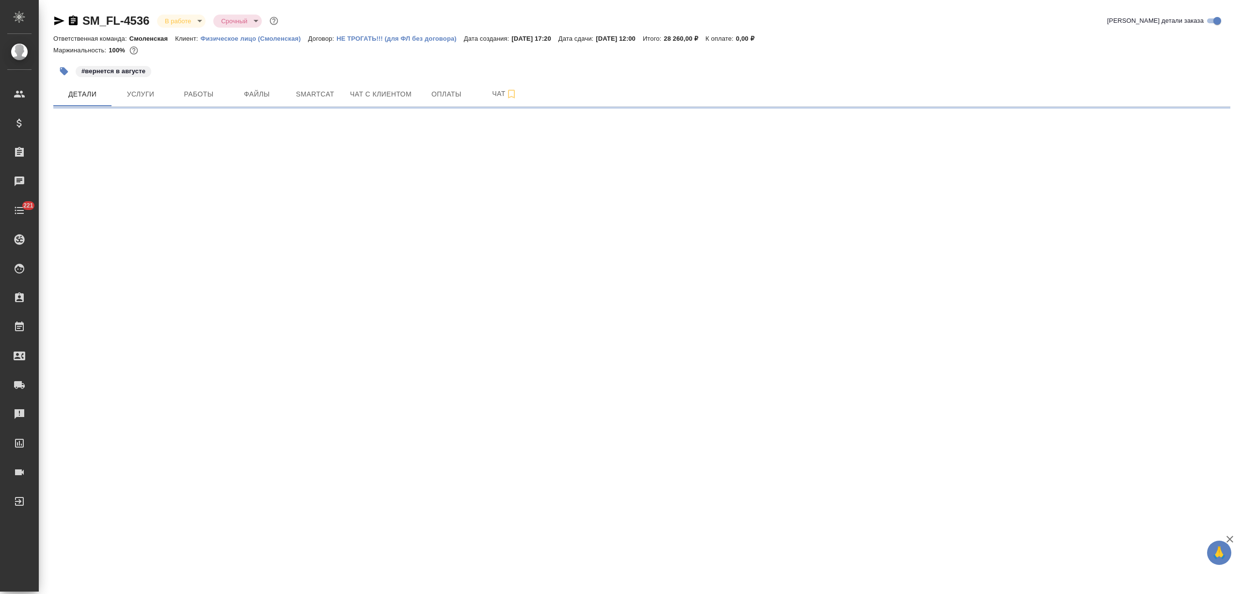
click at [61, 19] on icon "button" at bounding box center [59, 20] width 10 height 9
select select "RU"
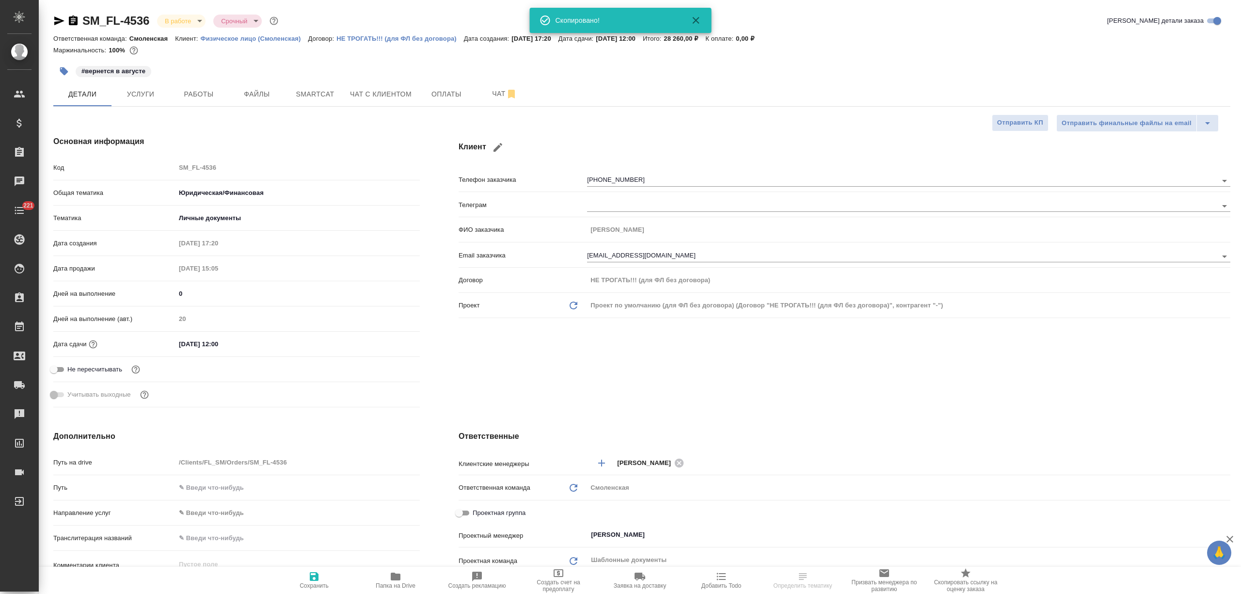
type textarea "x"
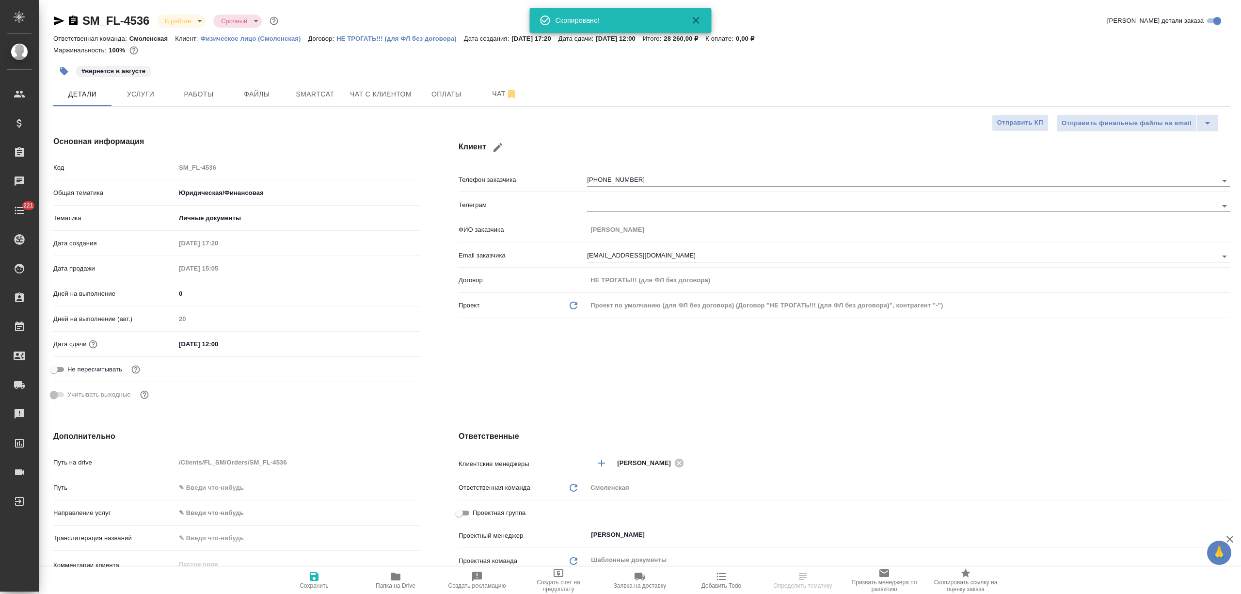
type textarea "x"
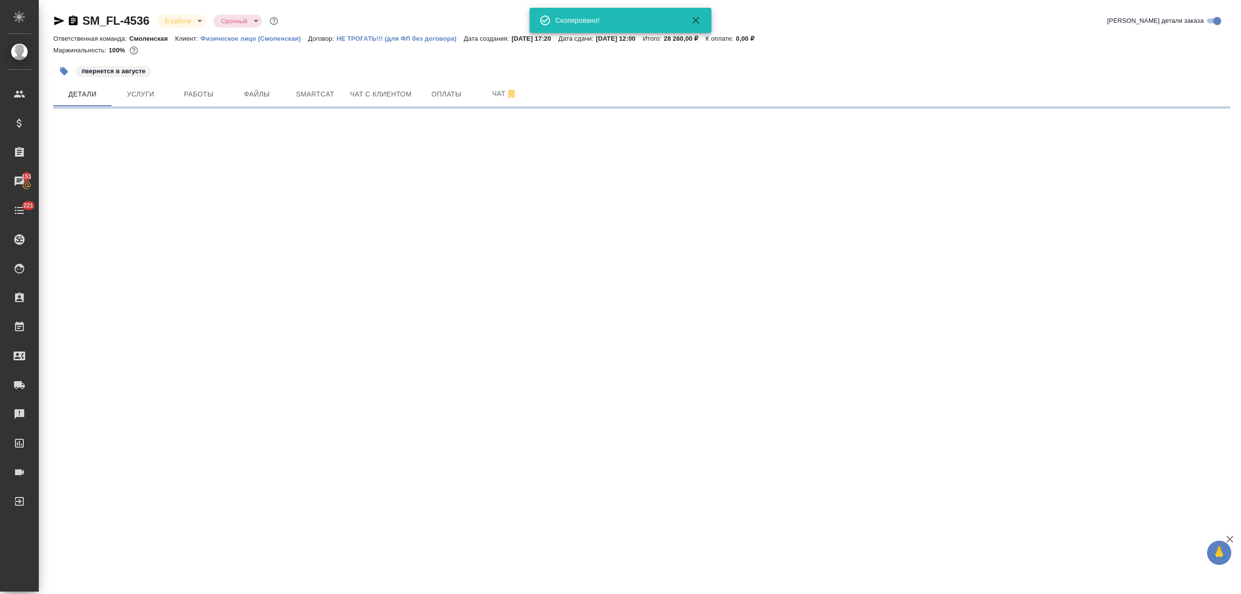
select select "RU"
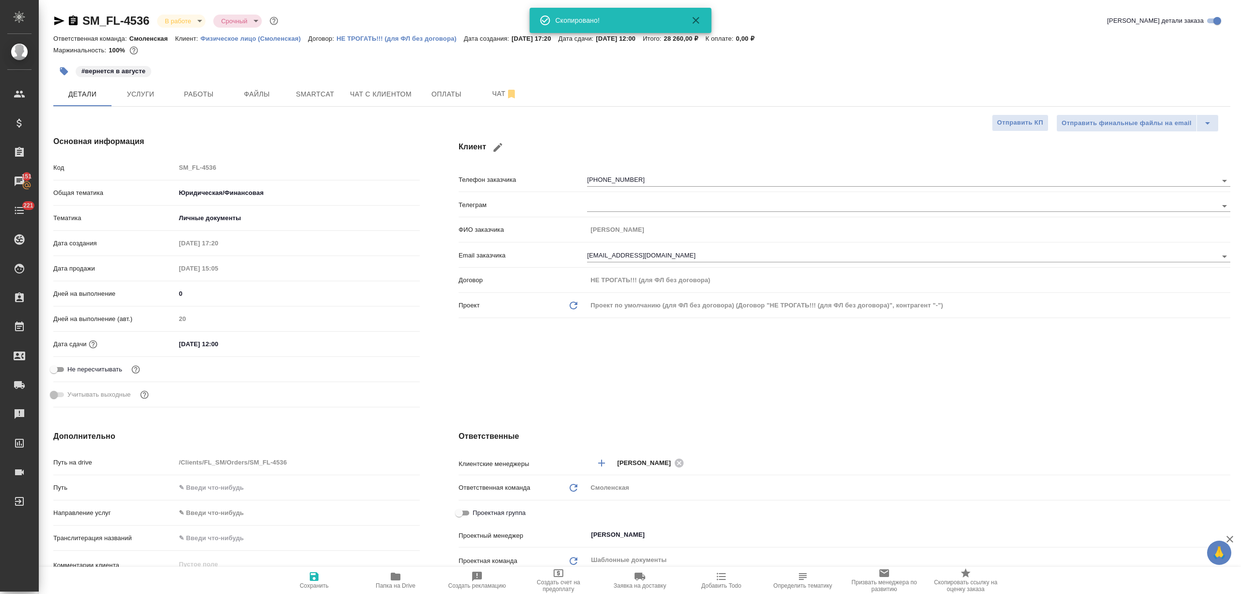
type textarea "x"
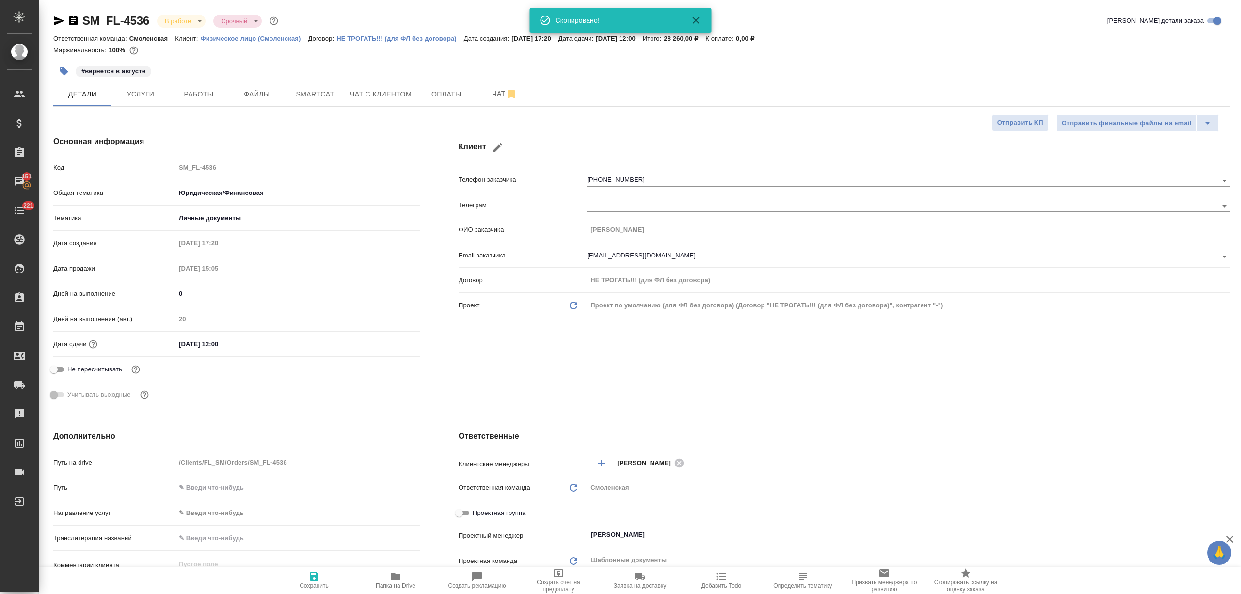
type textarea "x"
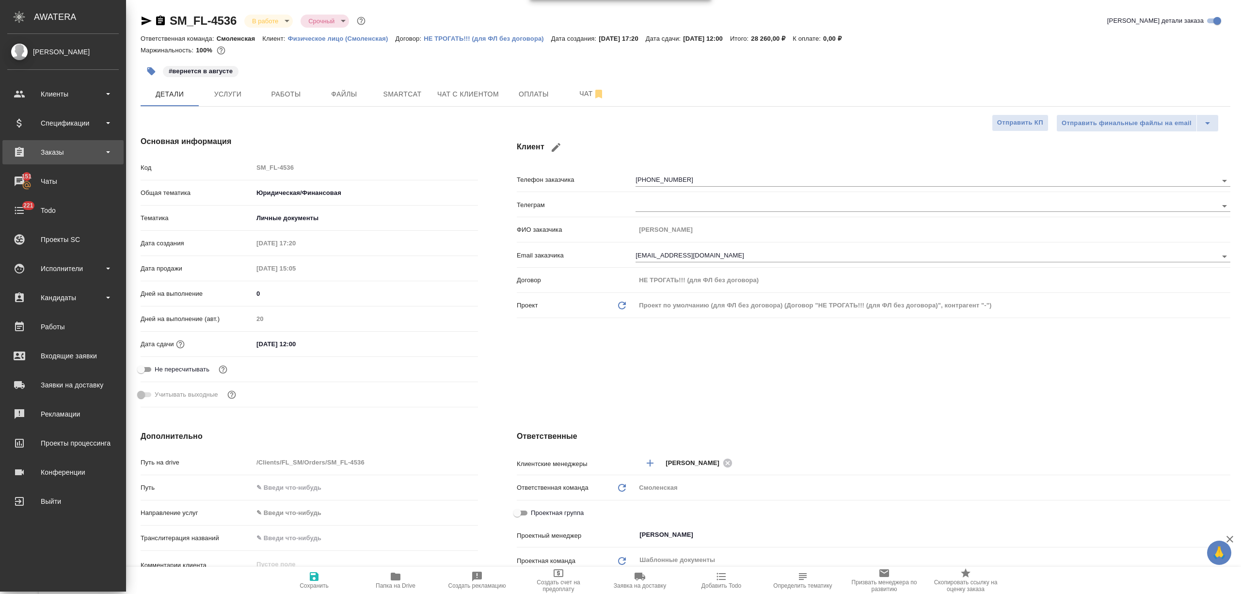
click at [62, 146] on div "Заказы" at bounding box center [62, 152] width 111 height 15
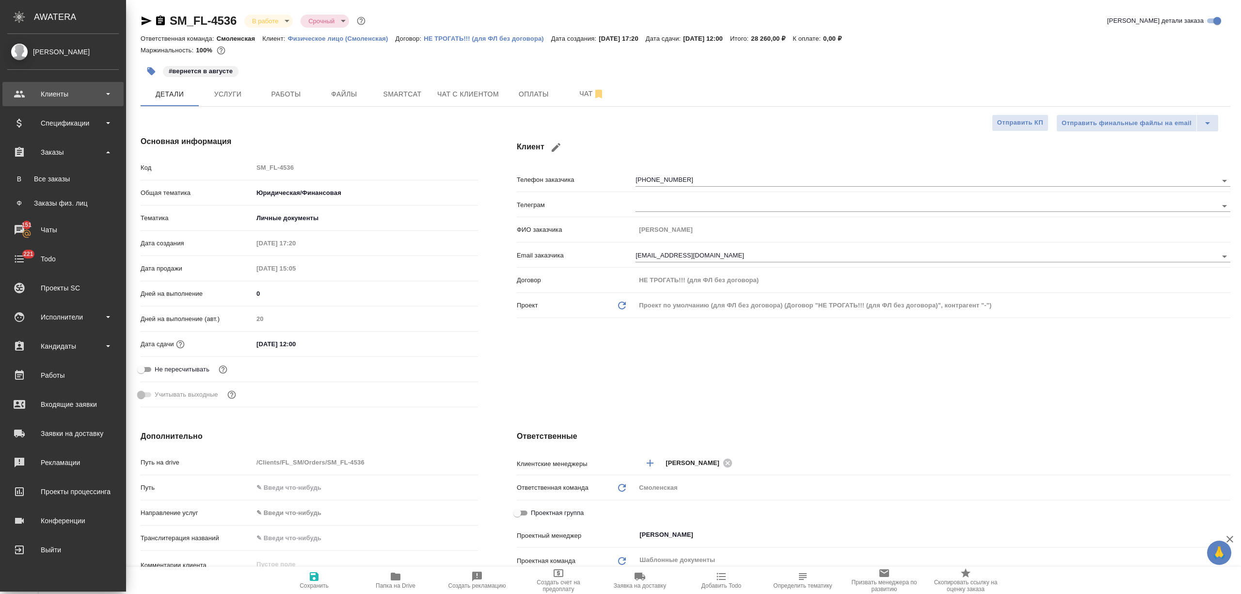
click at [69, 103] on div "Клиенты" at bounding box center [62, 94] width 121 height 24
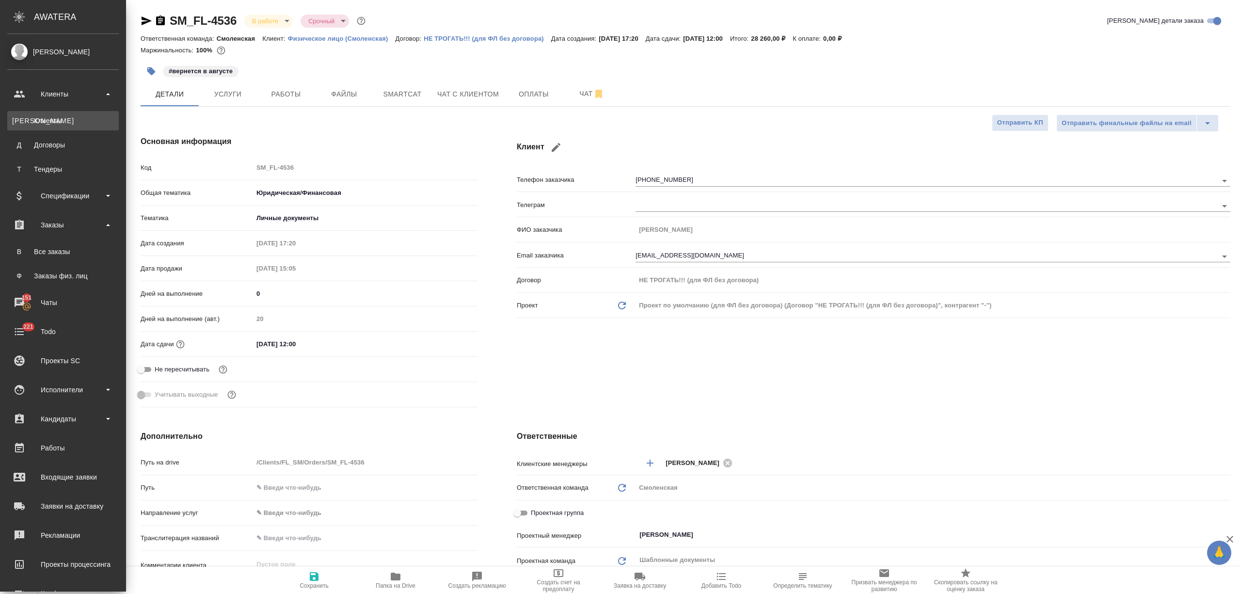
click at [68, 116] on div "Клиенты" at bounding box center [63, 121] width 102 height 10
type textarea "x"
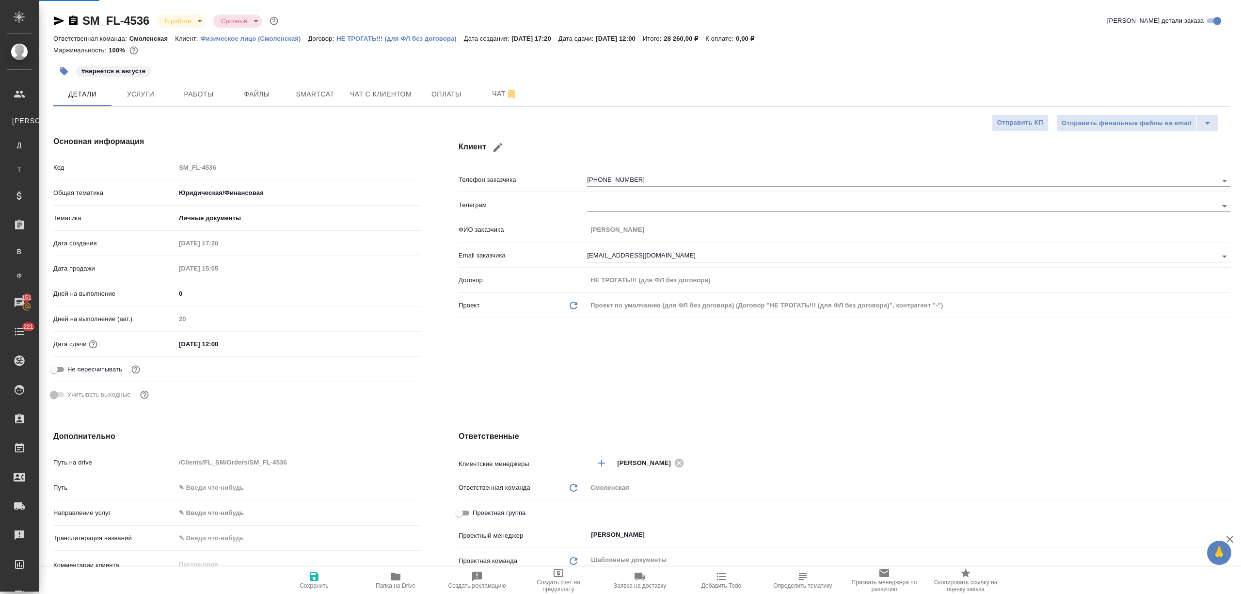
select select "RU"
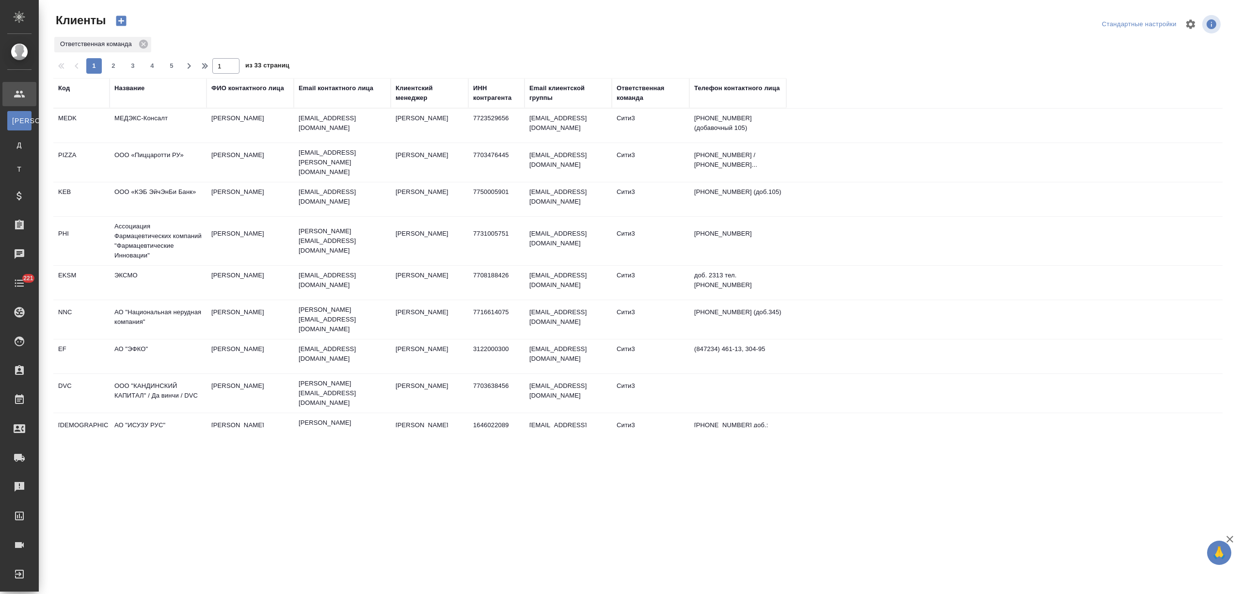
click at [133, 91] on div "Название" at bounding box center [129, 88] width 30 height 10
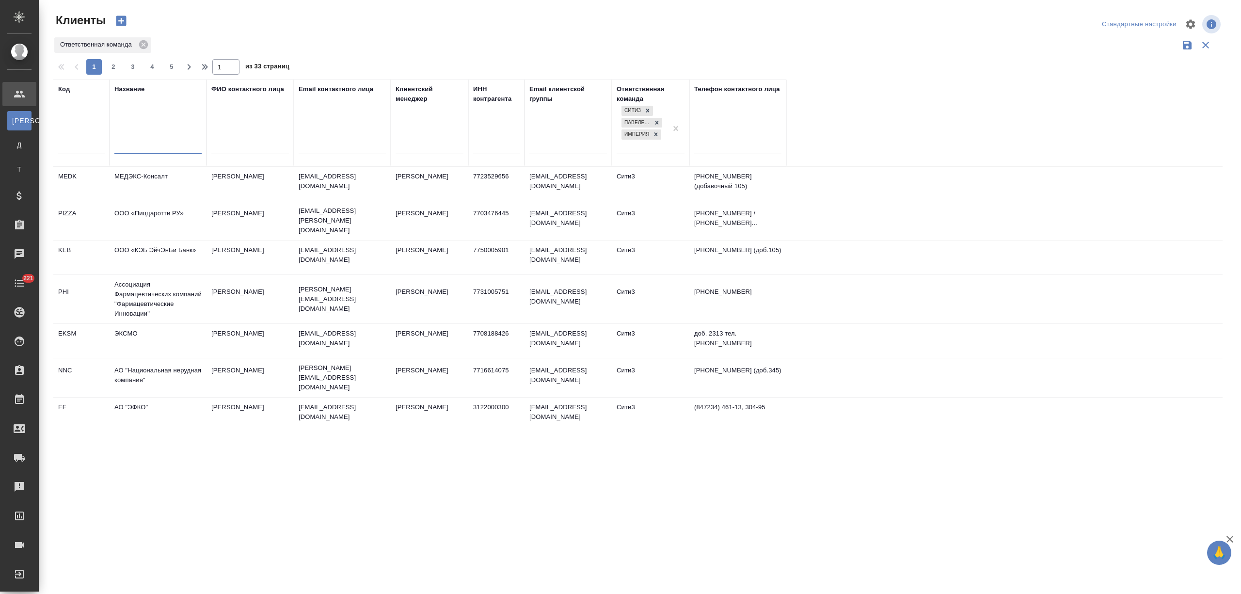
click at [133, 143] on input "text" at bounding box center [157, 148] width 87 height 12
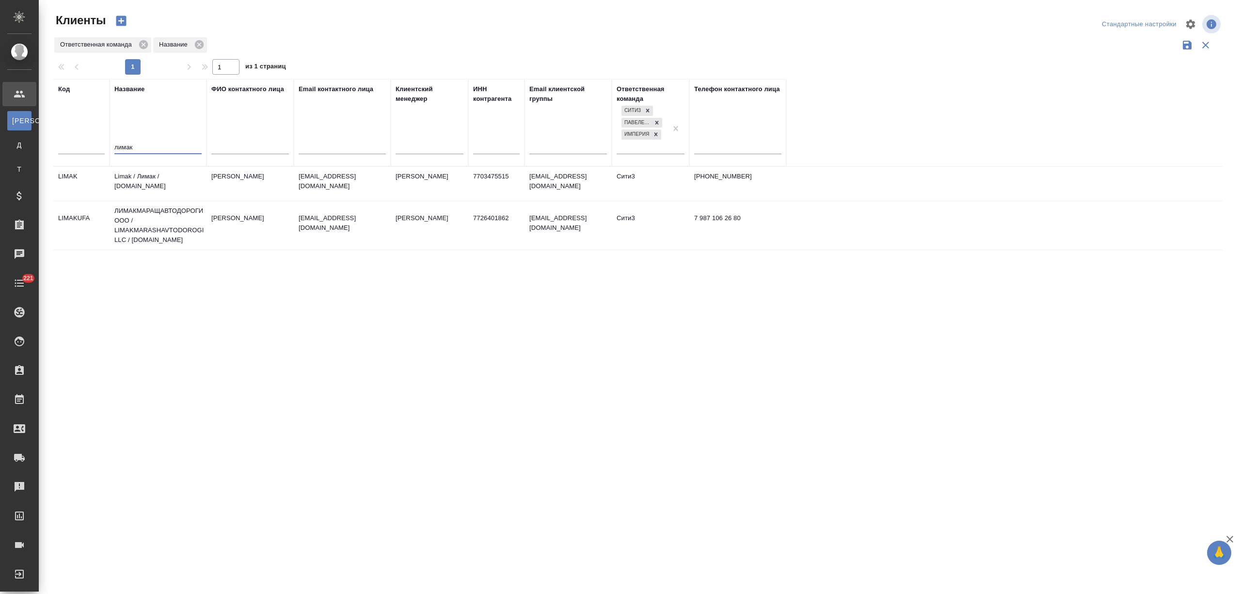
type input "лимак"
click at [149, 180] on td "Limak / Лимак / [DOMAIN_NAME]" at bounding box center [158, 184] width 97 height 34
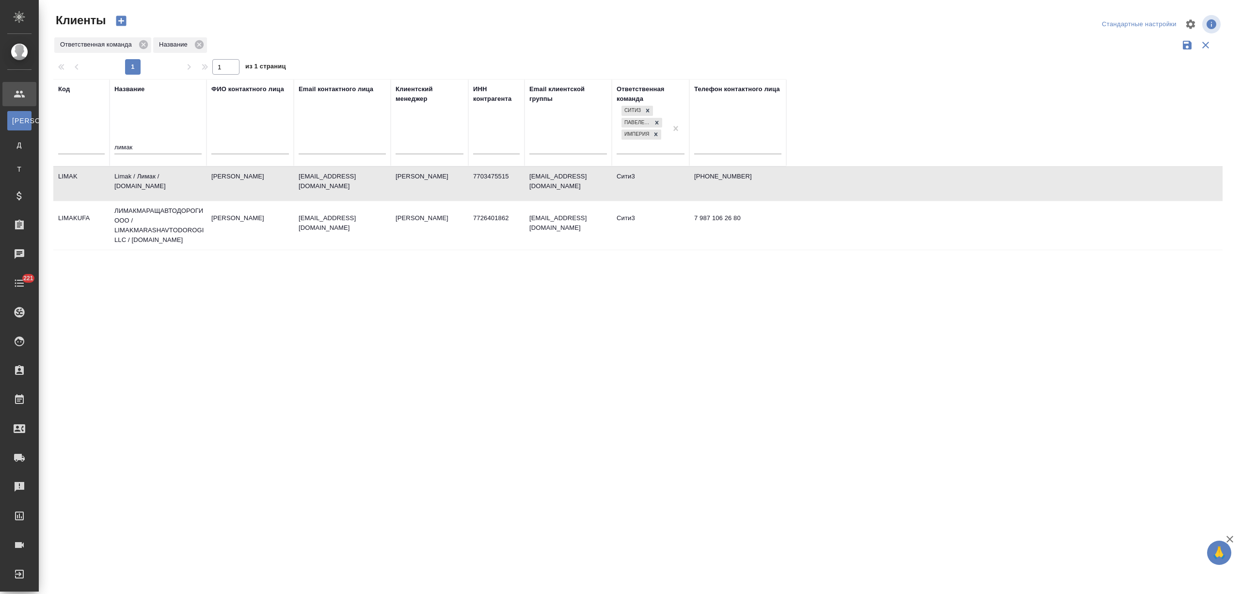
click at [149, 180] on td "Limak / Лимак / [DOMAIN_NAME]" at bounding box center [158, 184] width 97 height 34
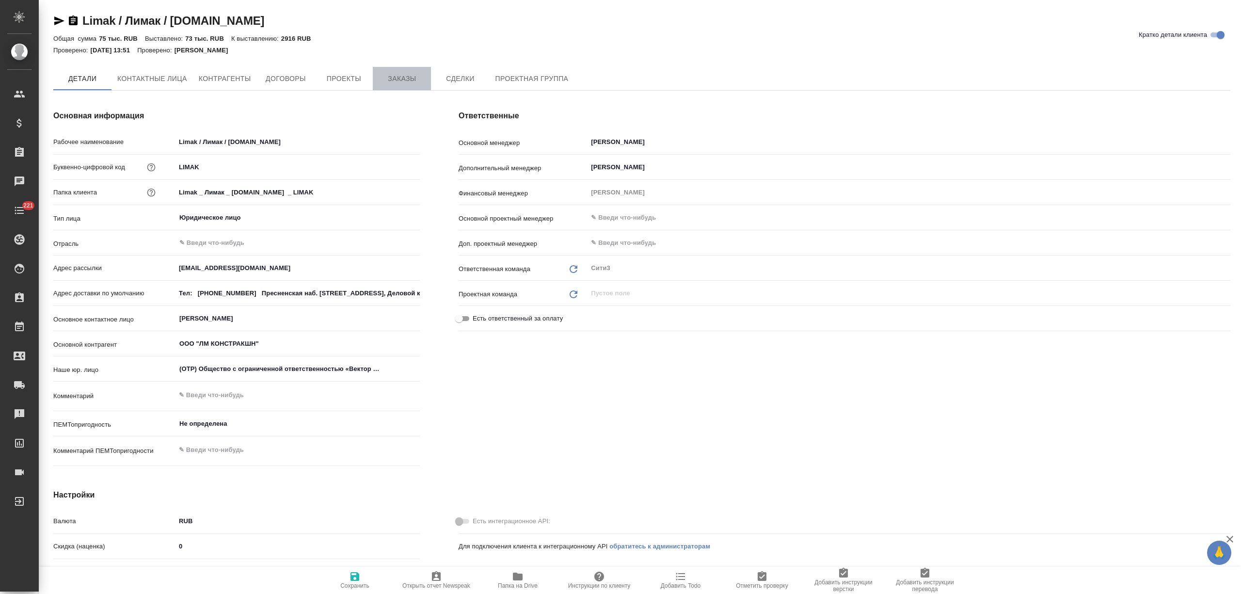
click at [405, 84] on button "Заказы" at bounding box center [402, 78] width 58 height 23
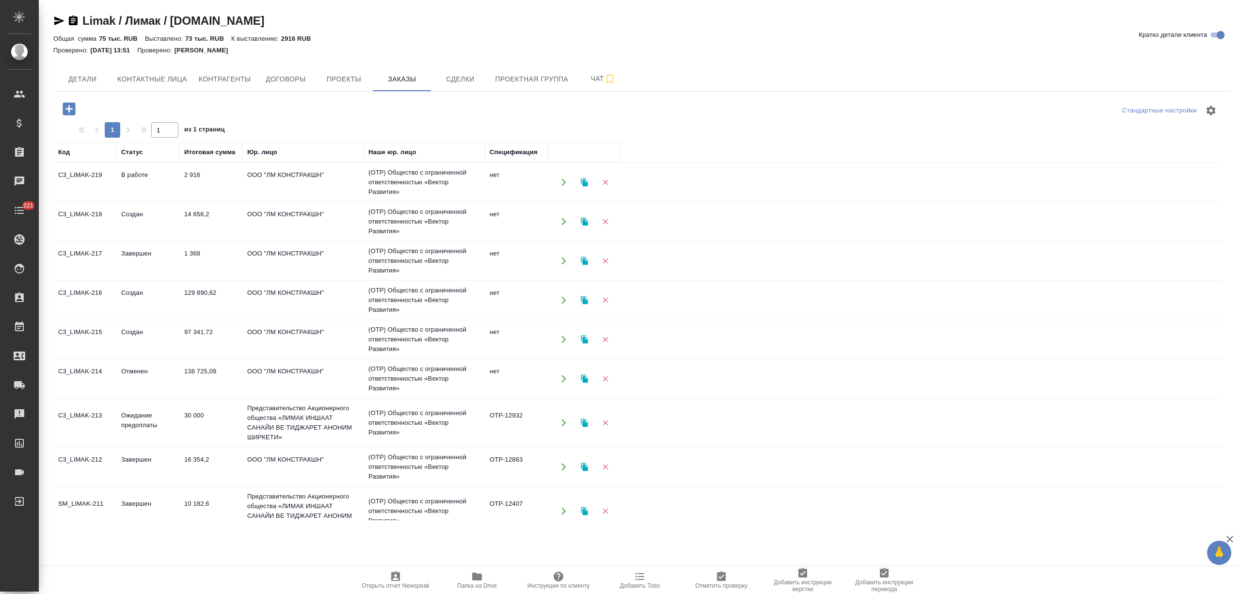
click at [173, 192] on td "В работе" at bounding box center [147, 182] width 63 height 34
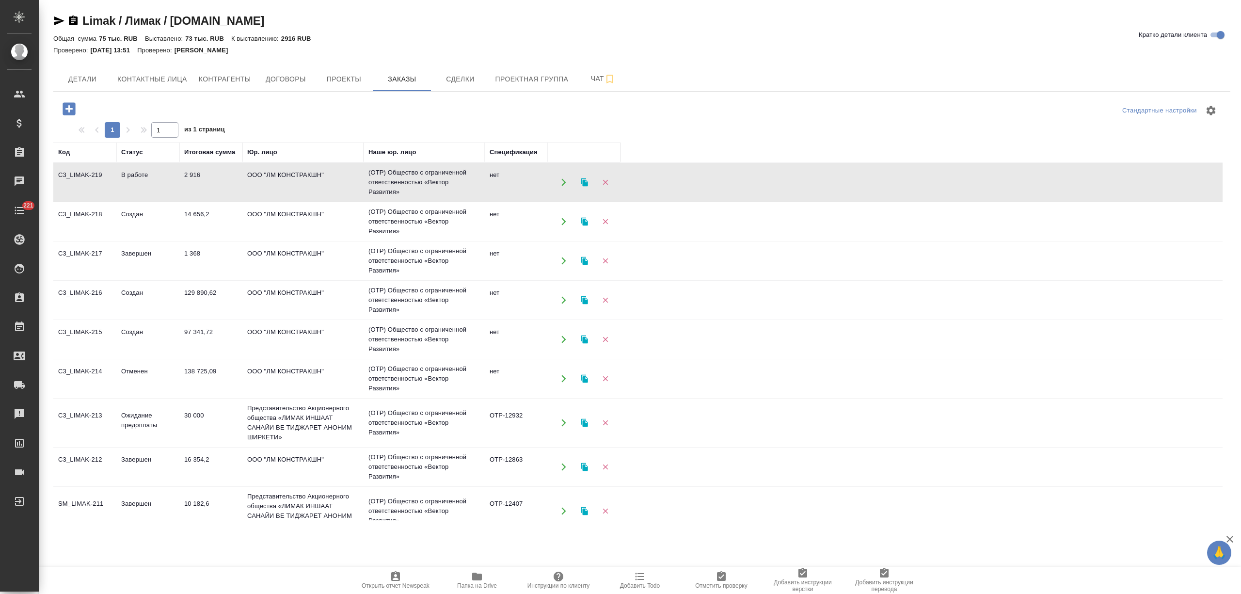
click at [173, 192] on td "В работе" at bounding box center [147, 182] width 63 height 34
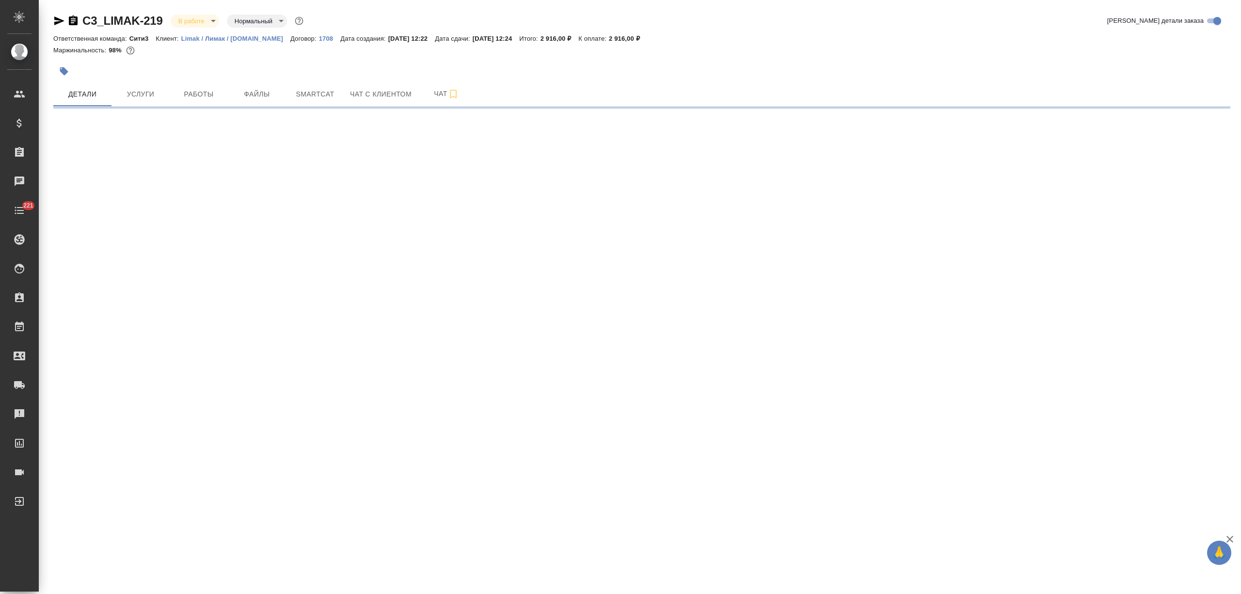
select select "RU"
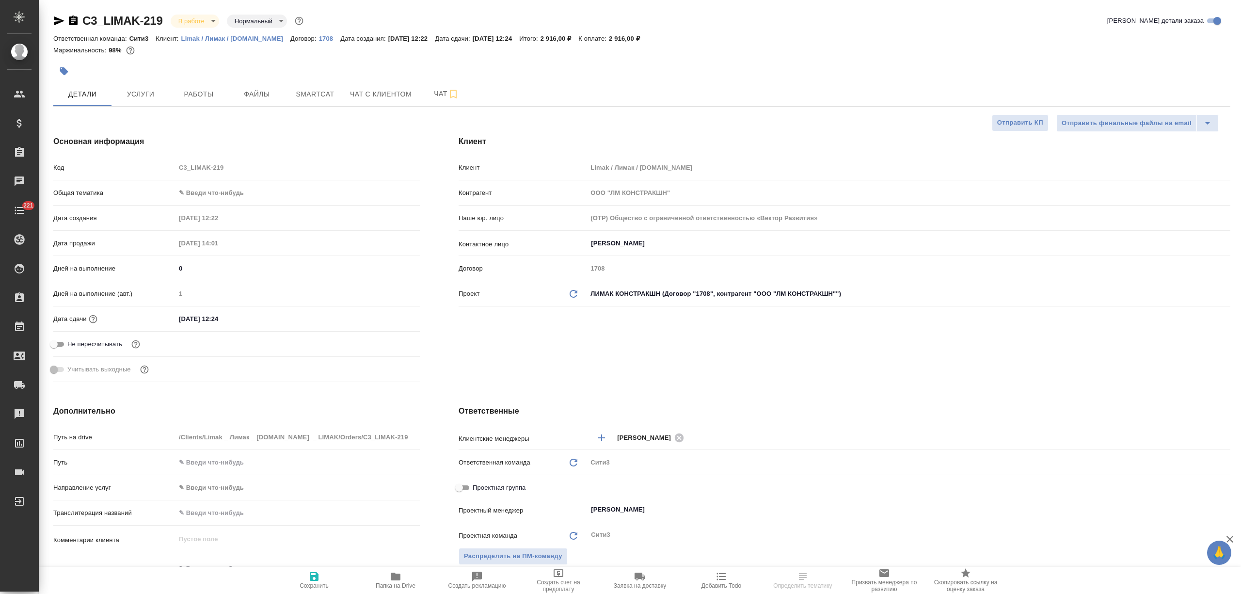
type textarea "x"
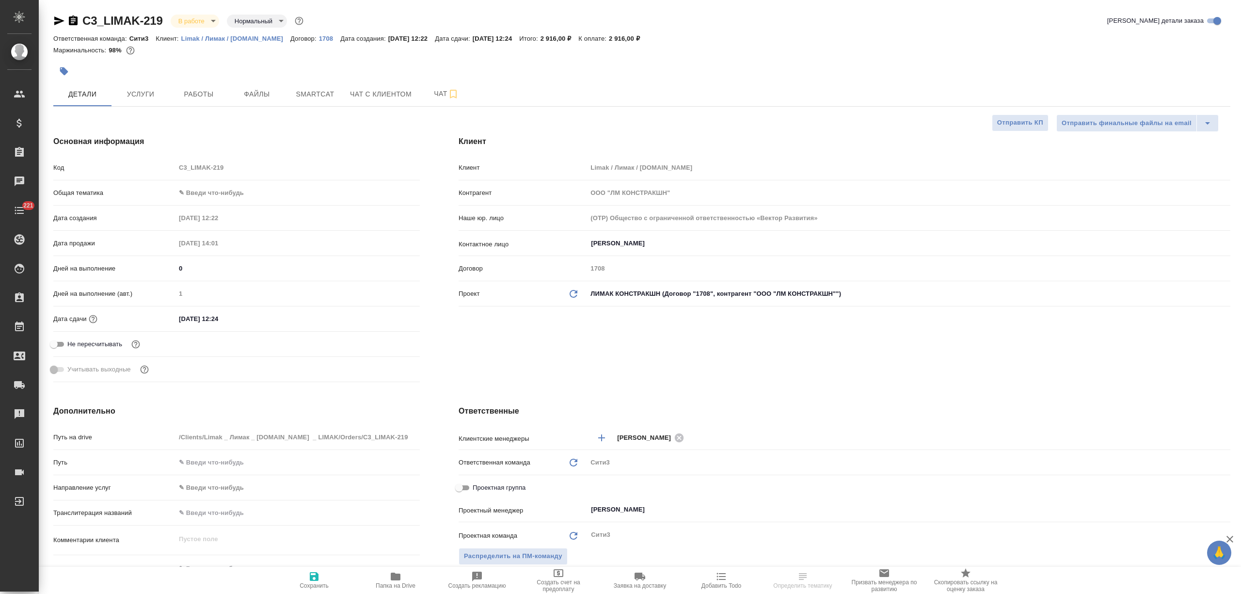
type textarea "x"
click at [405, 588] on span "Папка на Drive" at bounding box center [396, 585] width 40 height 7
type textarea "x"
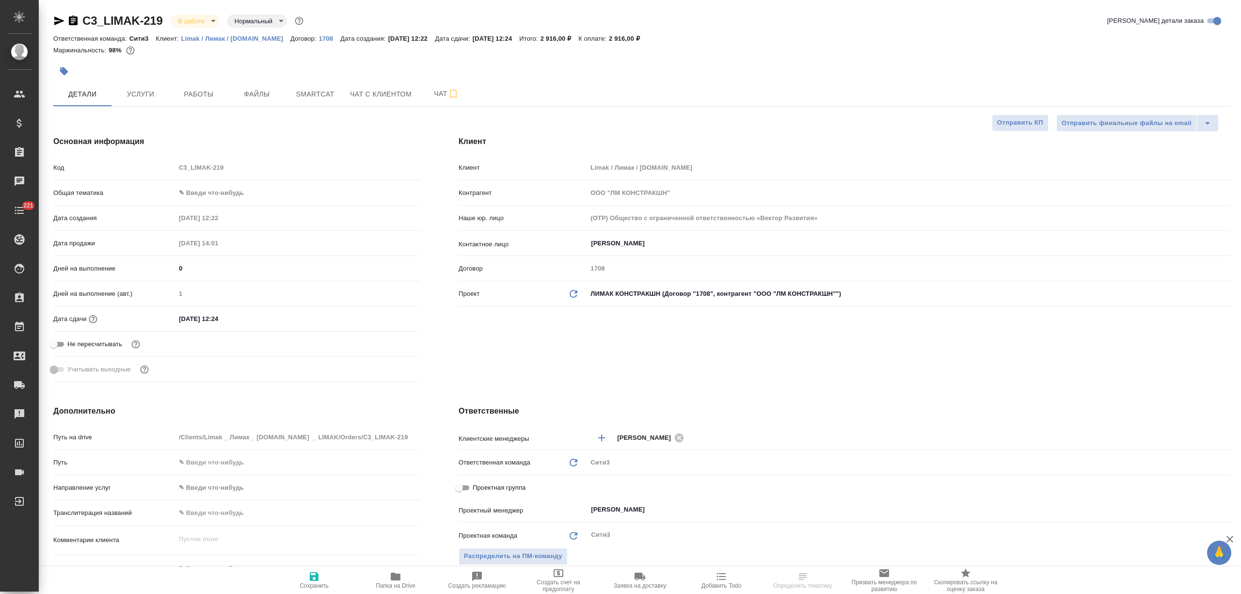
type textarea "x"
click at [681, 431] on div "[PERSON_NAME]" at bounding box center [908, 438] width 643 height 18
click at [682, 437] on icon at bounding box center [679, 437] width 9 height 9
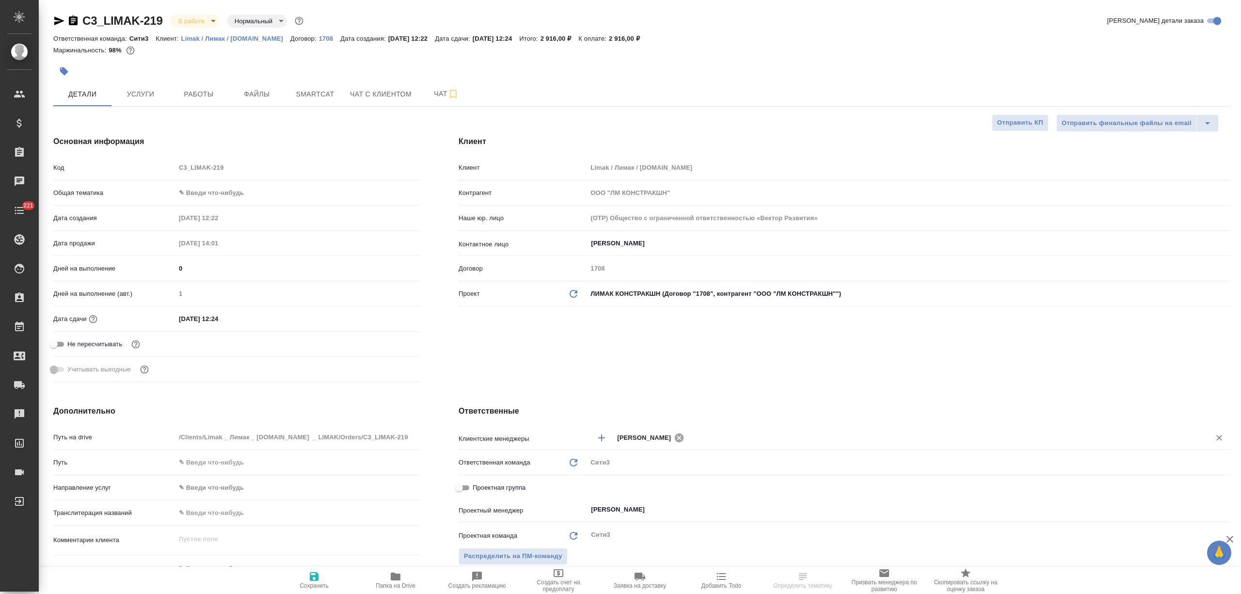
type textarea "x"
click at [677, 437] on input "text" at bounding box center [906, 437] width 578 height 12
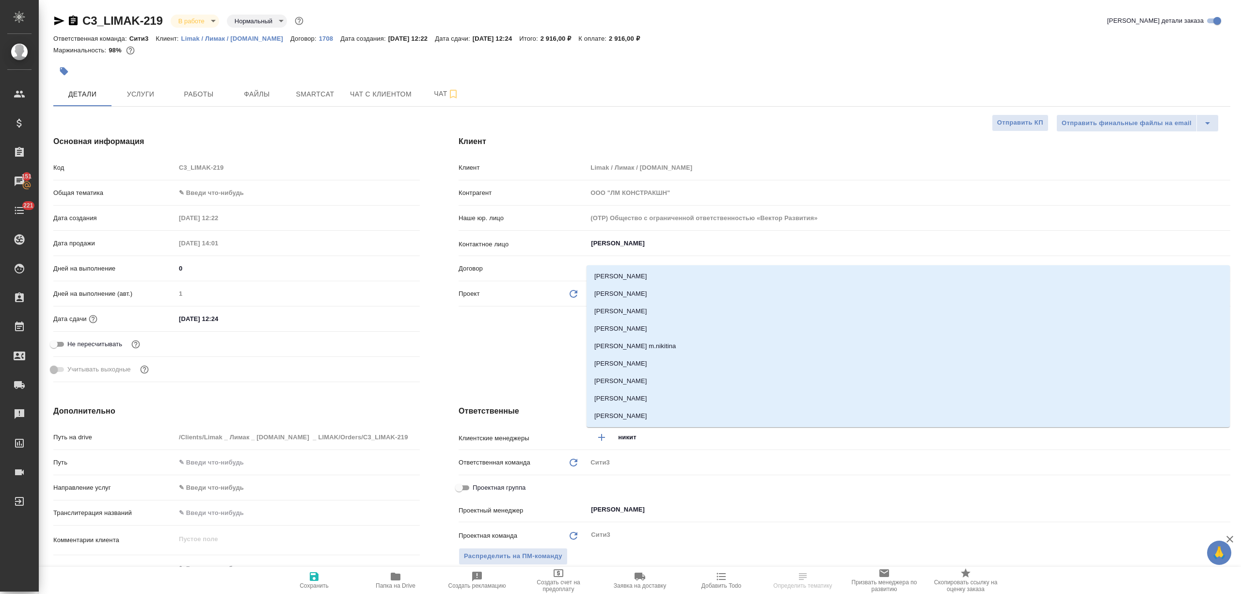
type input "никити"
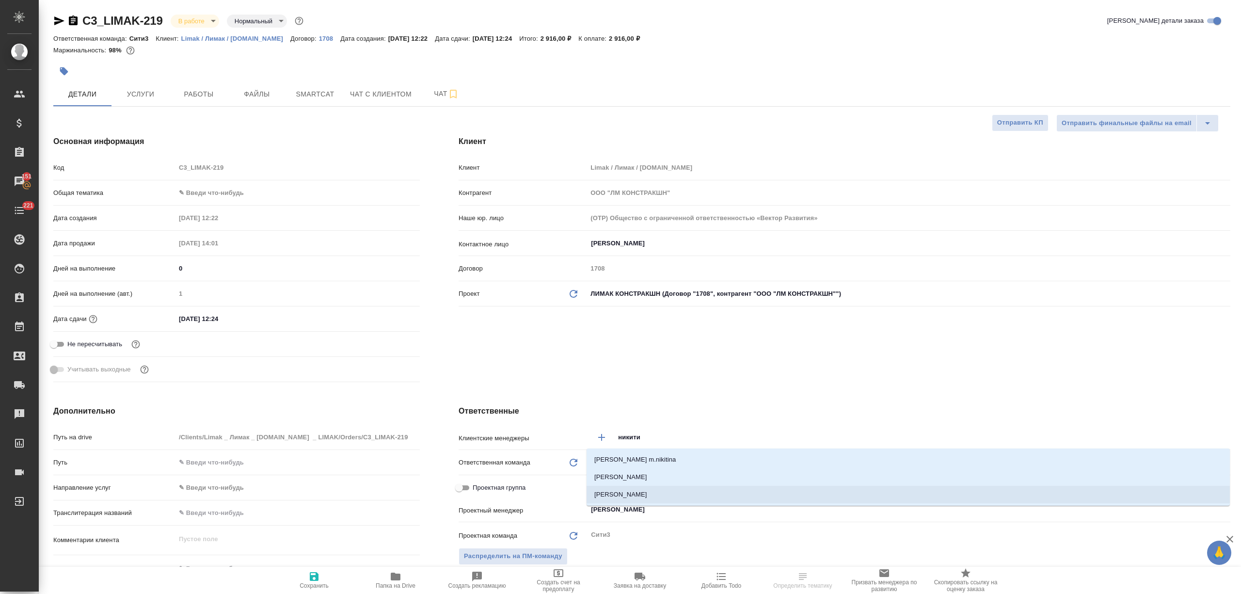
click at [648, 490] on li "[PERSON_NAME]" at bounding box center [908, 494] width 643 height 17
type textarea "x"
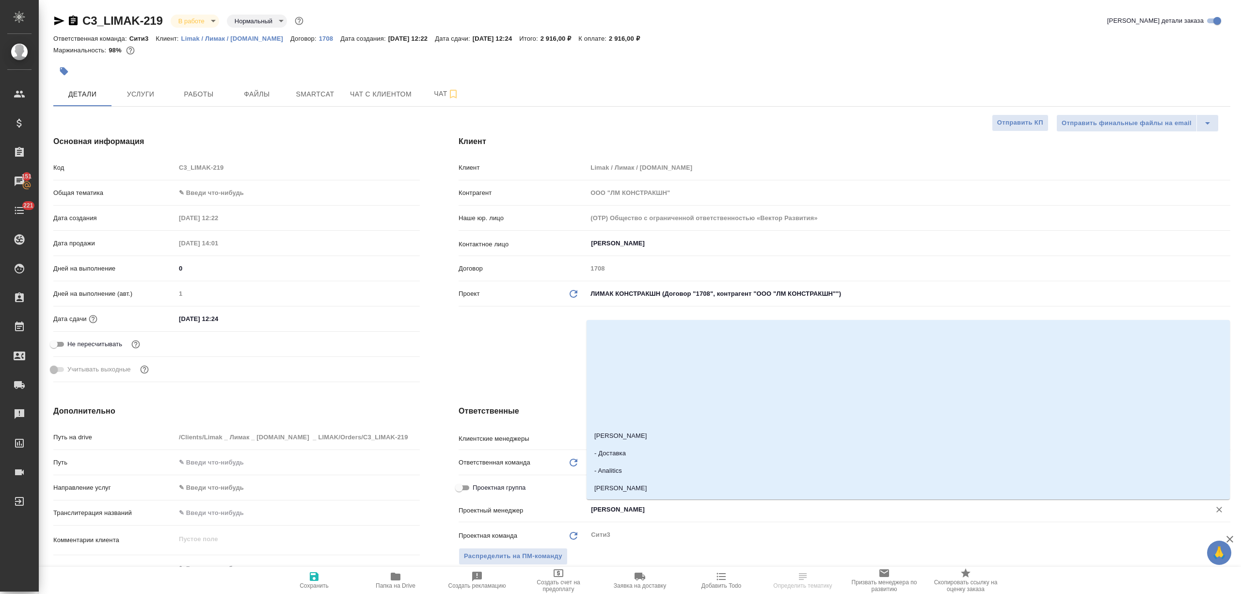
drag, startPoint x: 664, startPoint y: 508, endPoint x: 556, endPoint y: 507, distance: 108.1
click at [556, 507] on div "Проектный менеджер [PERSON_NAME]" at bounding box center [845, 509] width 772 height 17
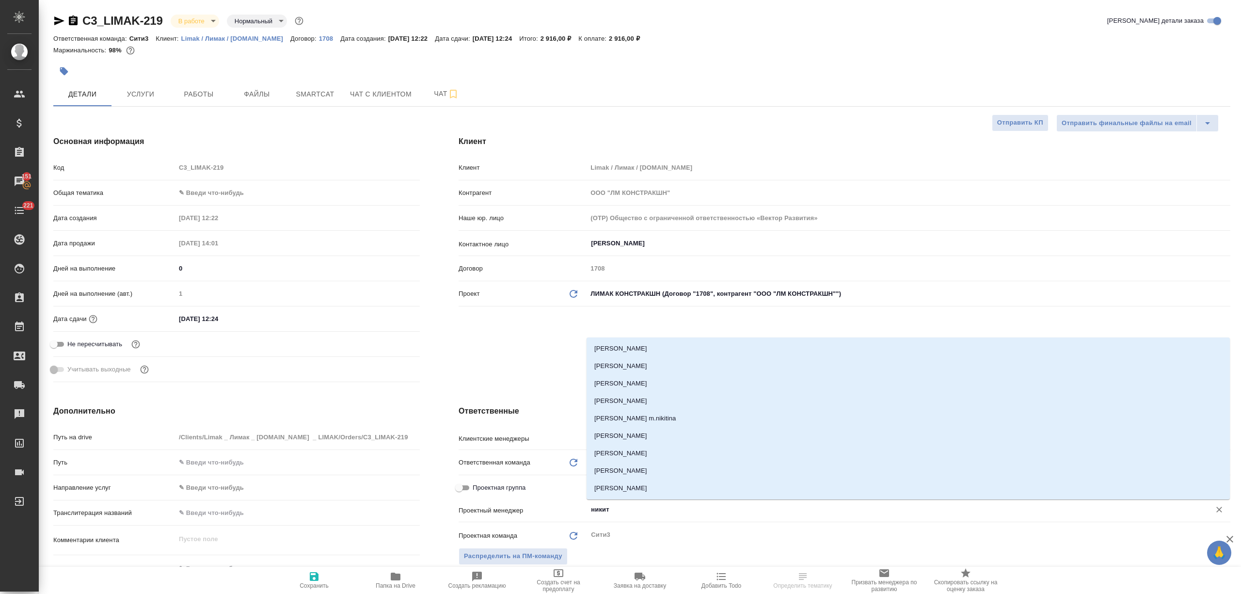
type input "никити"
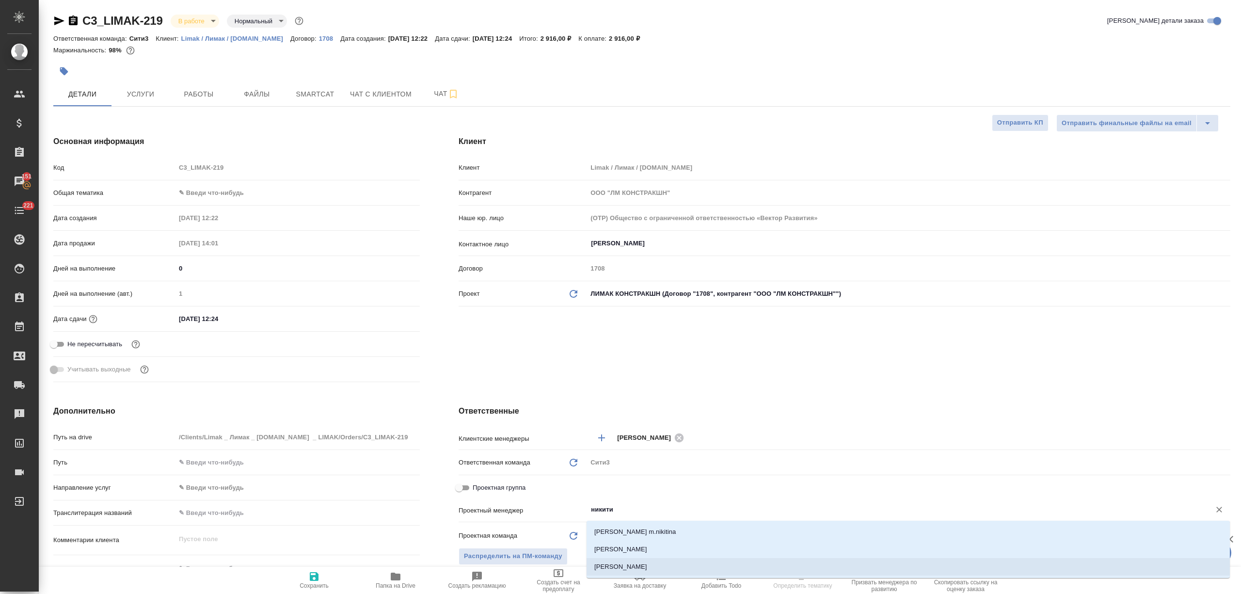
click at [640, 566] on li "[PERSON_NAME]" at bounding box center [908, 566] width 643 height 17
type textarea "x"
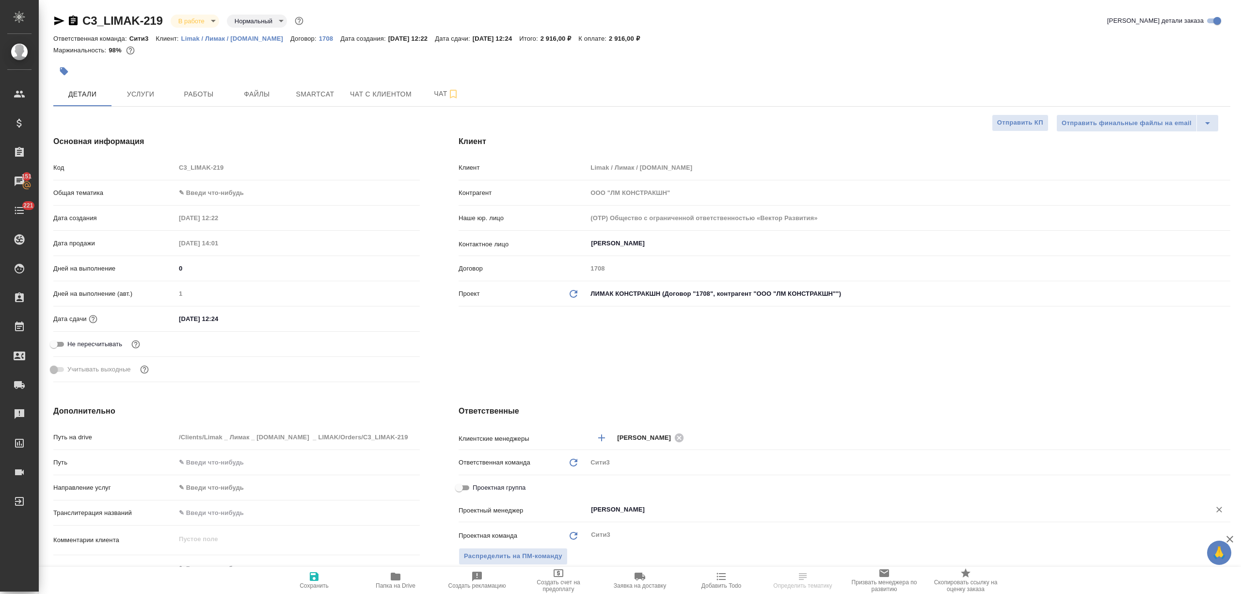
type input "[PERSON_NAME]"
click at [314, 579] on icon "button" at bounding box center [314, 577] width 12 height 12
type textarea "x"
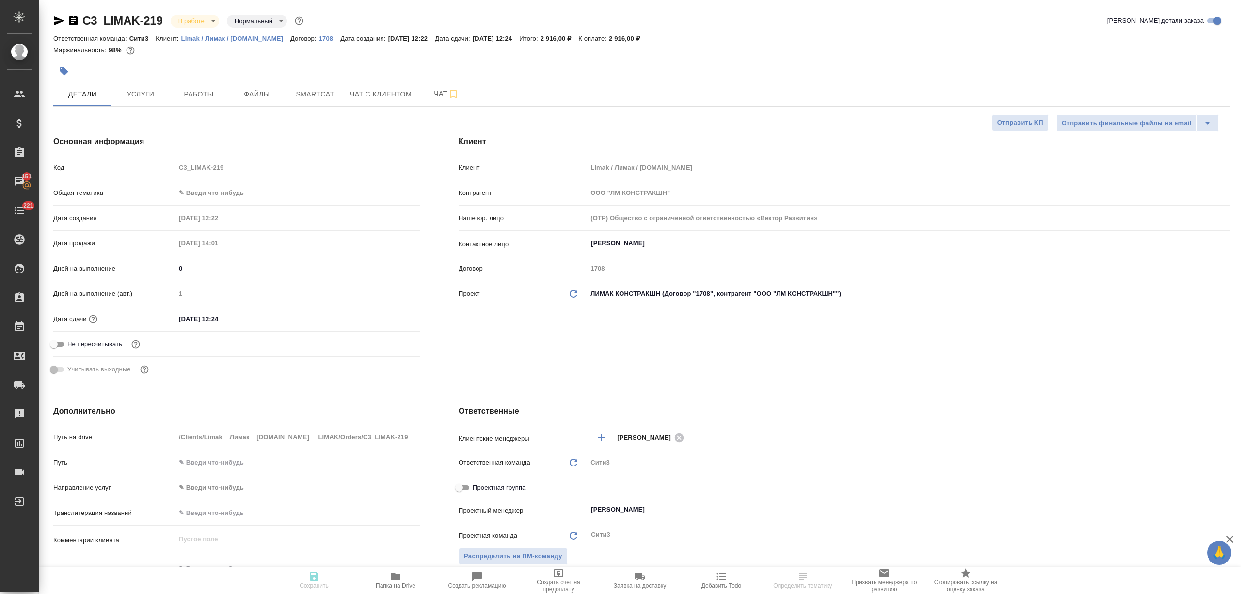
type textarea "x"
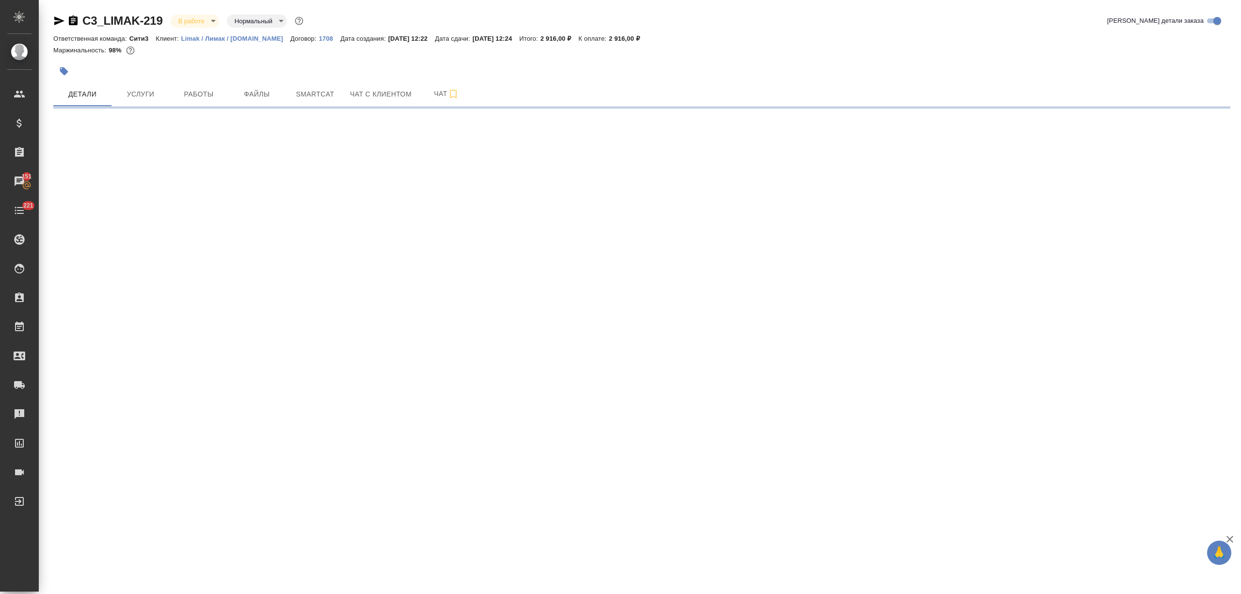
select select "RU"
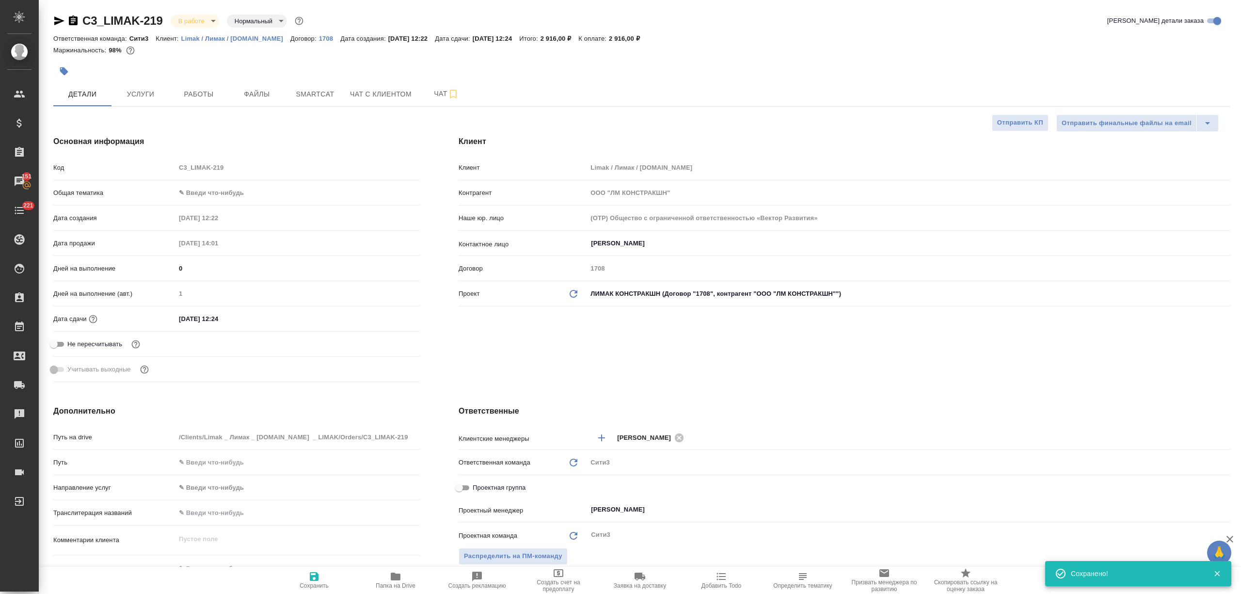
type textarea "x"
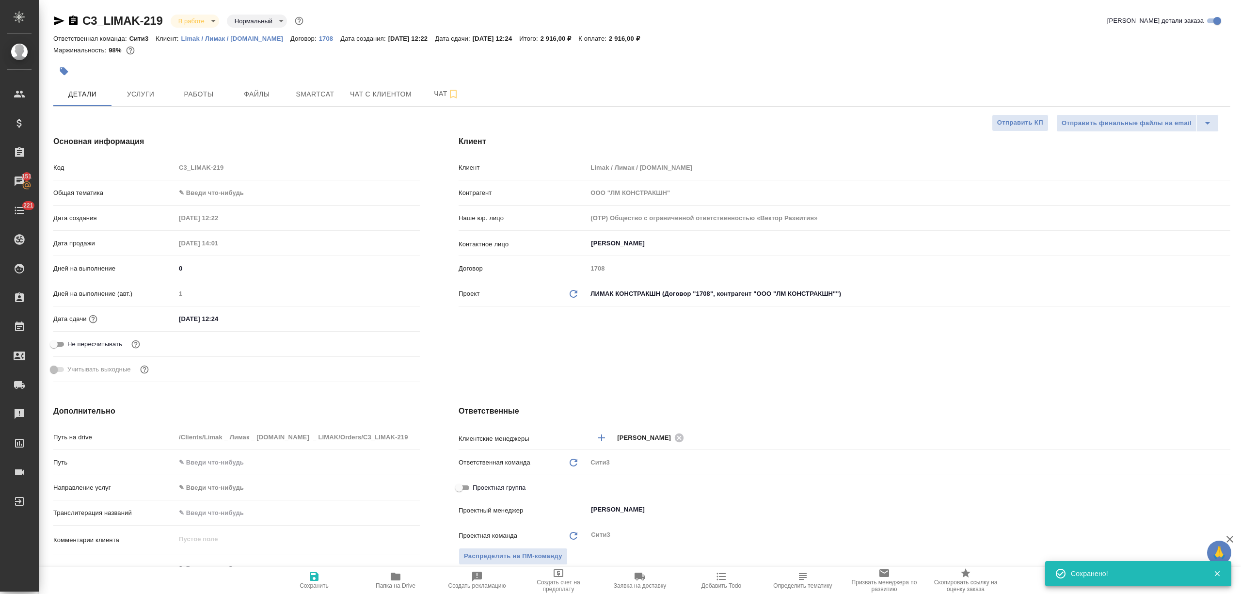
type textarea "x"
click at [211, 95] on span "Работы" at bounding box center [198, 94] width 47 height 12
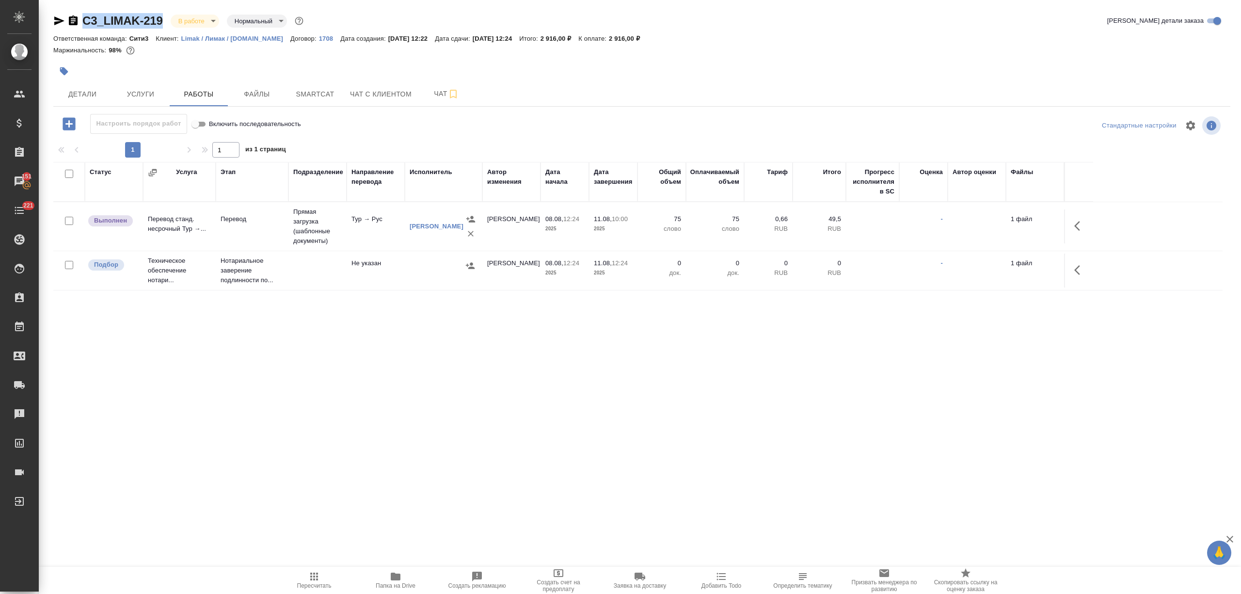
drag, startPoint x: 165, startPoint y: 16, endPoint x: 82, endPoint y: 26, distance: 83.0
click at [82, 26] on div "C3_LIMAK-219 В работе inProgress Нормальный normal" at bounding box center [179, 21] width 252 height 16
copy link "C3_LIMAK-219"
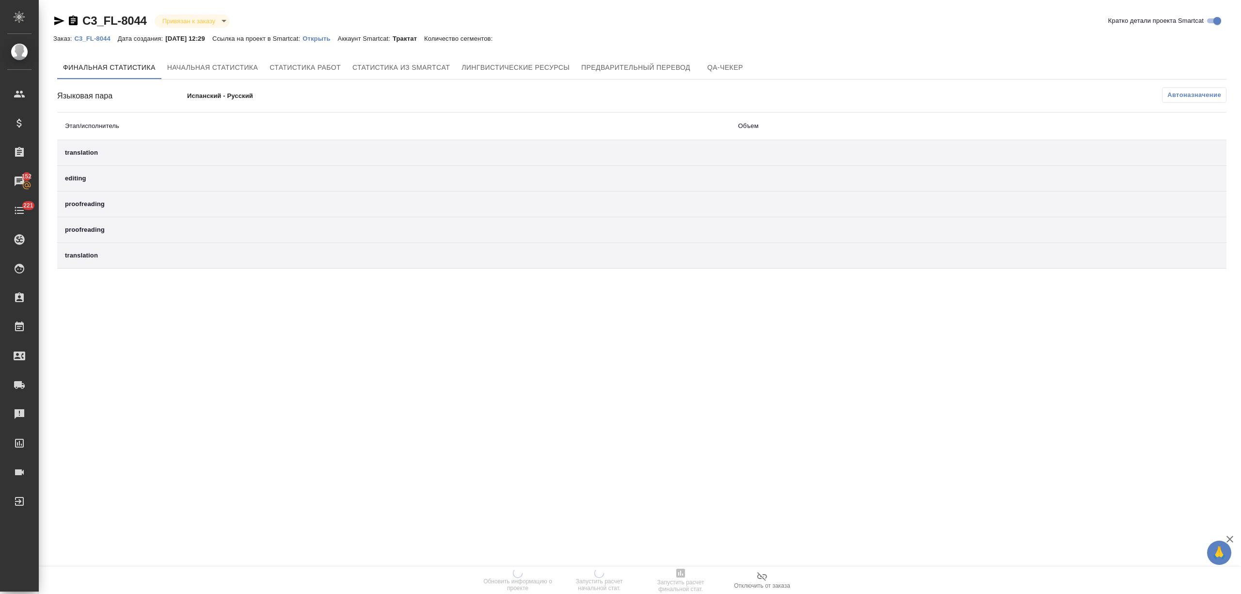
click at [324, 38] on p "Открыть" at bounding box center [319, 38] width 35 height 7
